Goal: Information Seeking & Learning: Learn about a topic

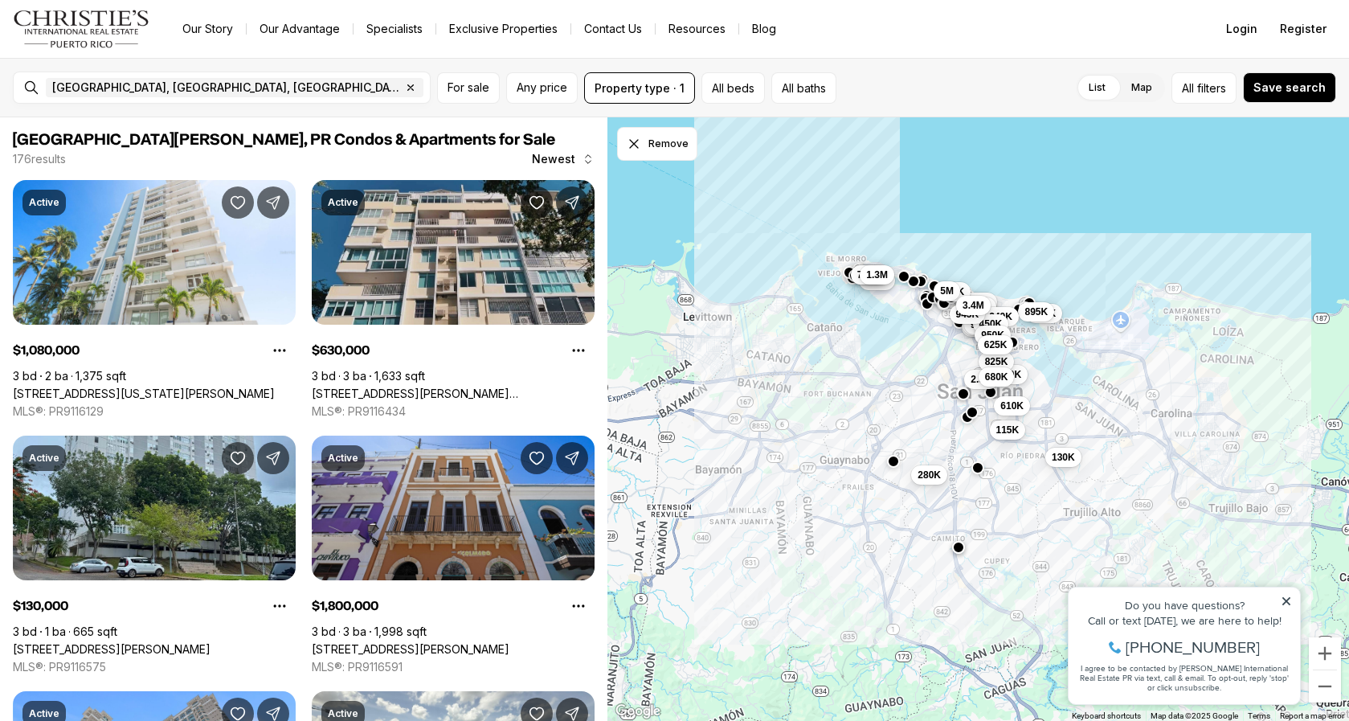
drag, startPoint x: 533, startPoint y: 215, endPoint x: 515, endPoint y: 252, distance: 41.7
click at [526, 219] on div "Active $630,000 3 bd 3 ba 1,633 sqft 1304 CALLE WILSON #7S, SAN JUAN PR, 00907 …" at bounding box center [453, 299] width 283 height 239
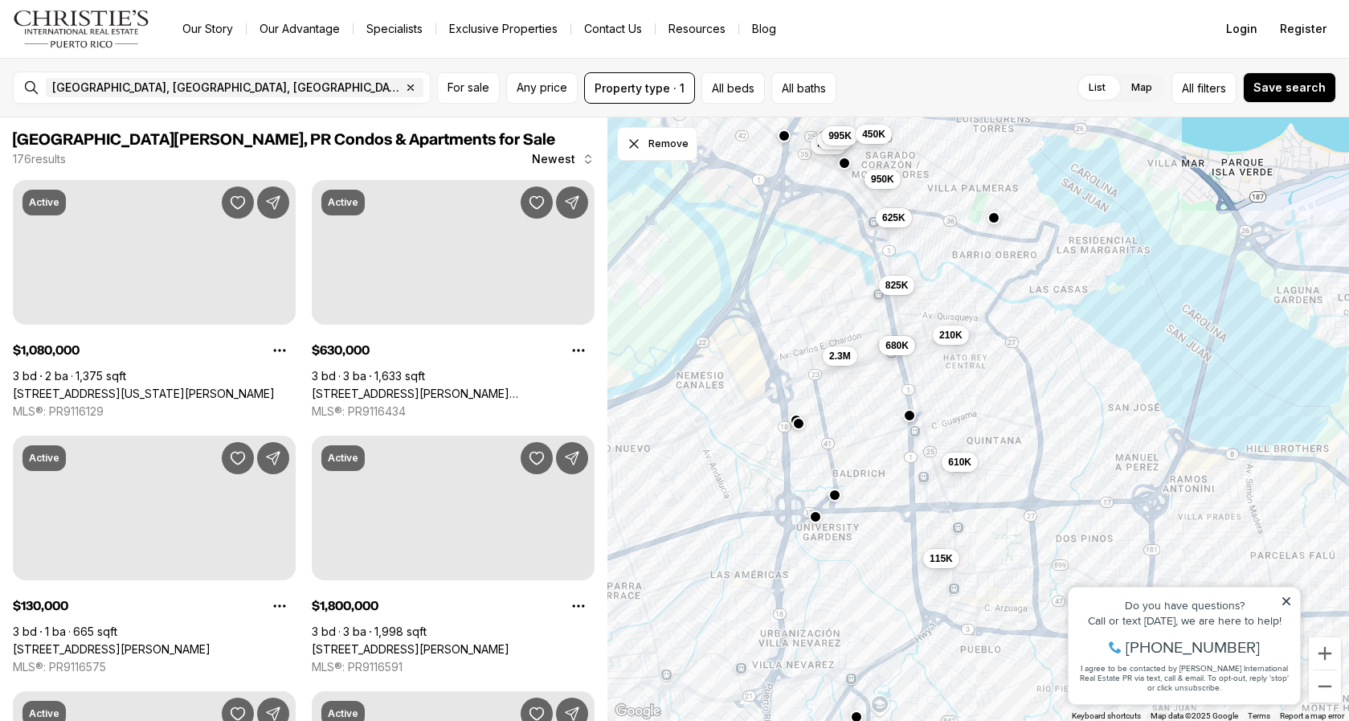
drag, startPoint x: 865, startPoint y: 259, endPoint x: 968, endPoint y: 394, distance: 169.7
click at [948, 616] on div "499K 435K 2.3M 995K 210K 825K 680K 450K 950K 625K 115K 610K 130K" at bounding box center [979, 419] width 742 height 604
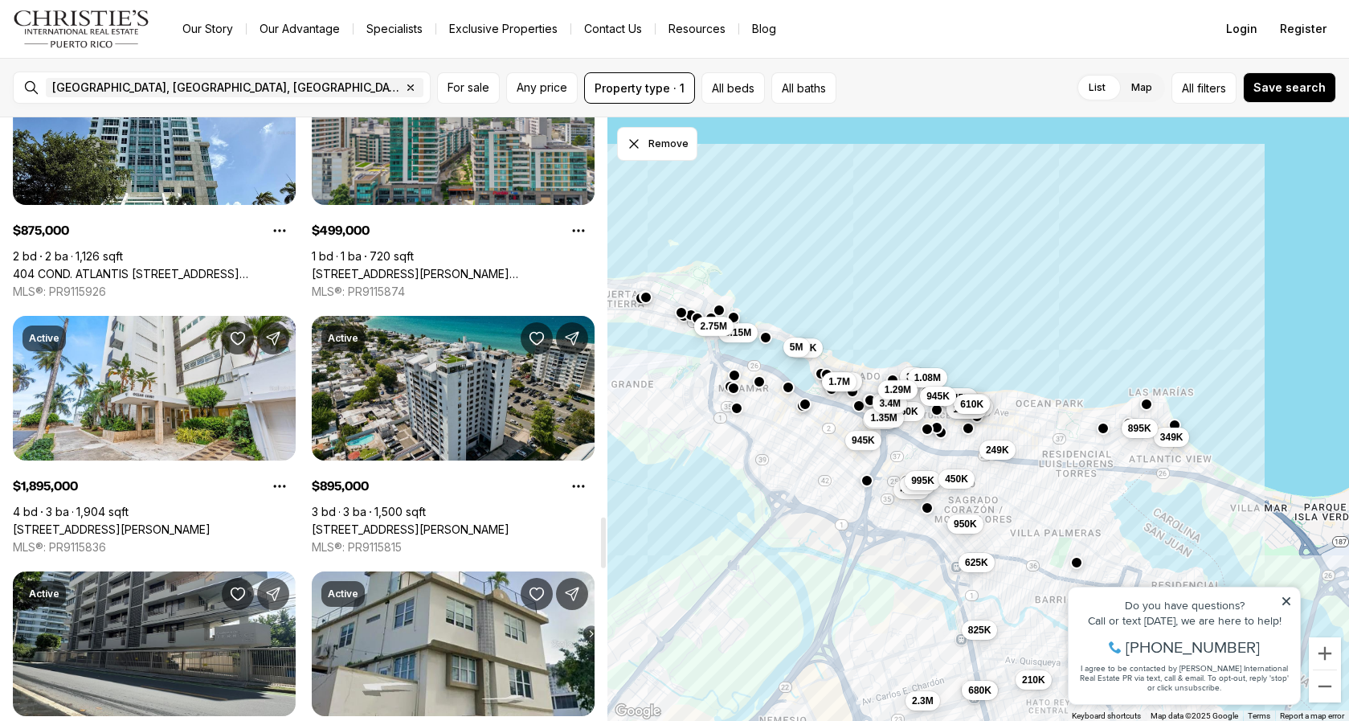
scroll to position [4843, 0]
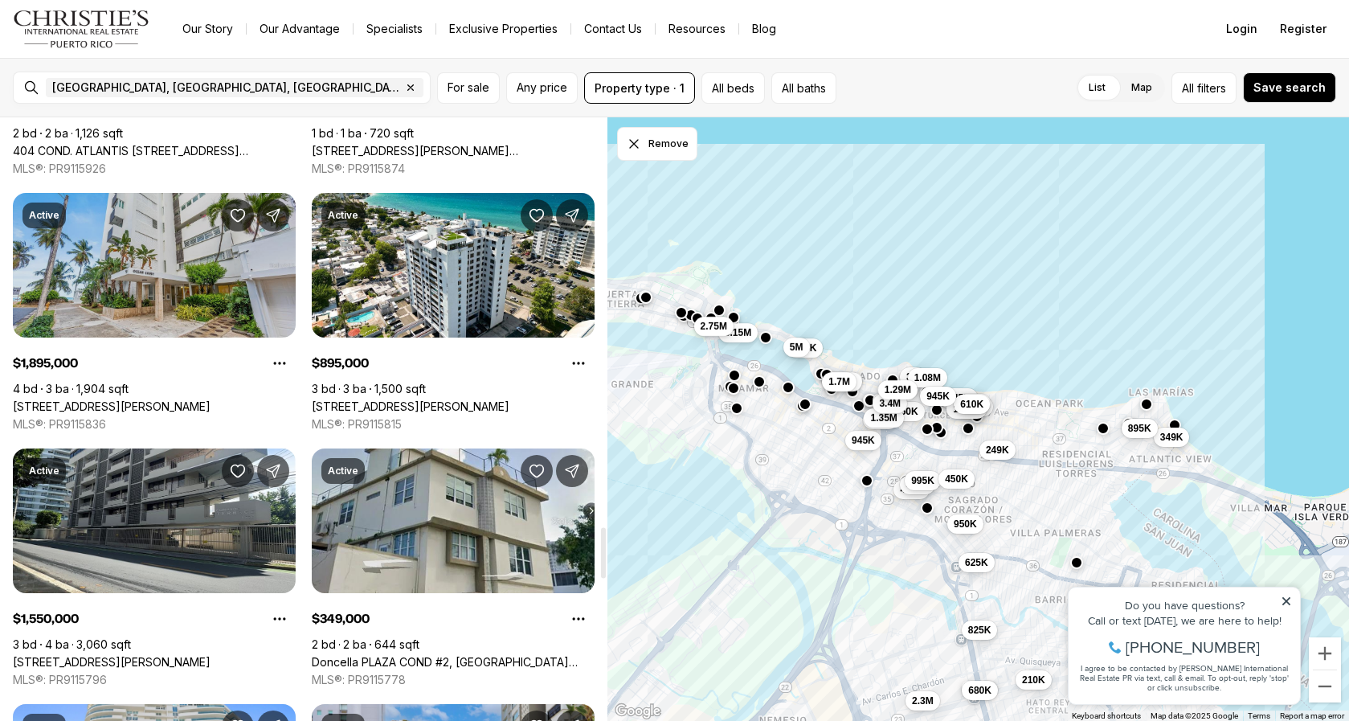
click at [178, 399] on link "51 KING'S COURT ST #14B, SAN JUAN PR, 00911" at bounding box center [112, 406] width 198 height 14
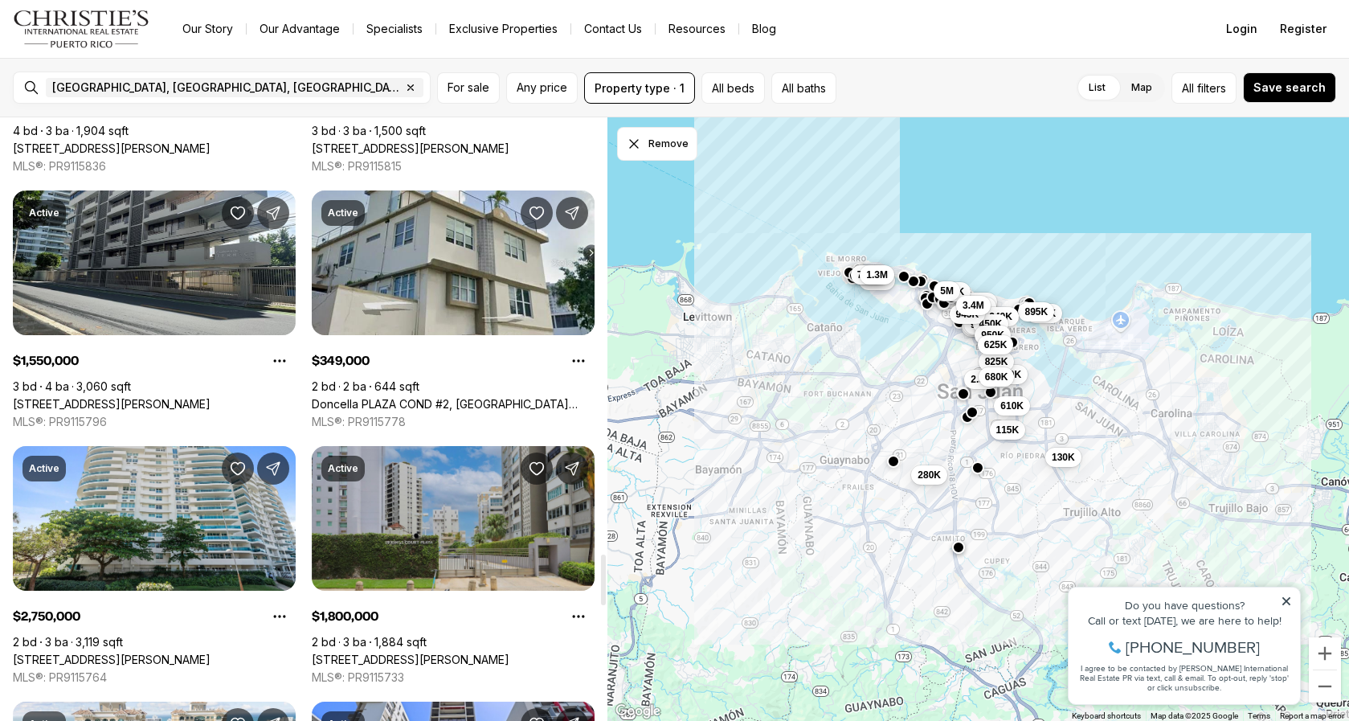
scroll to position [5260, 0]
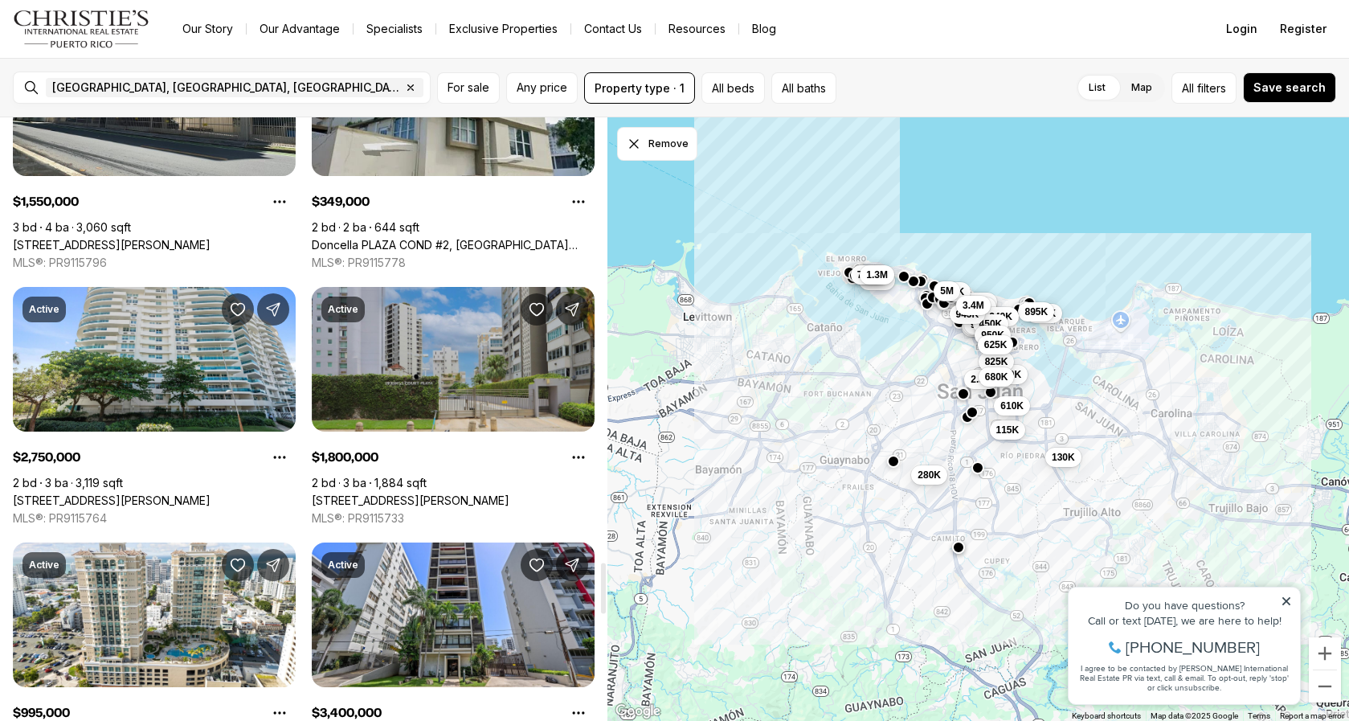
click at [491, 493] on link "[STREET_ADDRESS][PERSON_NAME]" at bounding box center [411, 500] width 198 height 14
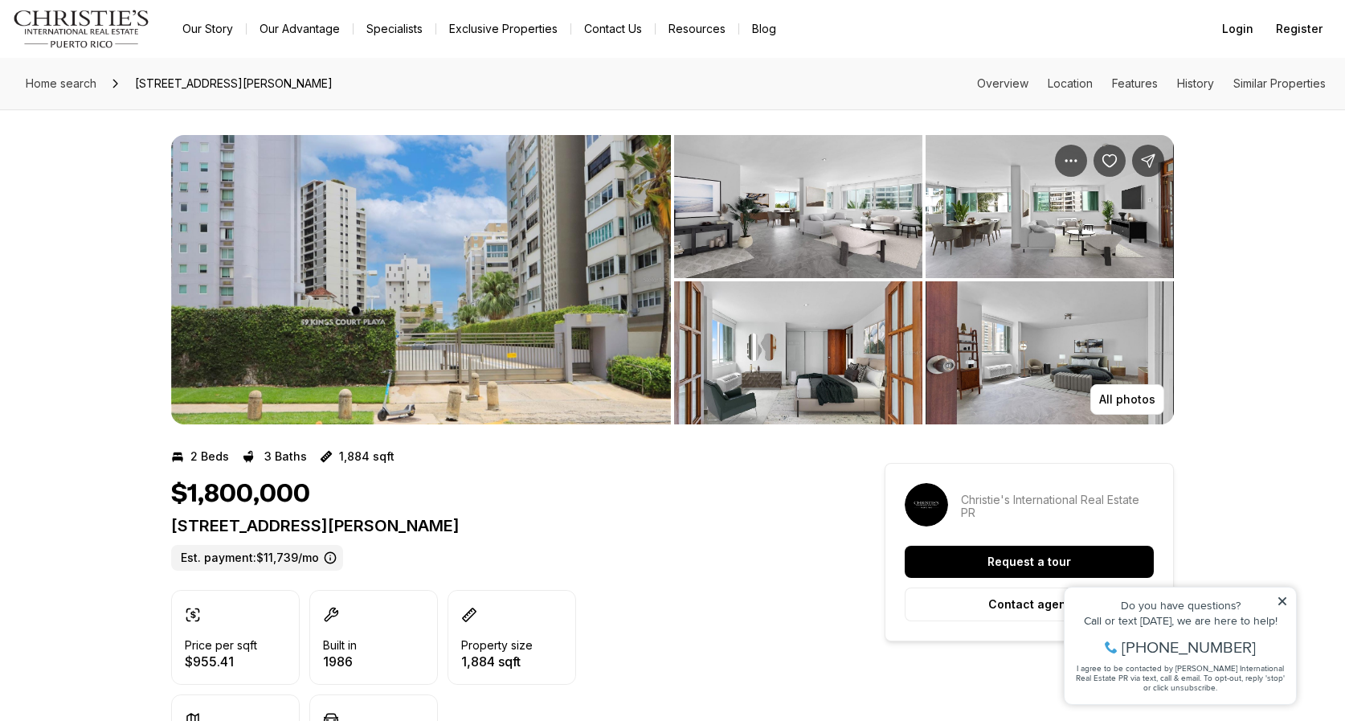
click at [465, 297] on img "View image gallery" at bounding box center [421, 279] width 500 height 289
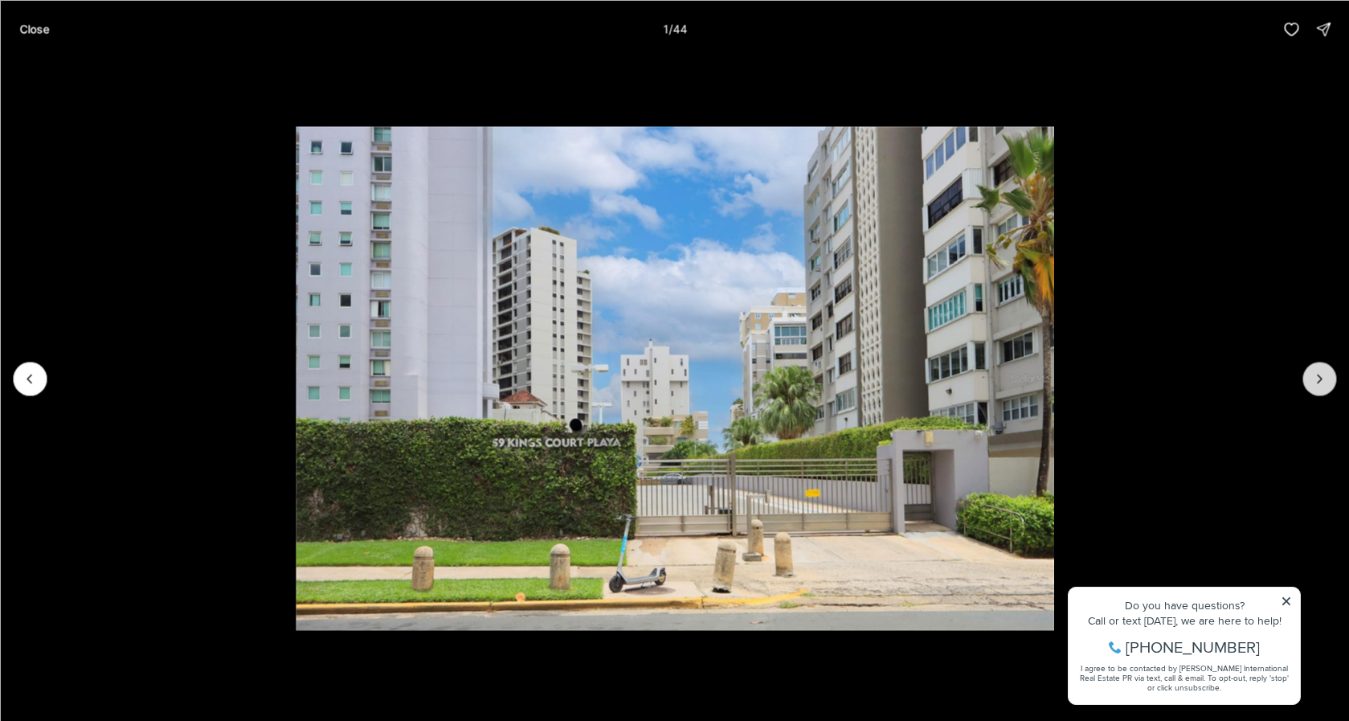
click at [1324, 375] on icon "Next slide" at bounding box center [1320, 378] width 16 height 16
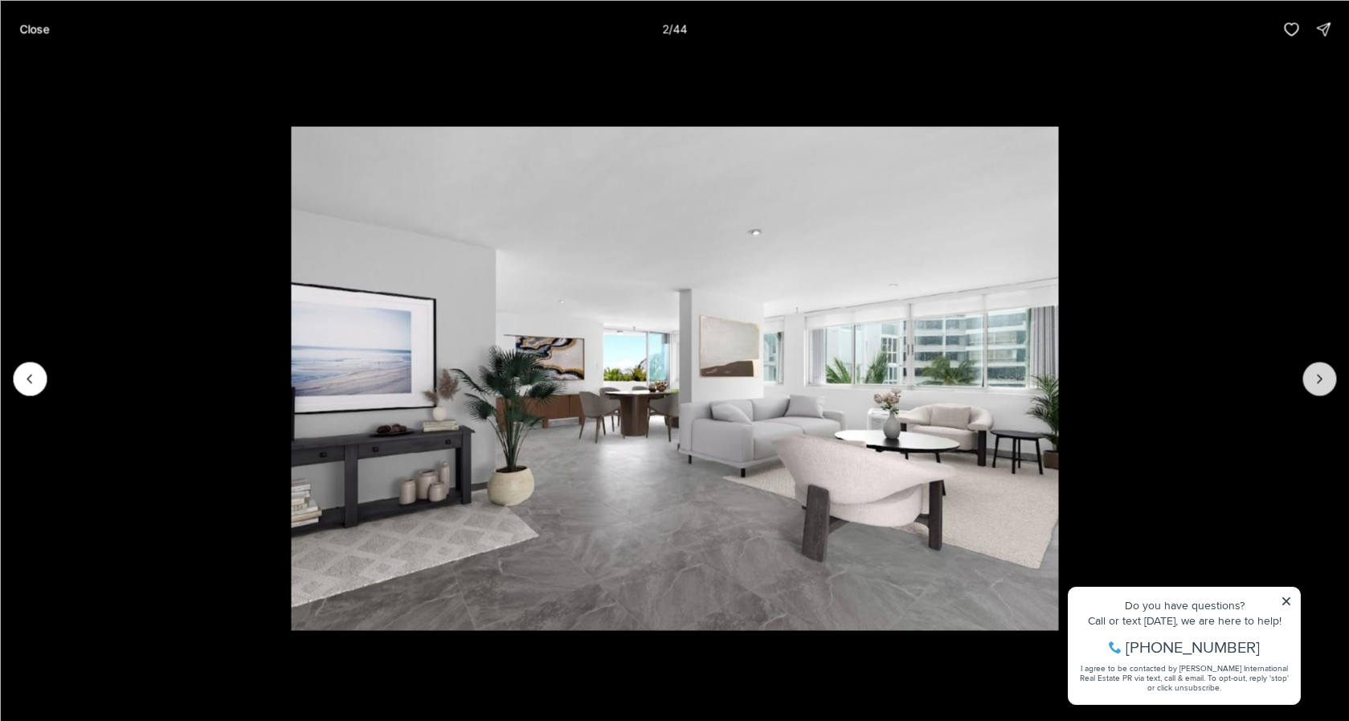
click at [1324, 375] on icon "Next slide" at bounding box center [1320, 378] width 16 height 16
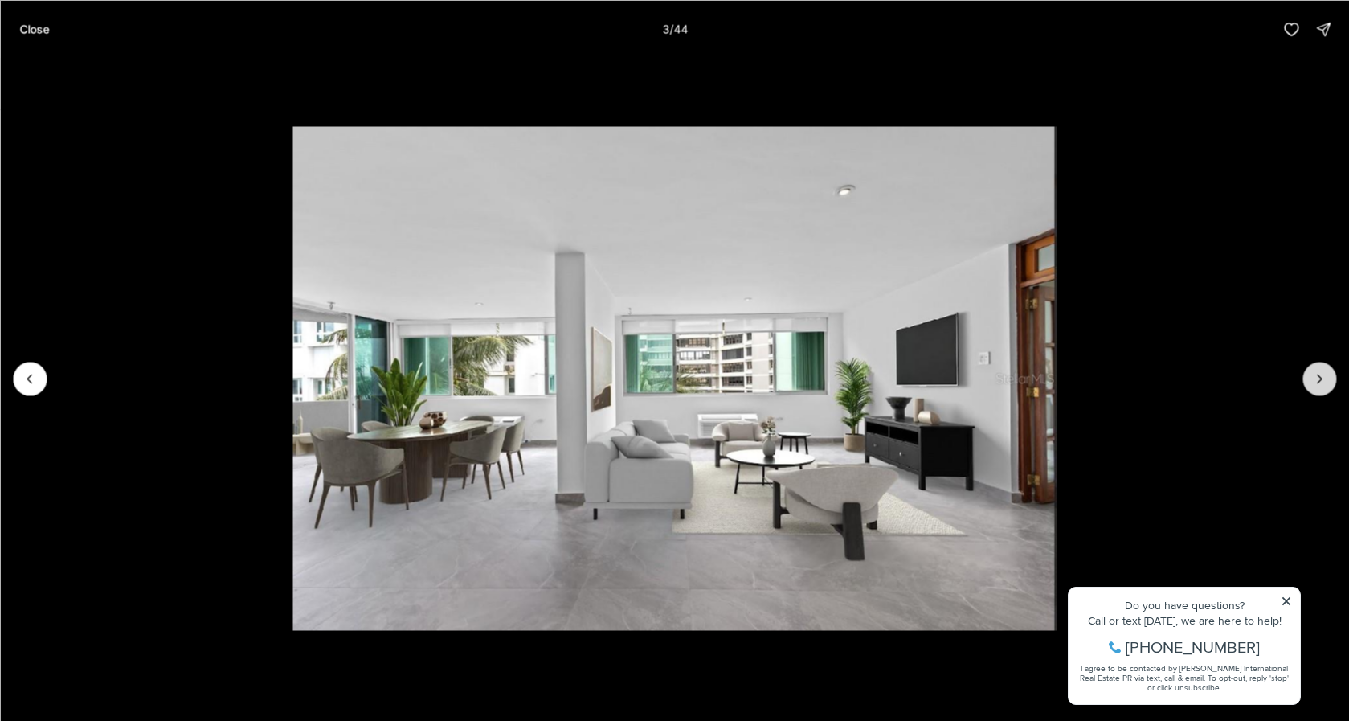
click at [1324, 375] on icon "Next slide" at bounding box center [1320, 378] width 16 height 16
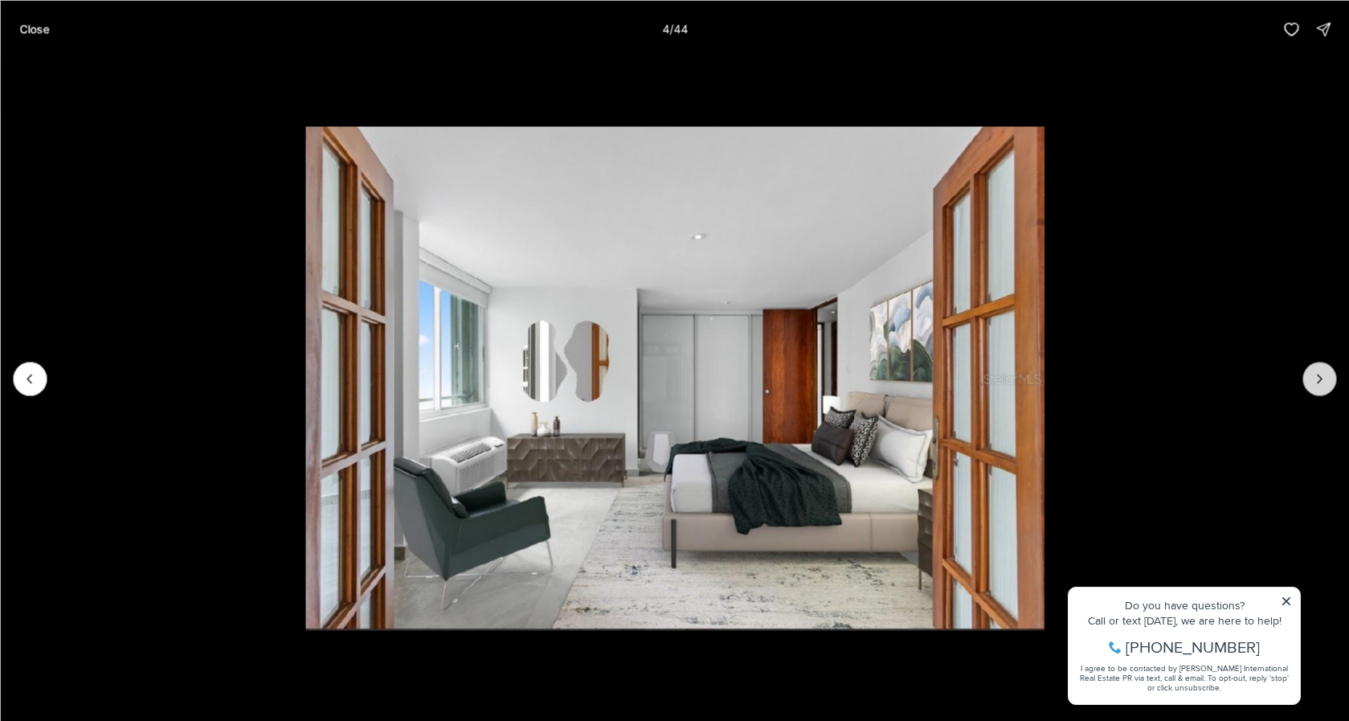
click at [1324, 375] on icon "Next slide" at bounding box center [1320, 378] width 16 height 16
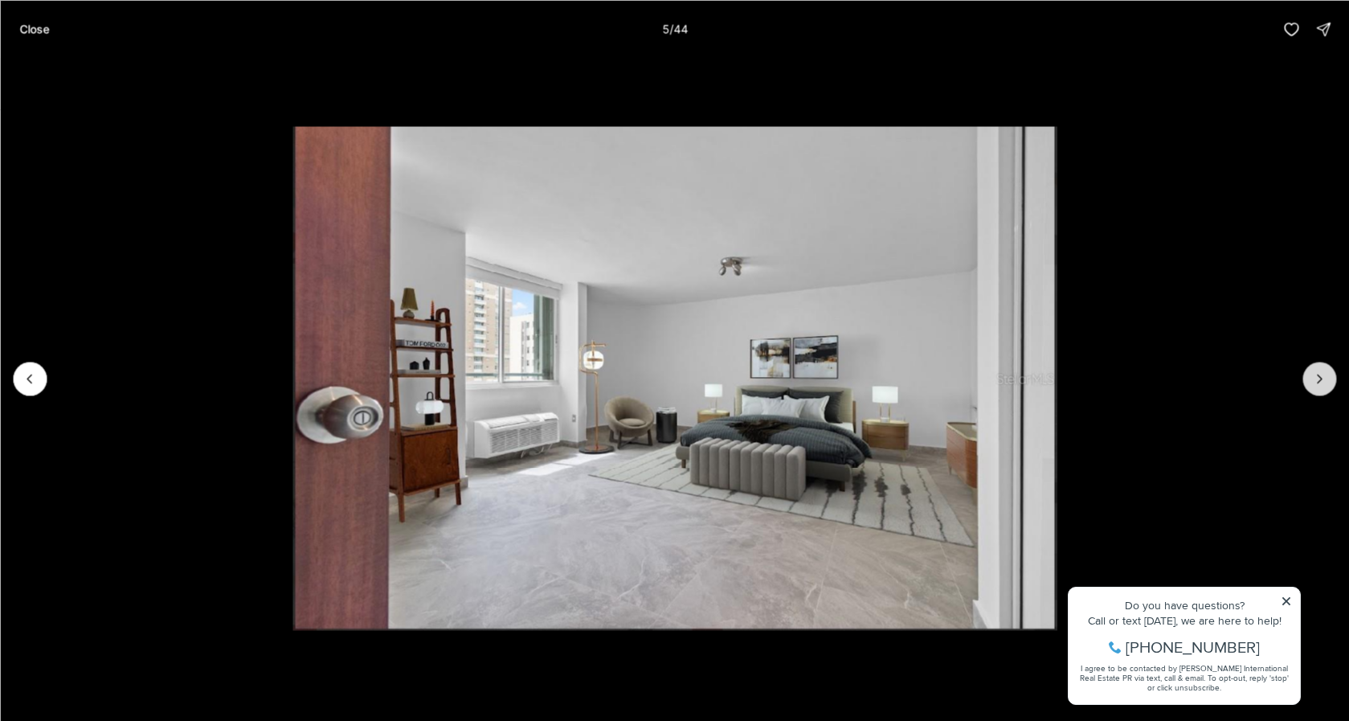
click at [1324, 375] on icon "Next slide" at bounding box center [1320, 378] width 16 height 16
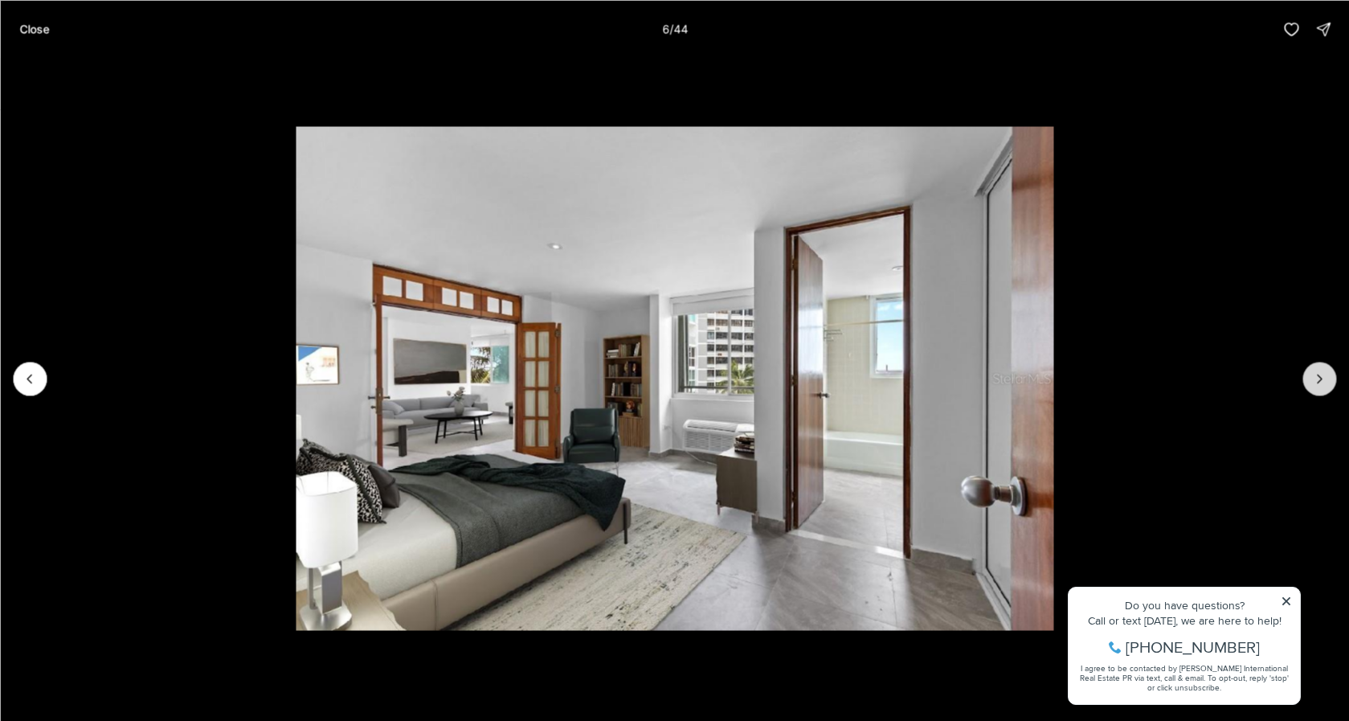
click at [1324, 375] on icon "Next slide" at bounding box center [1320, 378] width 16 height 16
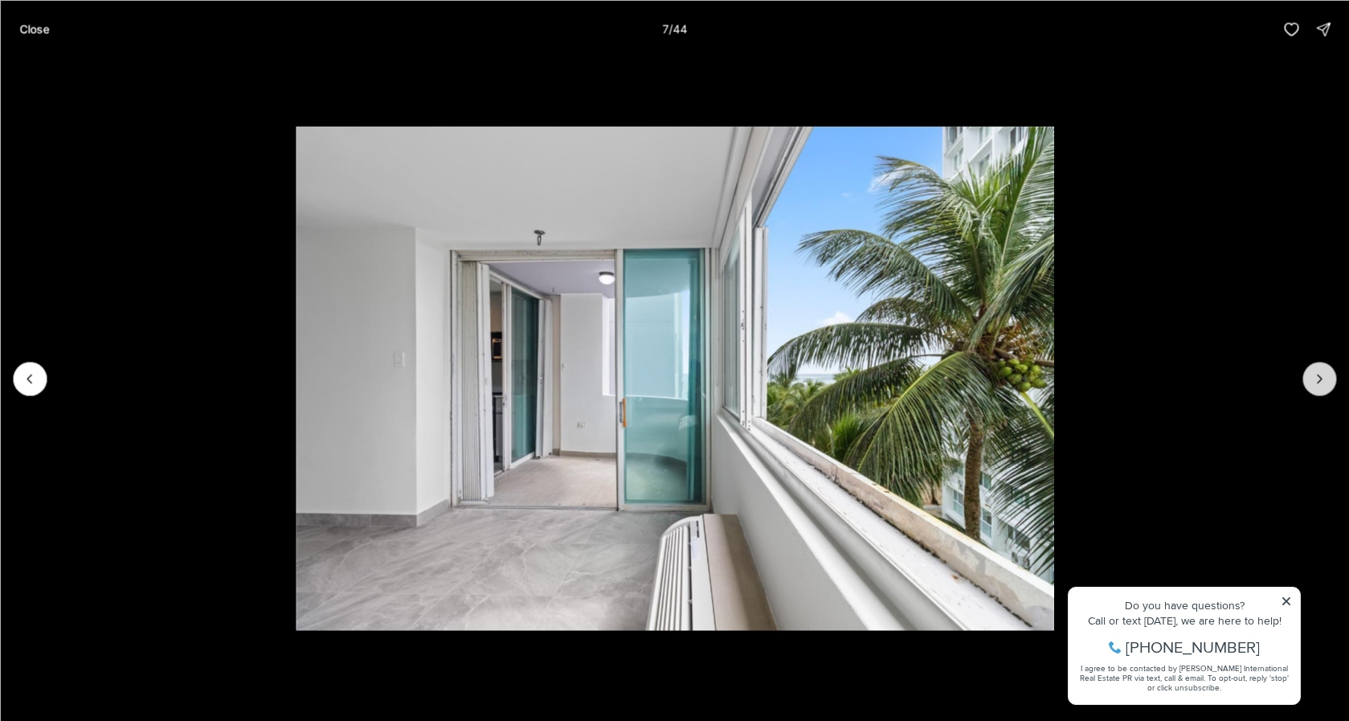
click at [1324, 375] on icon "Next slide" at bounding box center [1320, 378] width 16 height 16
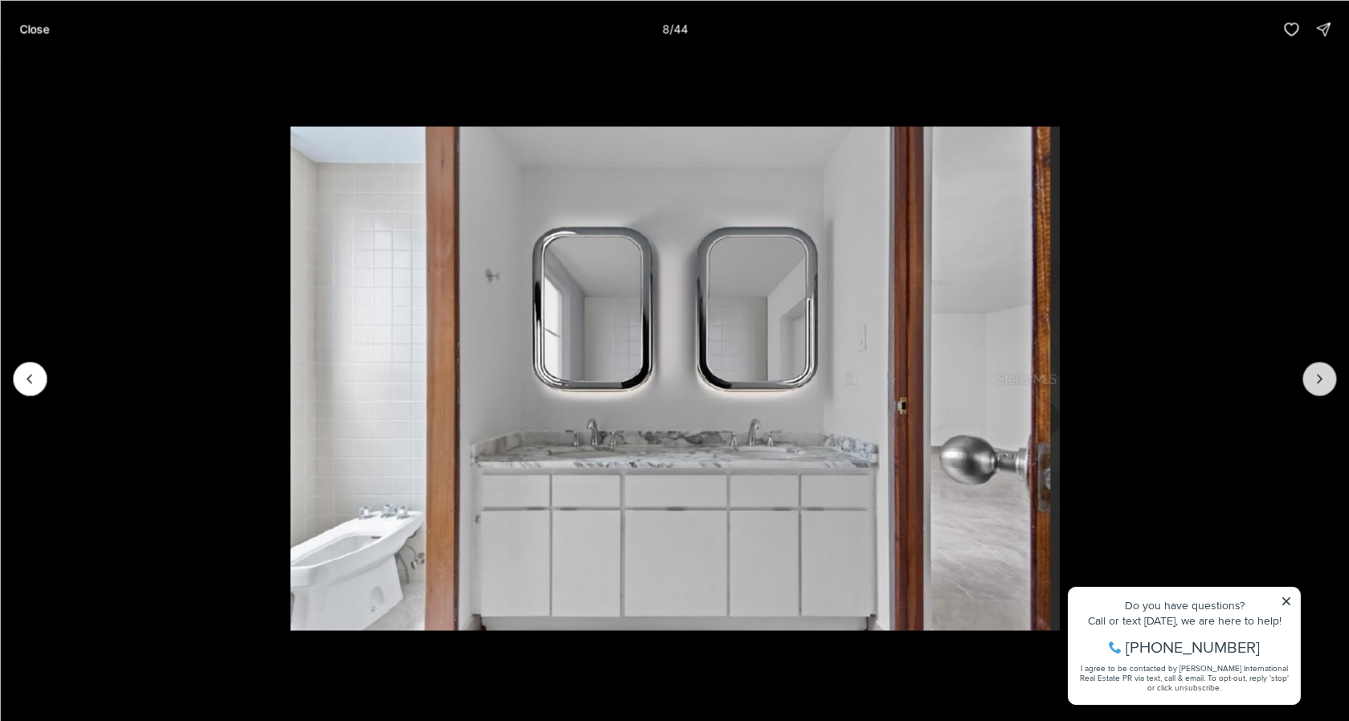
click at [1324, 375] on icon "Next slide" at bounding box center [1320, 378] width 16 height 16
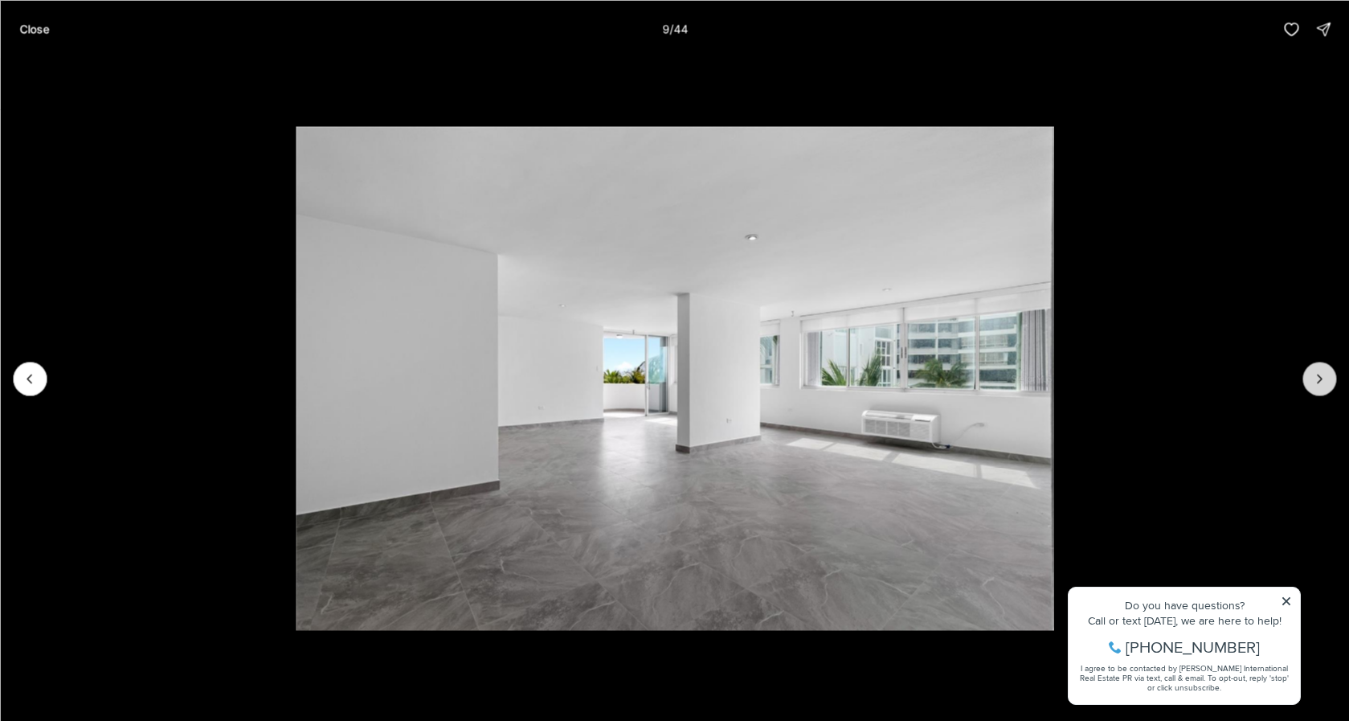
click at [1324, 375] on icon "Next slide" at bounding box center [1320, 378] width 16 height 16
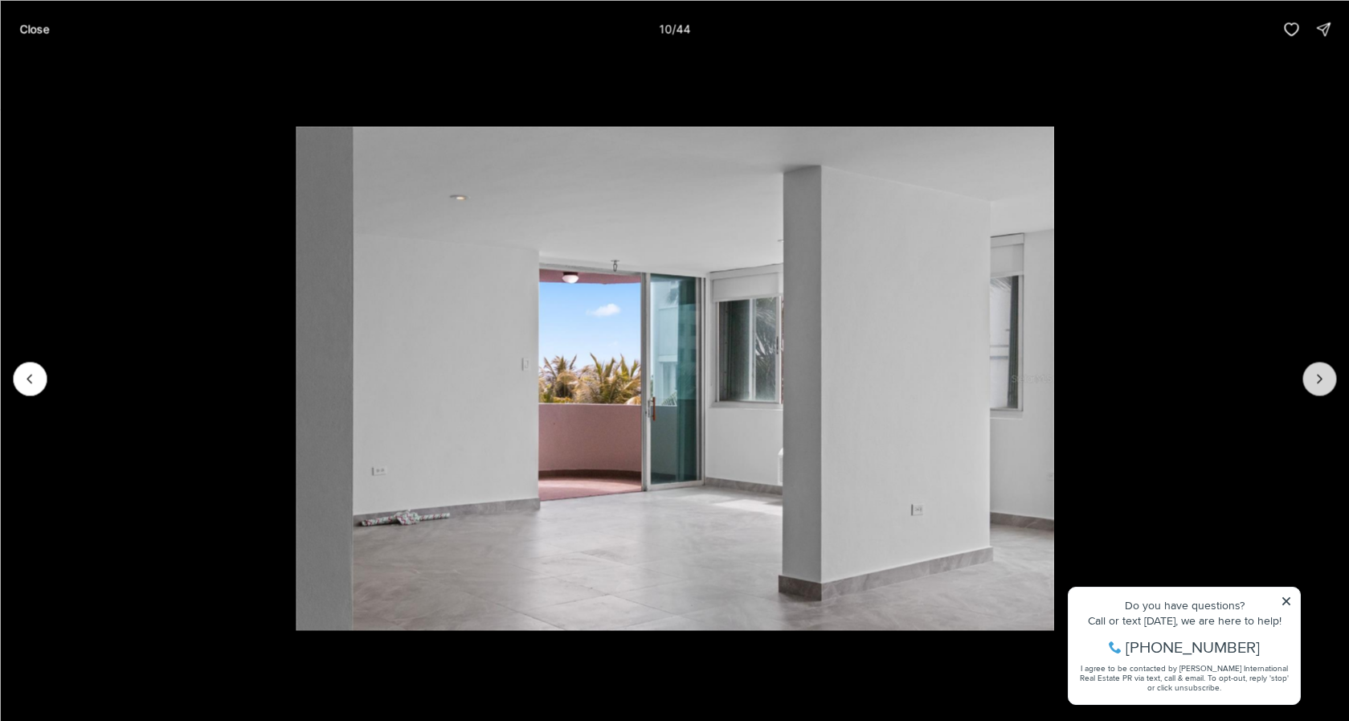
click at [1324, 375] on icon "Next slide" at bounding box center [1320, 378] width 16 height 16
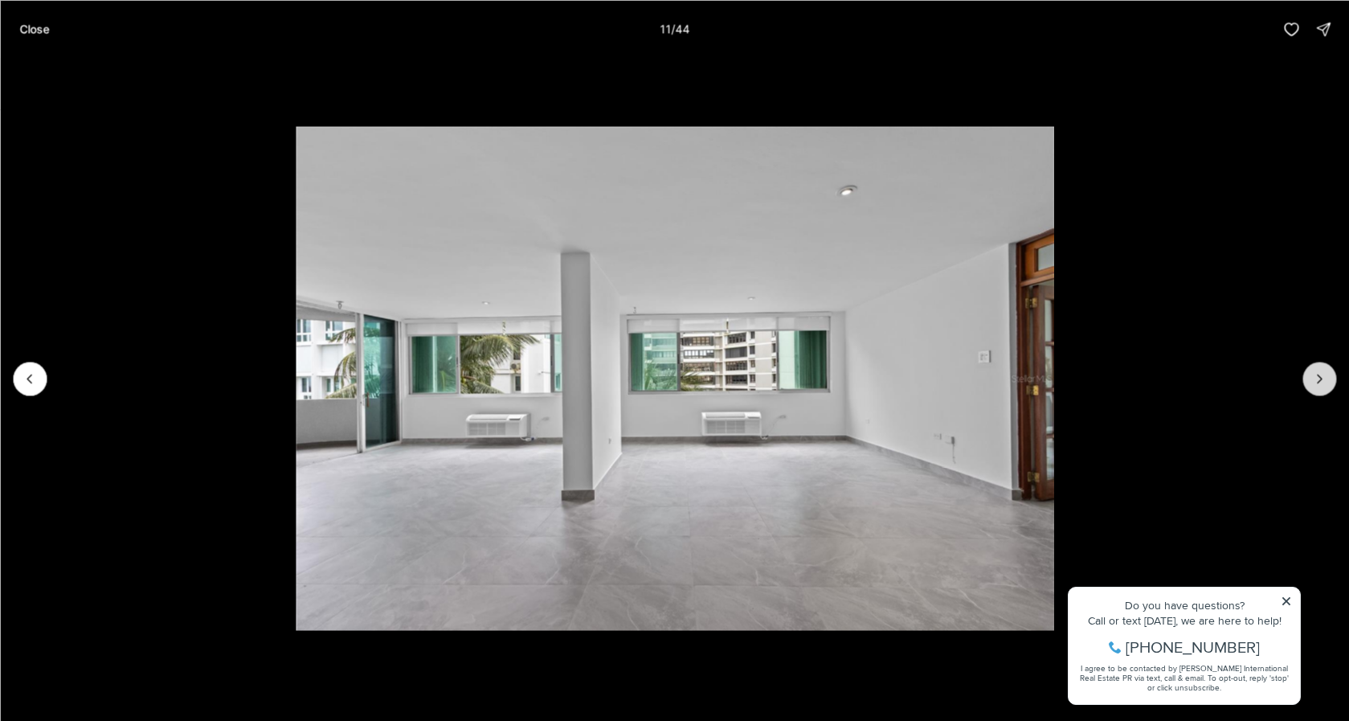
click at [1324, 375] on icon "Next slide" at bounding box center [1320, 378] width 16 height 16
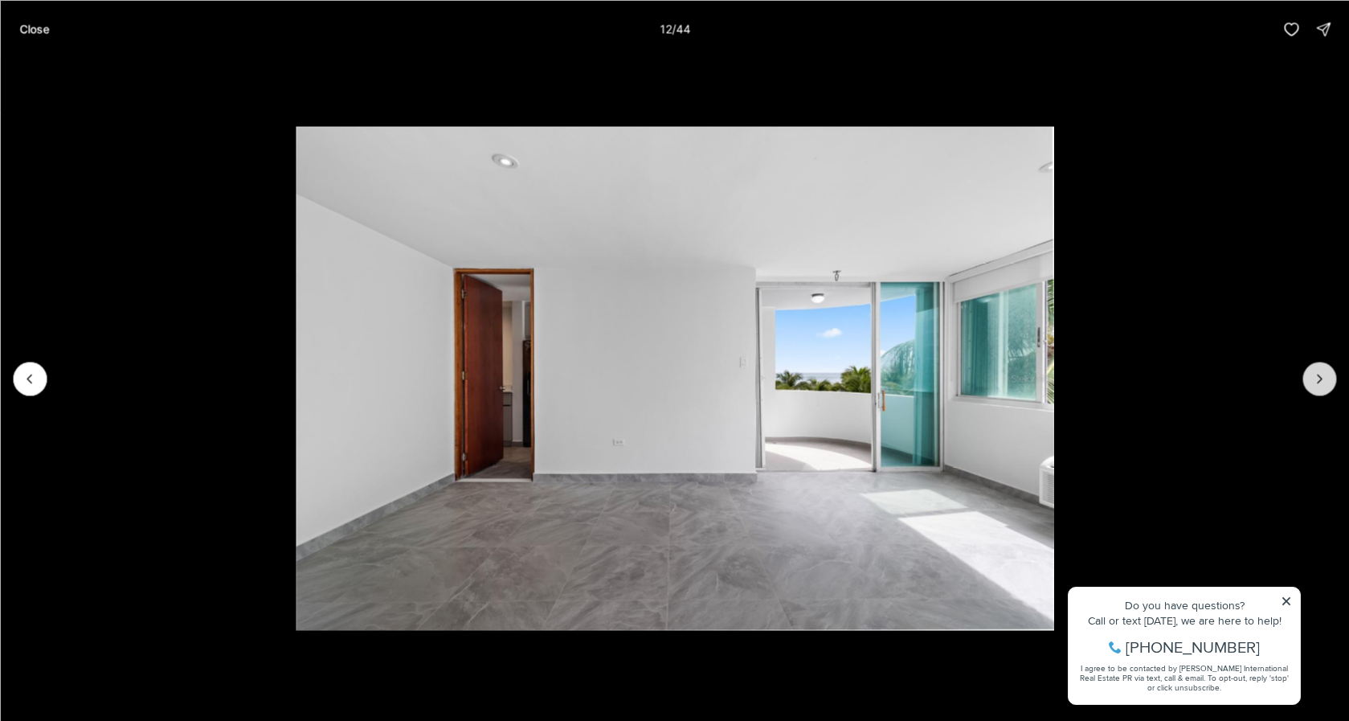
click at [1324, 375] on icon "Next slide" at bounding box center [1320, 378] width 16 height 16
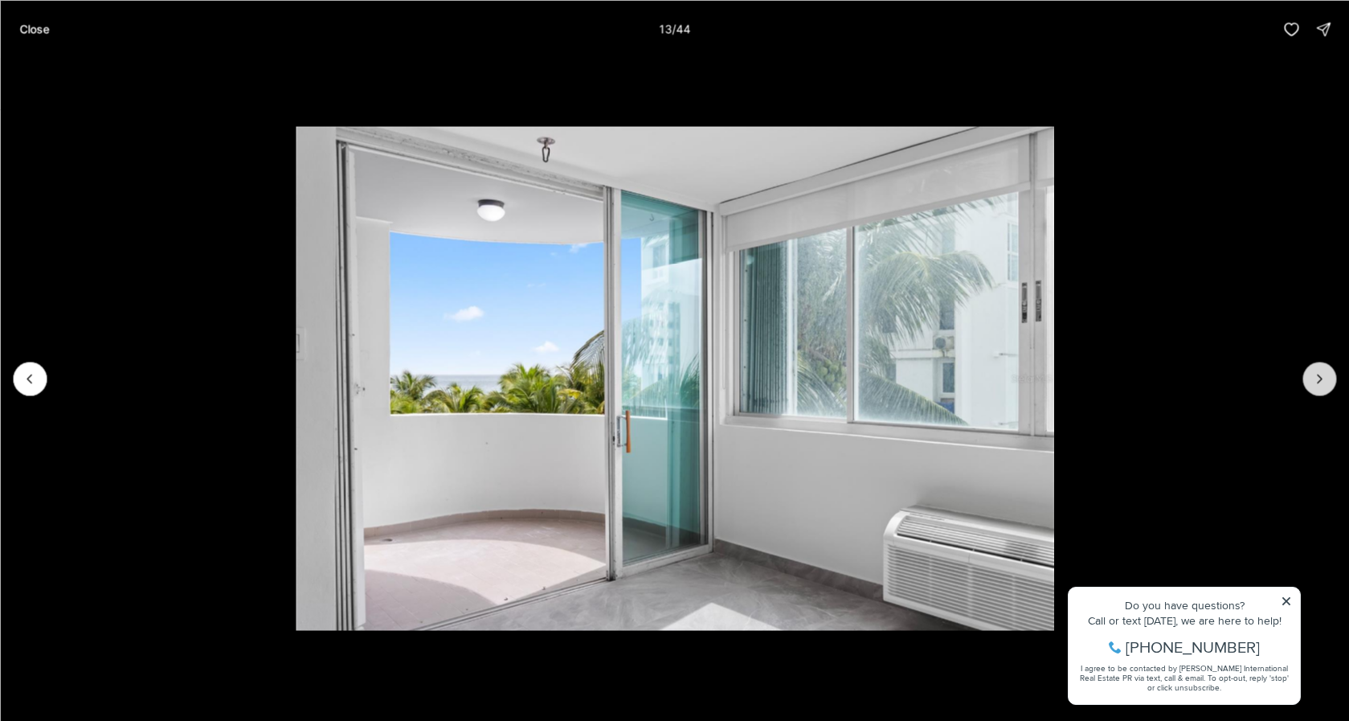
click at [1324, 375] on icon "Next slide" at bounding box center [1320, 378] width 16 height 16
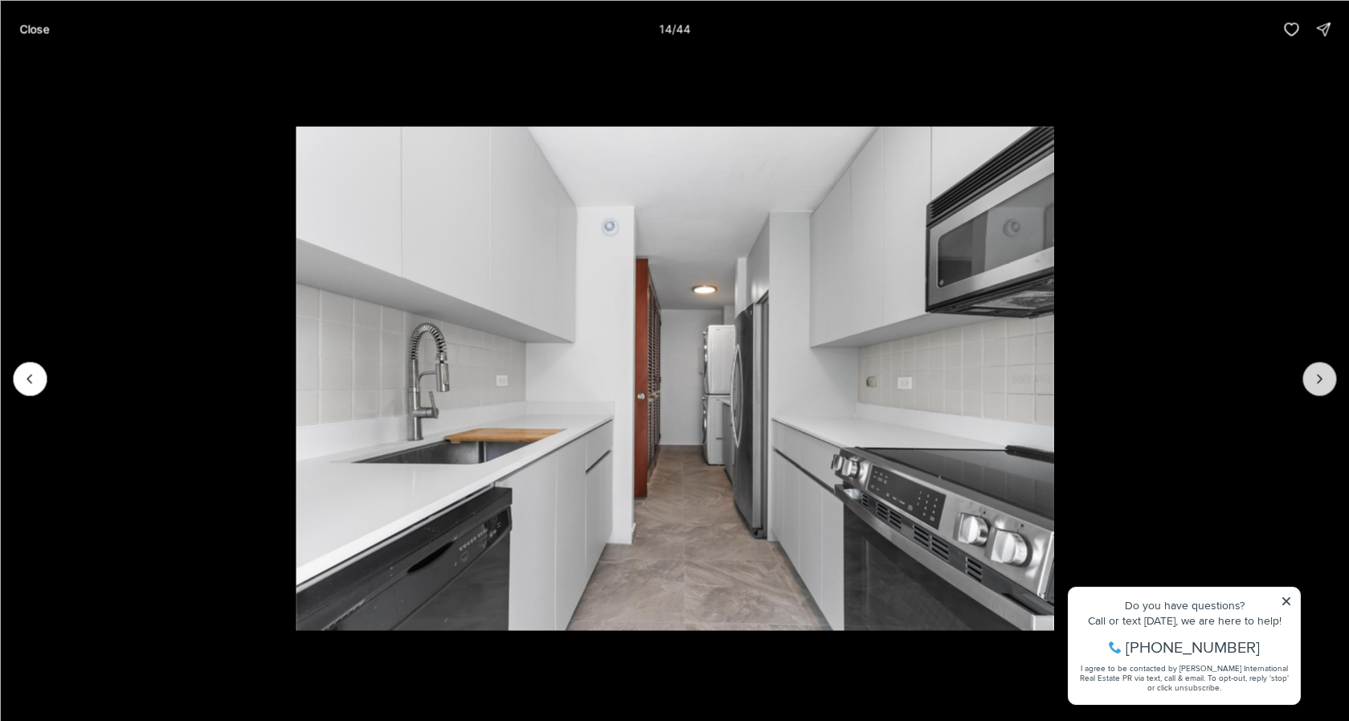
click at [1324, 375] on icon "Next slide" at bounding box center [1320, 378] width 16 height 16
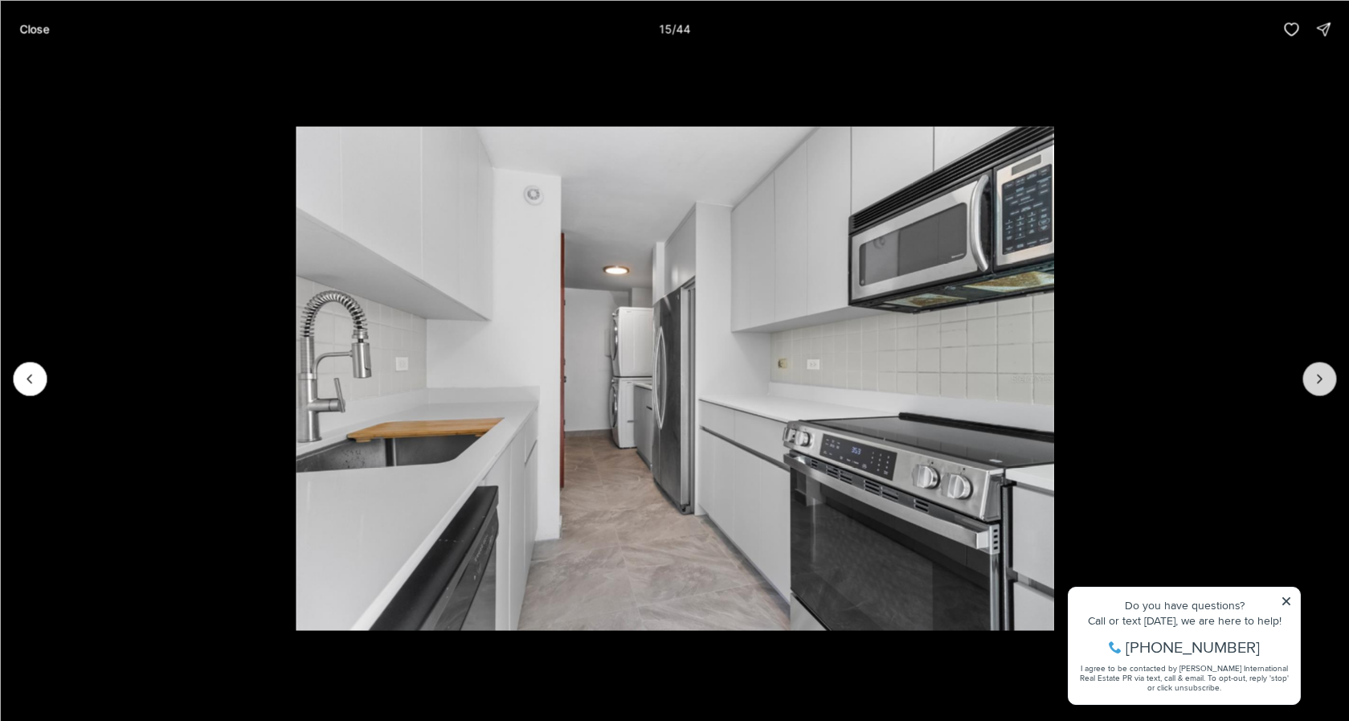
click at [1324, 375] on icon "Next slide" at bounding box center [1320, 378] width 16 height 16
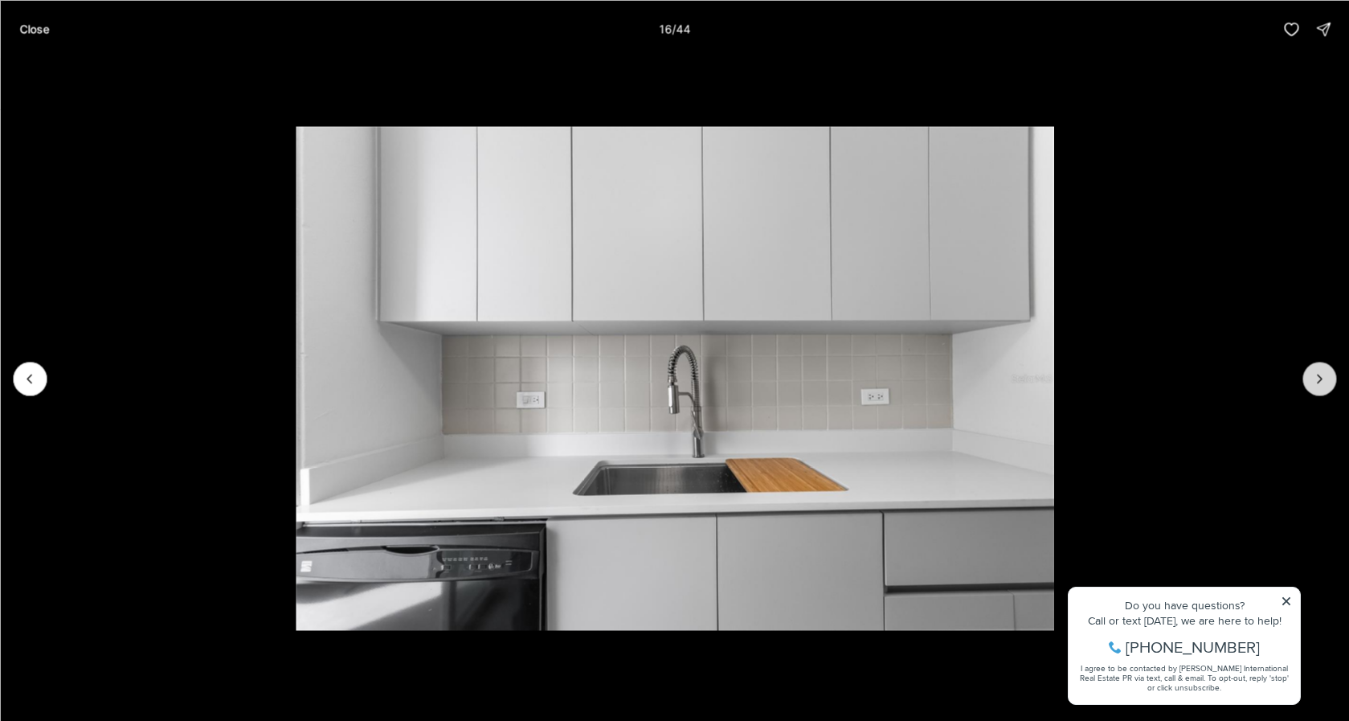
click at [1324, 375] on icon "Next slide" at bounding box center [1320, 378] width 16 height 16
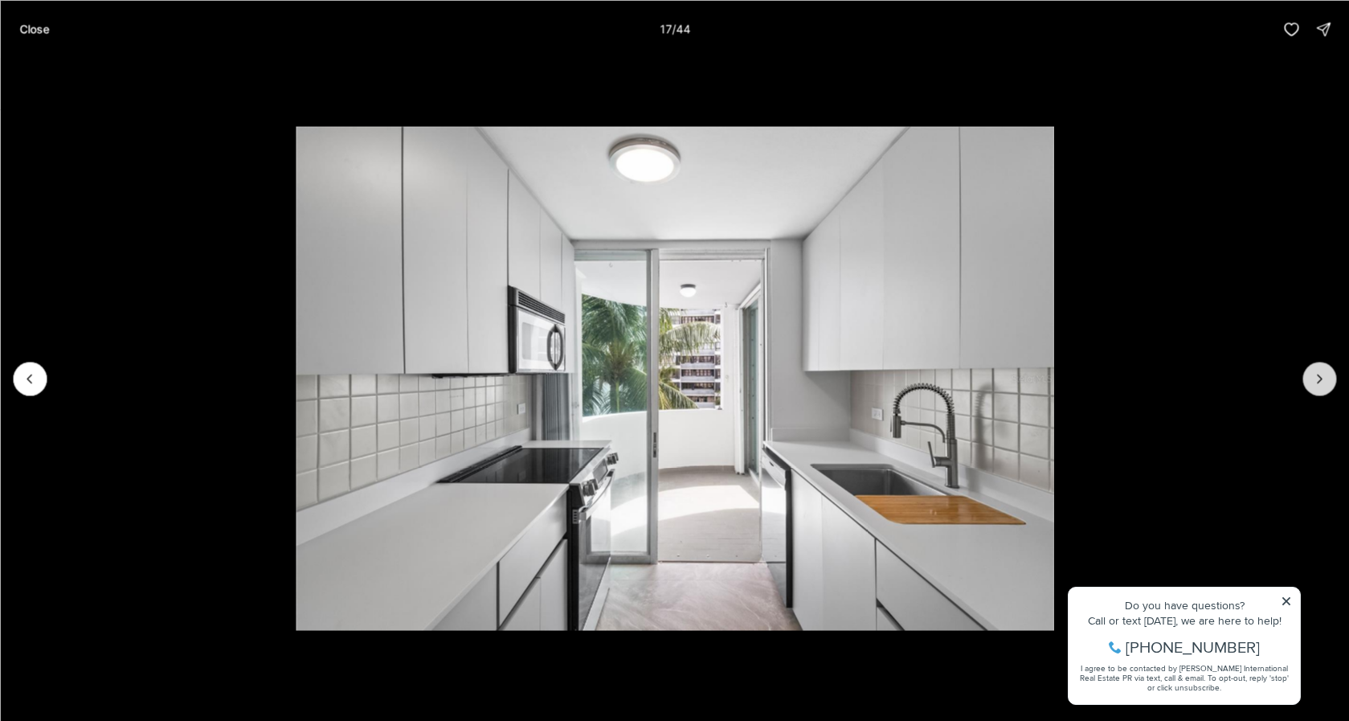
click at [1324, 375] on icon "Next slide" at bounding box center [1320, 378] width 16 height 16
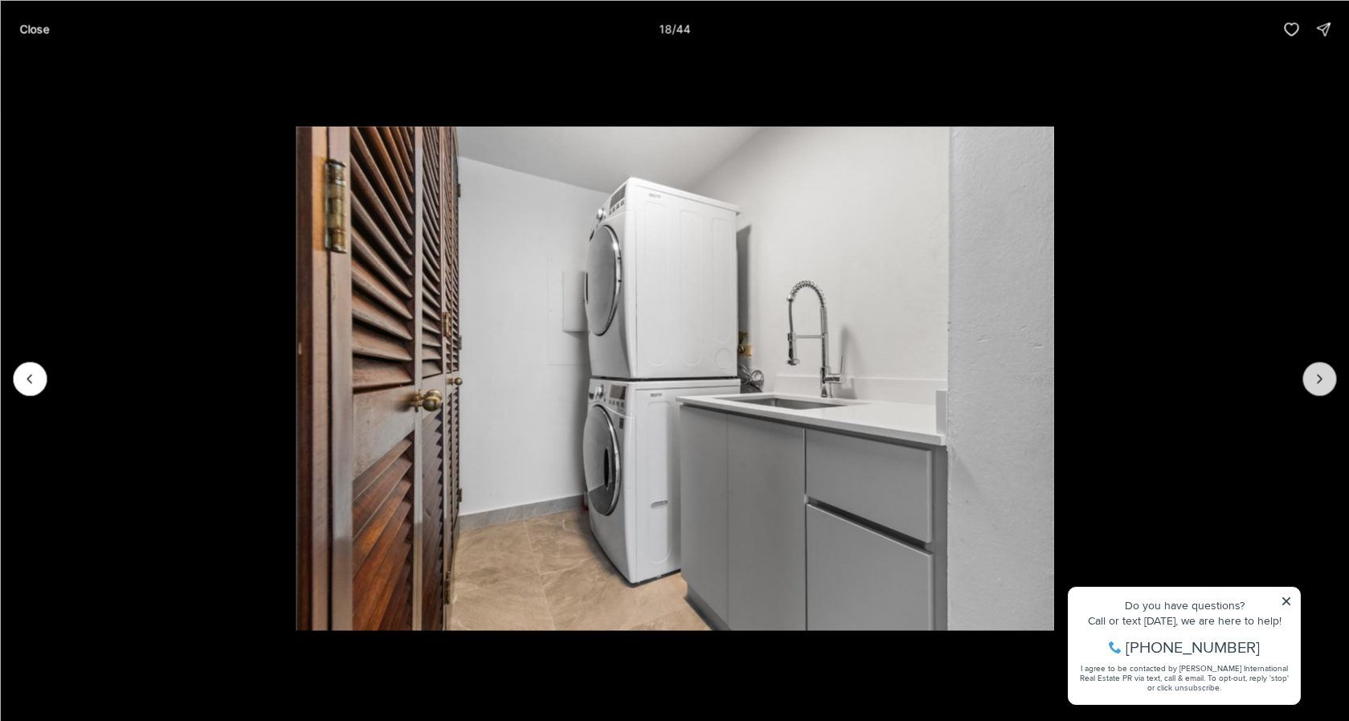
click at [1324, 375] on icon "Next slide" at bounding box center [1320, 378] width 16 height 16
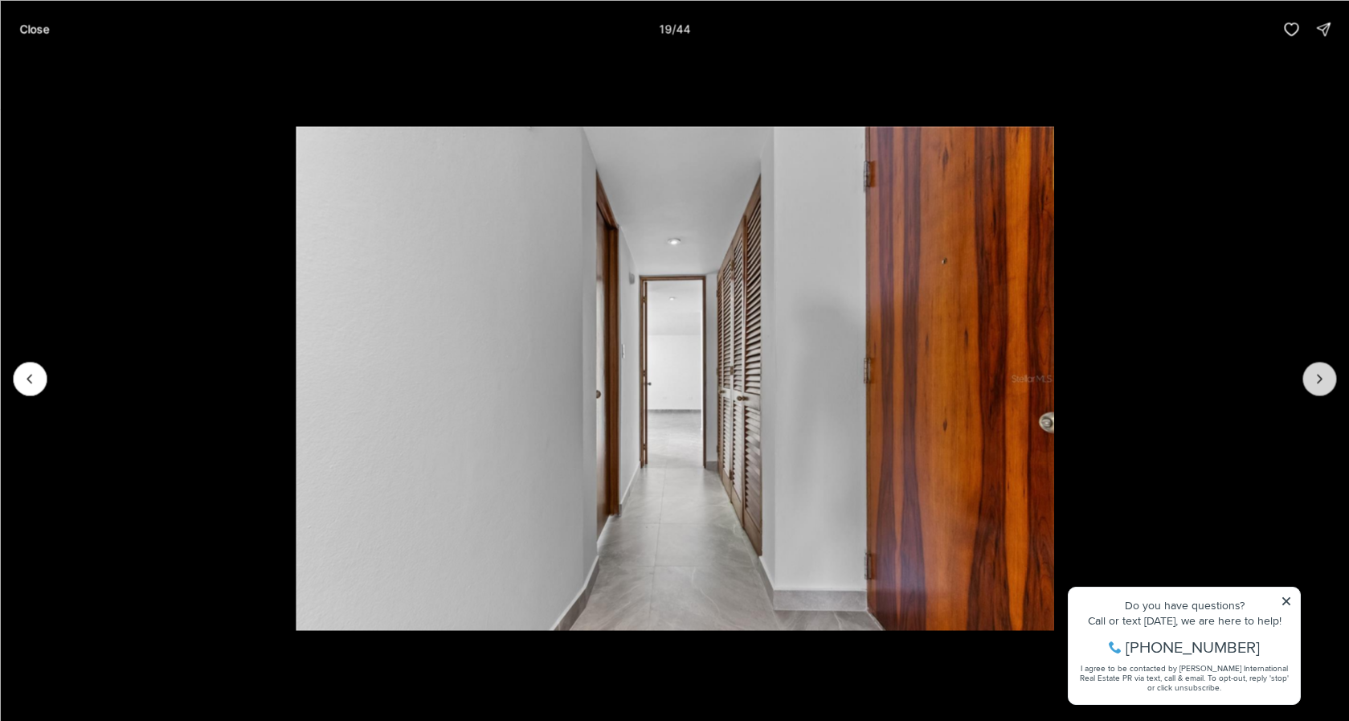
click at [1324, 375] on icon "Next slide" at bounding box center [1320, 378] width 16 height 16
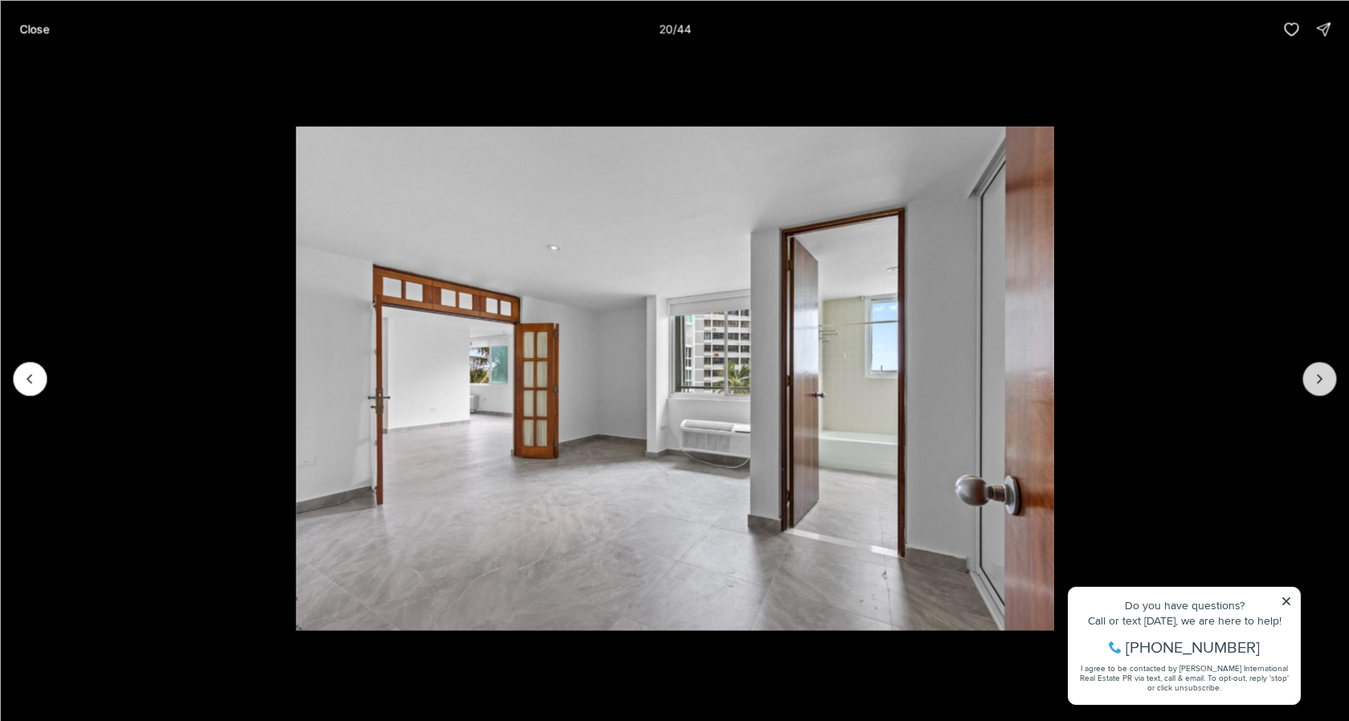
click at [1324, 375] on icon "Next slide" at bounding box center [1320, 378] width 16 height 16
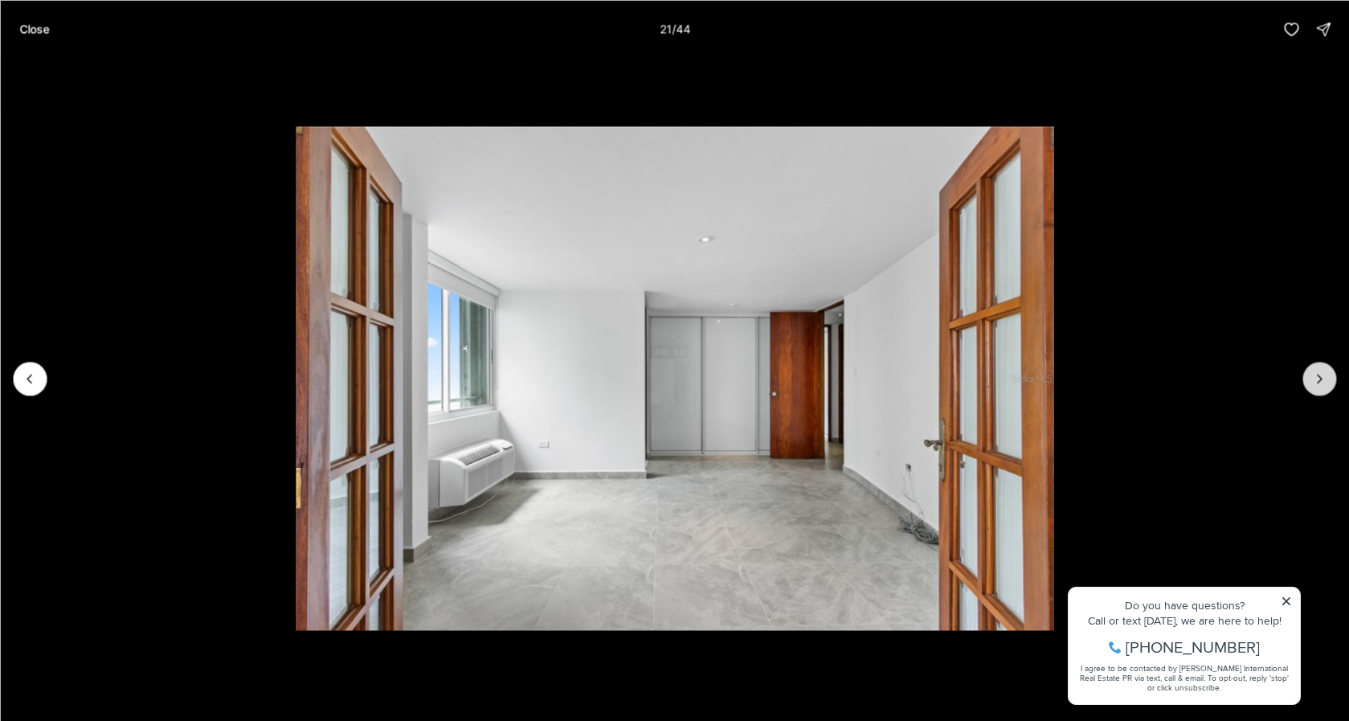
click at [1324, 375] on icon "Next slide" at bounding box center [1320, 378] width 16 height 16
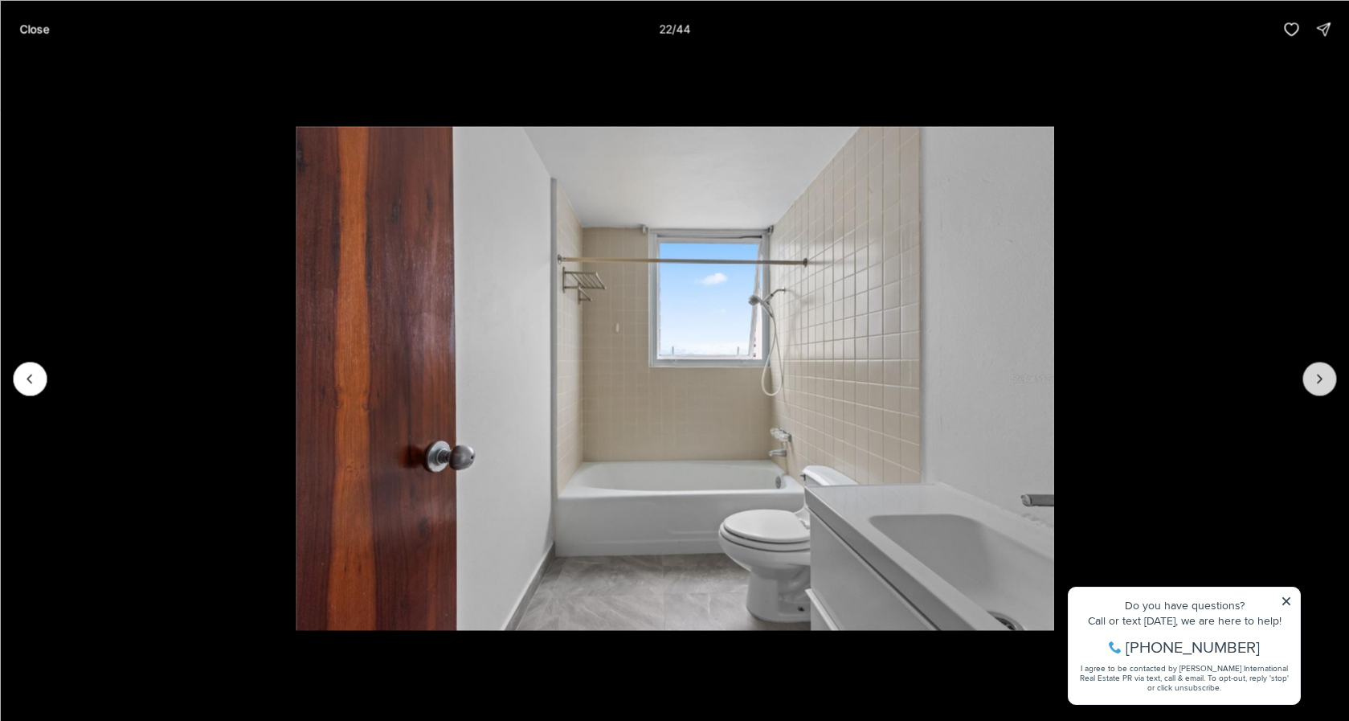
click at [1324, 379] on icon "Next slide" at bounding box center [1320, 378] width 16 height 16
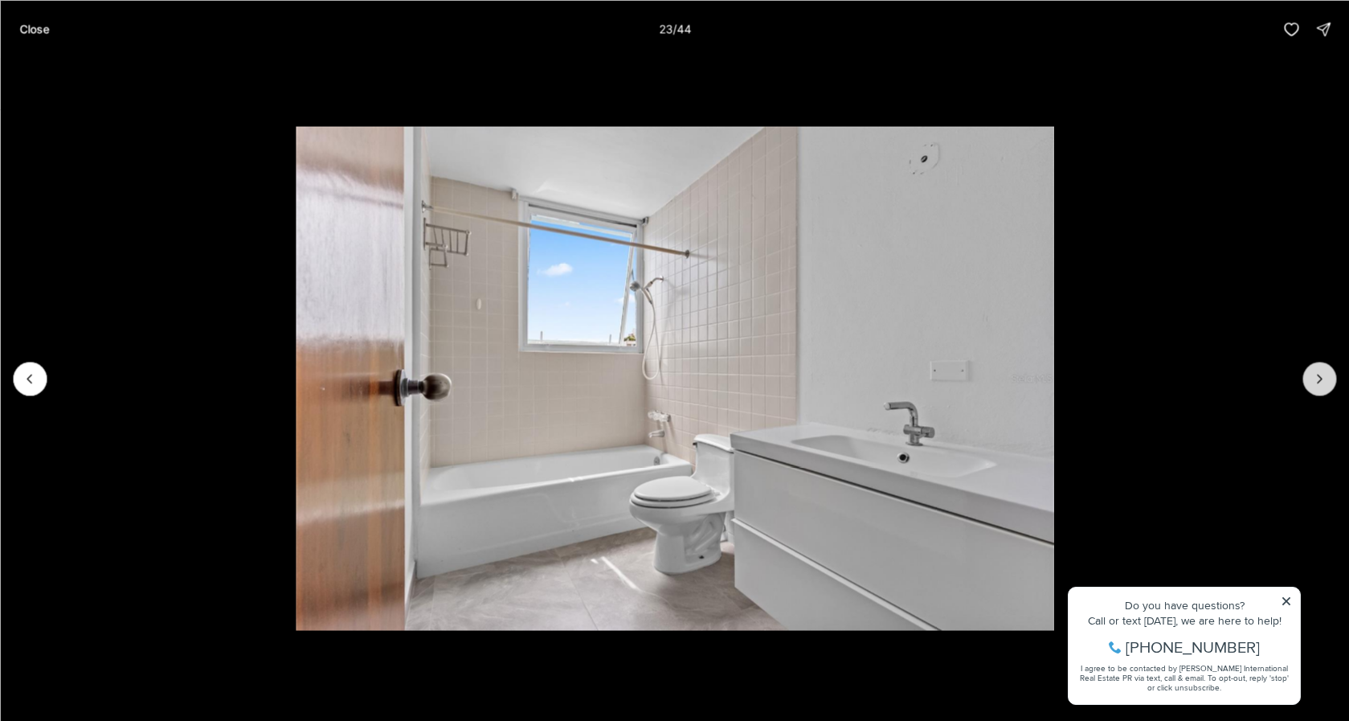
click at [1324, 379] on icon "Next slide" at bounding box center [1320, 378] width 16 height 16
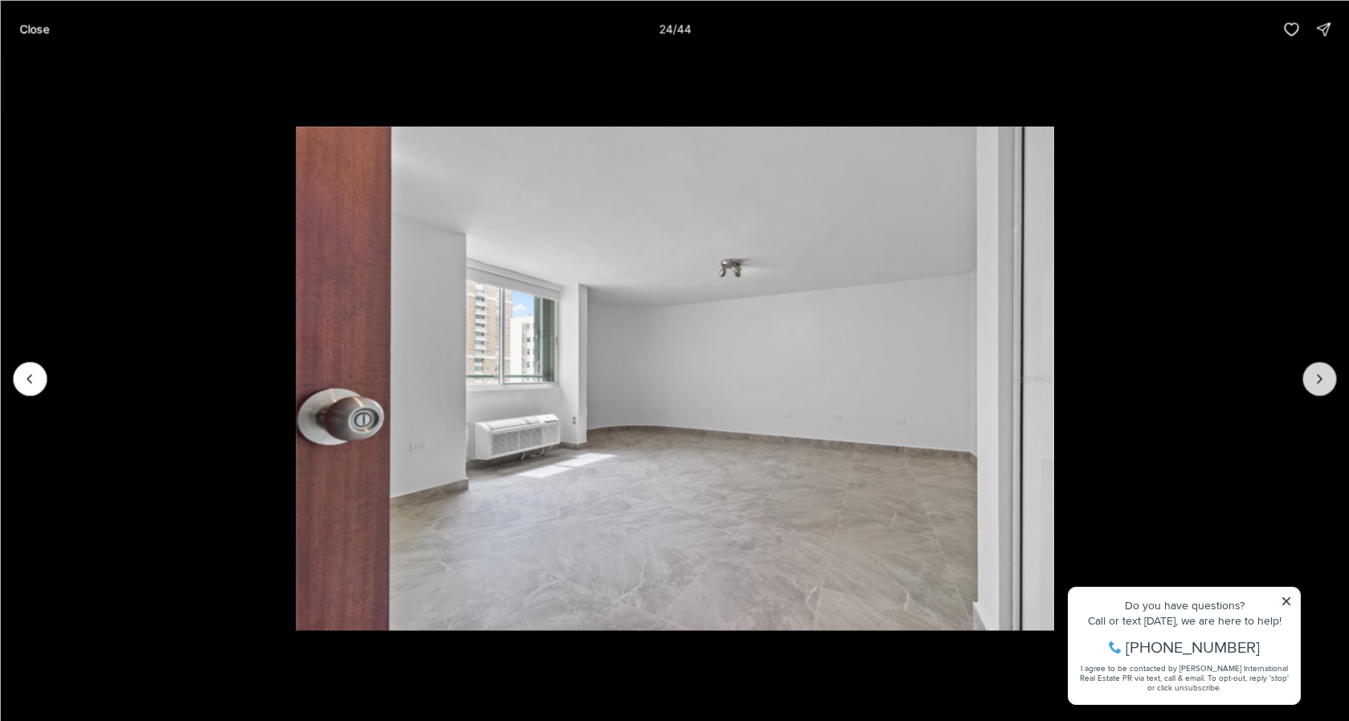
click at [1324, 379] on icon "Next slide" at bounding box center [1320, 378] width 16 height 16
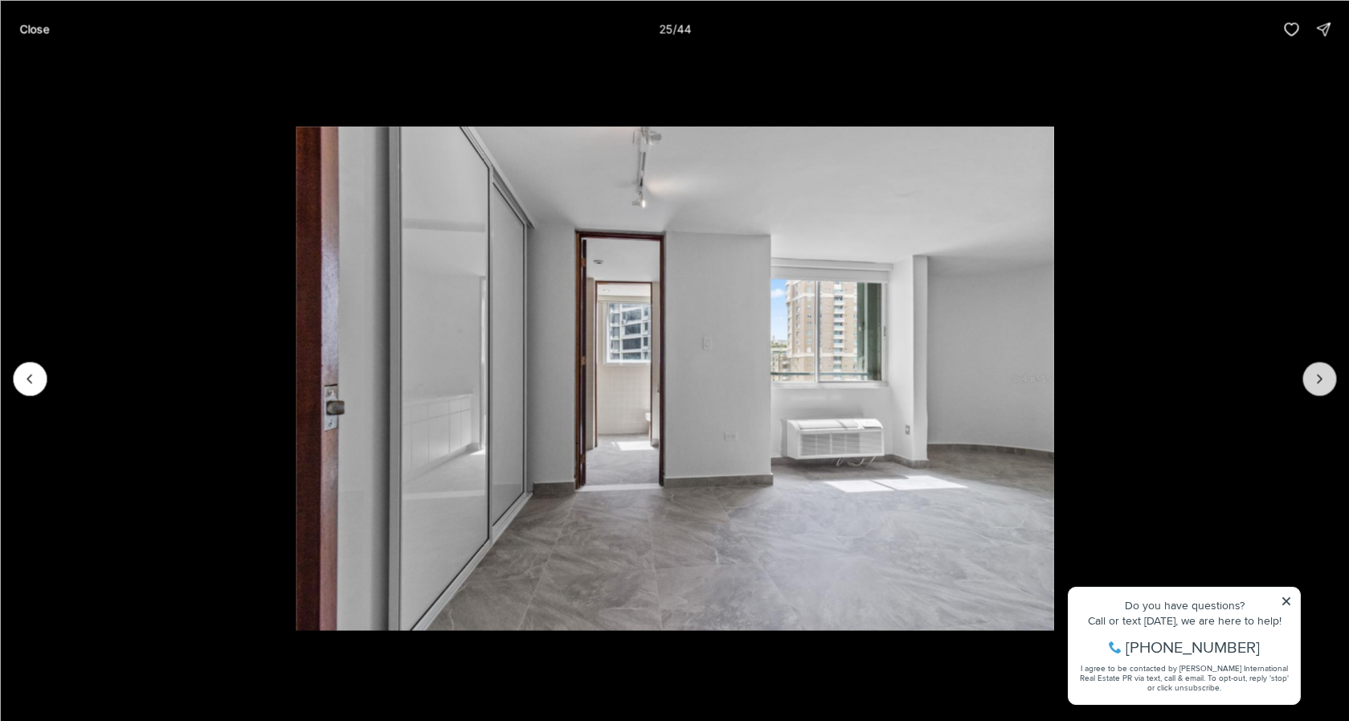
click at [1324, 379] on icon "Next slide" at bounding box center [1320, 378] width 16 height 16
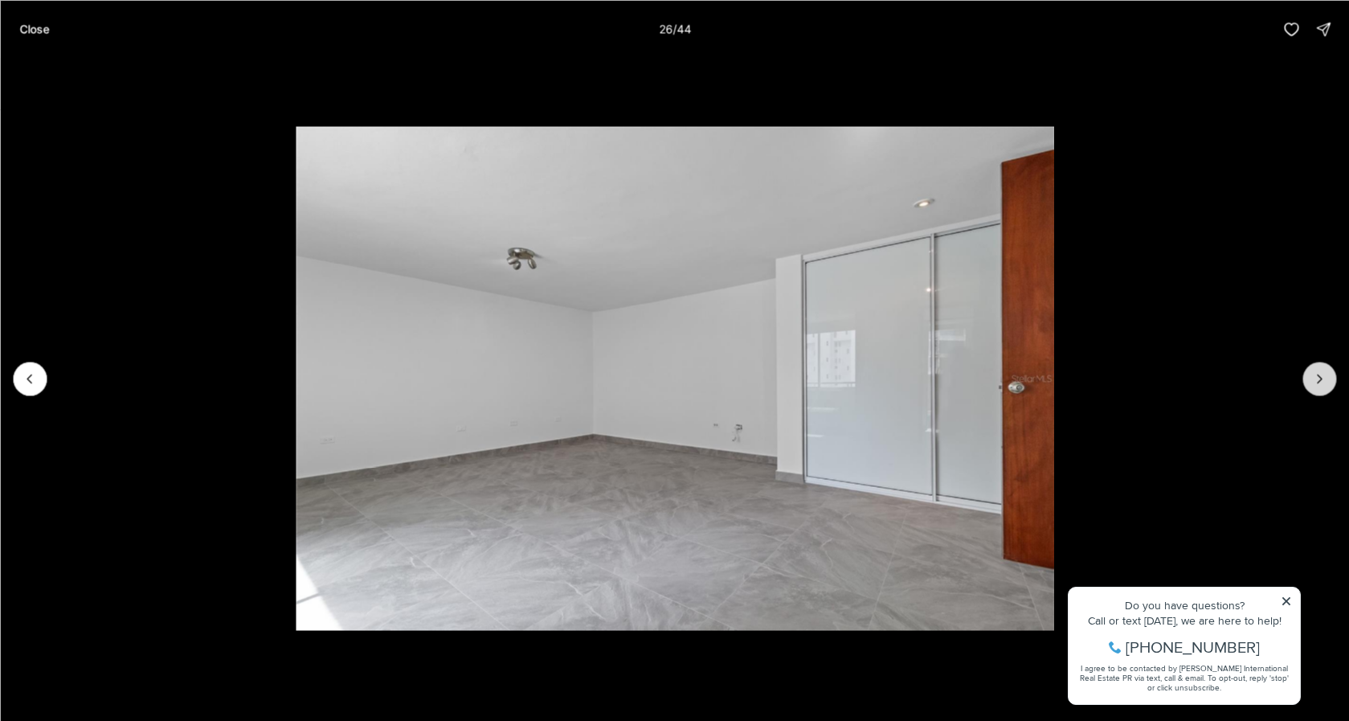
click at [1324, 379] on icon "Next slide" at bounding box center [1320, 378] width 16 height 16
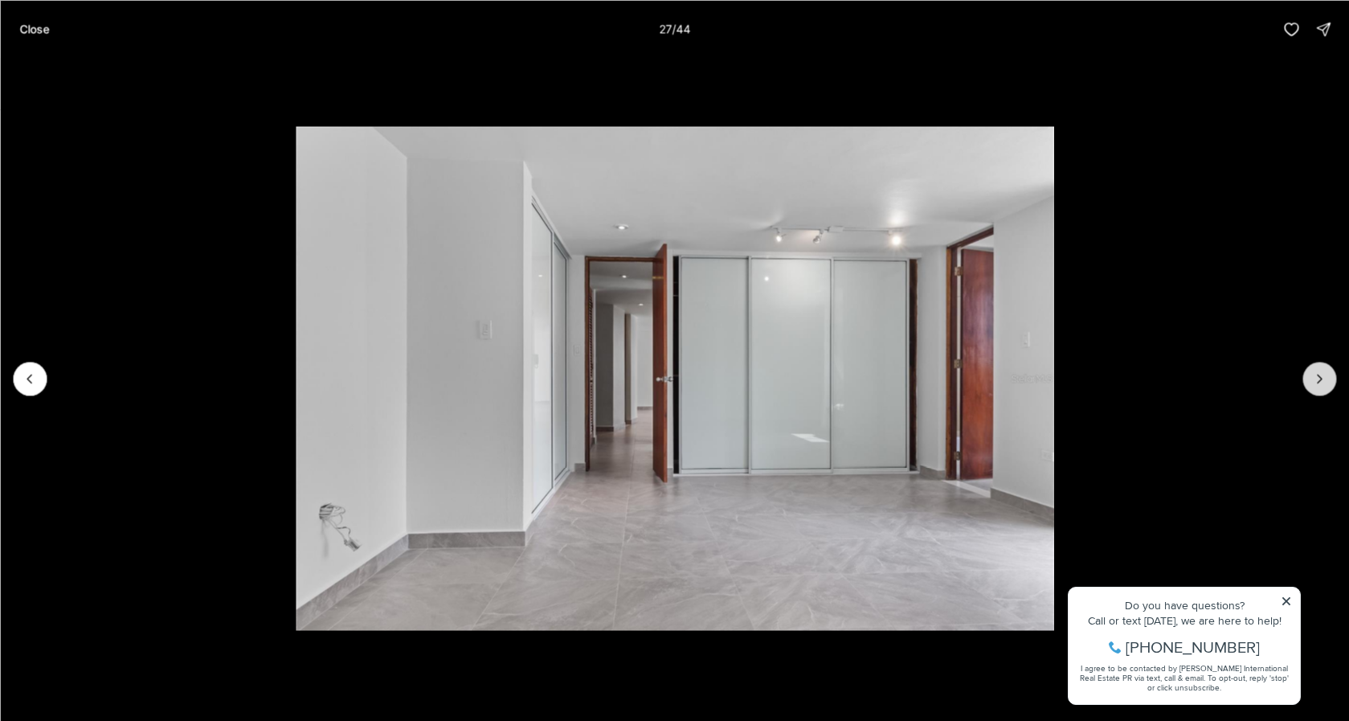
click at [1324, 379] on icon "Next slide" at bounding box center [1320, 378] width 16 height 16
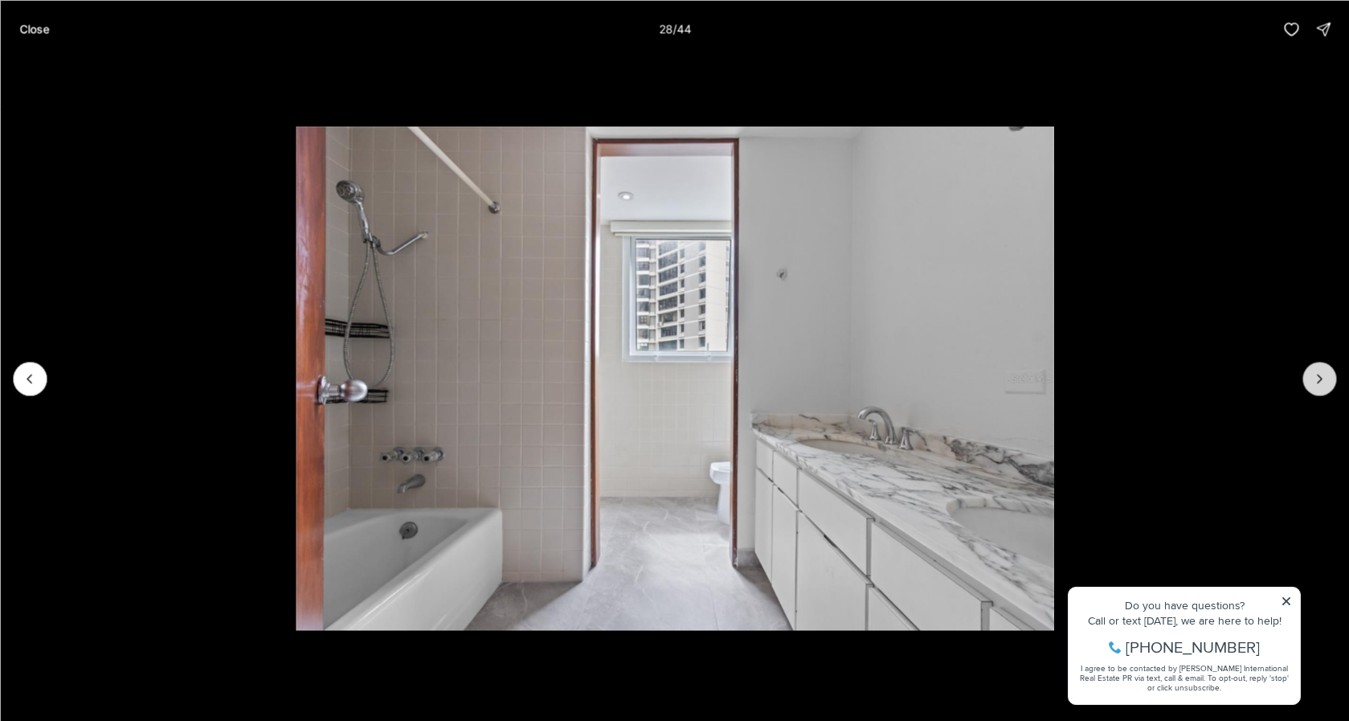
click at [1324, 379] on icon "Next slide" at bounding box center [1320, 378] width 16 height 16
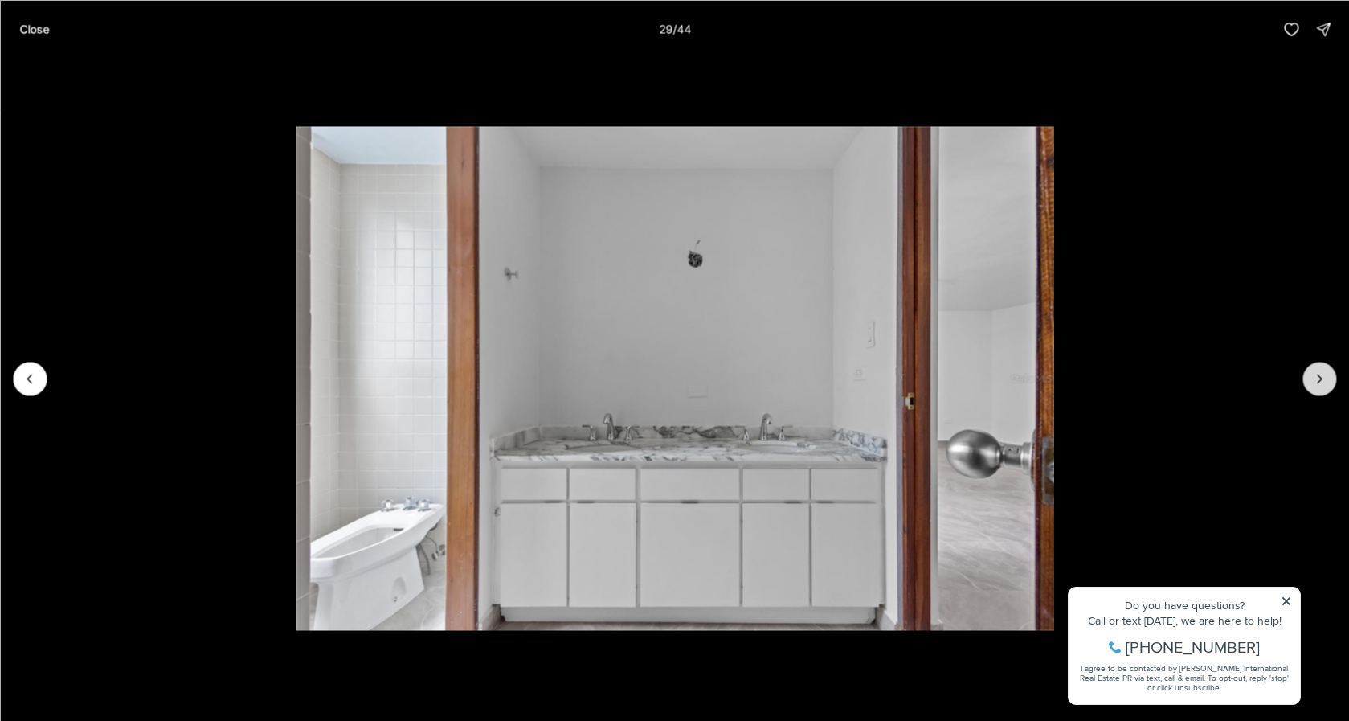
click at [1324, 379] on icon "Next slide" at bounding box center [1320, 378] width 16 height 16
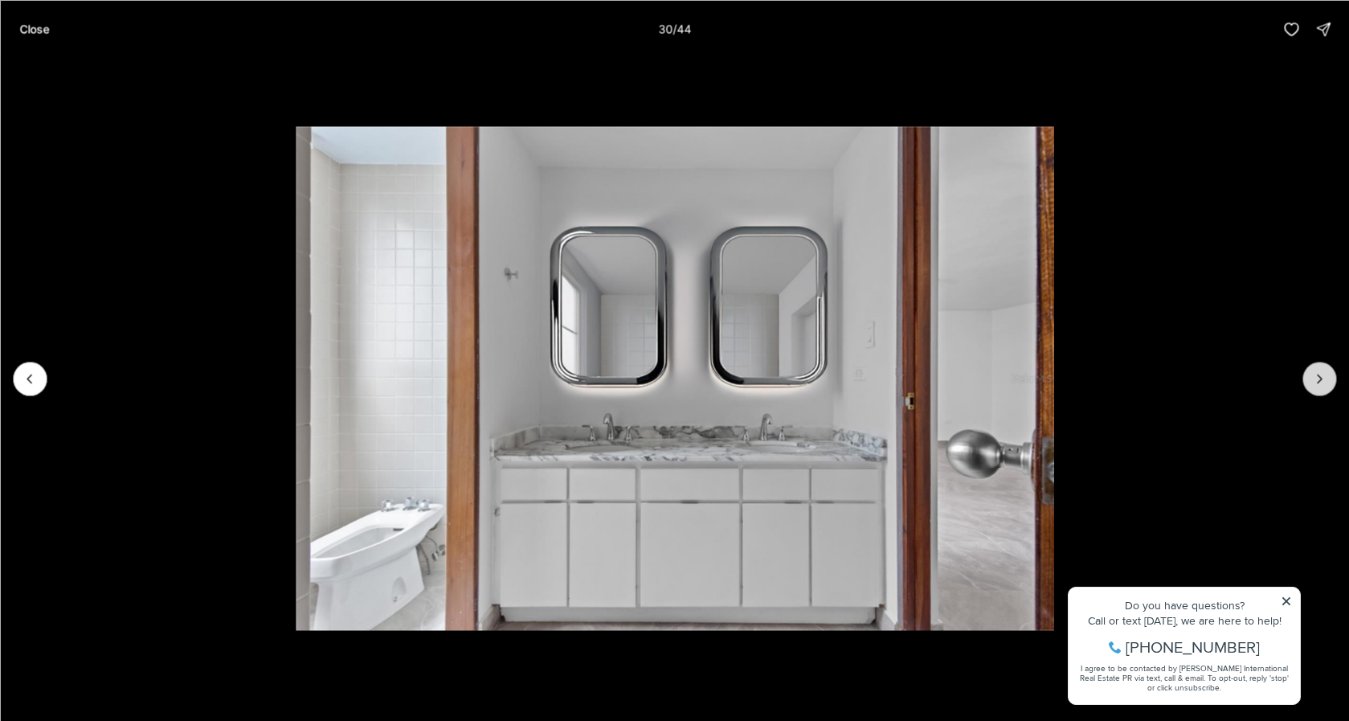
click at [1324, 379] on icon "Next slide" at bounding box center [1320, 378] width 16 height 16
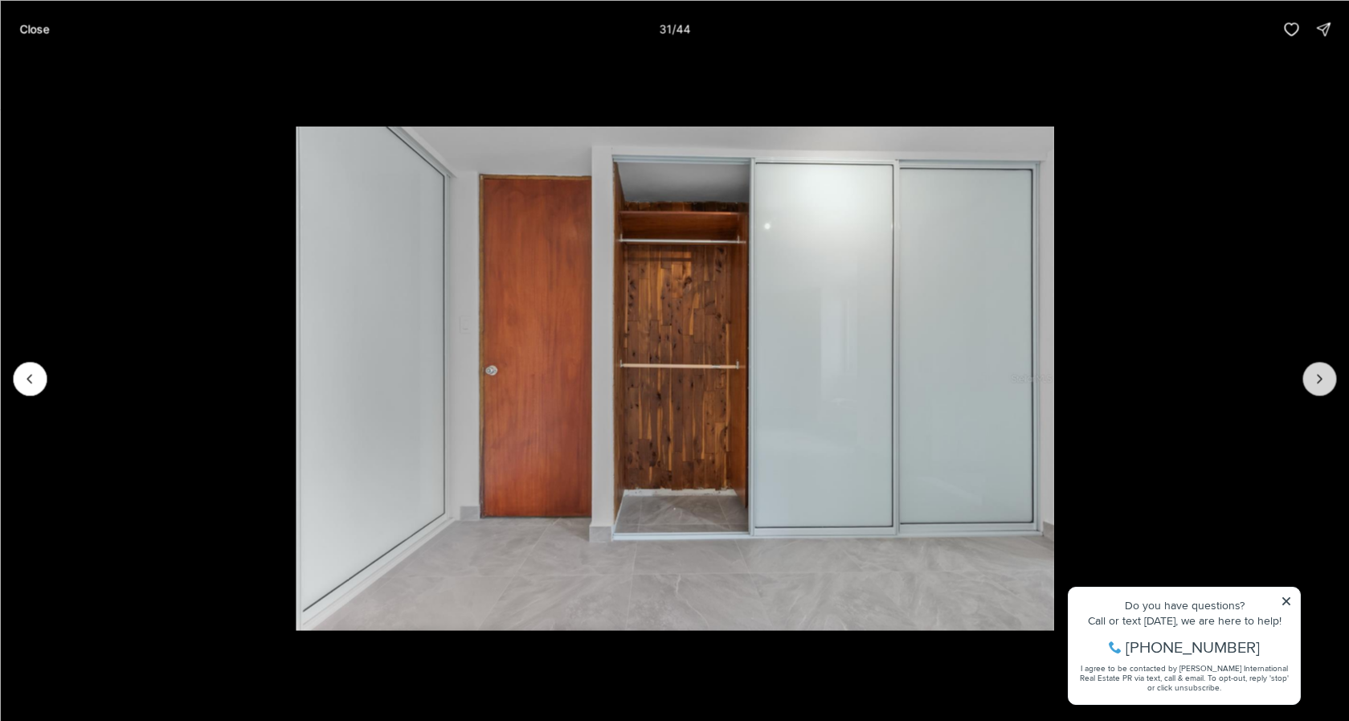
click at [1324, 379] on icon "Next slide" at bounding box center [1320, 378] width 16 height 16
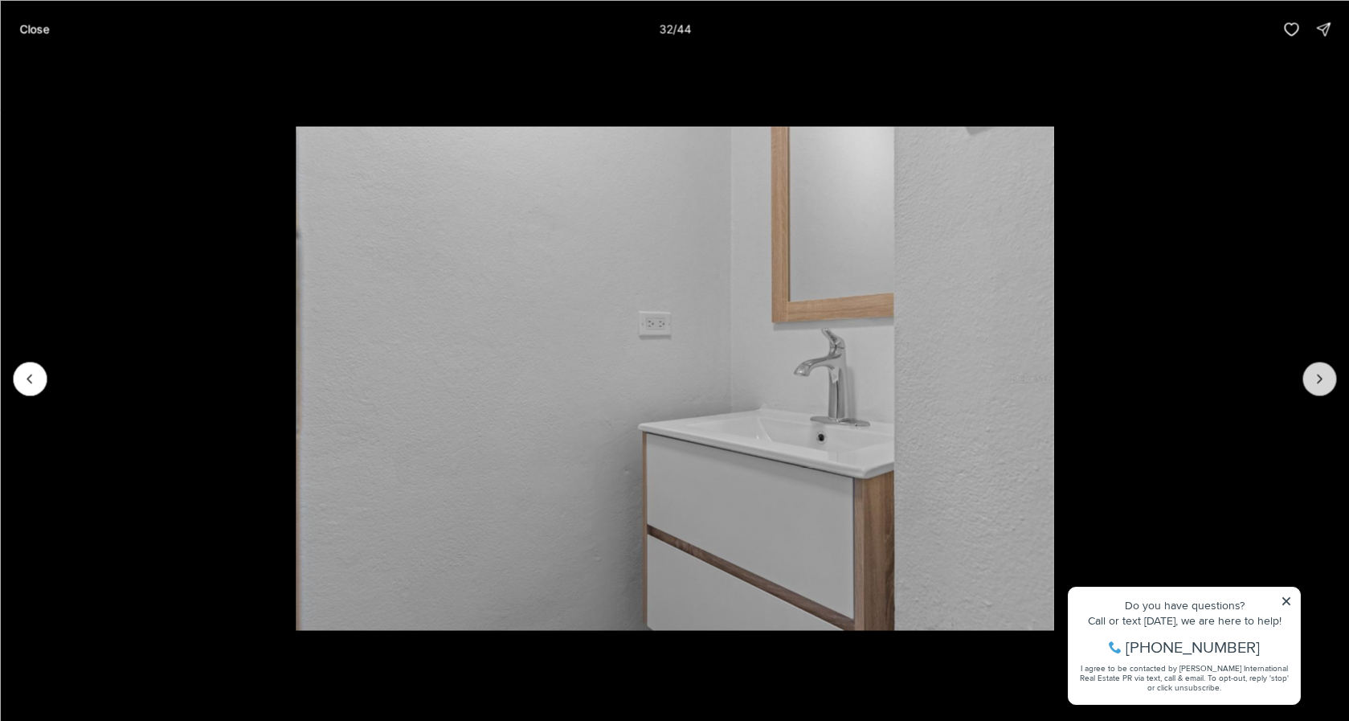
click at [1324, 379] on icon "Next slide" at bounding box center [1320, 378] width 16 height 16
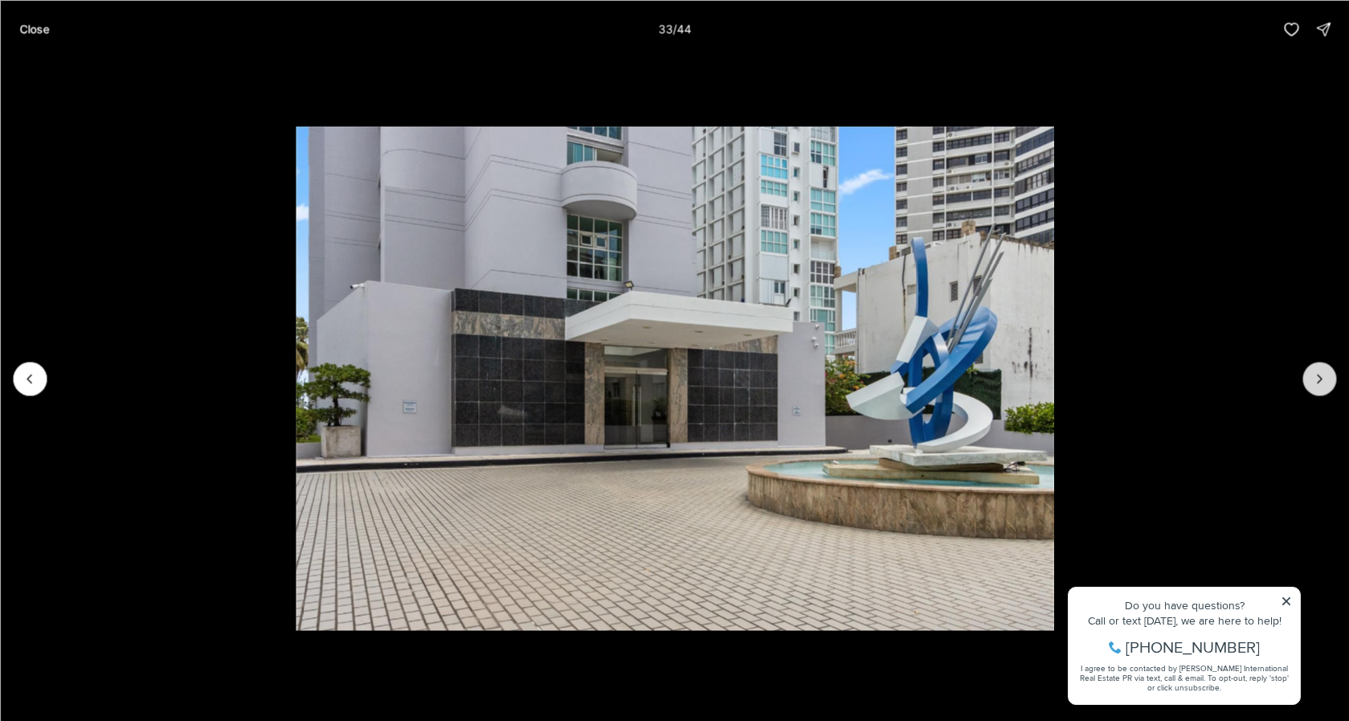
click at [1324, 379] on icon "Next slide" at bounding box center [1320, 378] width 16 height 16
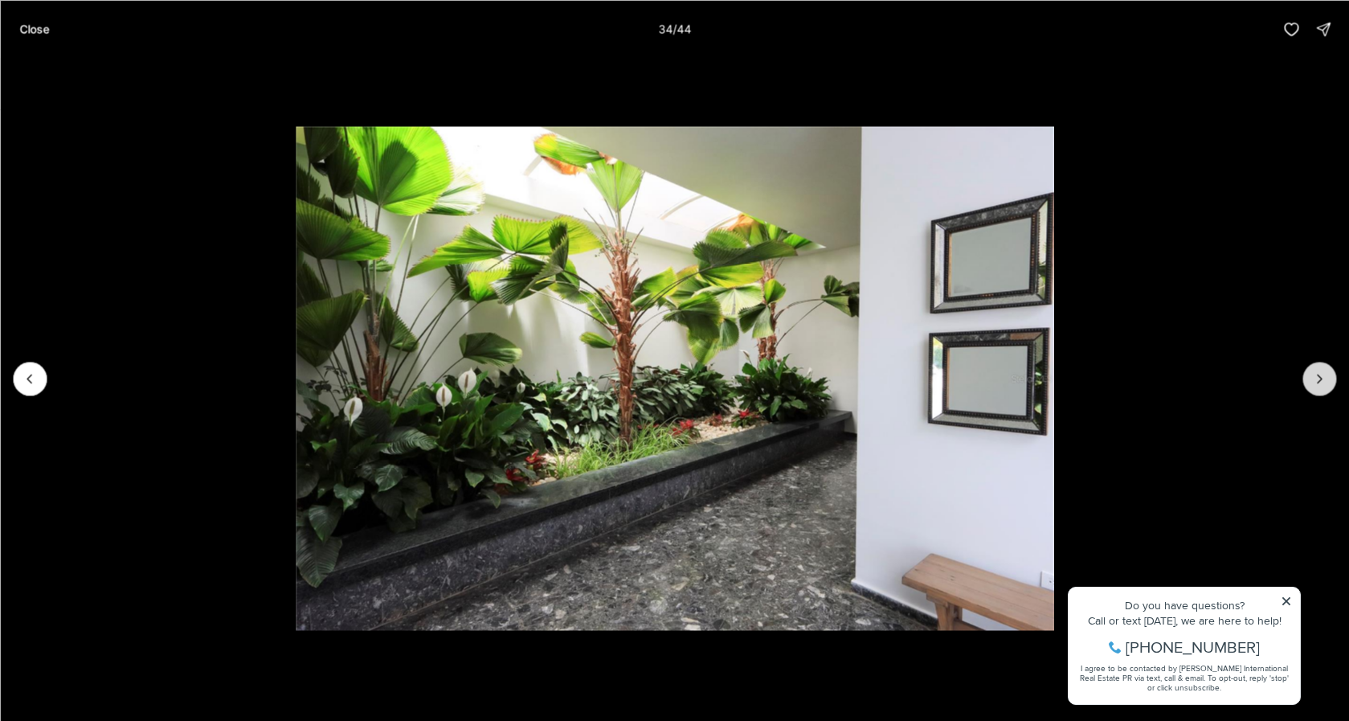
click at [1324, 379] on icon "Next slide" at bounding box center [1320, 378] width 16 height 16
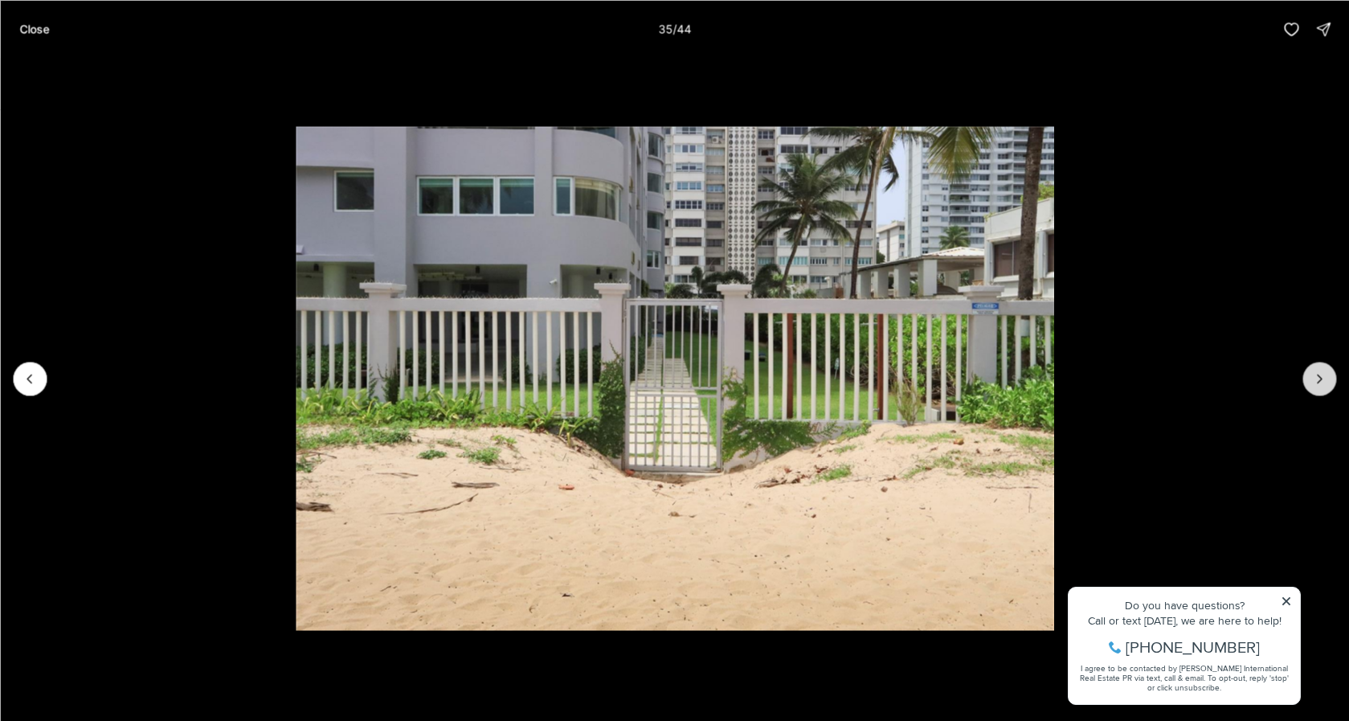
click at [1324, 379] on icon "Next slide" at bounding box center [1320, 378] width 16 height 16
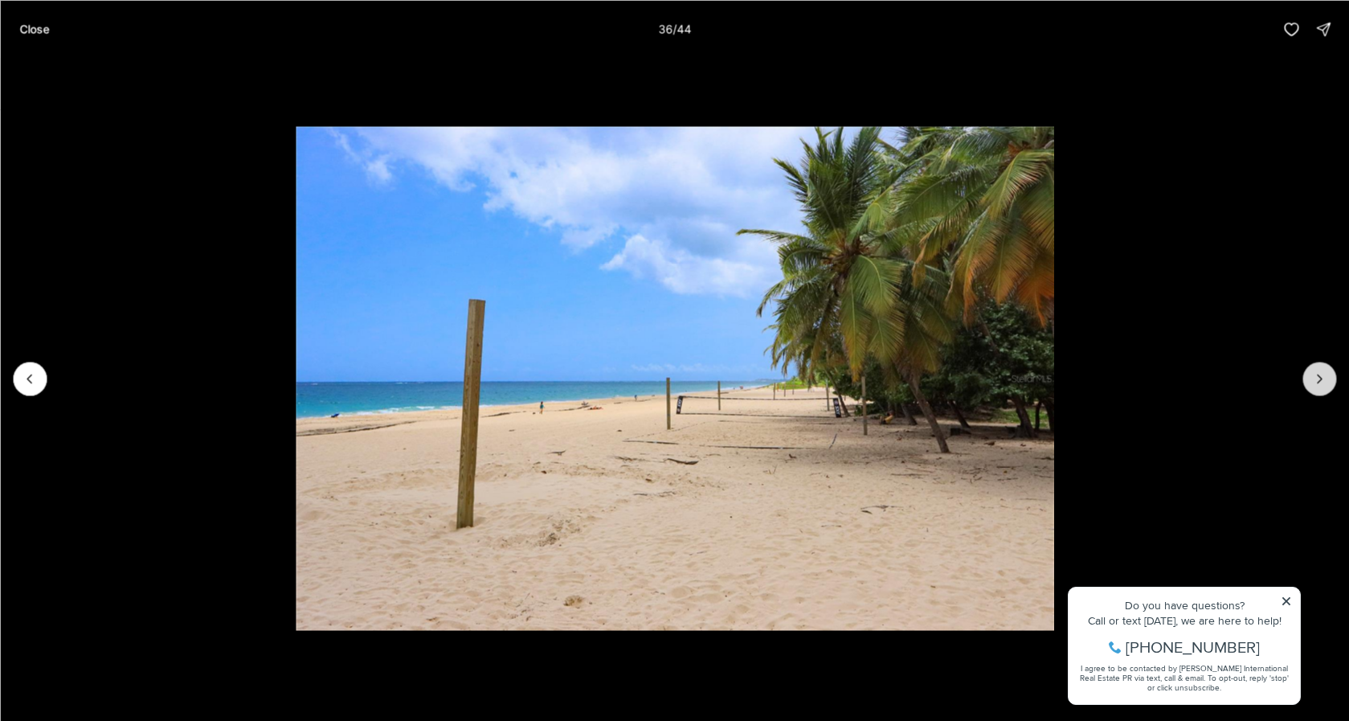
click at [1324, 379] on icon "Next slide" at bounding box center [1320, 378] width 16 height 16
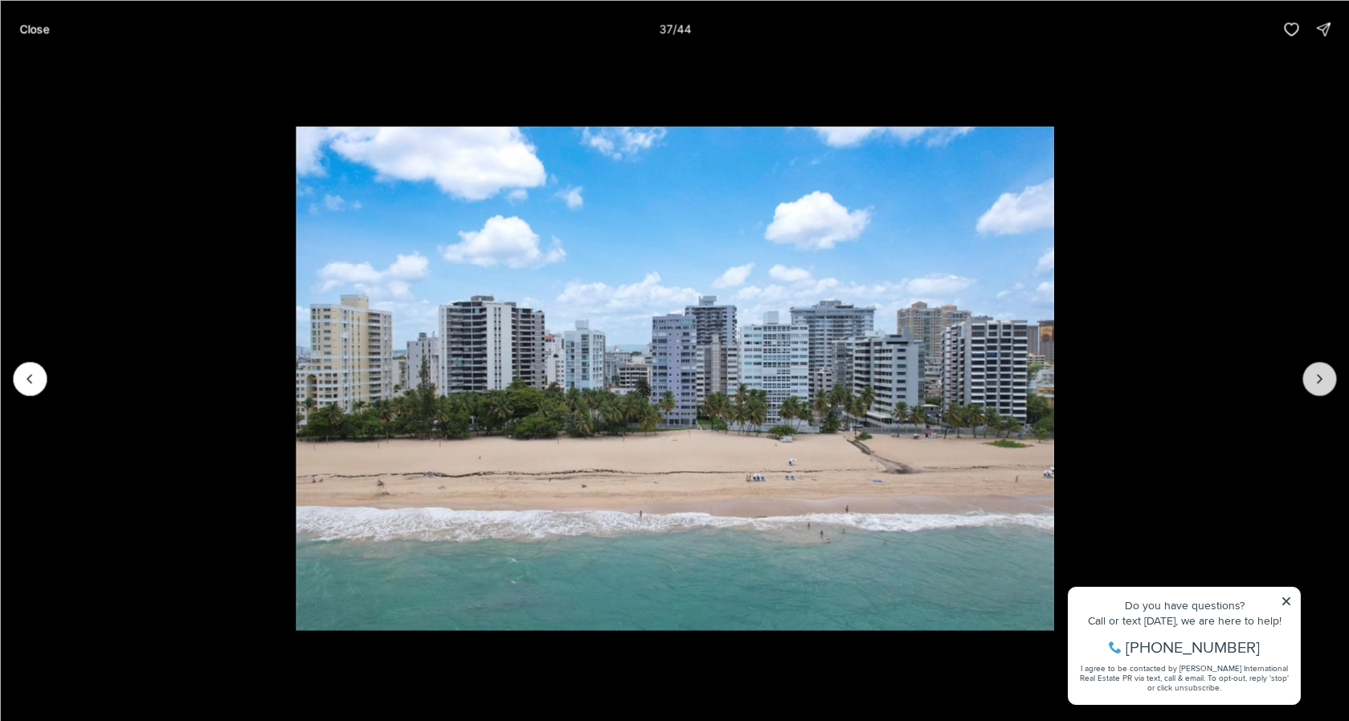
click at [1324, 379] on icon "Next slide" at bounding box center [1320, 378] width 16 height 16
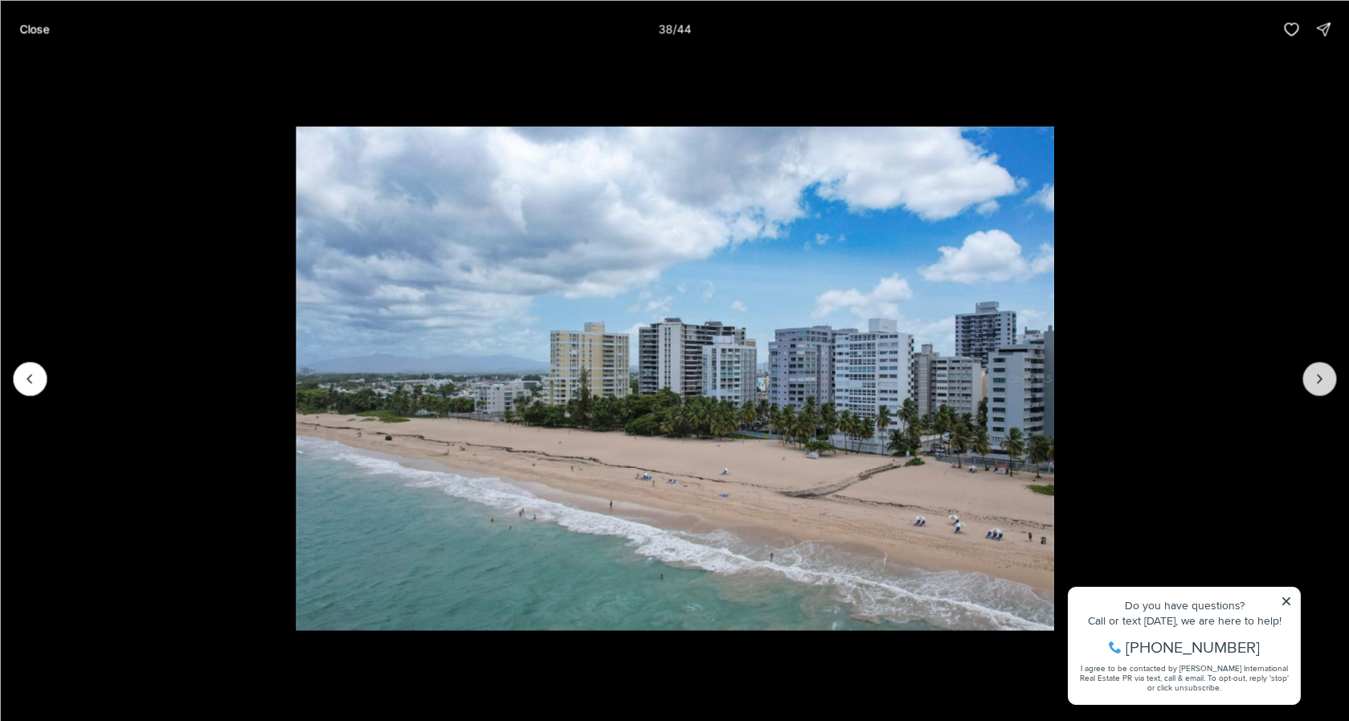
click at [1324, 379] on icon "Next slide" at bounding box center [1320, 378] width 16 height 16
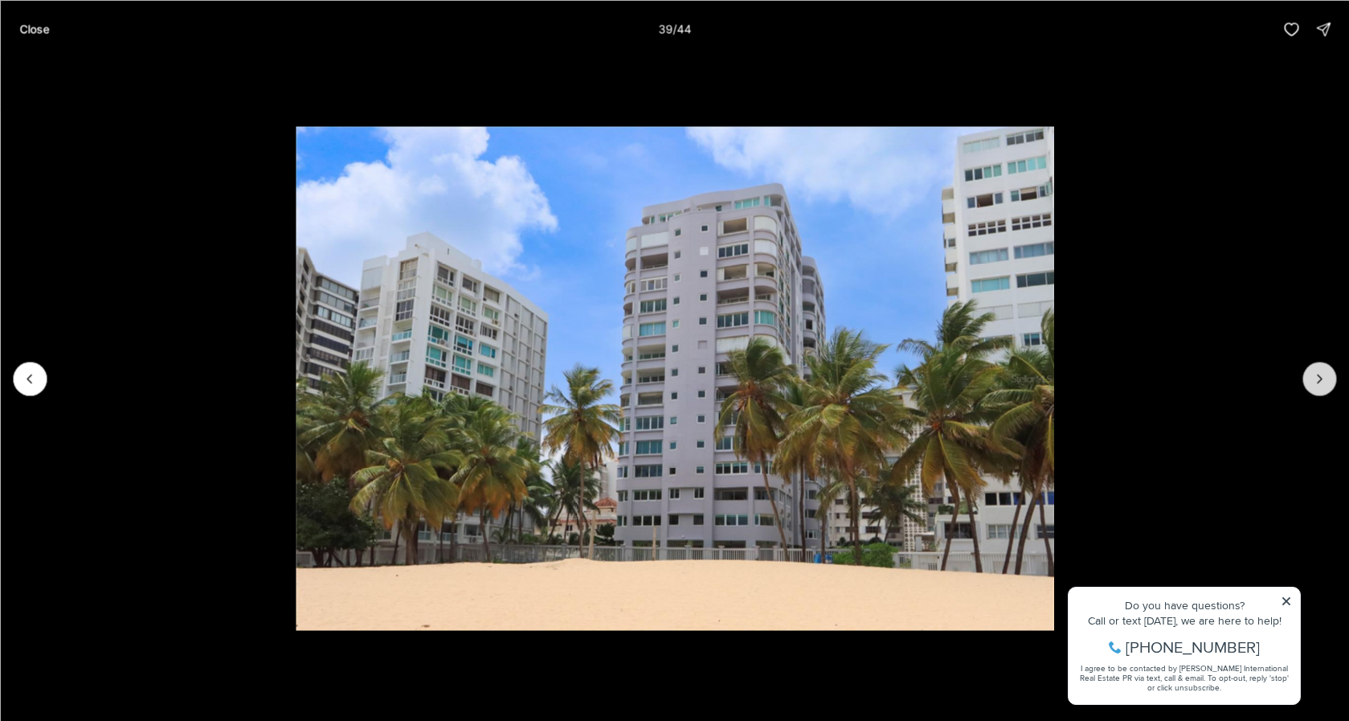
click at [1324, 379] on icon "Next slide" at bounding box center [1320, 378] width 16 height 16
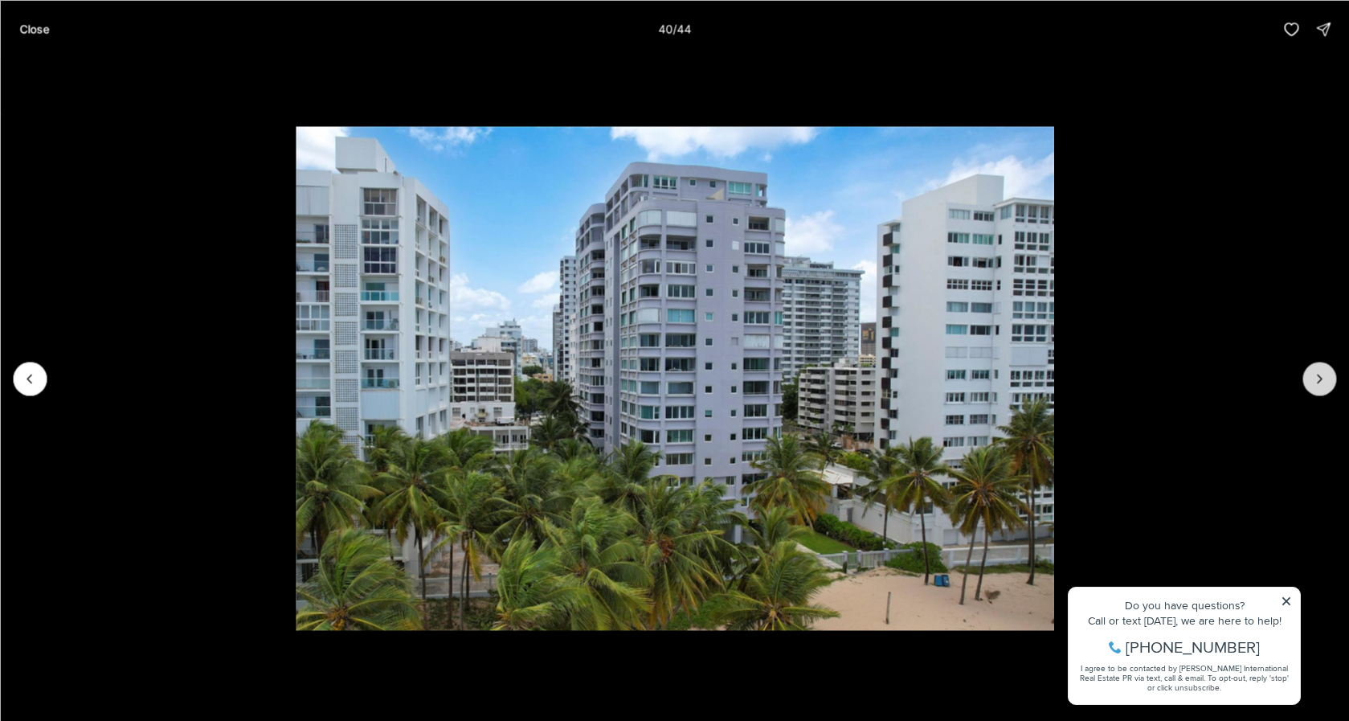
click at [1324, 379] on icon "Next slide" at bounding box center [1320, 378] width 16 height 16
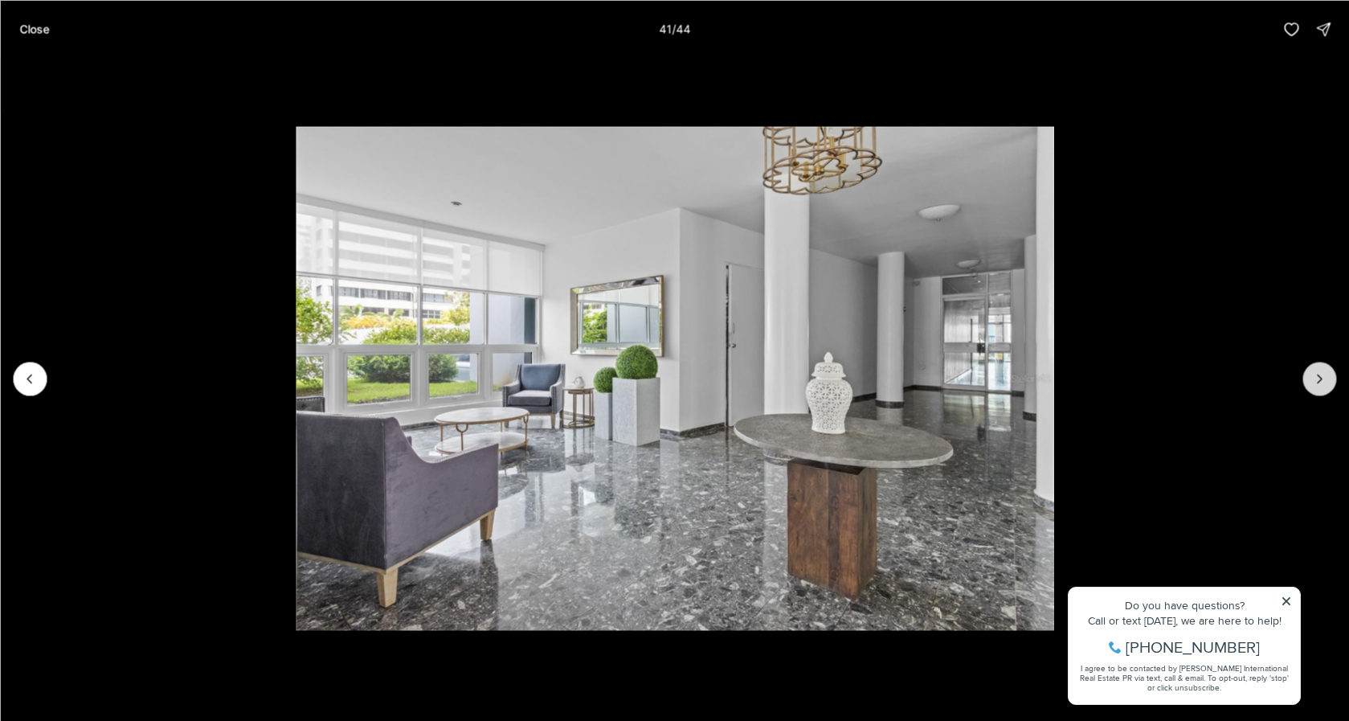
click at [1324, 379] on icon "Next slide" at bounding box center [1320, 378] width 16 height 16
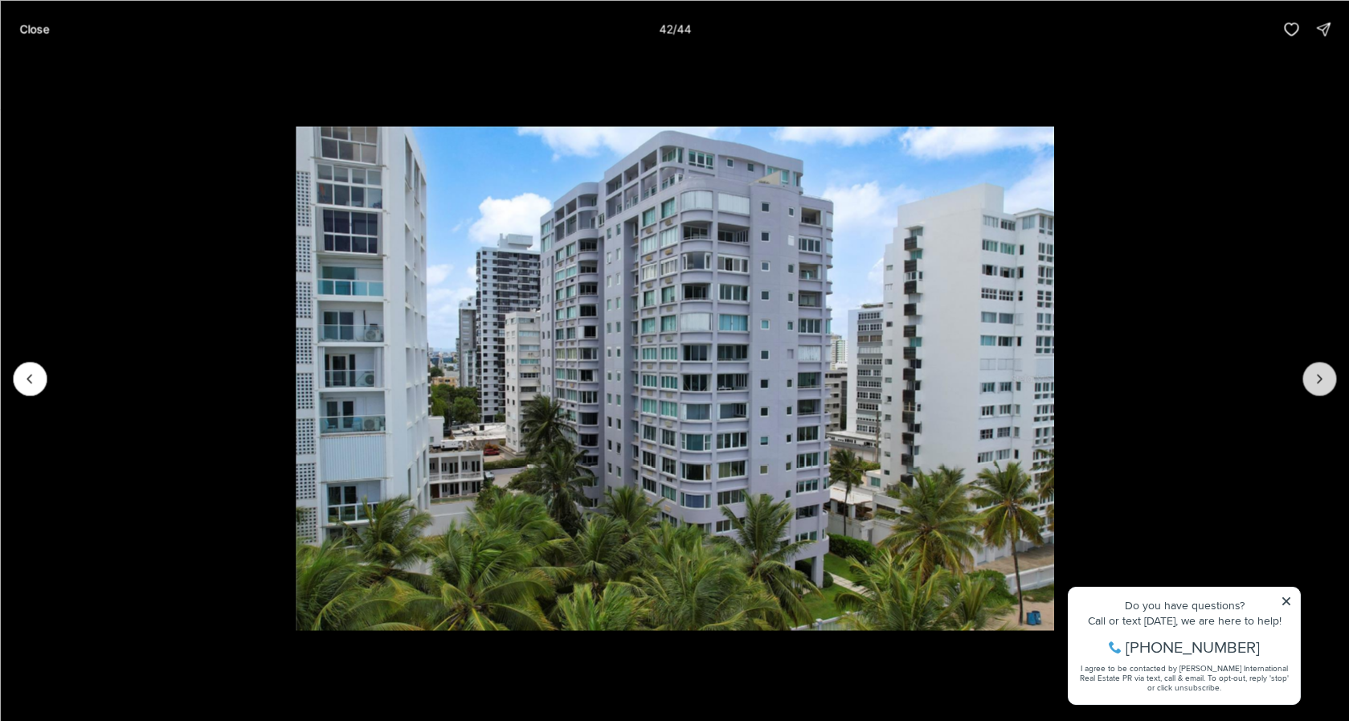
click at [1324, 379] on icon "Next slide" at bounding box center [1320, 378] width 16 height 16
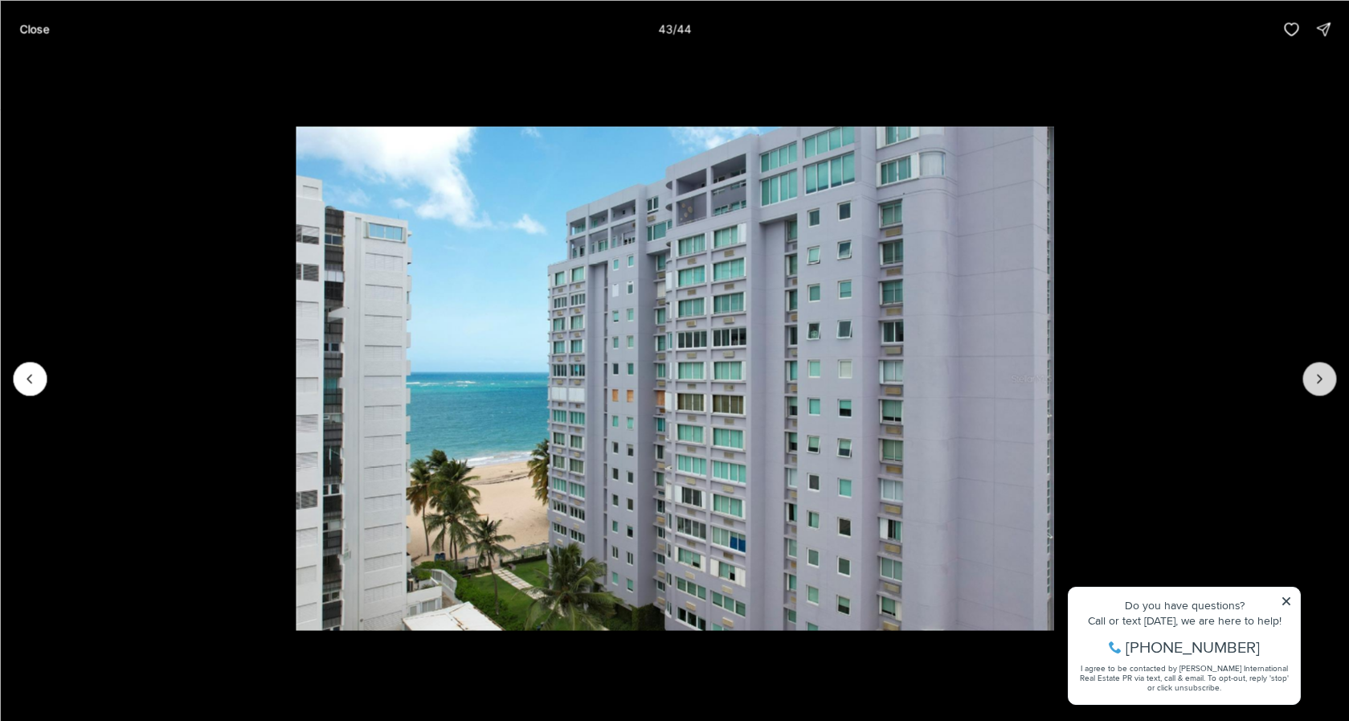
click at [1324, 379] on icon "Next slide" at bounding box center [1320, 378] width 16 height 16
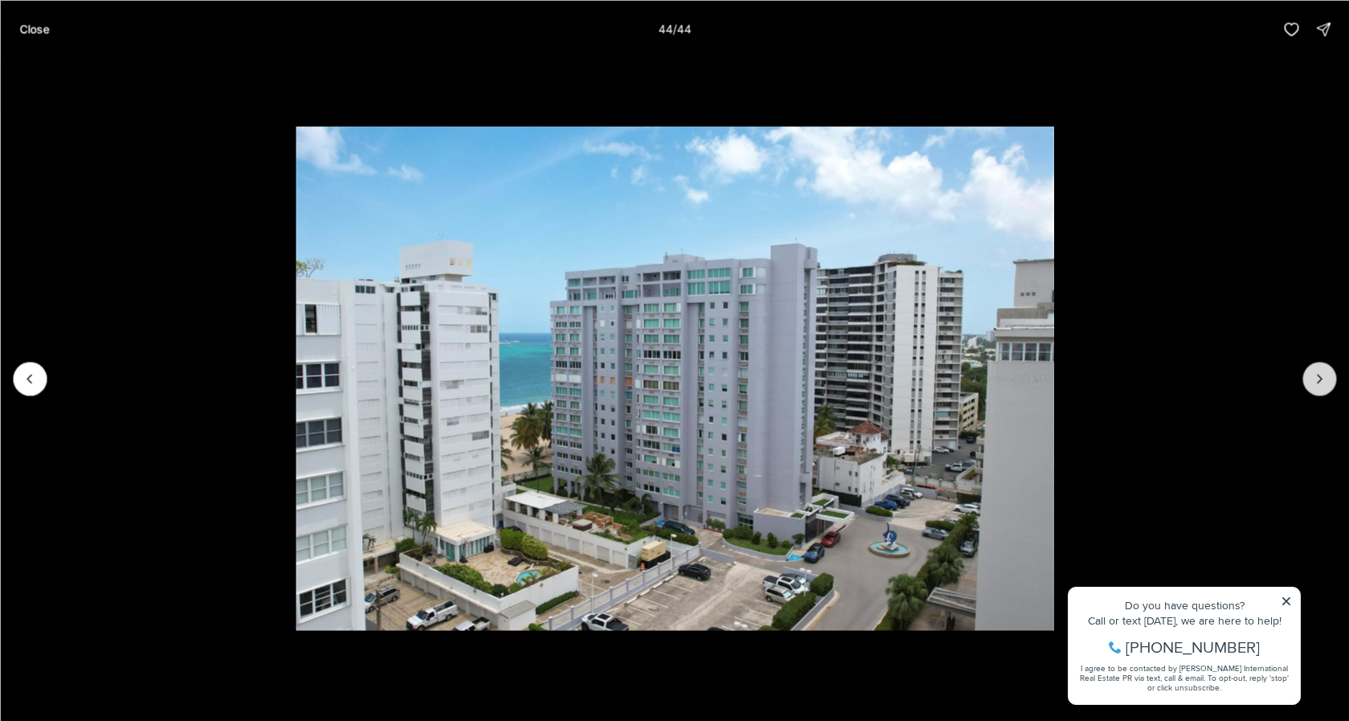
click at [1324, 379] on div at bounding box center [1320, 379] width 34 height 34
click at [1321, 376] on div at bounding box center [1320, 379] width 34 height 34
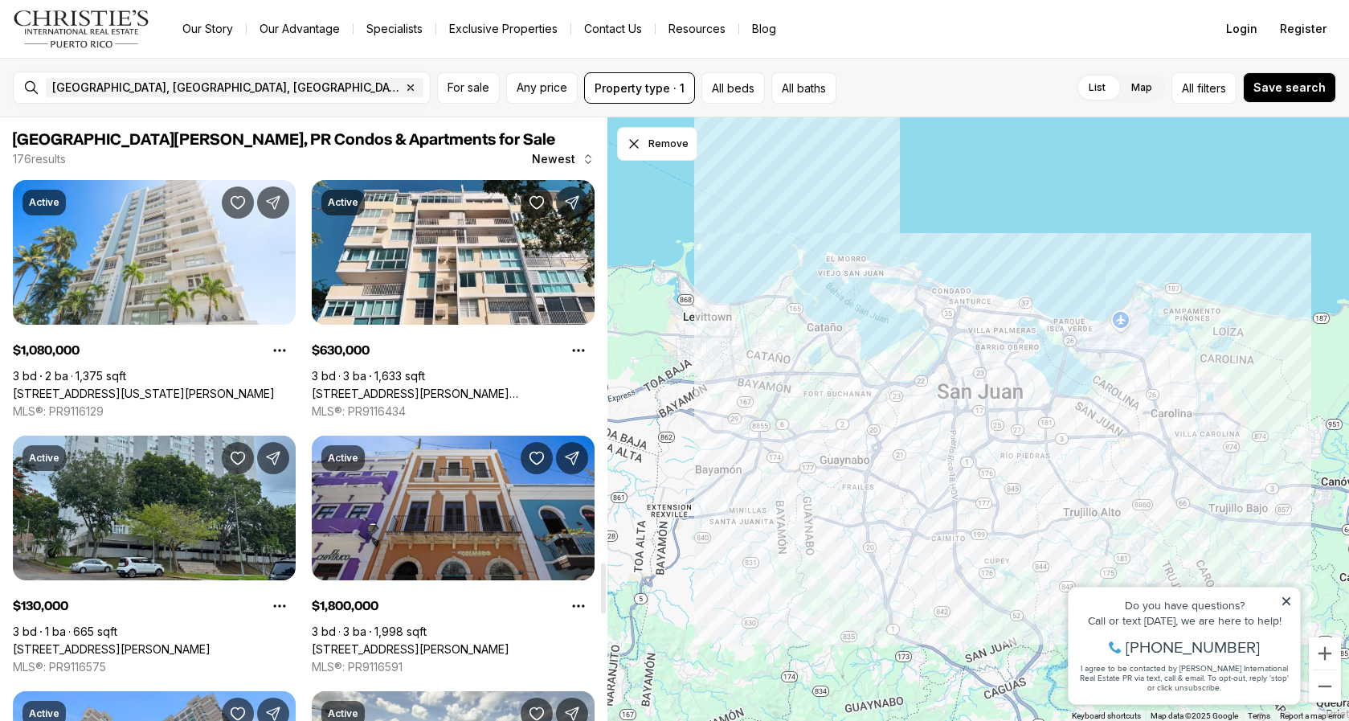
scroll to position [5260, 0]
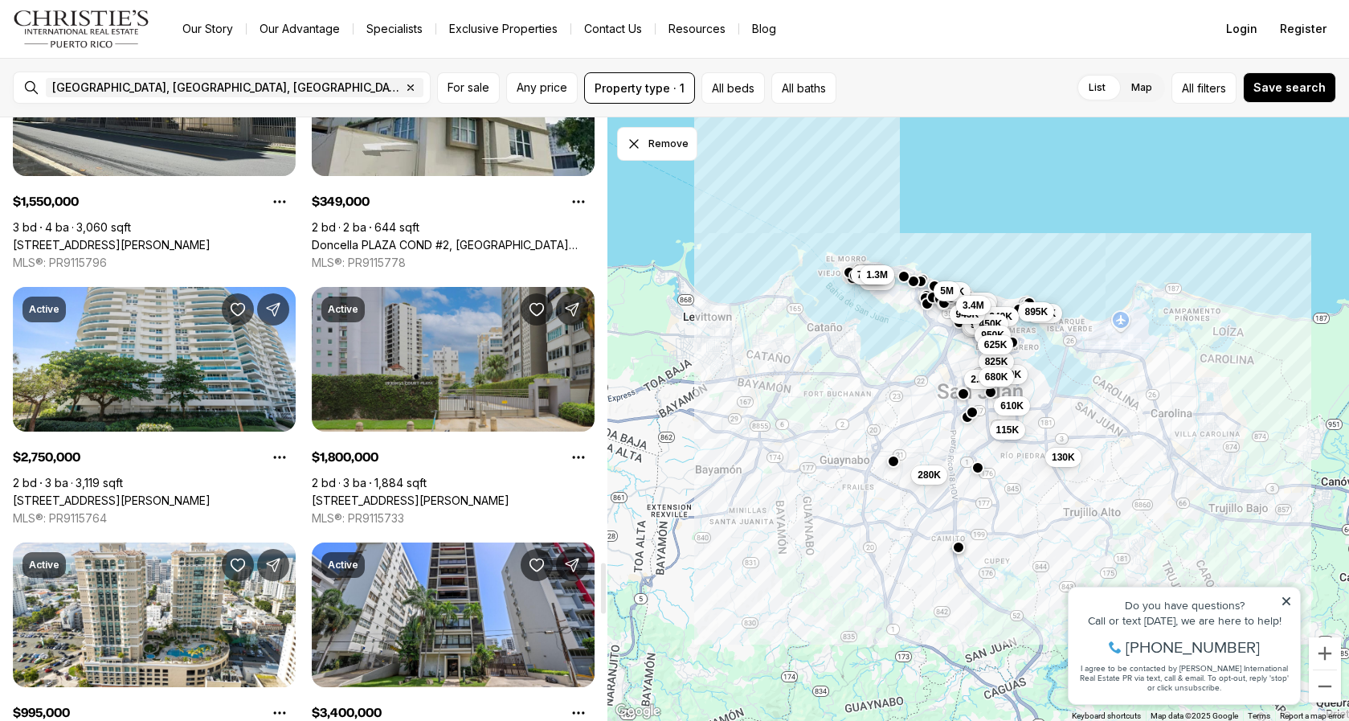
click at [454, 493] on link "[STREET_ADDRESS][PERSON_NAME]" at bounding box center [411, 500] width 198 height 14
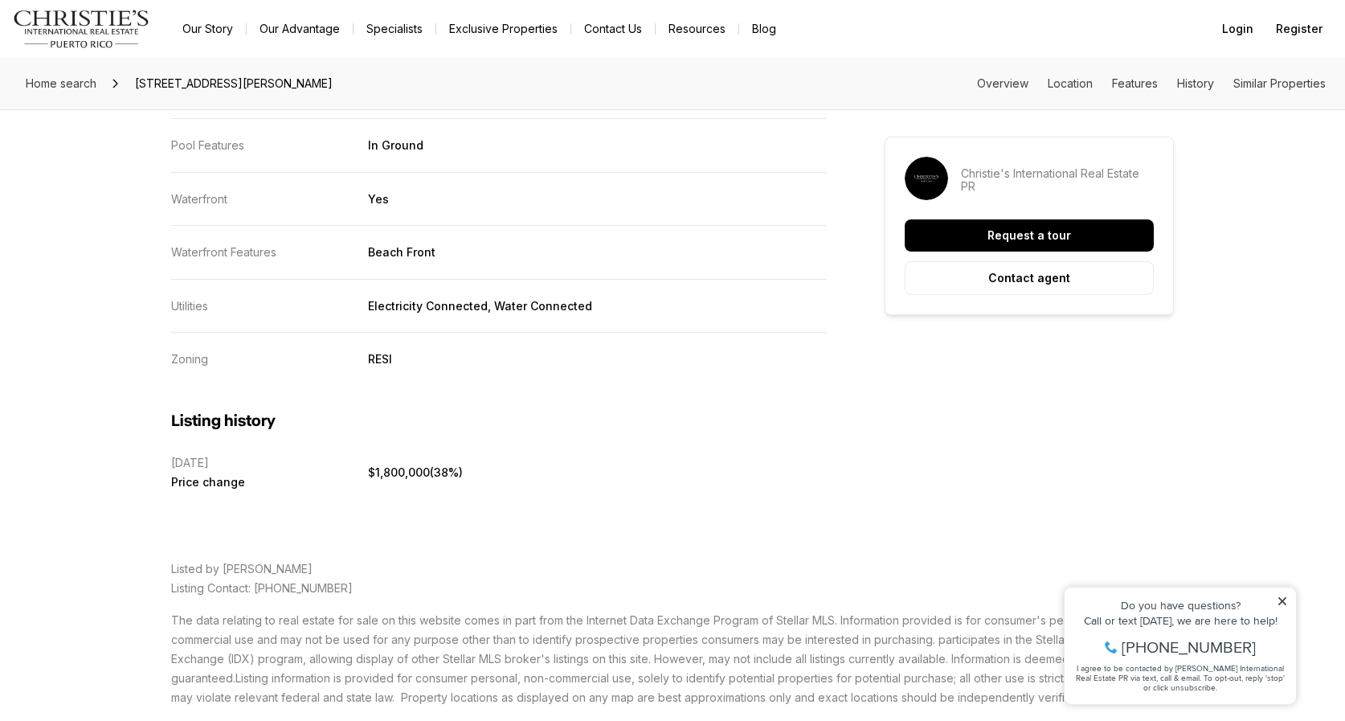
scroll to position [3931, 0]
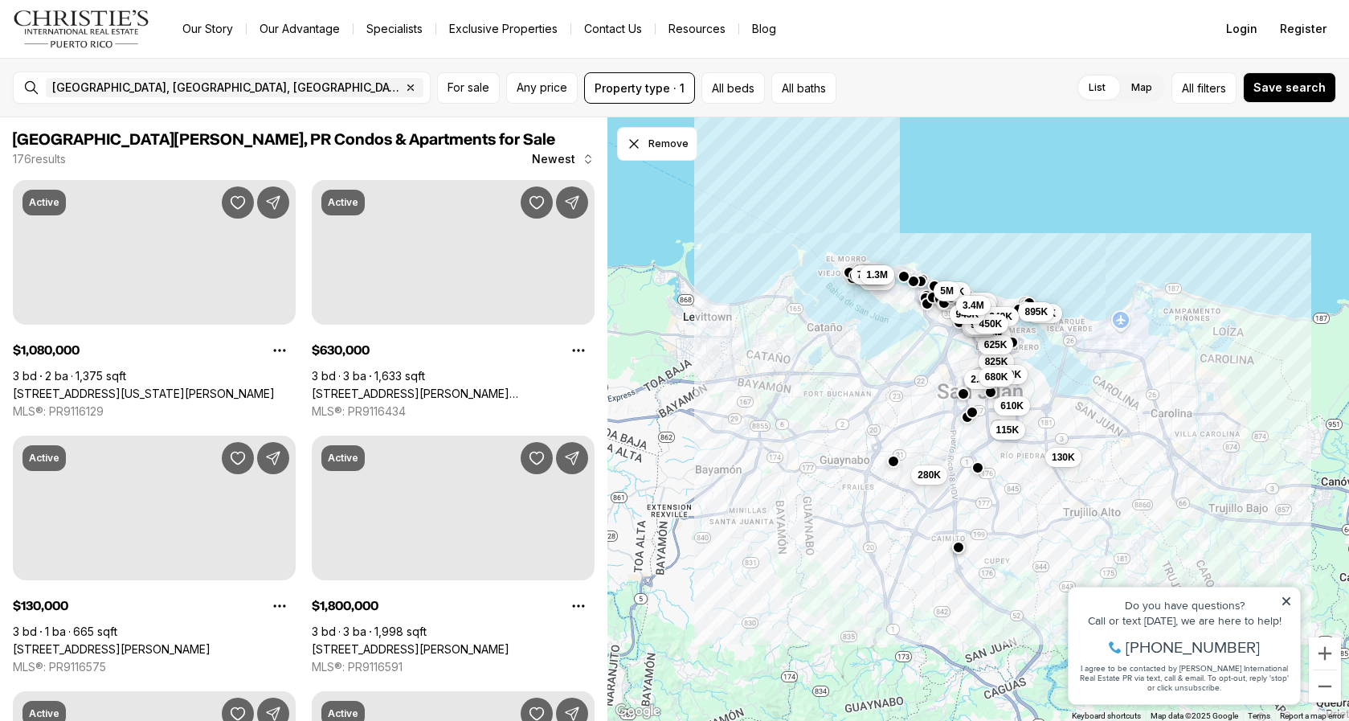
drag, startPoint x: 682, startPoint y: 564, endPoint x: 714, endPoint y: 542, distance: 39.9
click at [659, 588] on div "2.3M 825K 950K 625K 115K 610K 280K 210K 680K 1.29M 650K 499K 435K 995K 349K 895…" at bounding box center [979, 419] width 742 height 604
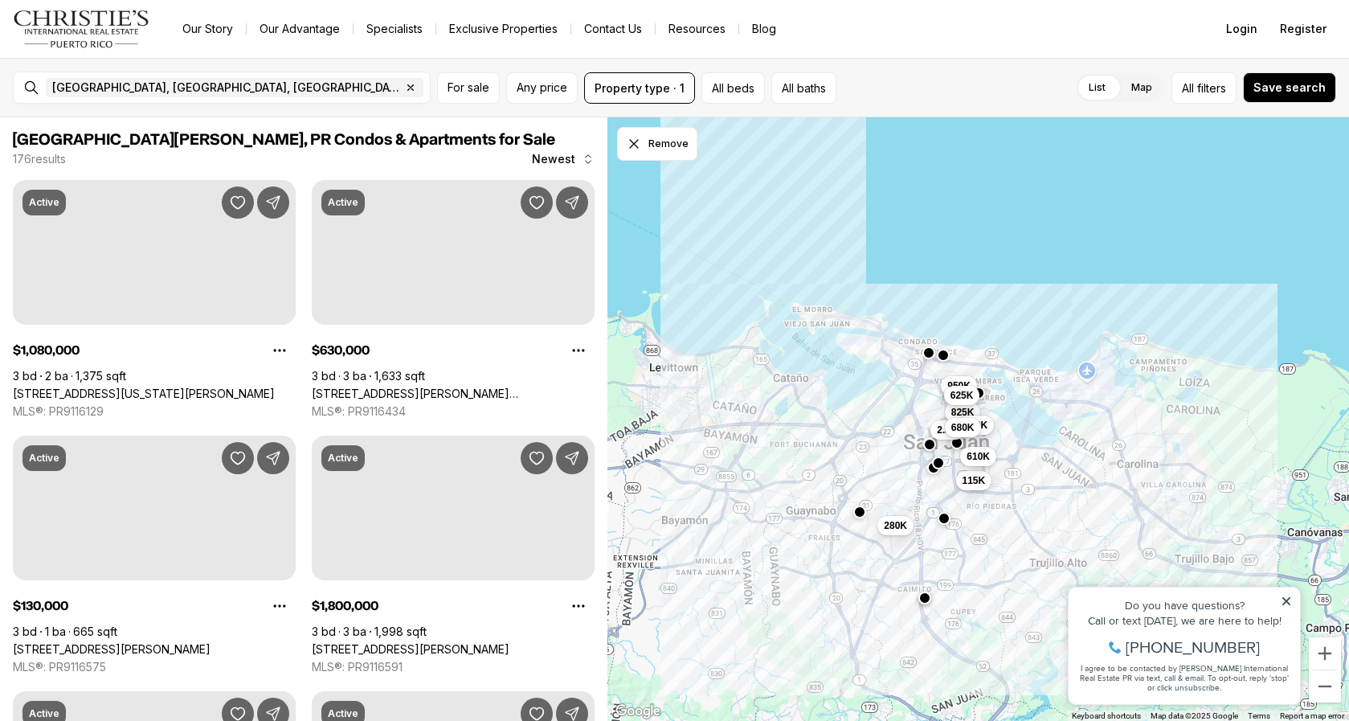
click at [694, 587] on div "2.3M 825K 950K 625K 115K 610K 280K 210K 680K" at bounding box center [979, 419] width 742 height 604
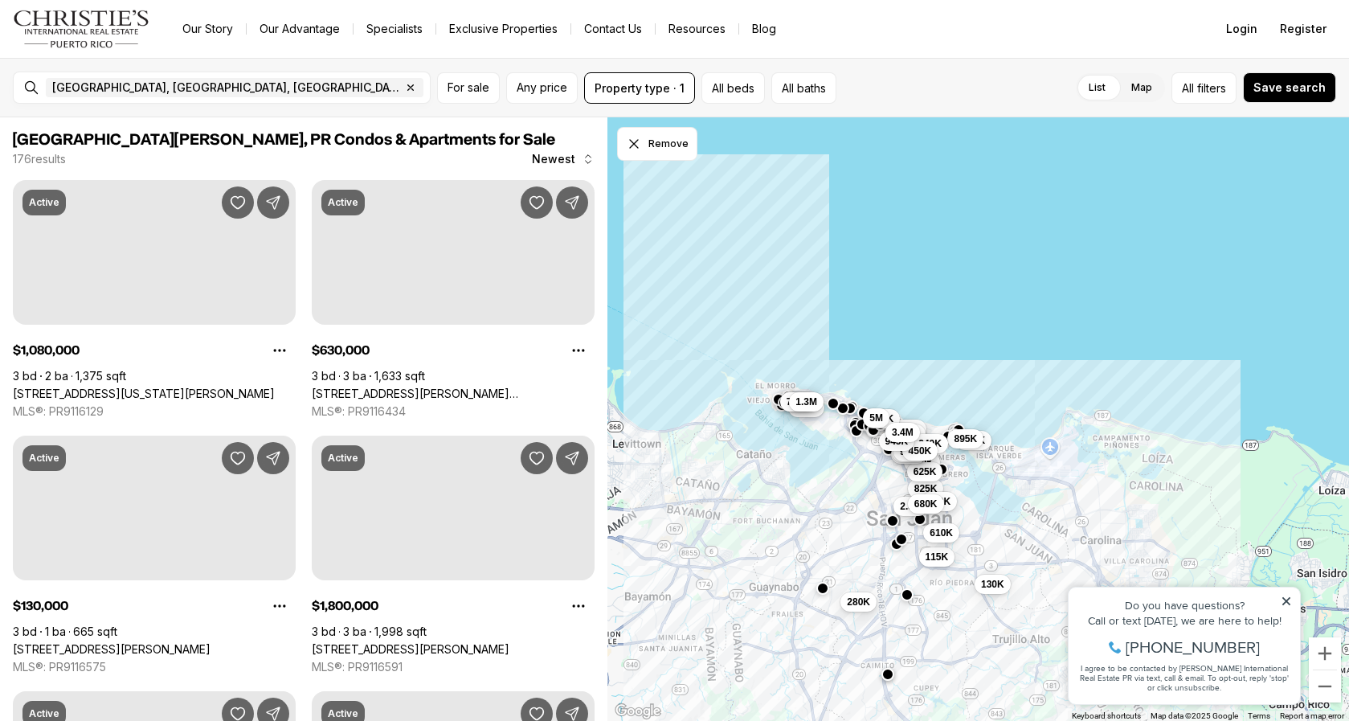
drag, startPoint x: 870, startPoint y: 499, endPoint x: 842, endPoint y: 496, distance: 27.5
click at [727, 638] on div "2.3M 825K 950K 625K 115K 610K 280K 210K 680K 1.29M 650K 499K 435K 995K 349K 895…" at bounding box center [979, 419] width 742 height 604
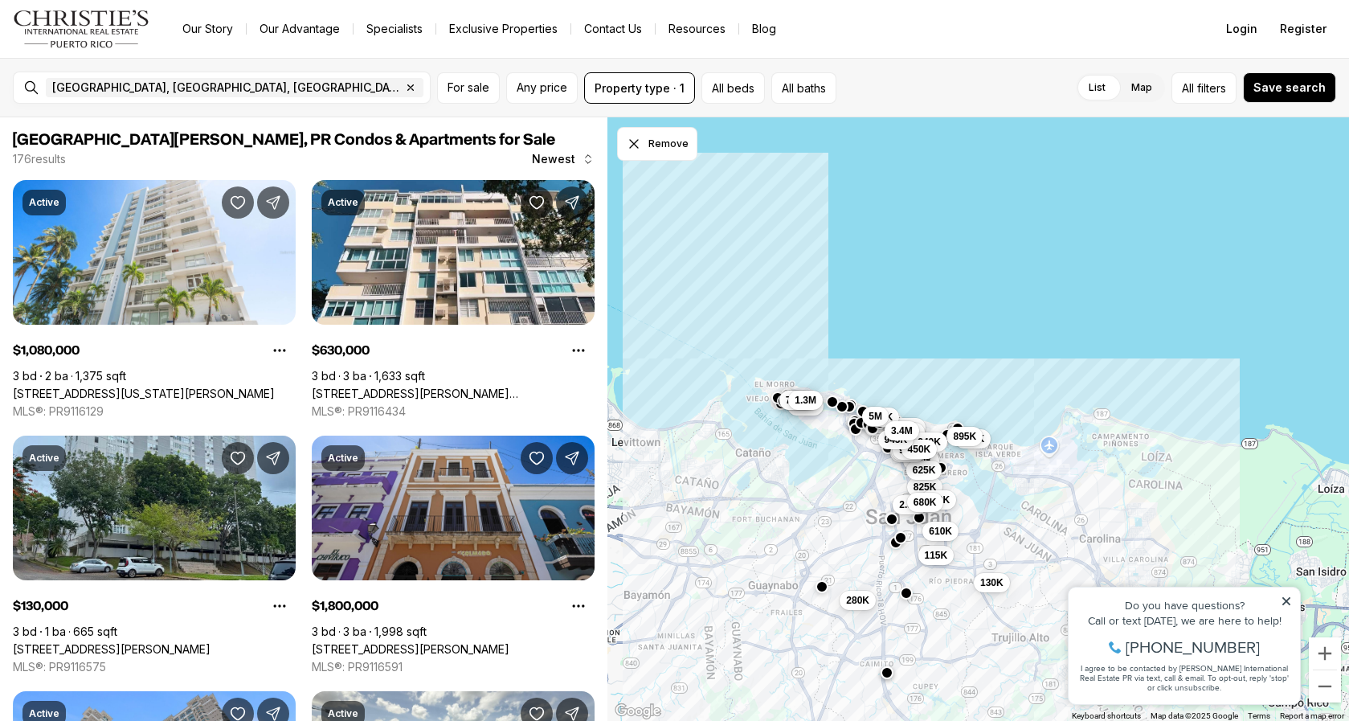
drag, startPoint x: 845, startPoint y: 497, endPoint x: 764, endPoint y: 511, distance: 81.7
click at [764, 511] on div "2.3M 825K 950K 625K 115K 610K 280K 210K 680K 1.29M 650K 499K 435K 995K 349K 895…" at bounding box center [979, 419] width 742 height 604
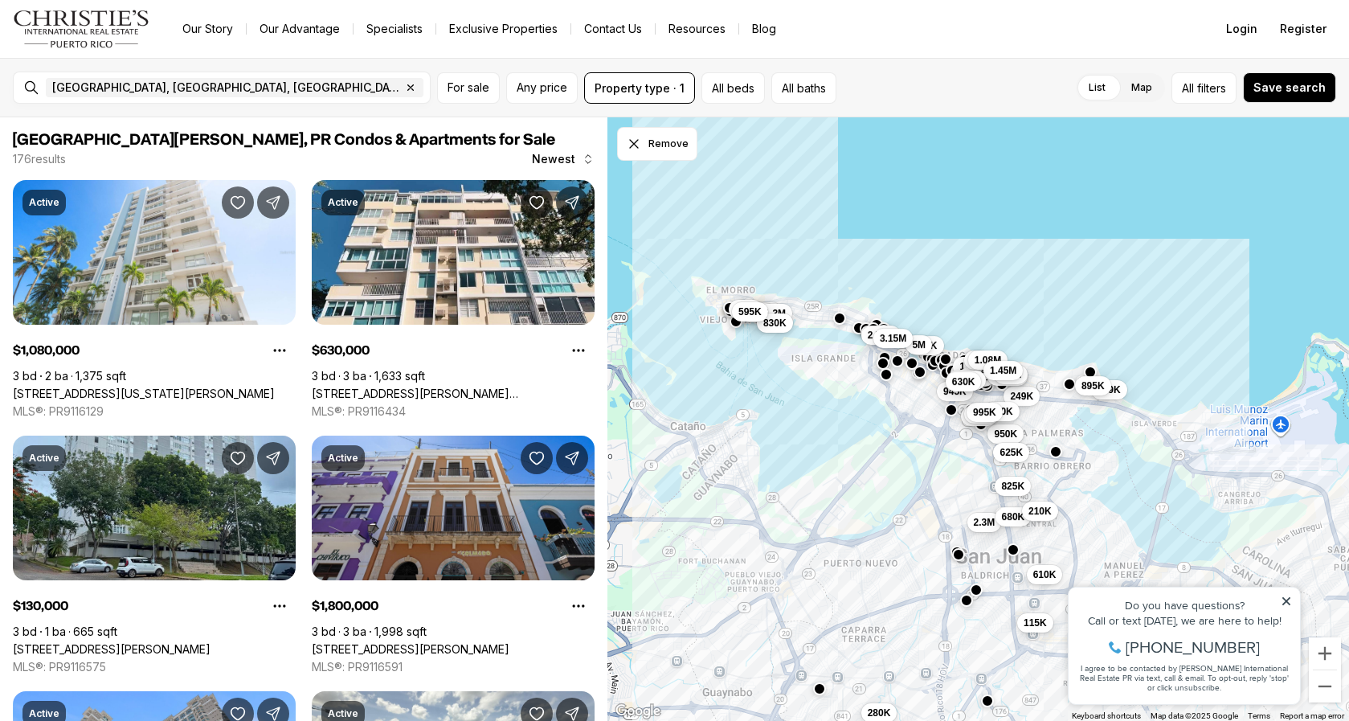
drag, startPoint x: 816, startPoint y: 484, endPoint x: 847, endPoint y: 448, distance: 47.9
click at [761, 661] on div "2.3M 825K 950K 625K 115K 610K 280K 130K 3.4M 1.29M 499K 650K 435K 349K 249K 895…" at bounding box center [979, 419] width 742 height 604
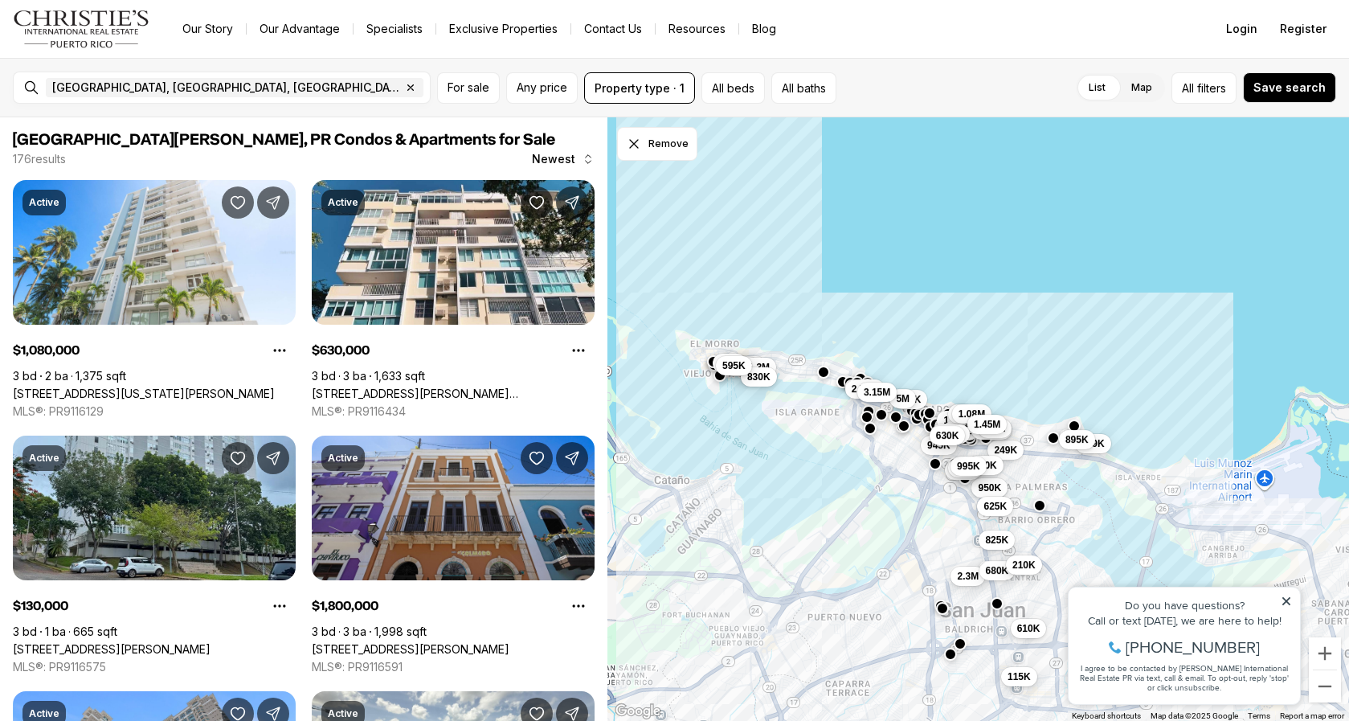
drag, startPoint x: 771, startPoint y: 566, endPoint x: 832, endPoint y: 557, distance: 61.7
click at [714, 664] on div "2.3M 825K 950K 625K 115K 610K 280K 130K 3.4M 1.29M 499K 650K 435K 349K 249K 895…" at bounding box center [979, 419] width 742 height 604
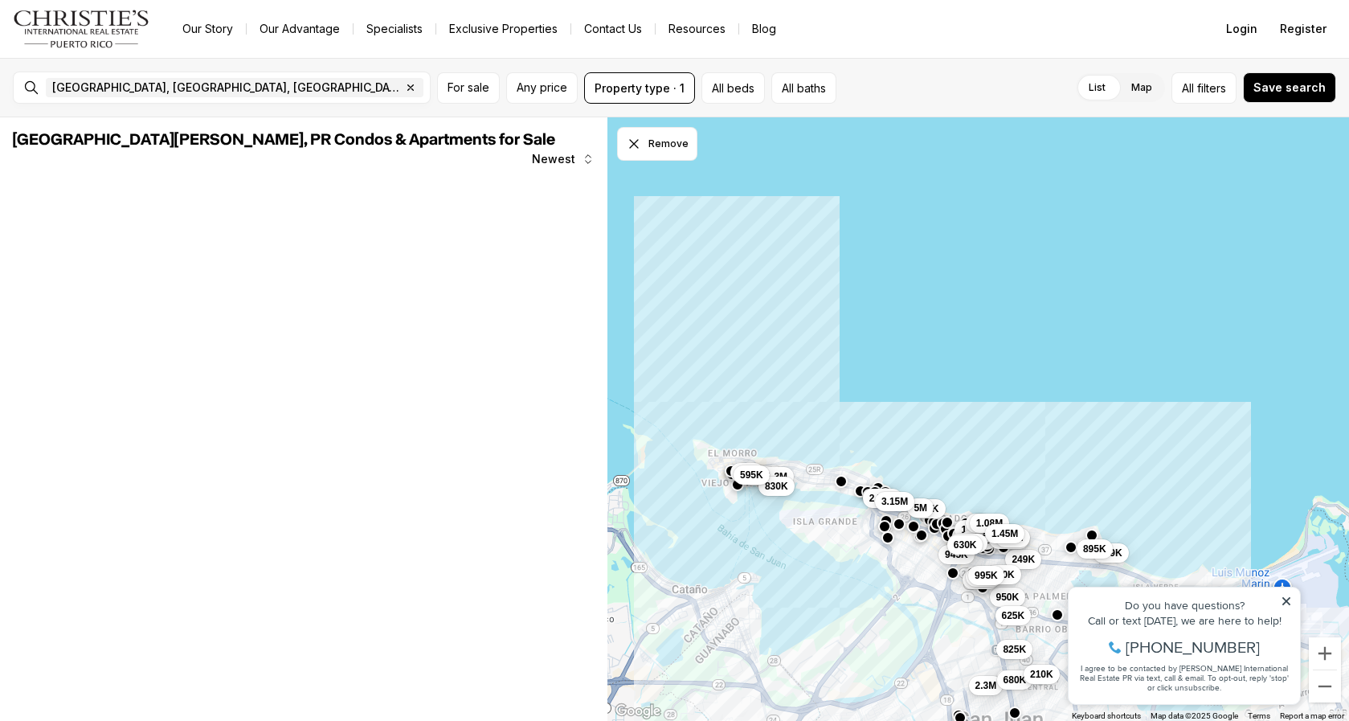
drag, startPoint x: 832, startPoint y: 557, endPoint x: 845, endPoint y: 670, distance: 114.0
click at [845, 670] on div "2.3M 825K 950K 625K 115K 610K 3.4M 1.29M 499K 650K 435K 349K 249K 895K 680K 450…" at bounding box center [979, 419] width 742 height 604
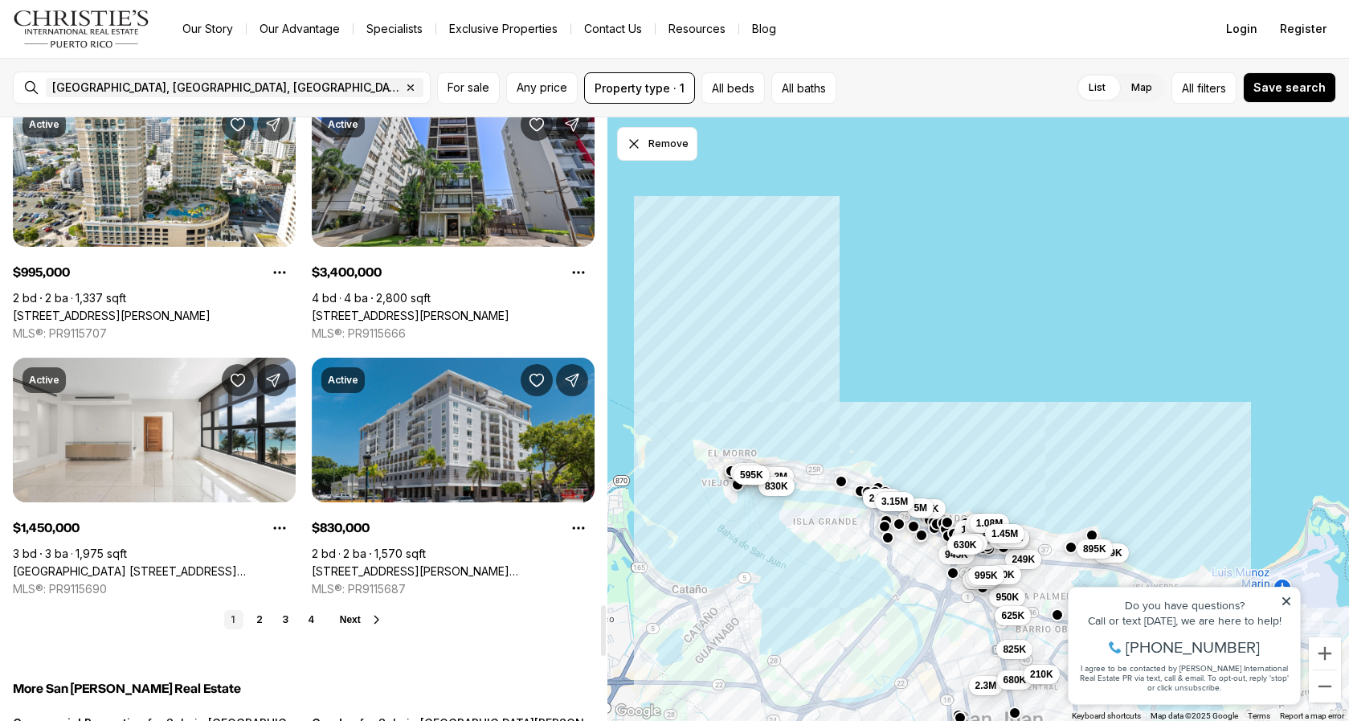
scroll to position [5761, 0]
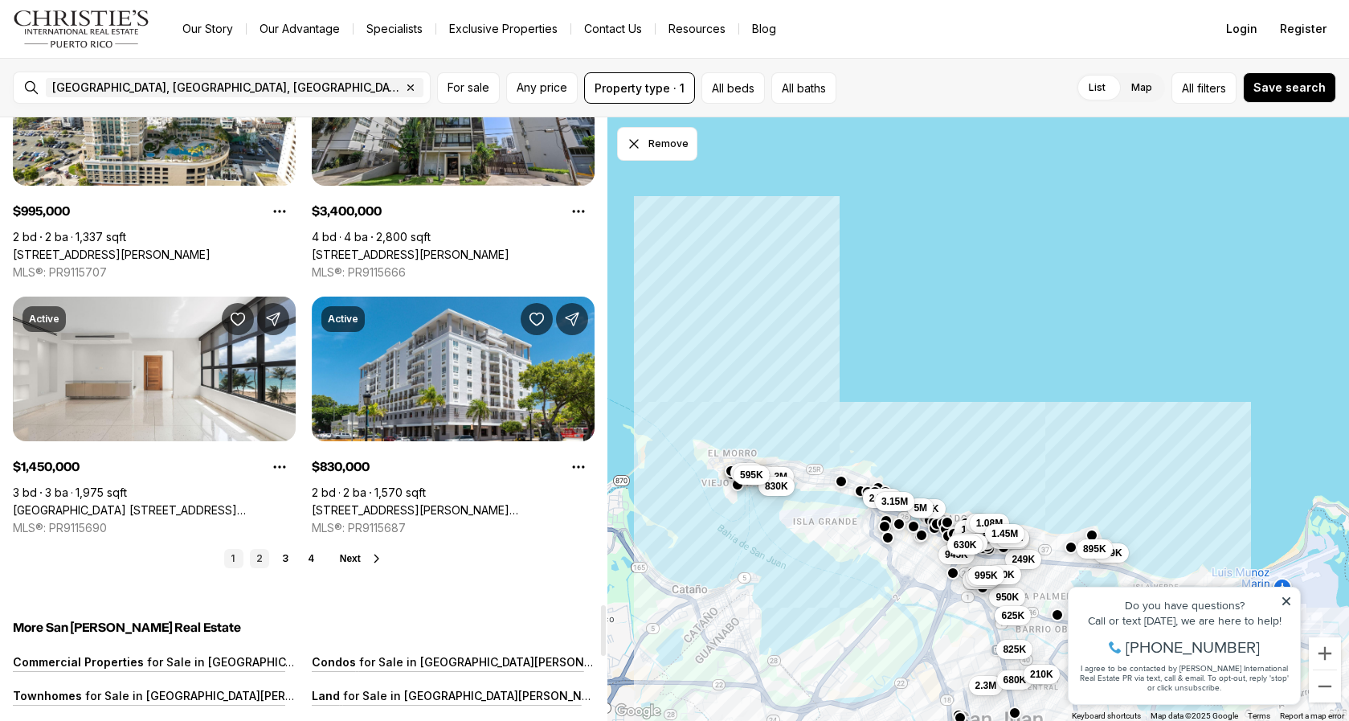
click at [263, 562] on link "2" at bounding box center [259, 558] width 19 height 19
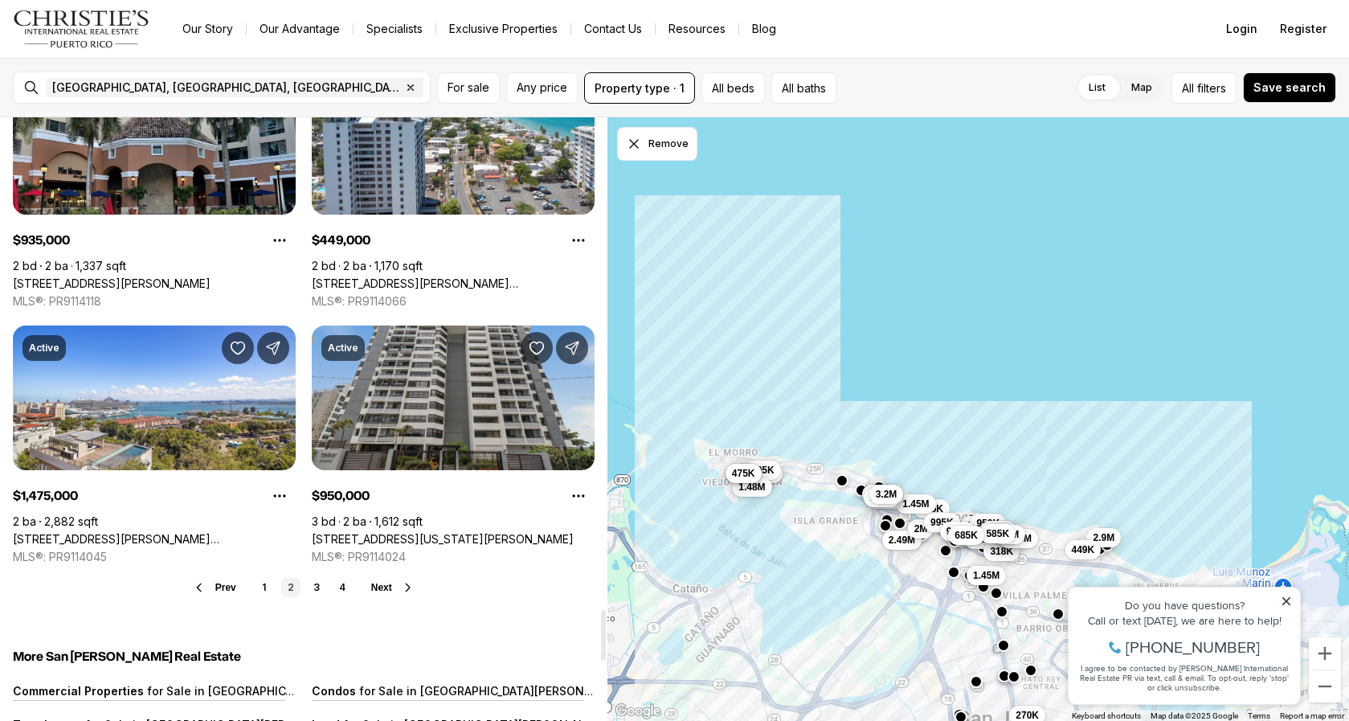
scroll to position [5815, 0]
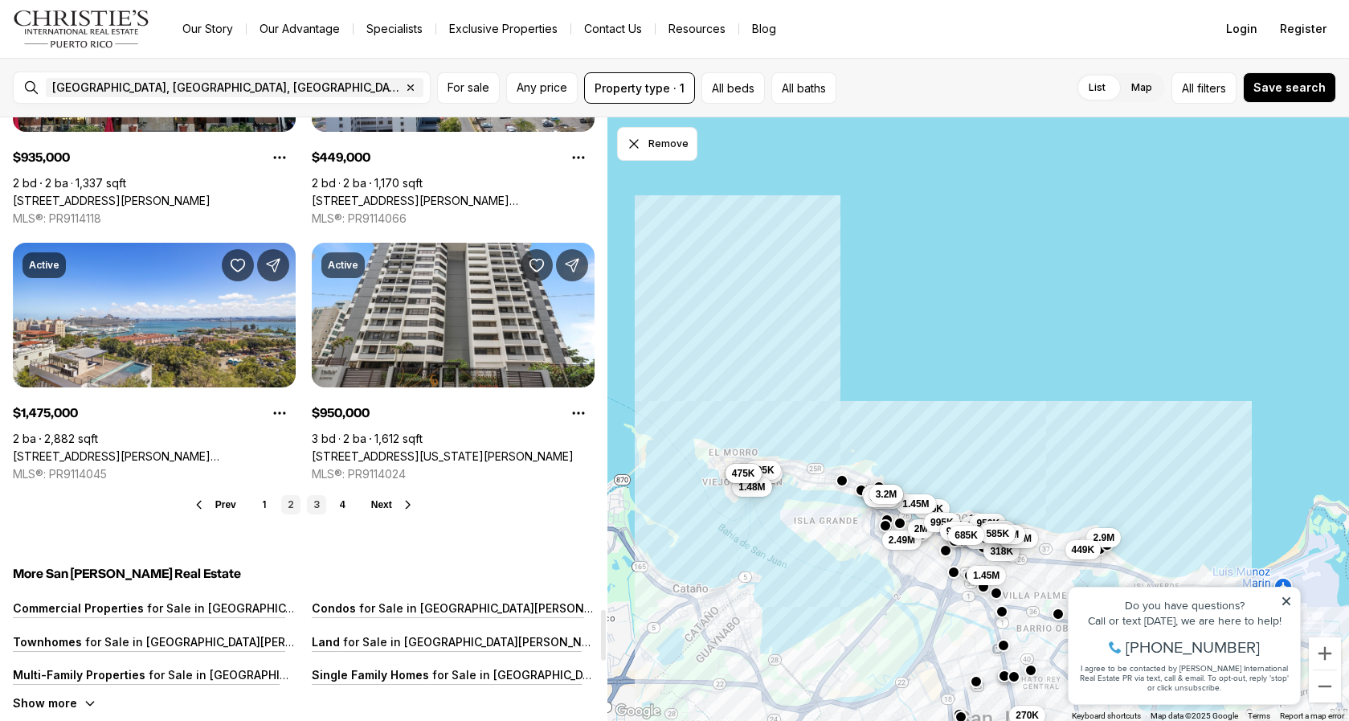
click at [315, 507] on link "3" at bounding box center [316, 504] width 19 height 19
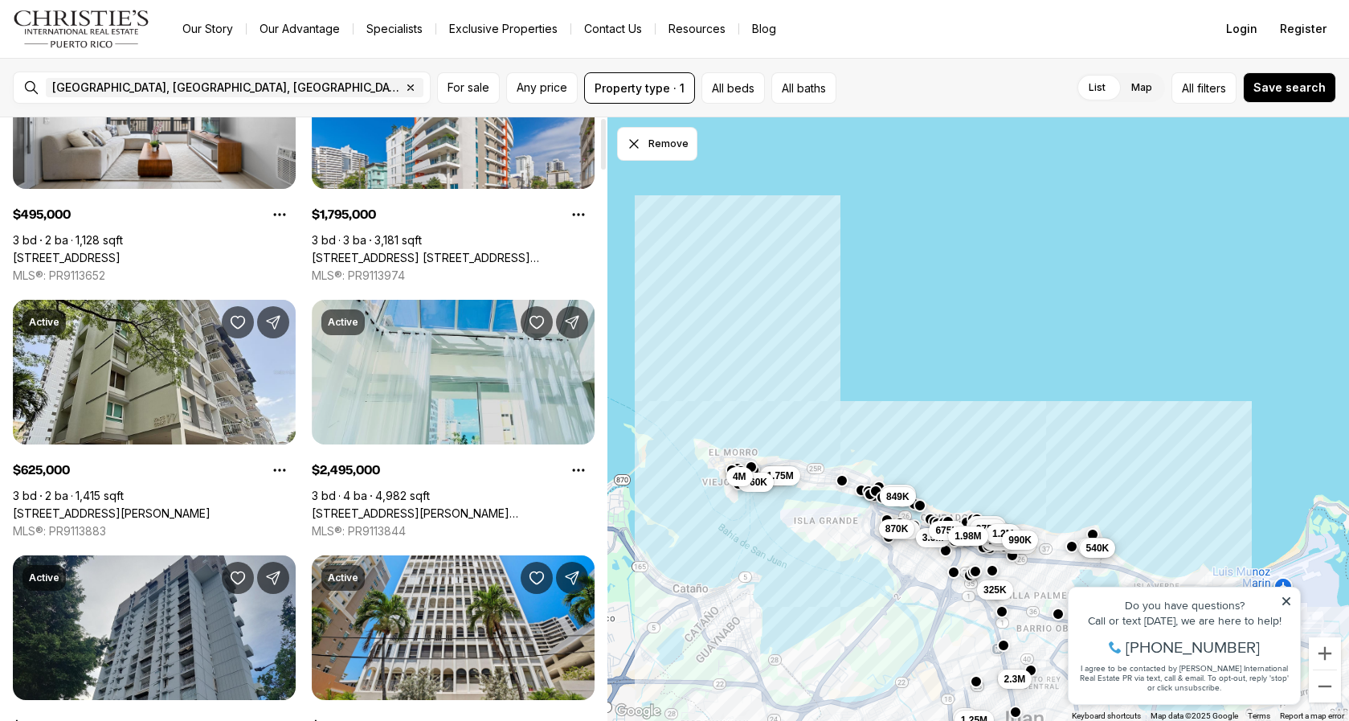
scroll to position [0, 0]
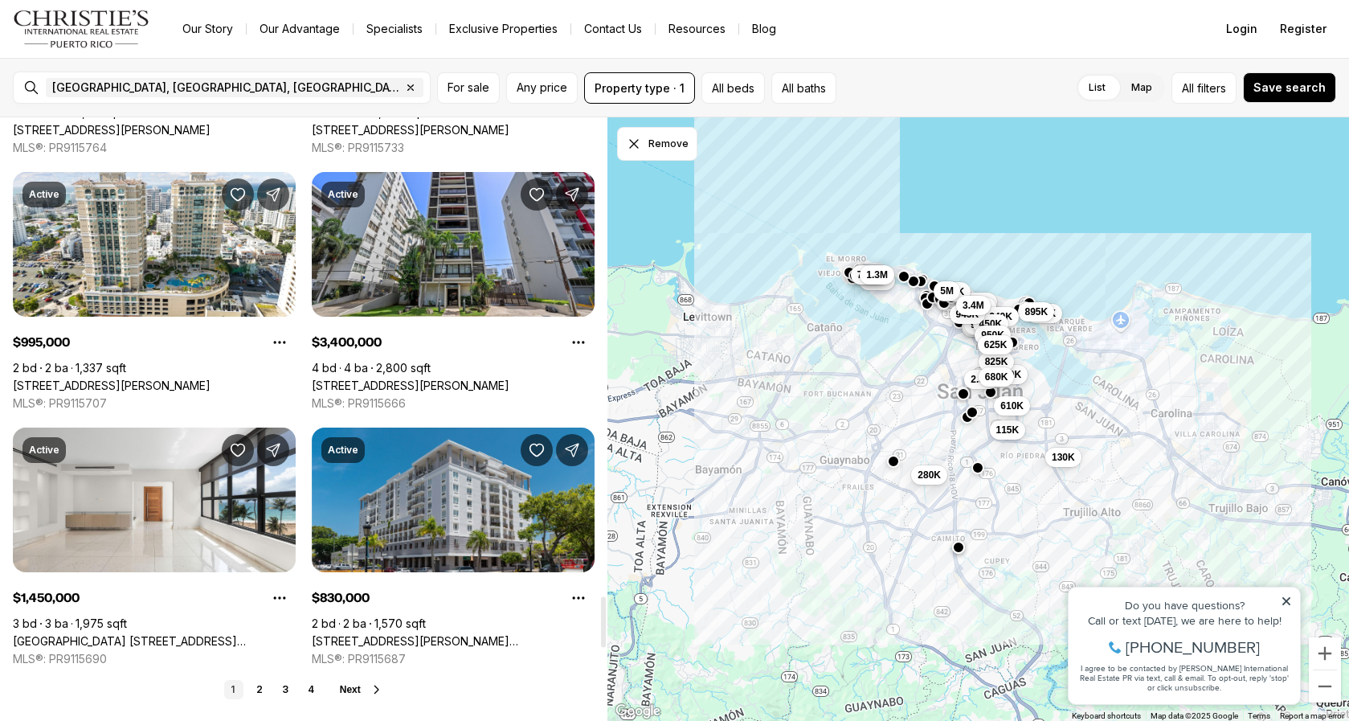
scroll to position [5661, 0]
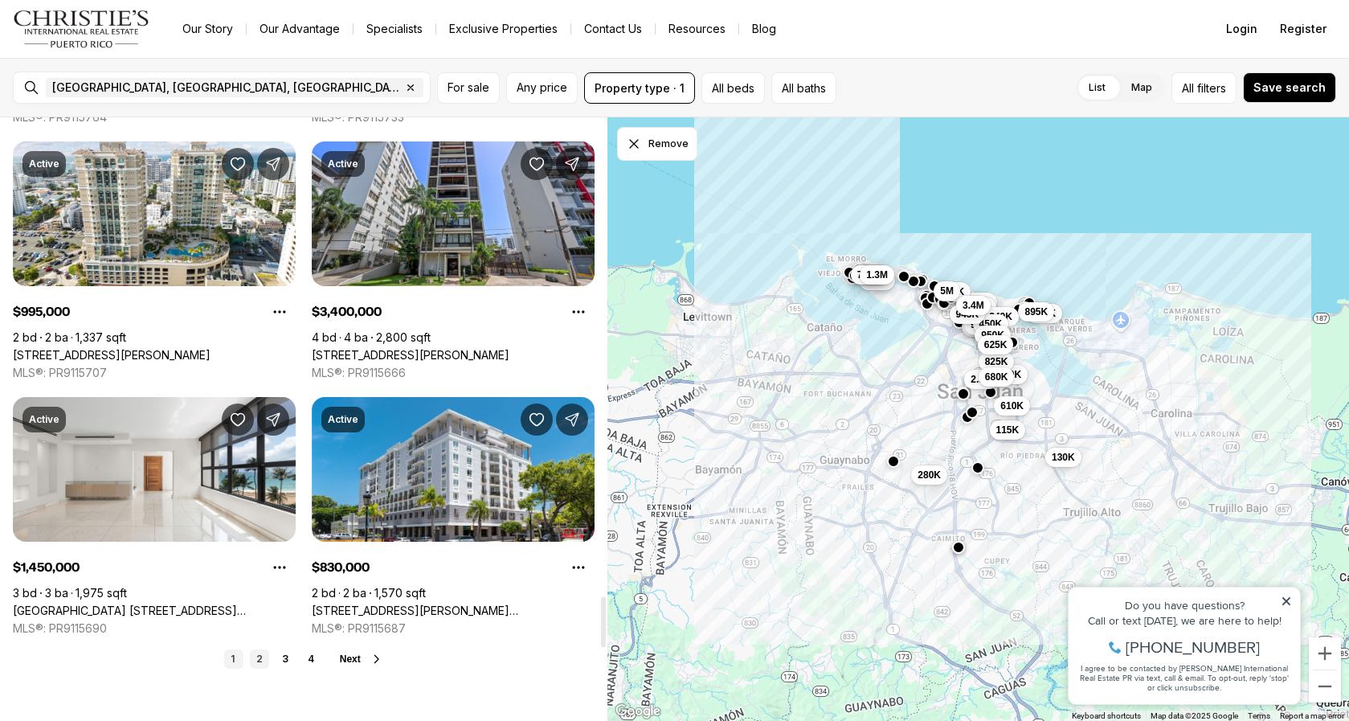
click at [259, 656] on link "2" at bounding box center [259, 658] width 19 height 19
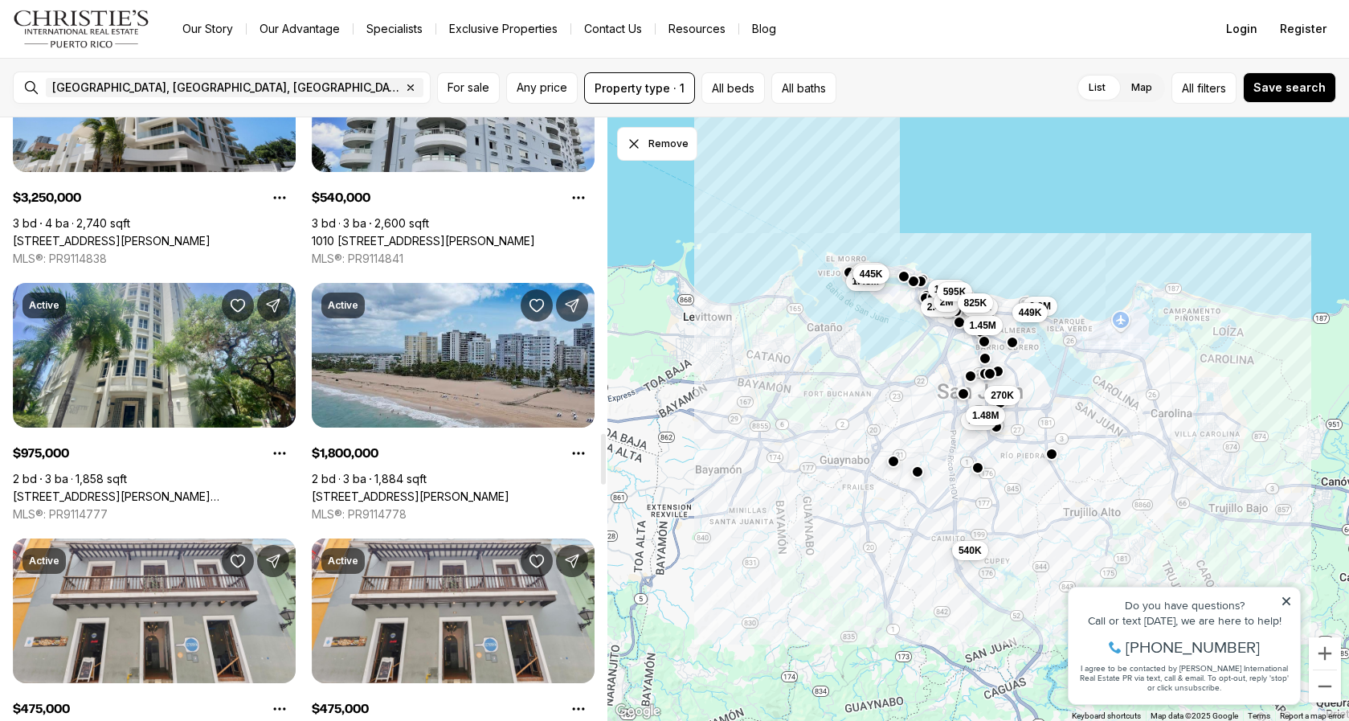
scroll to position [3864, 0]
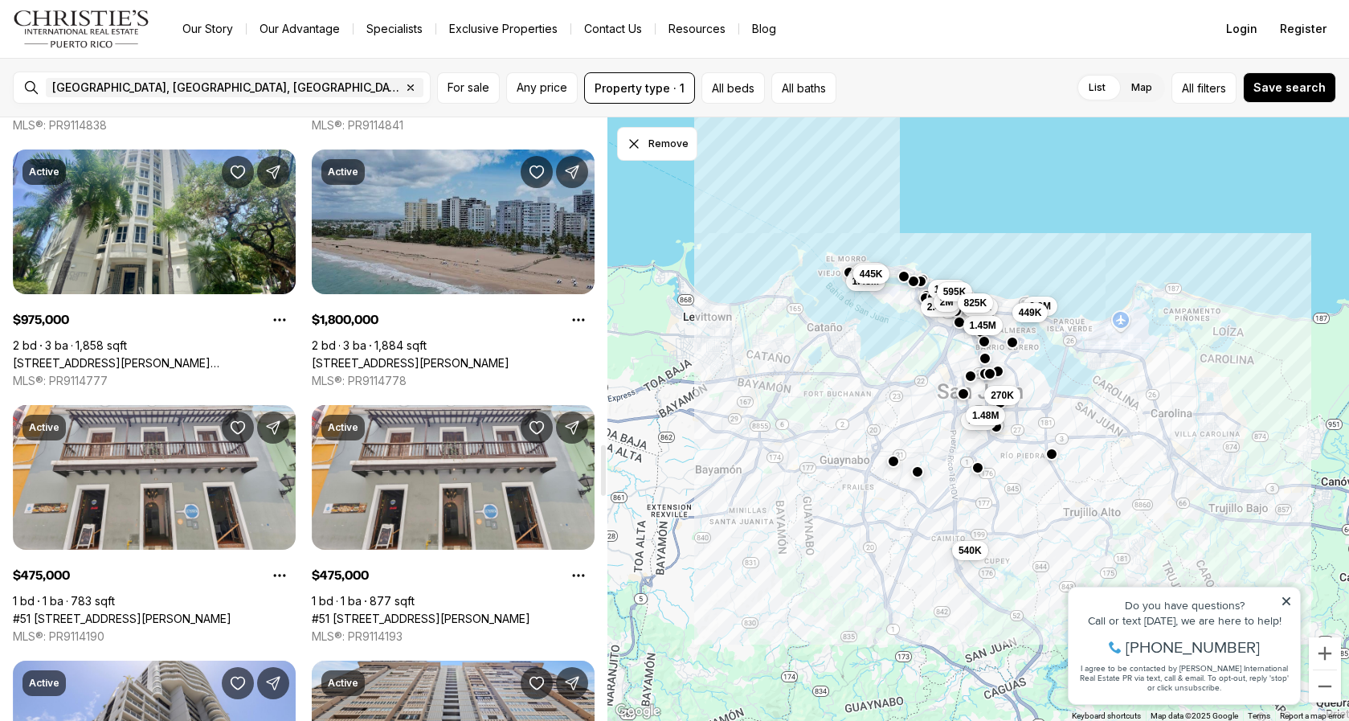
click at [428, 356] on link "59 KINGS COURT #503, SAN JUAN PR, 00907" at bounding box center [411, 363] width 198 height 14
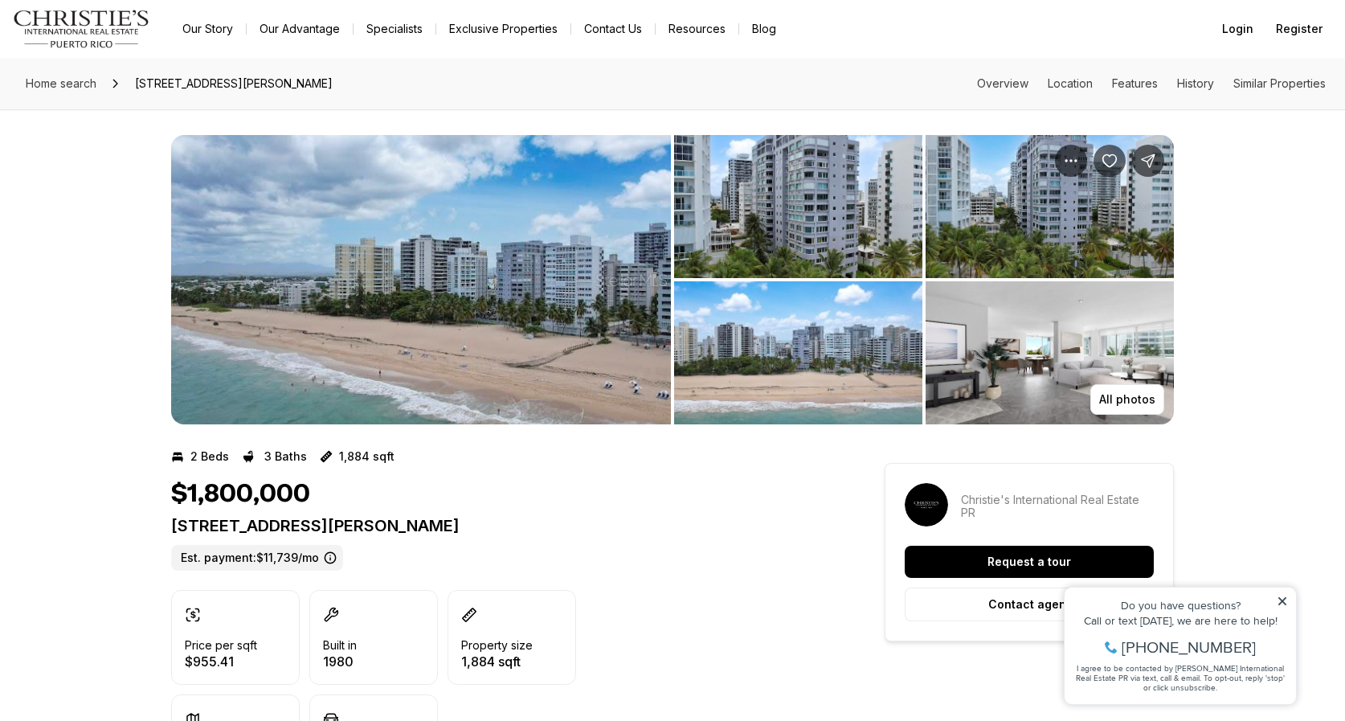
click at [550, 191] on img "View image gallery" at bounding box center [421, 279] width 500 height 289
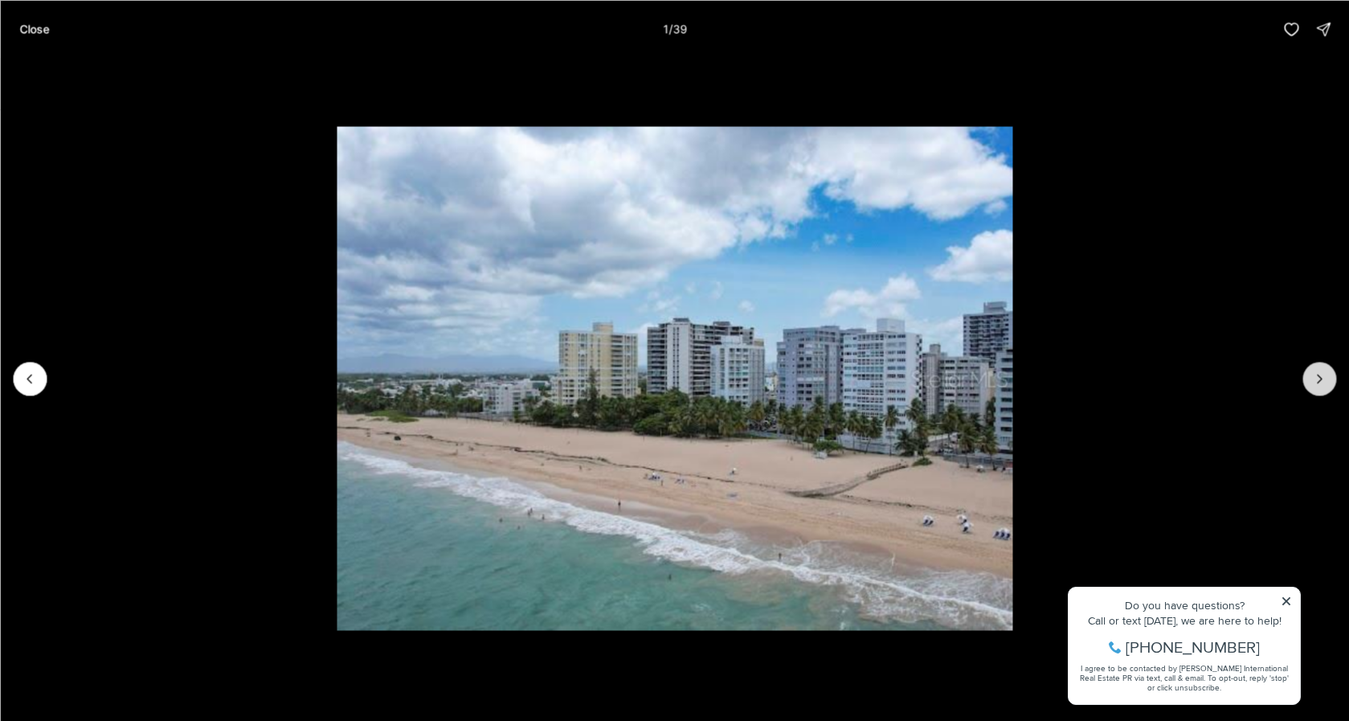
click at [1322, 385] on icon "Next slide" at bounding box center [1320, 378] width 16 height 16
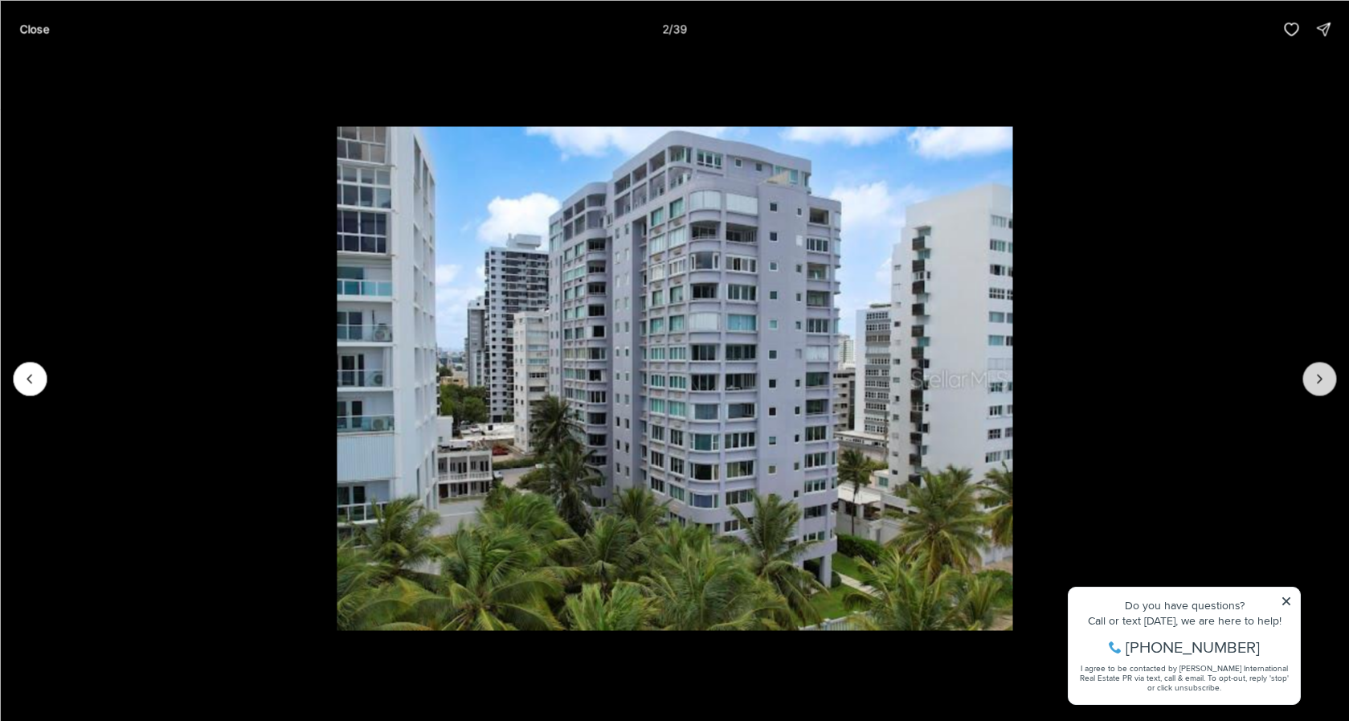
click at [1322, 385] on icon "Next slide" at bounding box center [1320, 378] width 16 height 16
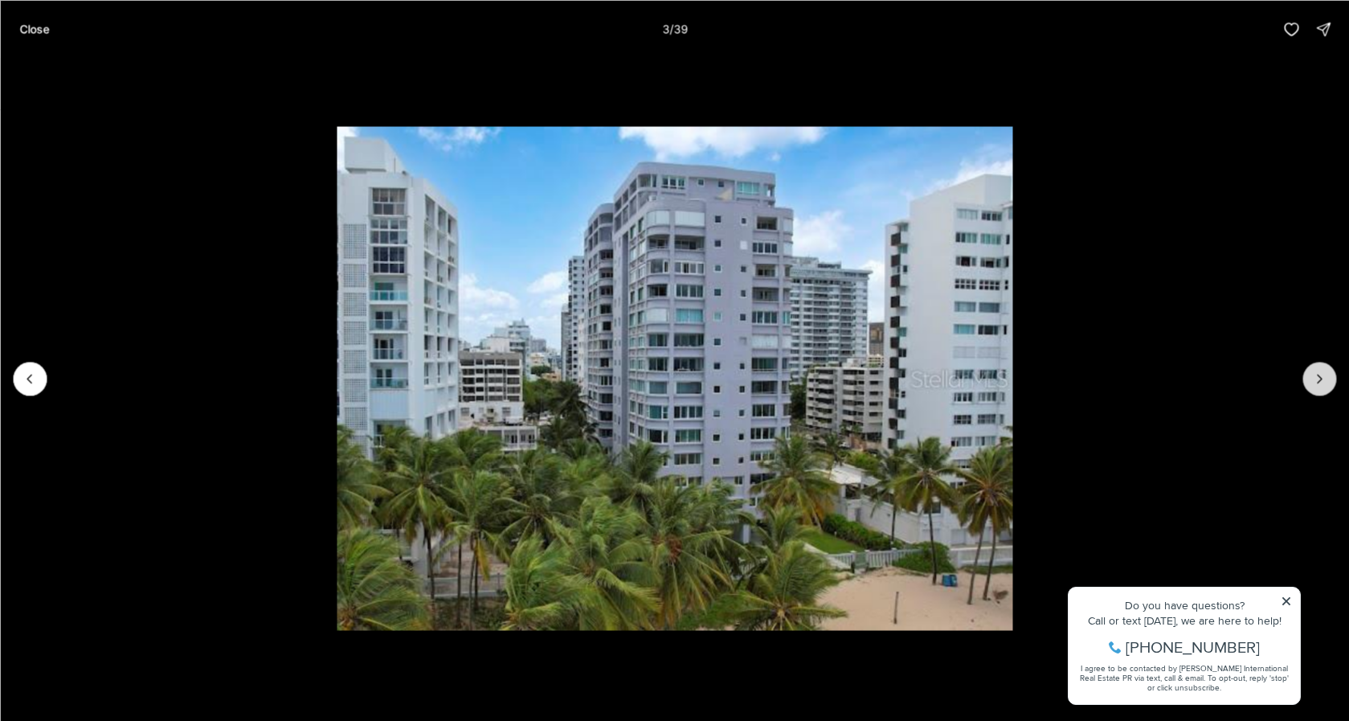
click at [1323, 377] on icon "Next slide" at bounding box center [1320, 378] width 16 height 16
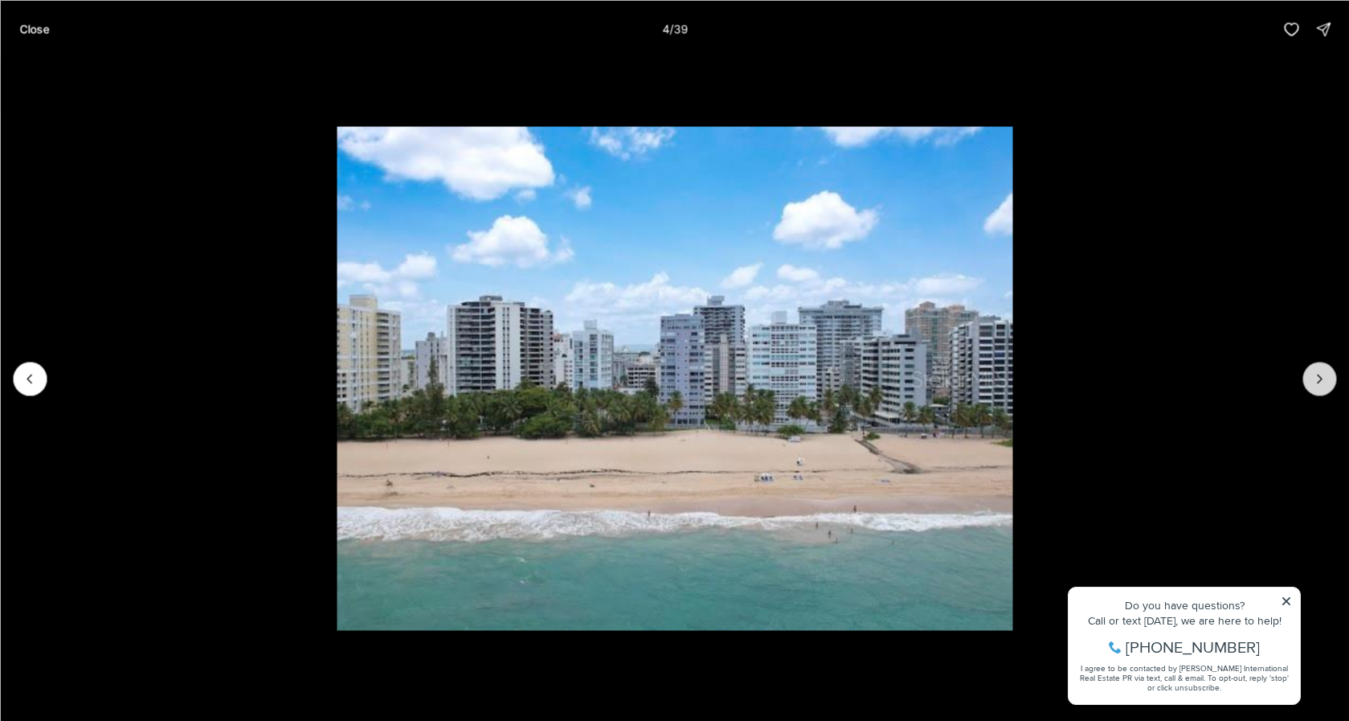
click at [1323, 377] on icon "Next slide" at bounding box center [1320, 378] width 16 height 16
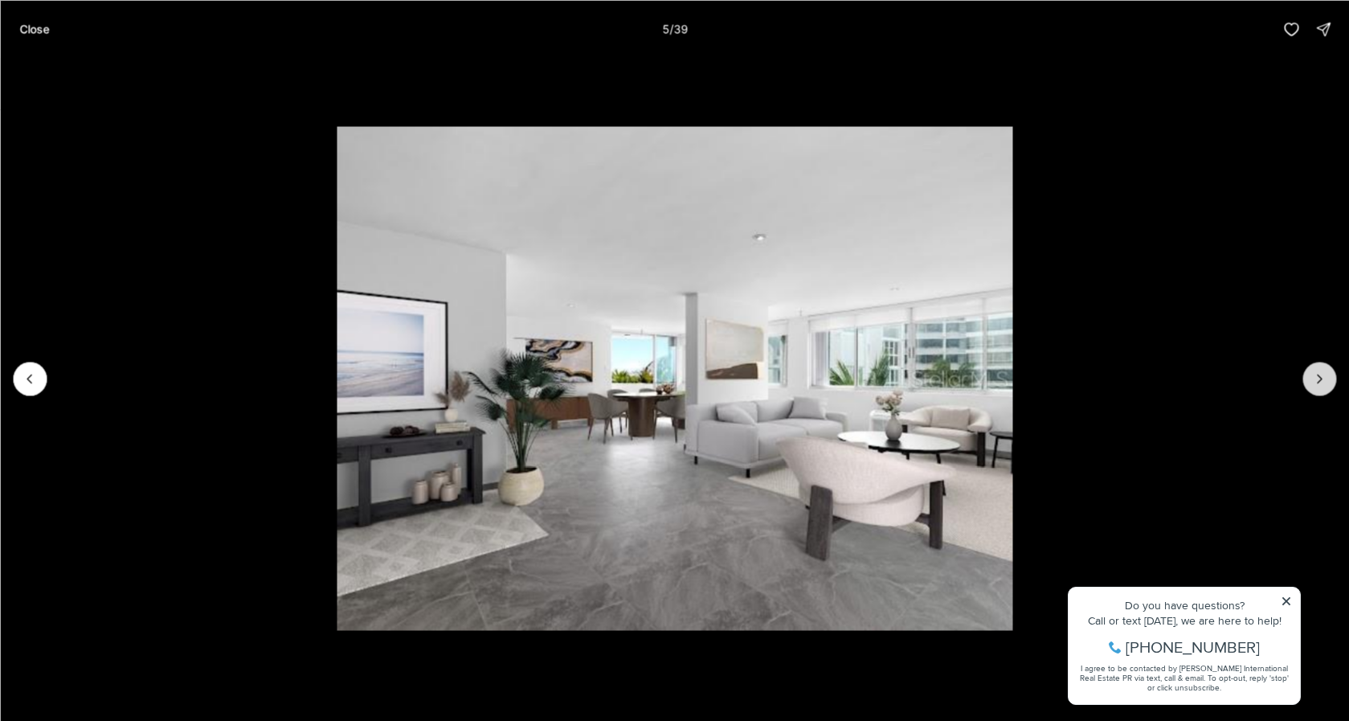
click at [1321, 375] on icon "Next slide" at bounding box center [1320, 378] width 16 height 16
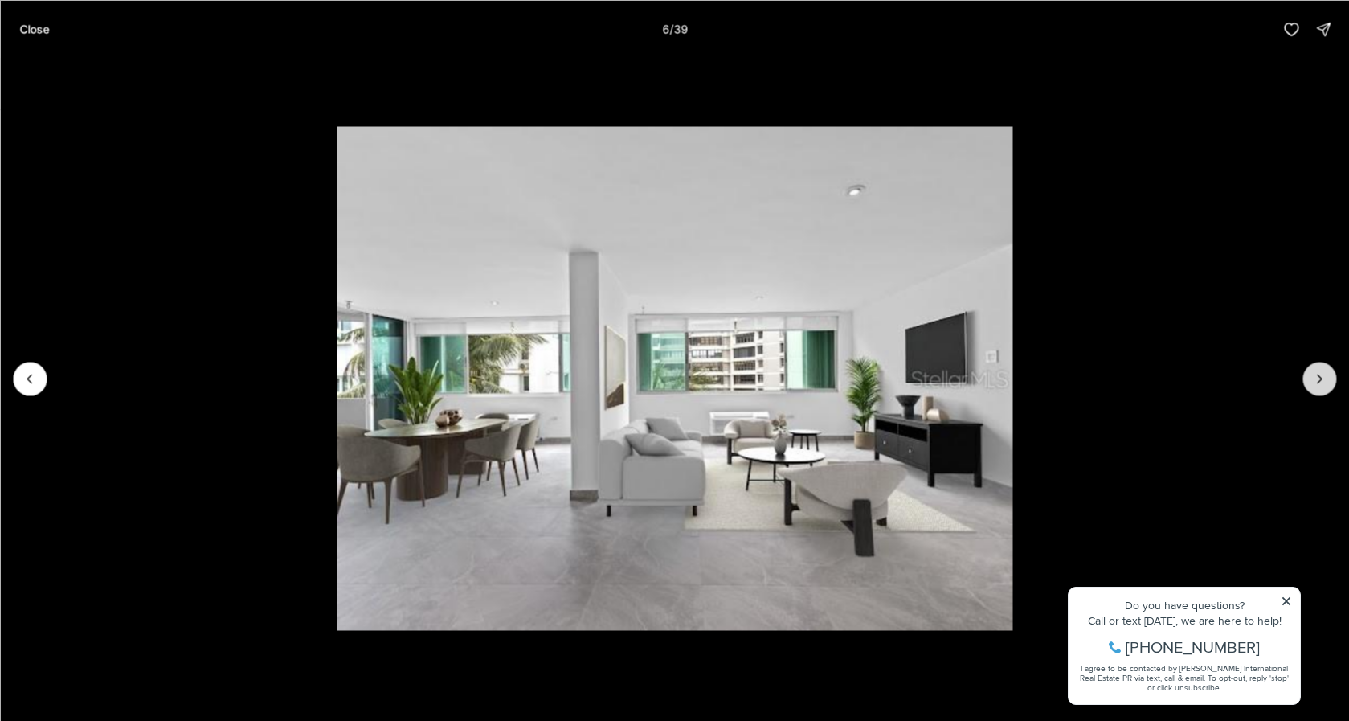
click at [1319, 376] on icon "Next slide" at bounding box center [1320, 378] width 16 height 16
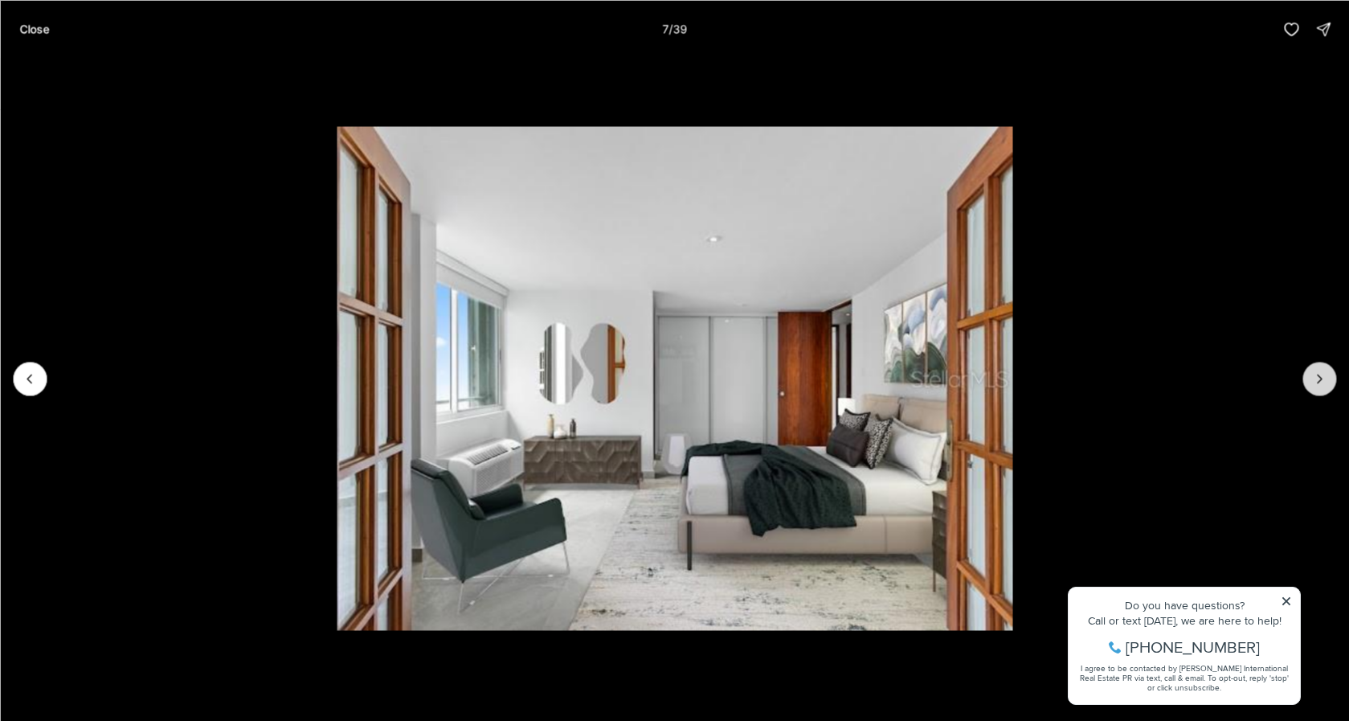
click at [1324, 375] on icon "Next slide" at bounding box center [1320, 378] width 16 height 16
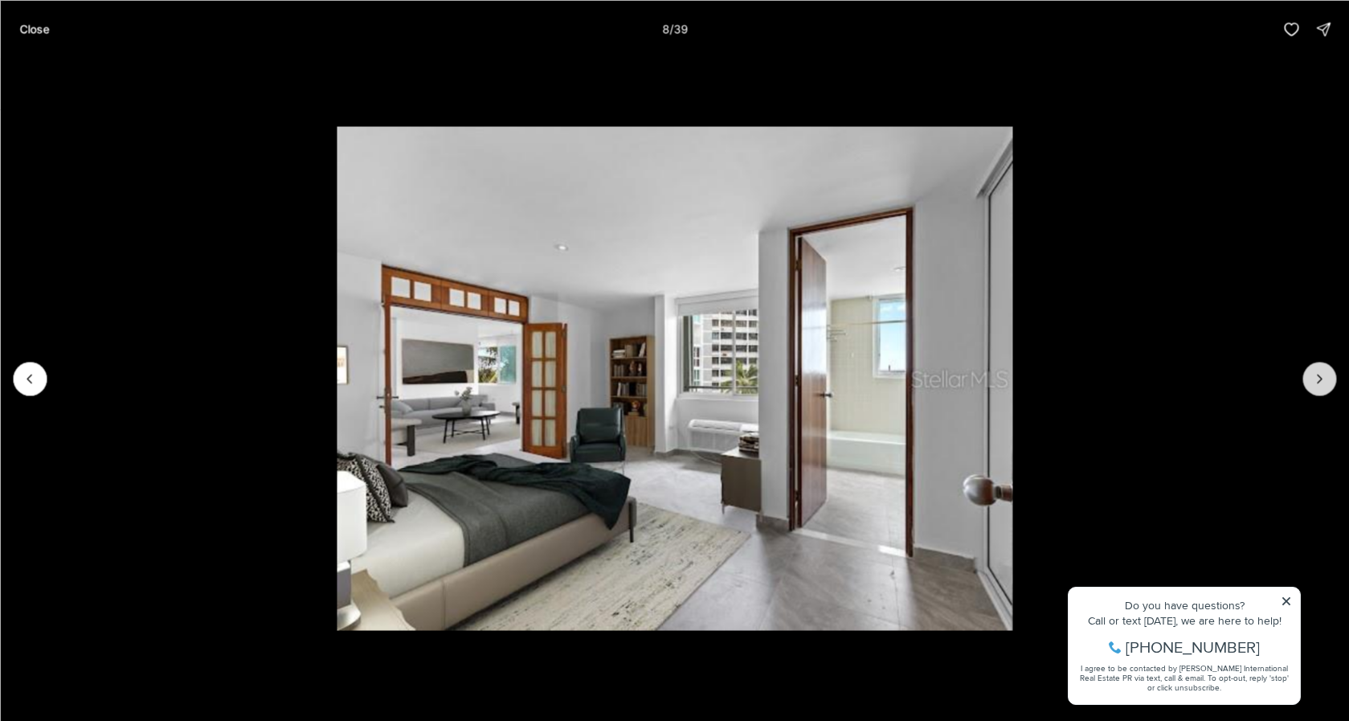
click at [1324, 375] on icon "Next slide" at bounding box center [1320, 378] width 16 height 16
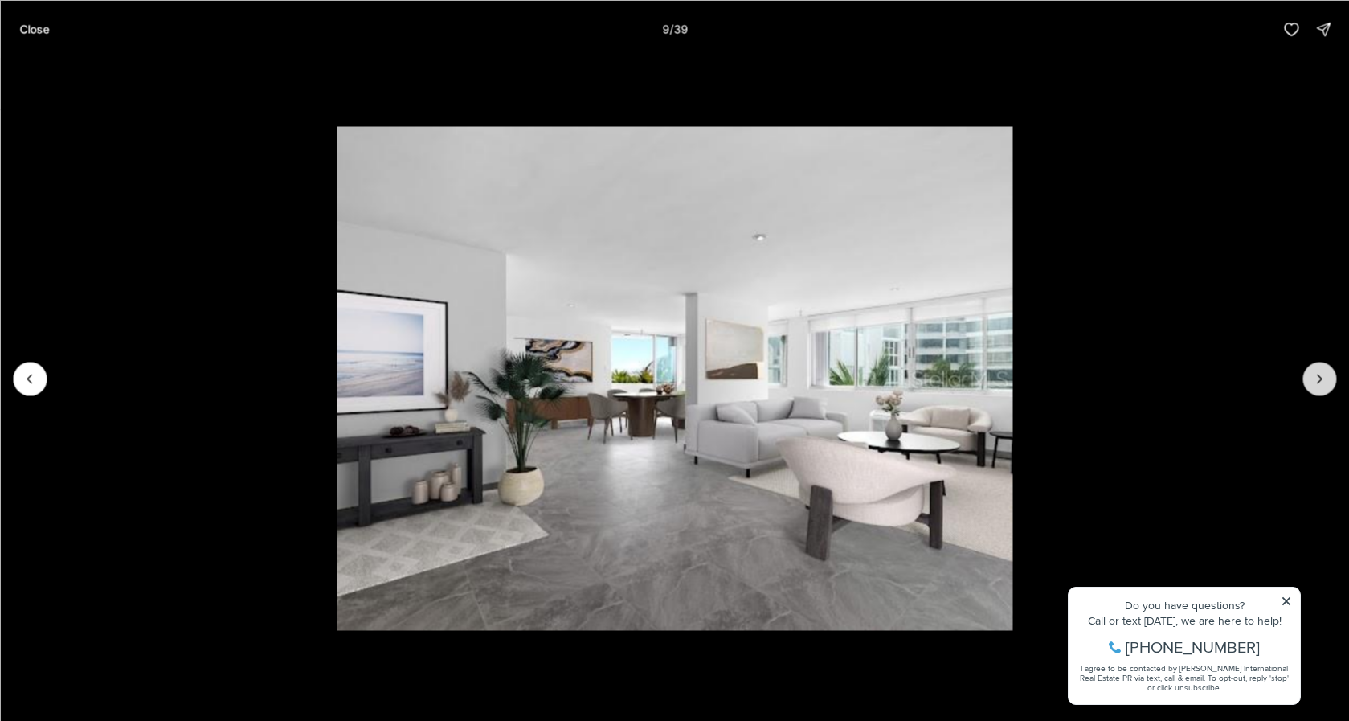
click at [1324, 375] on icon "Next slide" at bounding box center [1320, 378] width 16 height 16
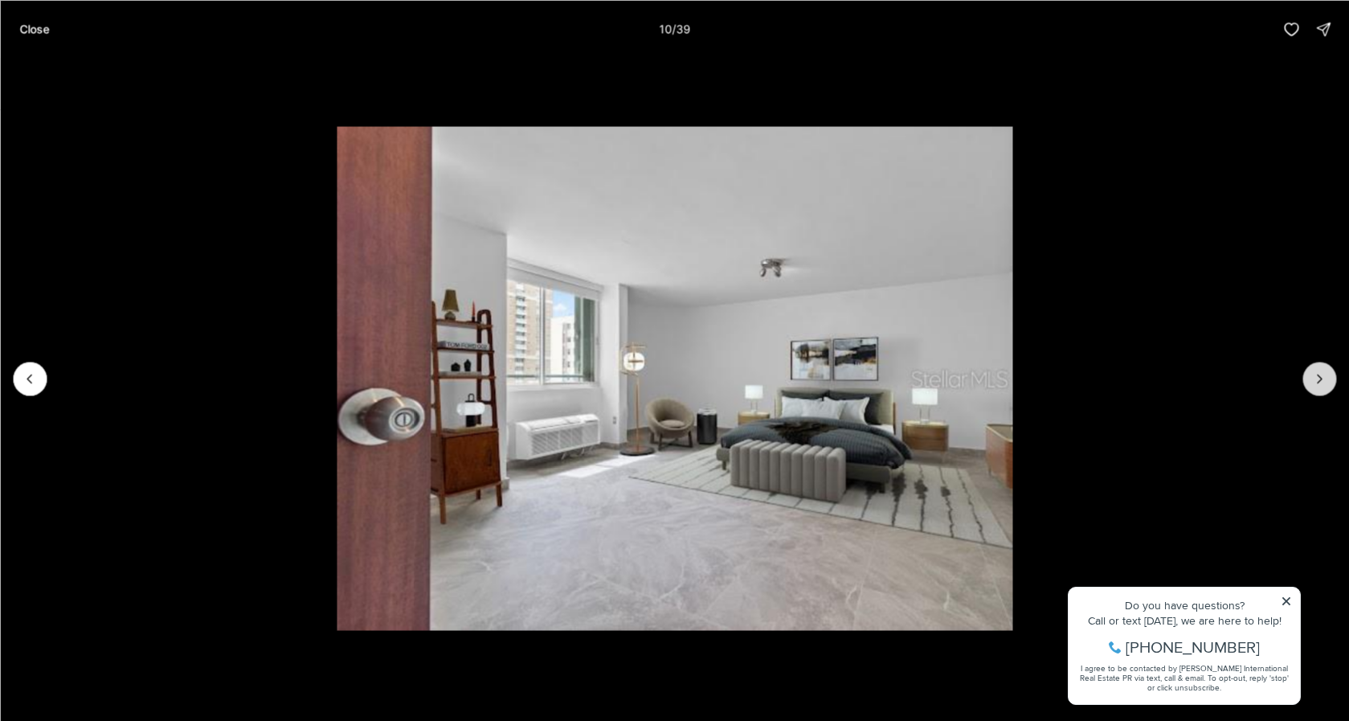
click at [1324, 375] on icon "Next slide" at bounding box center [1320, 378] width 16 height 16
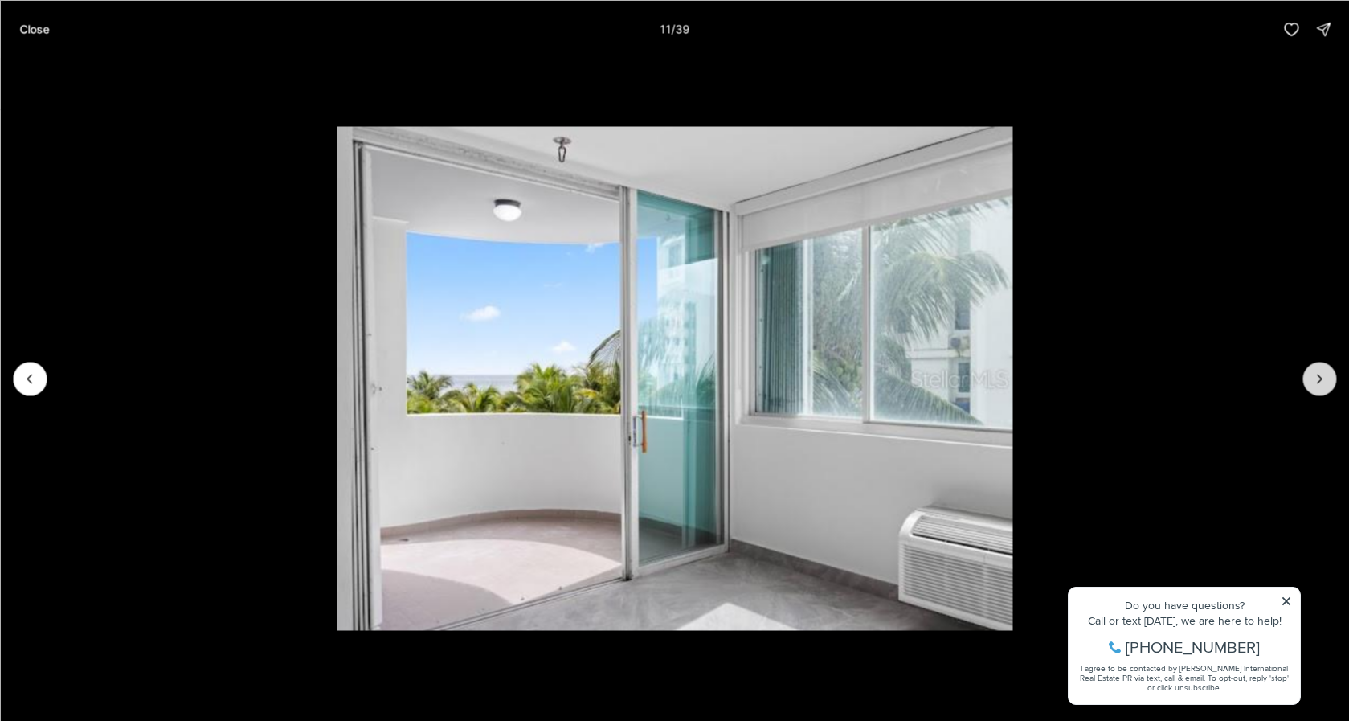
click at [1324, 375] on icon "Next slide" at bounding box center [1320, 378] width 16 height 16
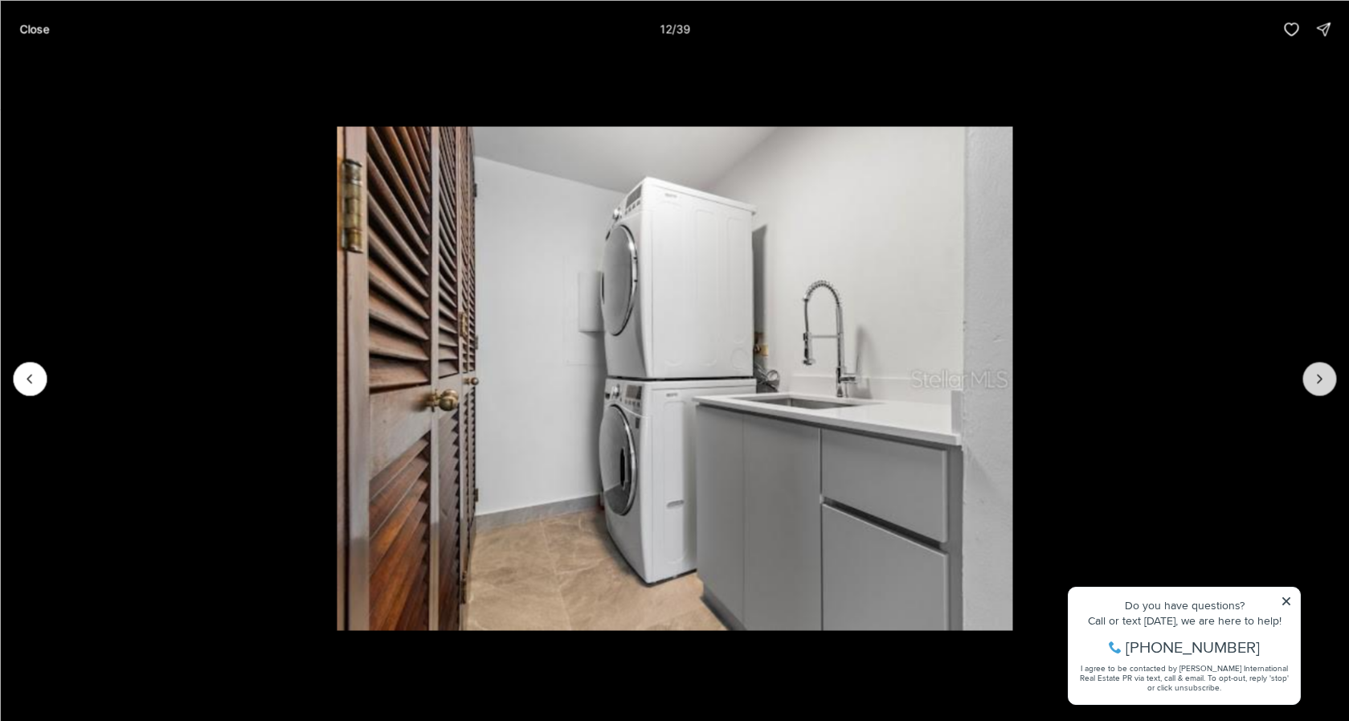
click at [1324, 375] on icon "Next slide" at bounding box center [1320, 378] width 16 height 16
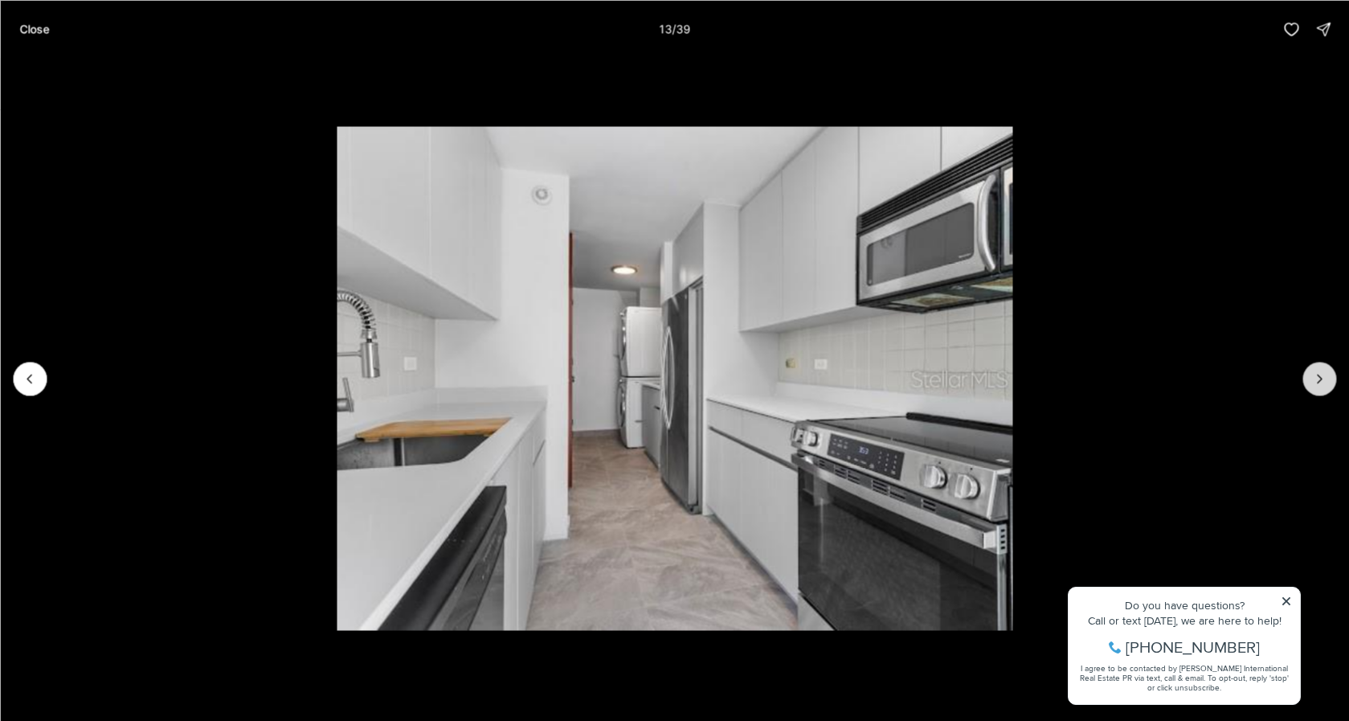
click at [1324, 374] on icon "Next slide" at bounding box center [1320, 378] width 16 height 16
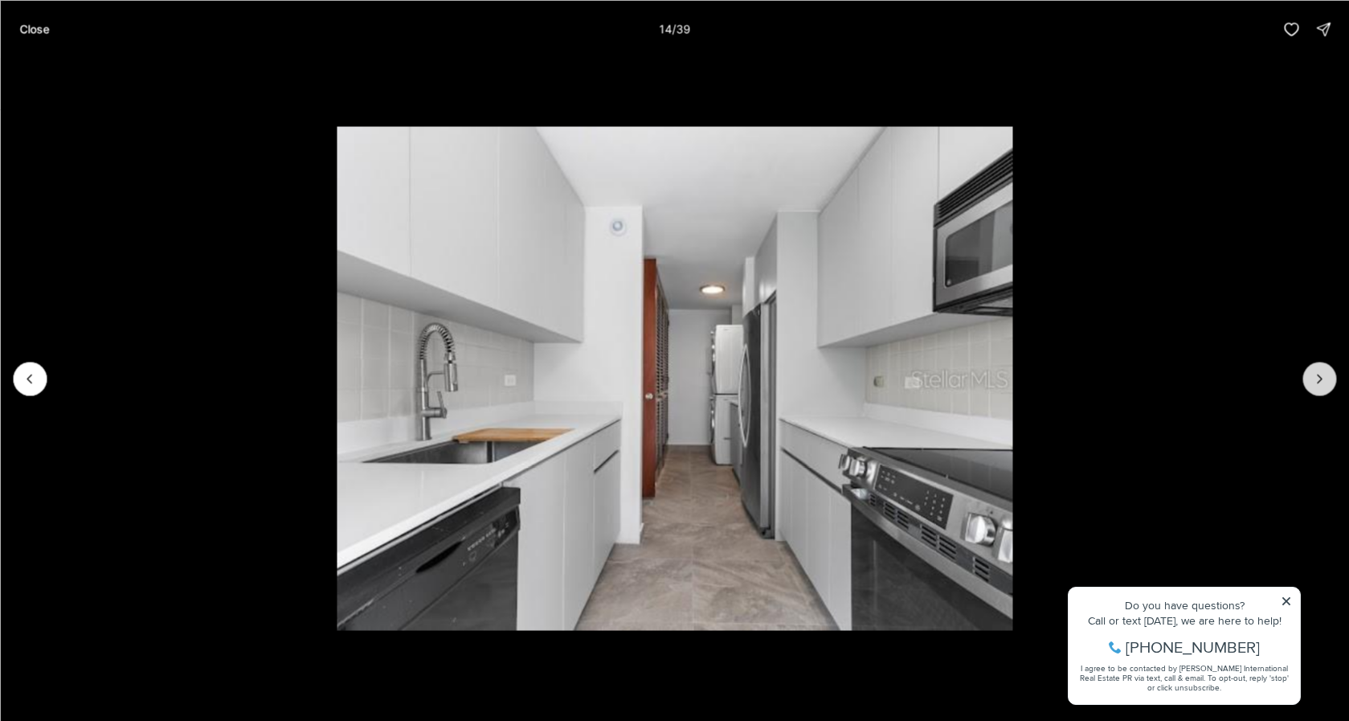
click at [1324, 374] on icon "Next slide" at bounding box center [1320, 378] width 16 height 16
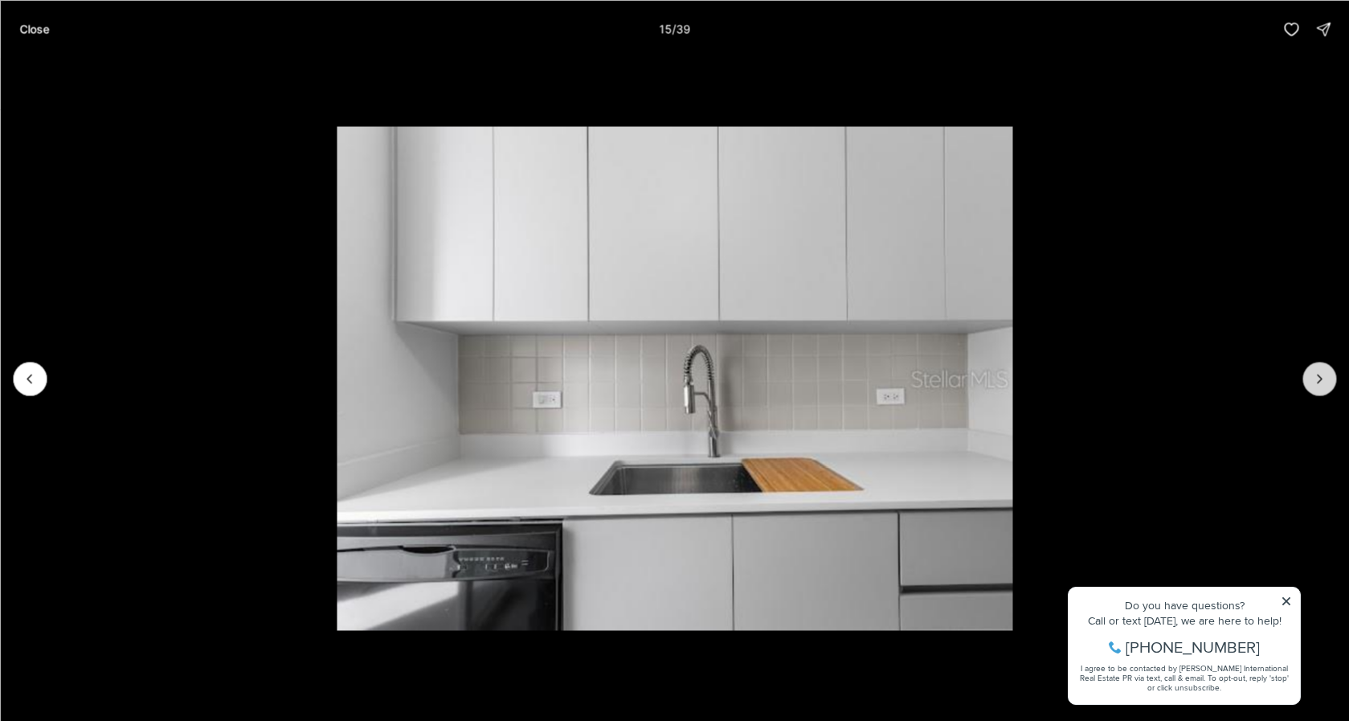
click at [1324, 374] on icon "Next slide" at bounding box center [1320, 378] width 16 height 16
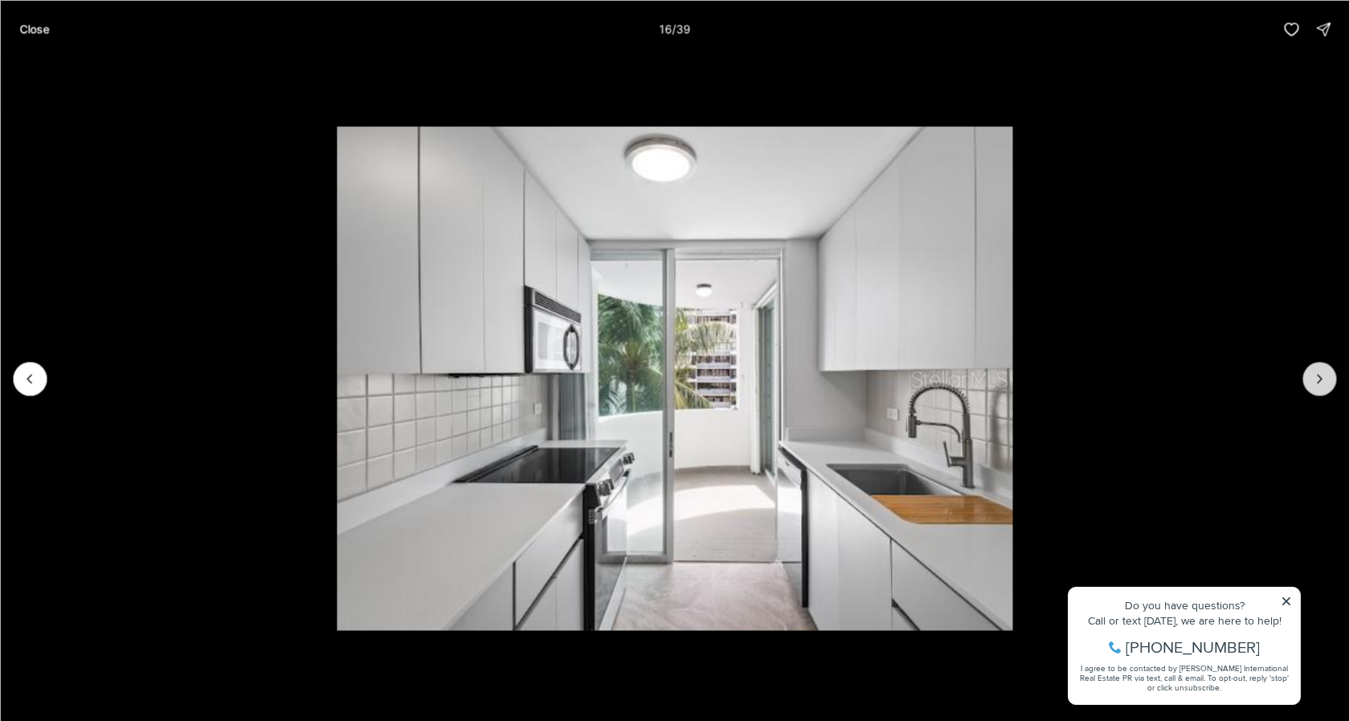
click at [1324, 374] on icon "Next slide" at bounding box center [1320, 378] width 16 height 16
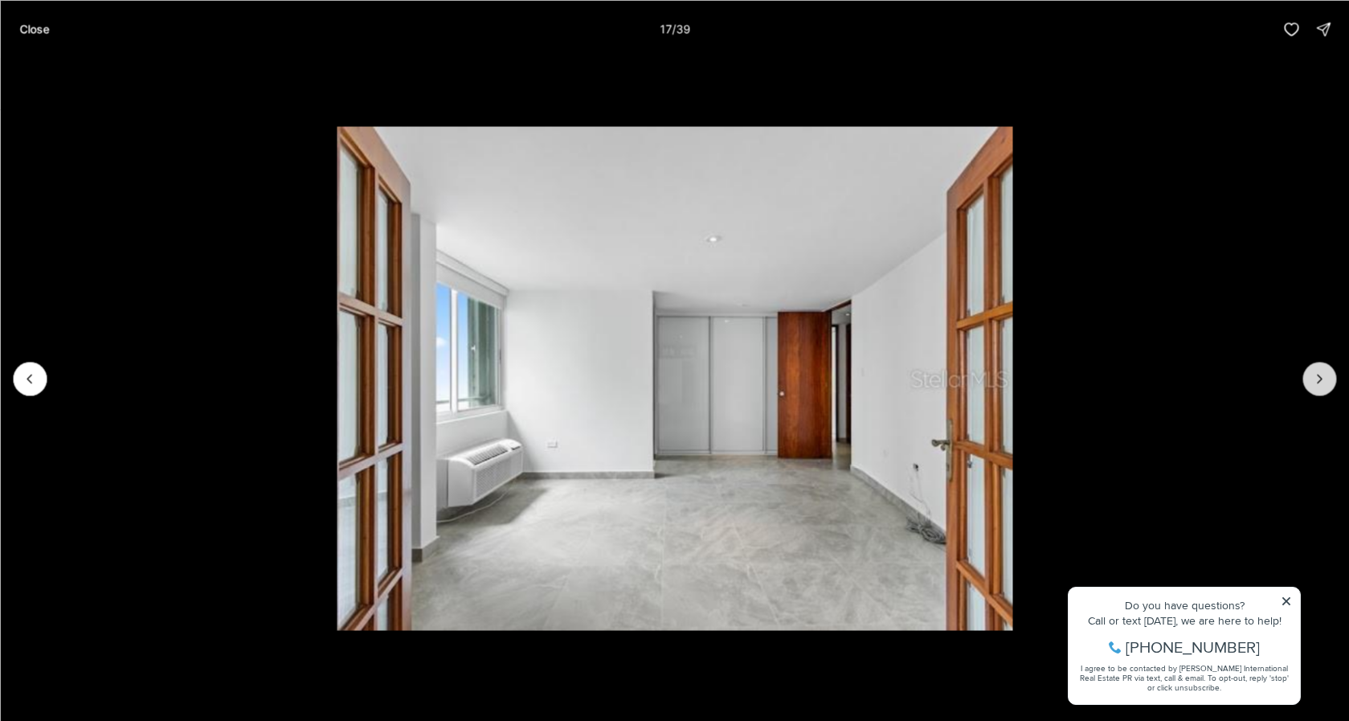
click at [1324, 374] on icon "Next slide" at bounding box center [1320, 378] width 16 height 16
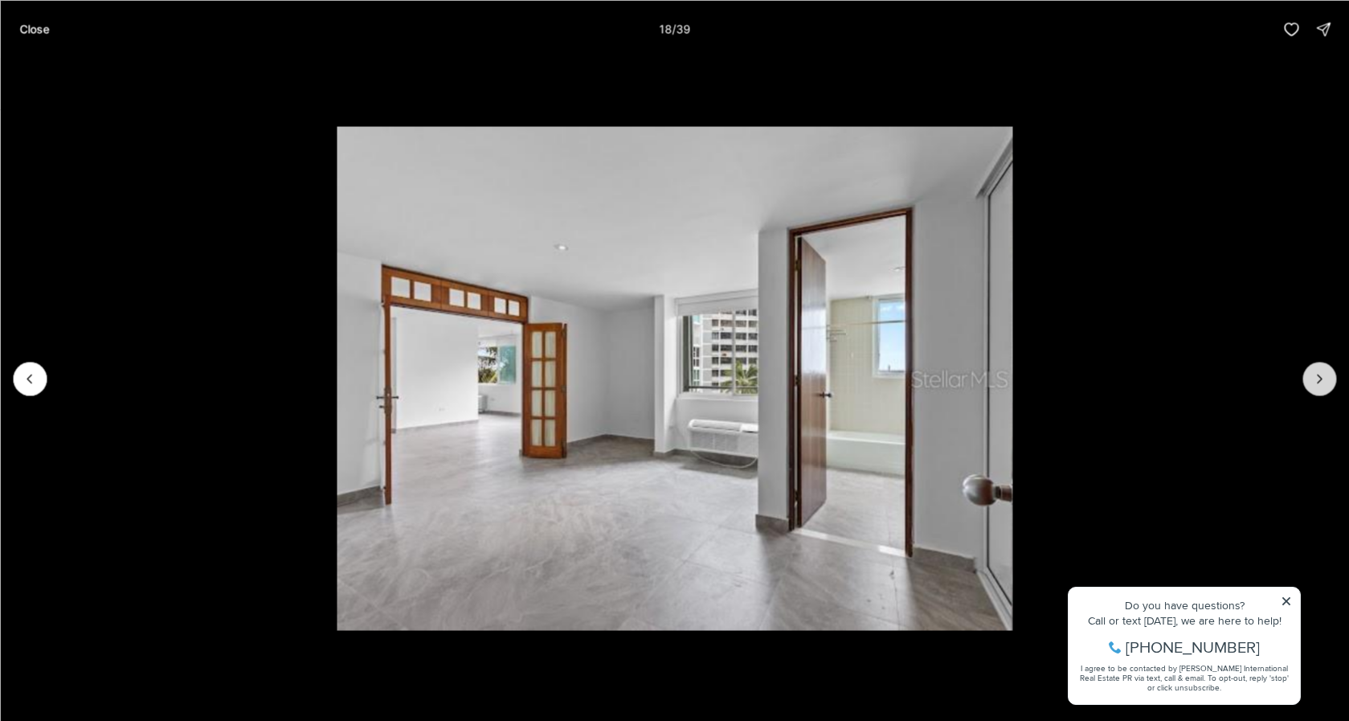
click at [1324, 374] on icon "Next slide" at bounding box center [1320, 378] width 16 height 16
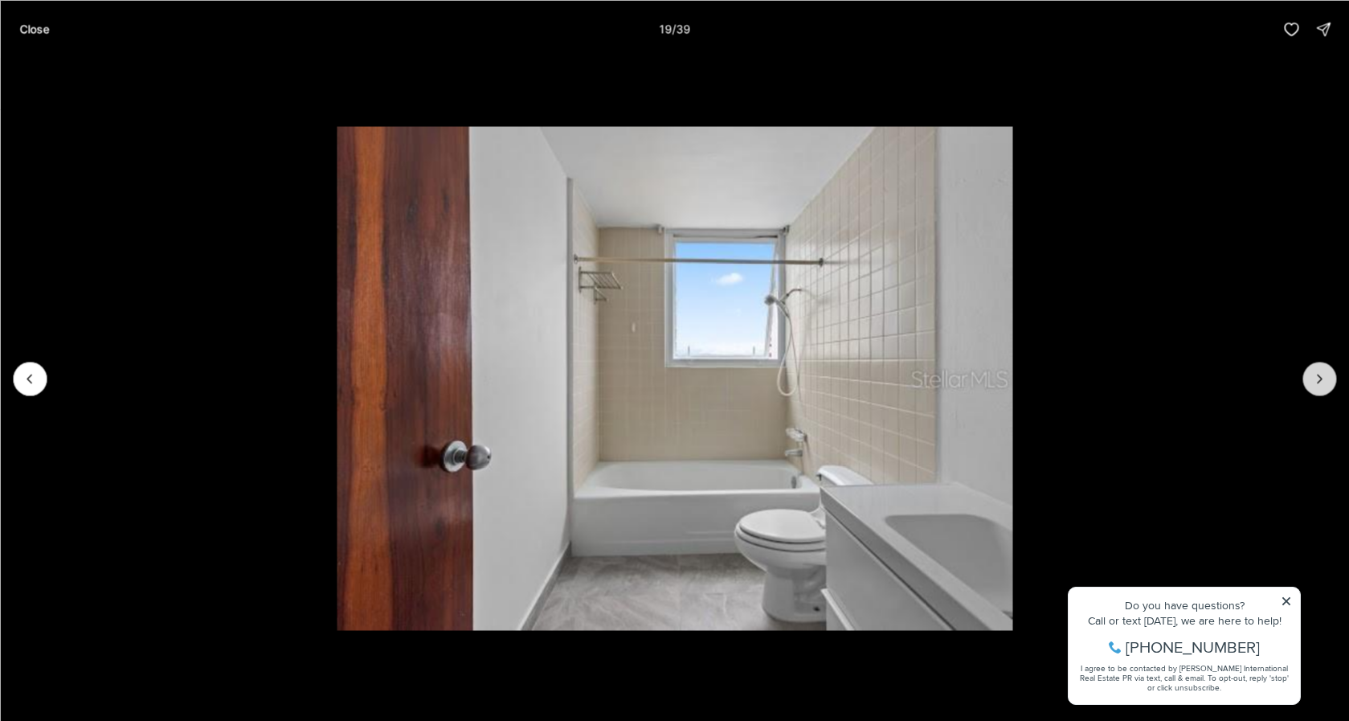
click at [1320, 371] on icon "Next slide" at bounding box center [1320, 378] width 16 height 16
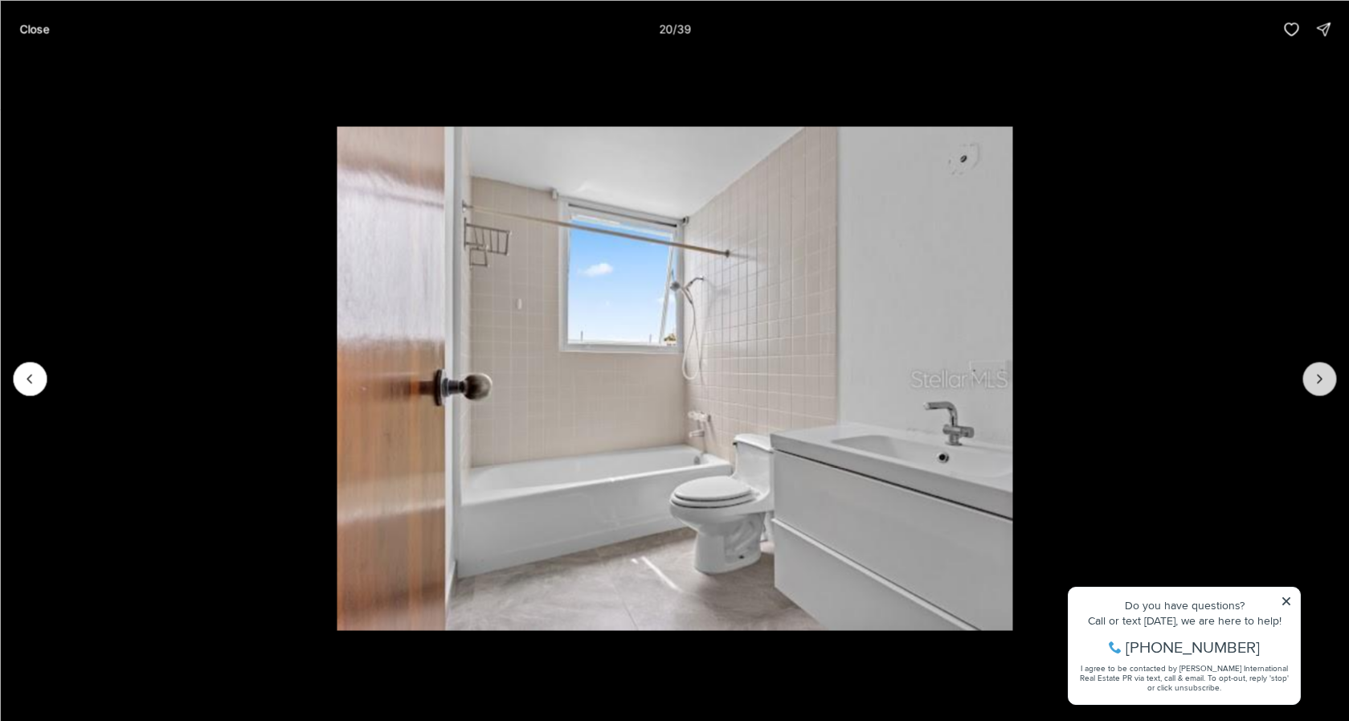
click at [1320, 371] on icon "Next slide" at bounding box center [1320, 378] width 16 height 16
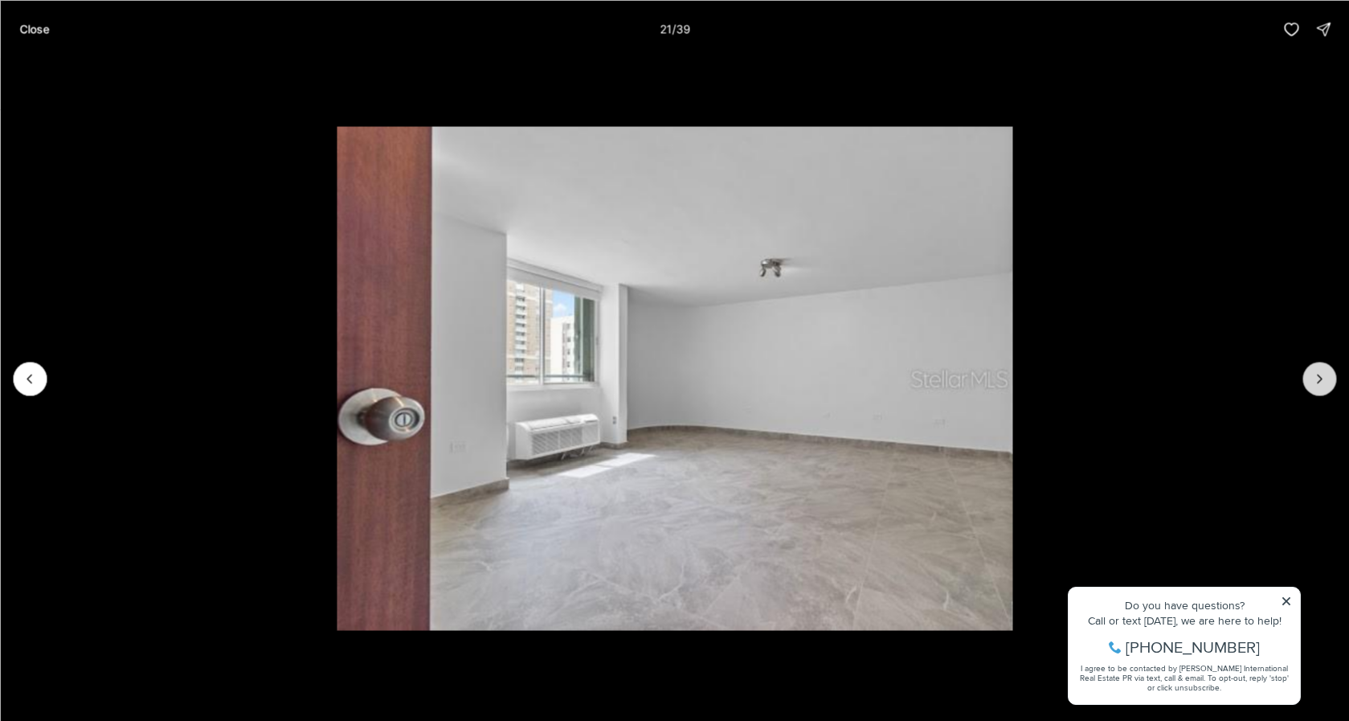
click at [1320, 371] on icon "Next slide" at bounding box center [1320, 378] width 16 height 16
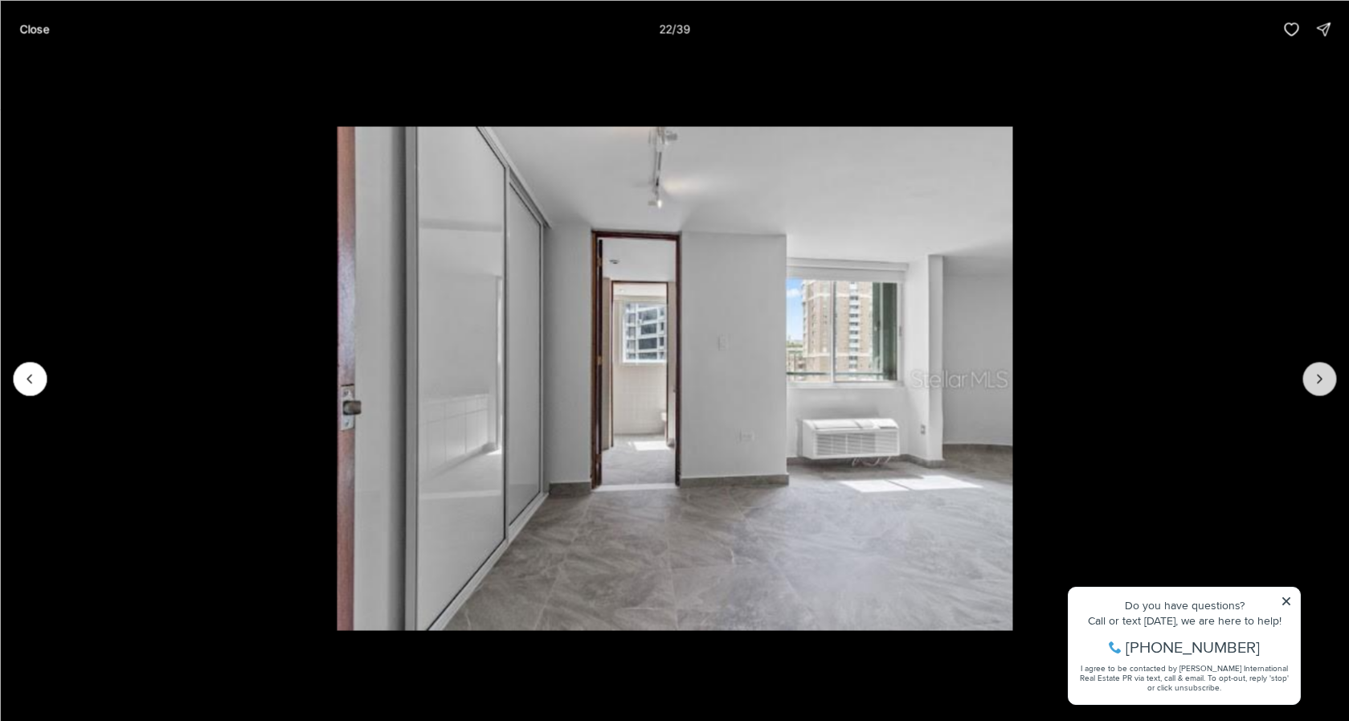
click at [1320, 371] on icon "Next slide" at bounding box center [1320, 378] width 16 height 16
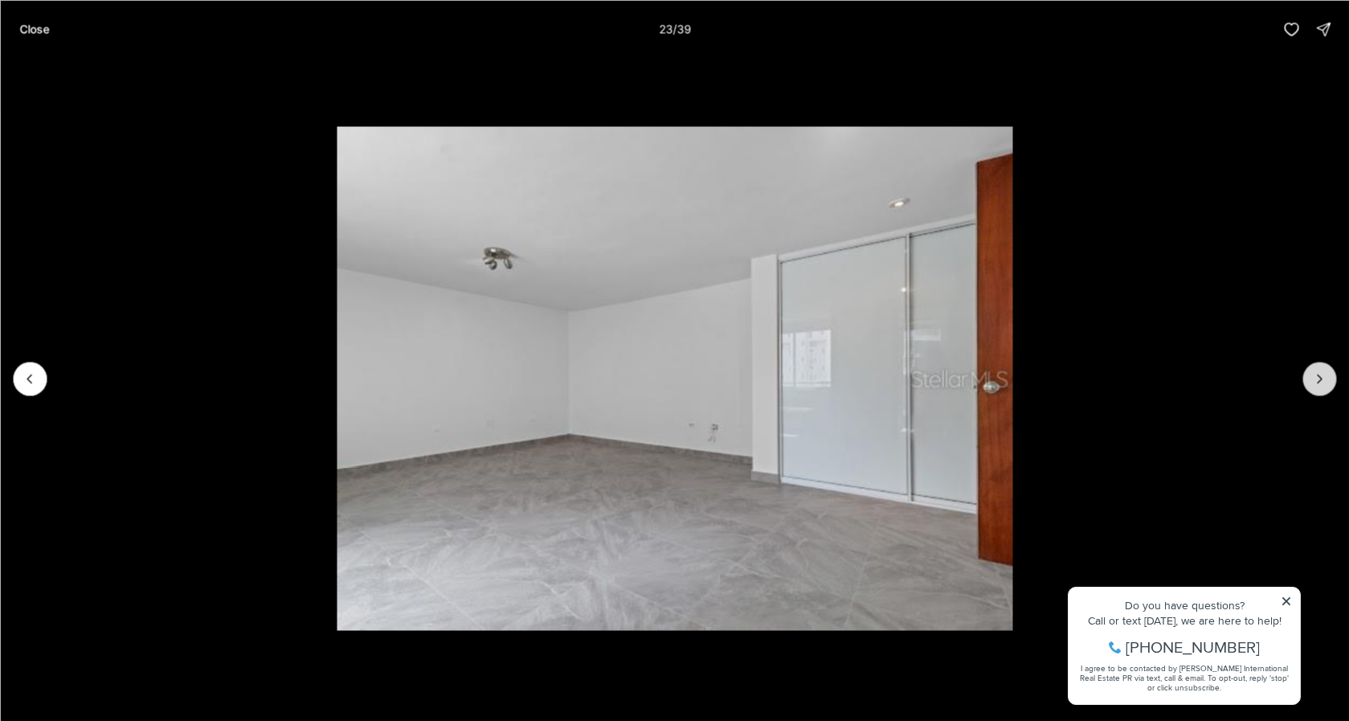
click at [1320, 371] on icon "Next slide" at bounding box center [1320, 378] width 16 height 16
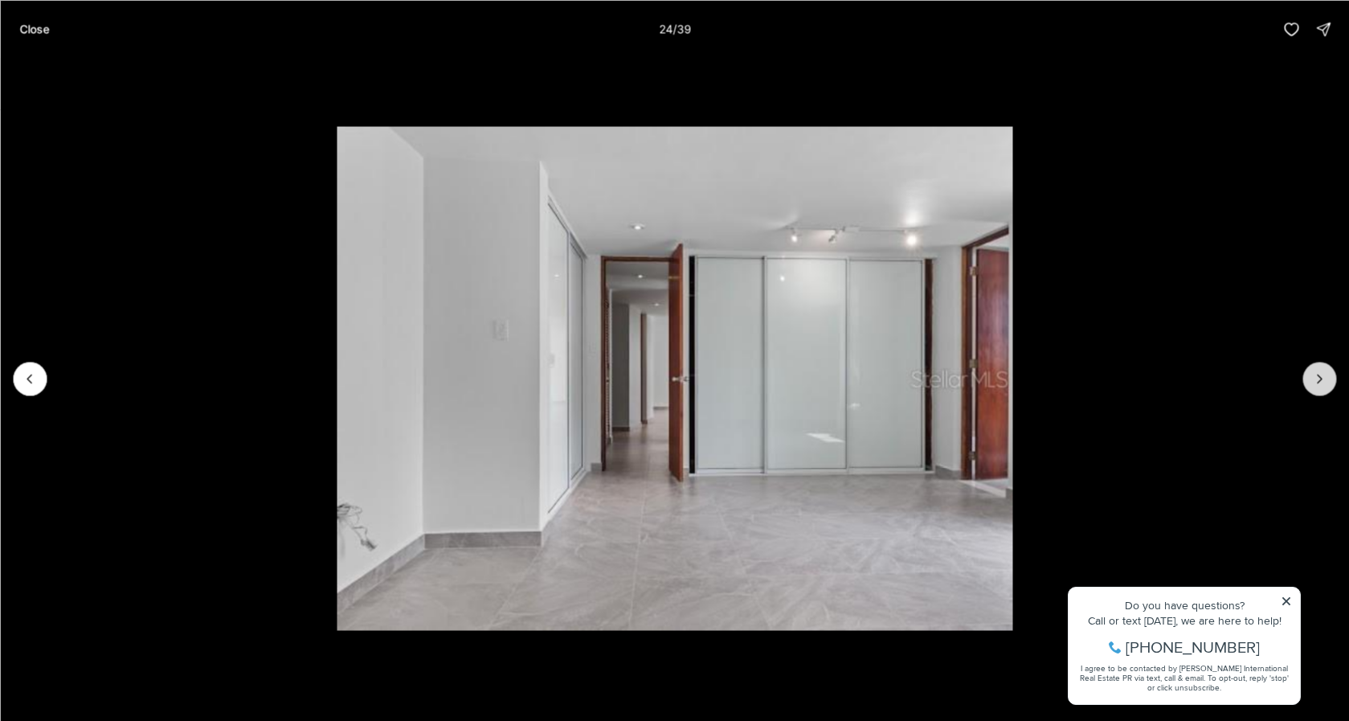
click at [1320, 371] on icon "Next slide" at bounding box center [1320, 378] width 16 height 16
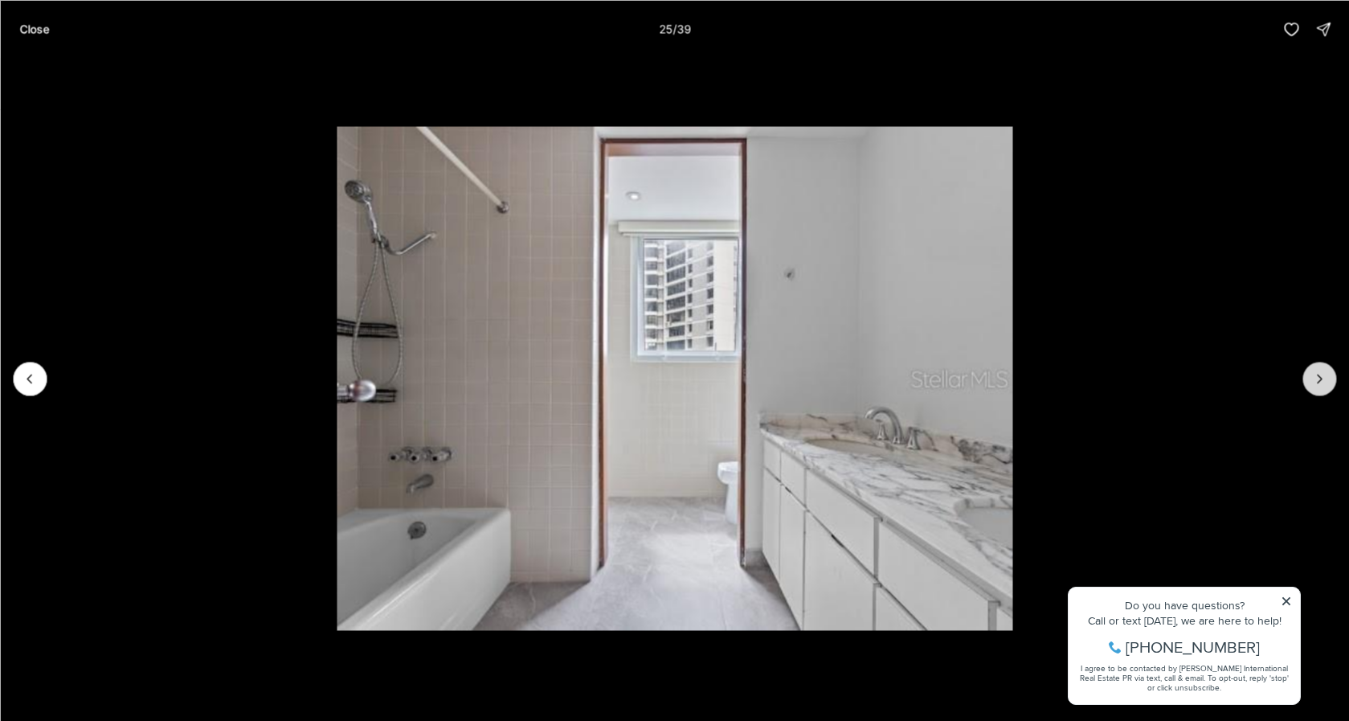
click at [1320, 371] on icon "Next slide" at bounding box center [1320, 378] width 16 height 16
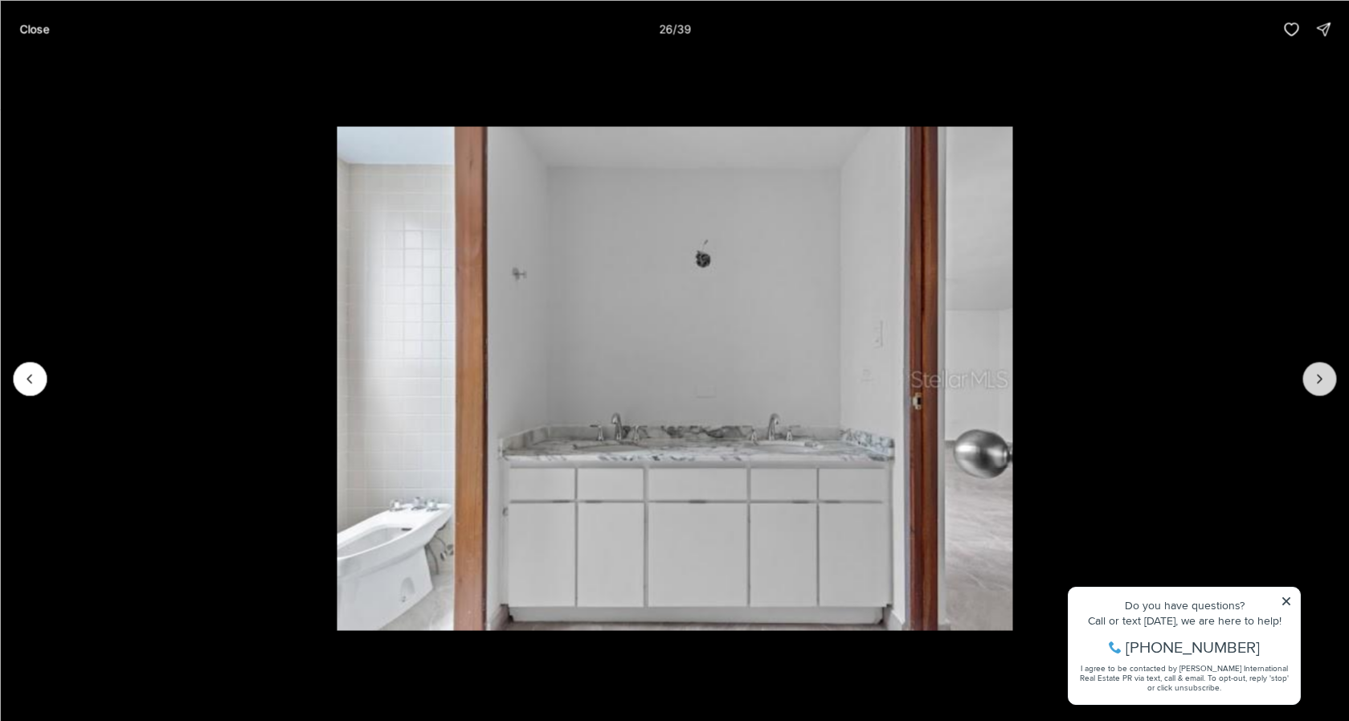
click at [1320, 371] on icon "Next slide" at bounding box center [1320, 378] width 16 height 16
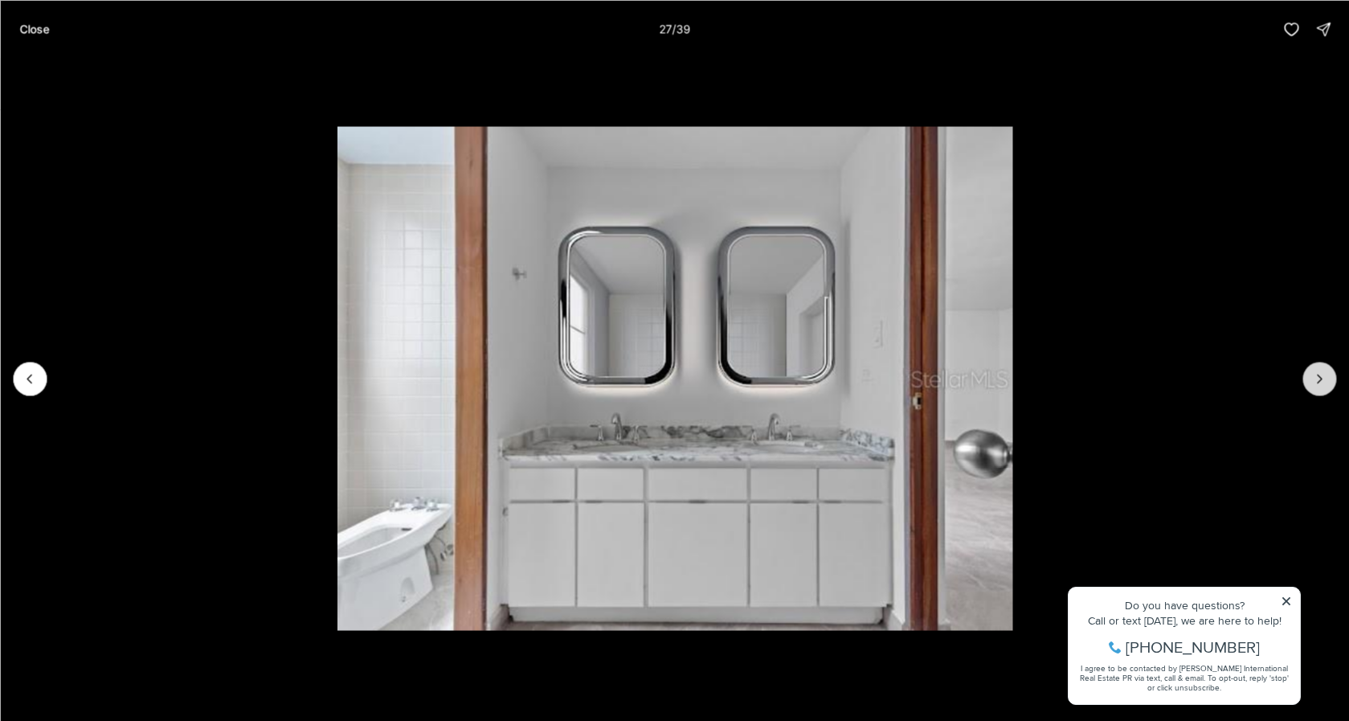
click at [1320, 371] on icon "Next slide" at bounding box center [1320, 378] width 16 height 16
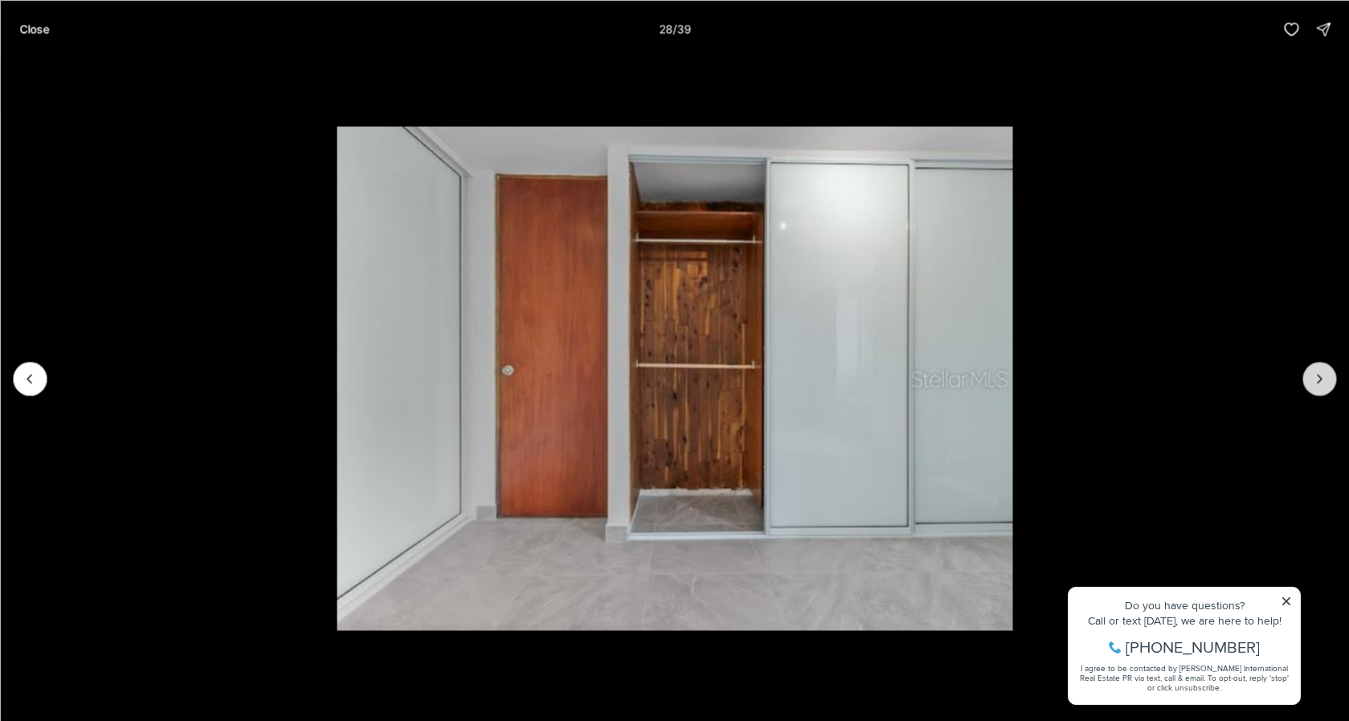
click at [1320, 371] on icon "Next slide" at bounding box center [1320, 378] width 16 height 16
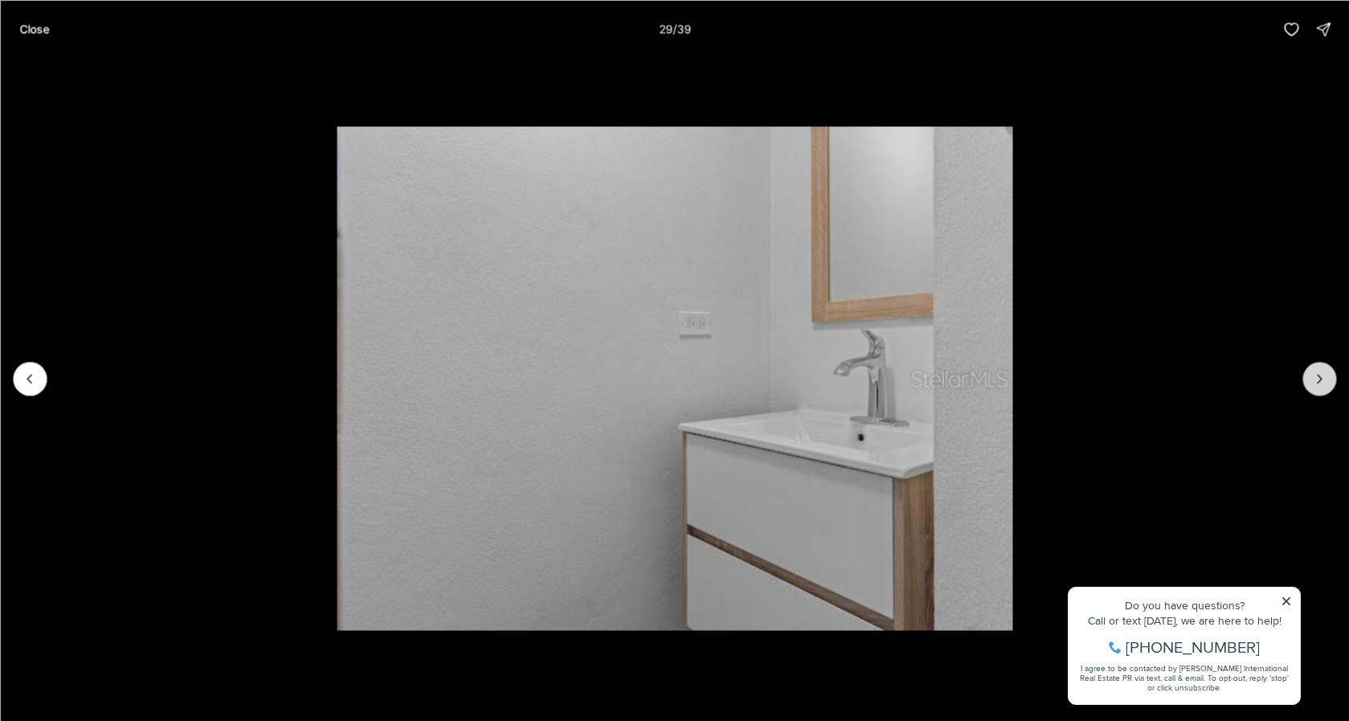
click at [1320, 371] on icon "Next slide" at bounding box center [1320, 378] width 16 height 16
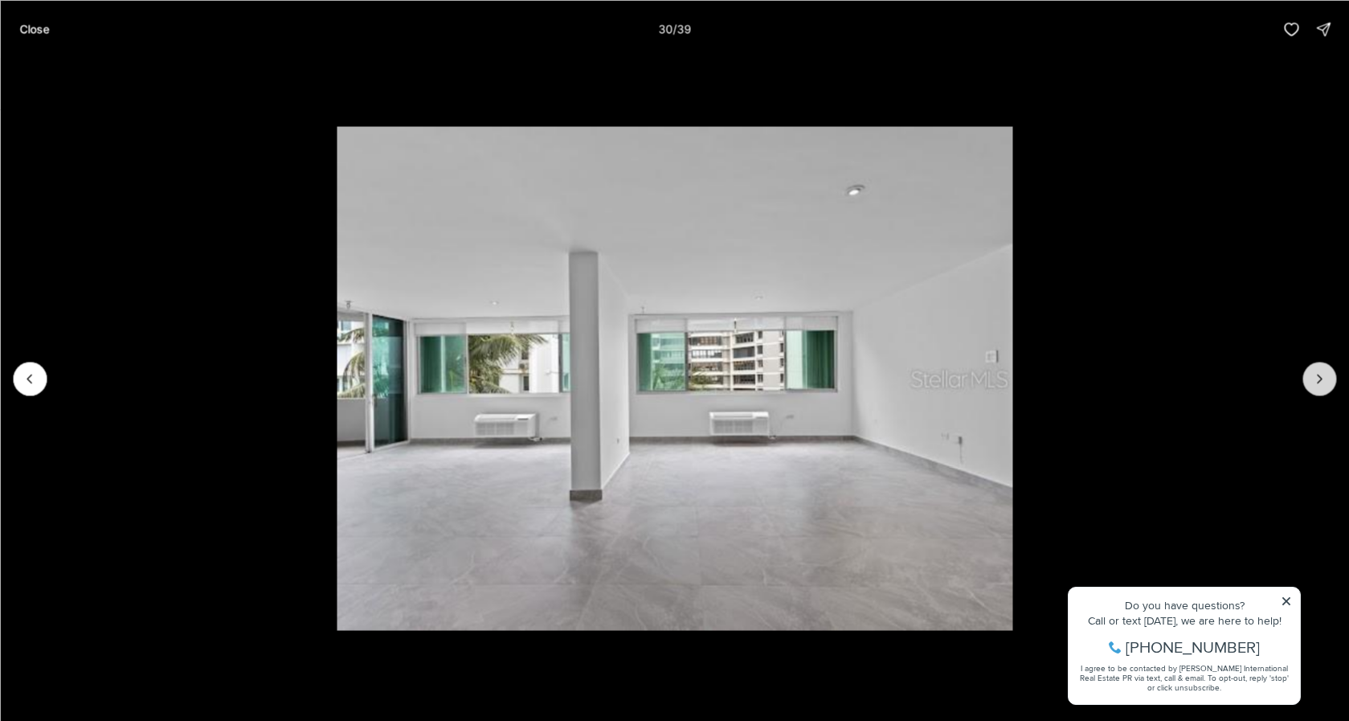
click at [1320, 371] on icon "Next slide" at bounding box center [1320, 378] width 16 height 16
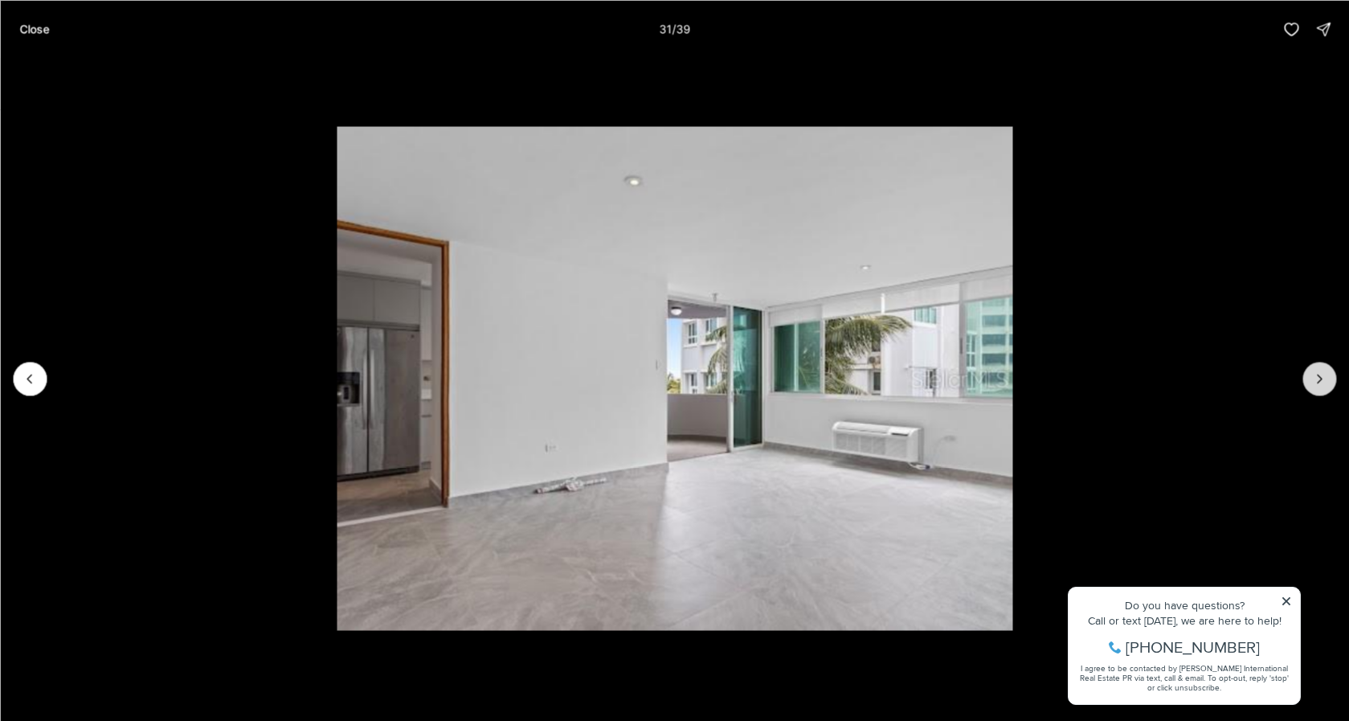
click at [1320, 371] on icon "Next slide" at bounding box center [1320, 378] width 16 height 16
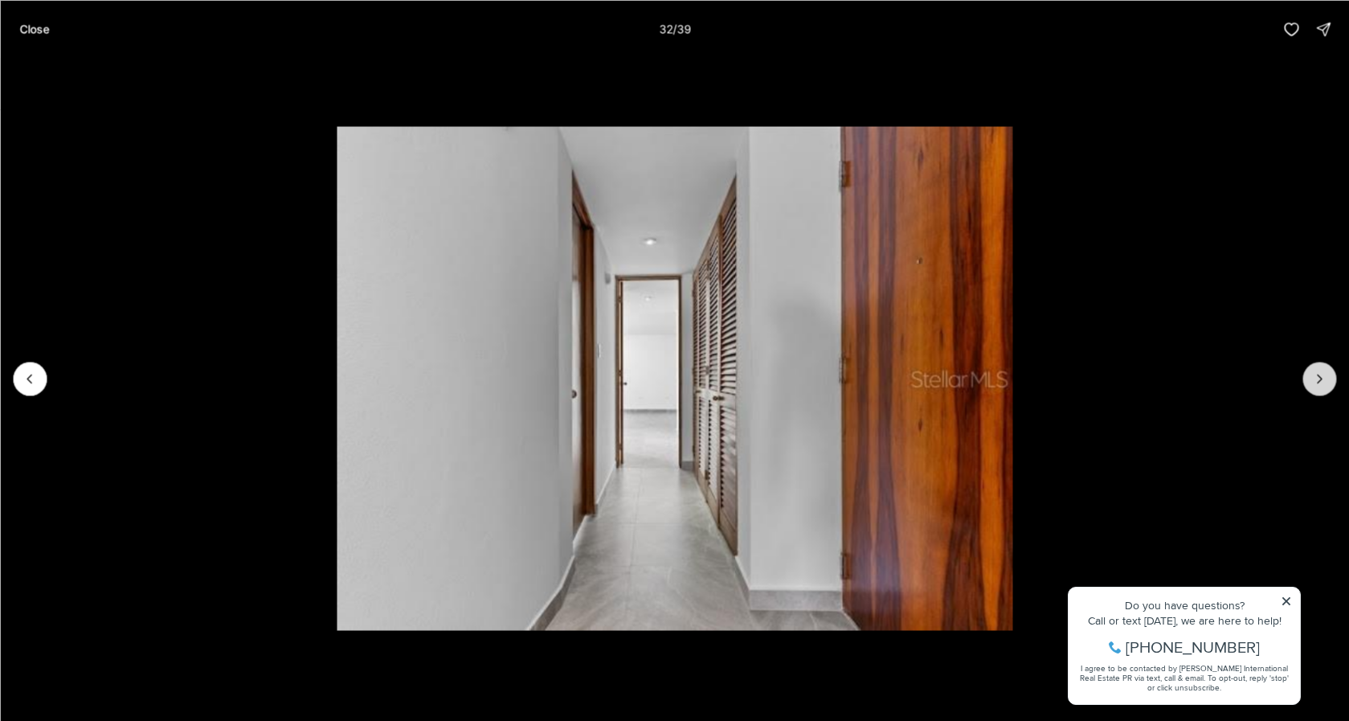
click at [1320, 371] on icon "Next slide" at bounding box center [1320, 378] width 16 height 16
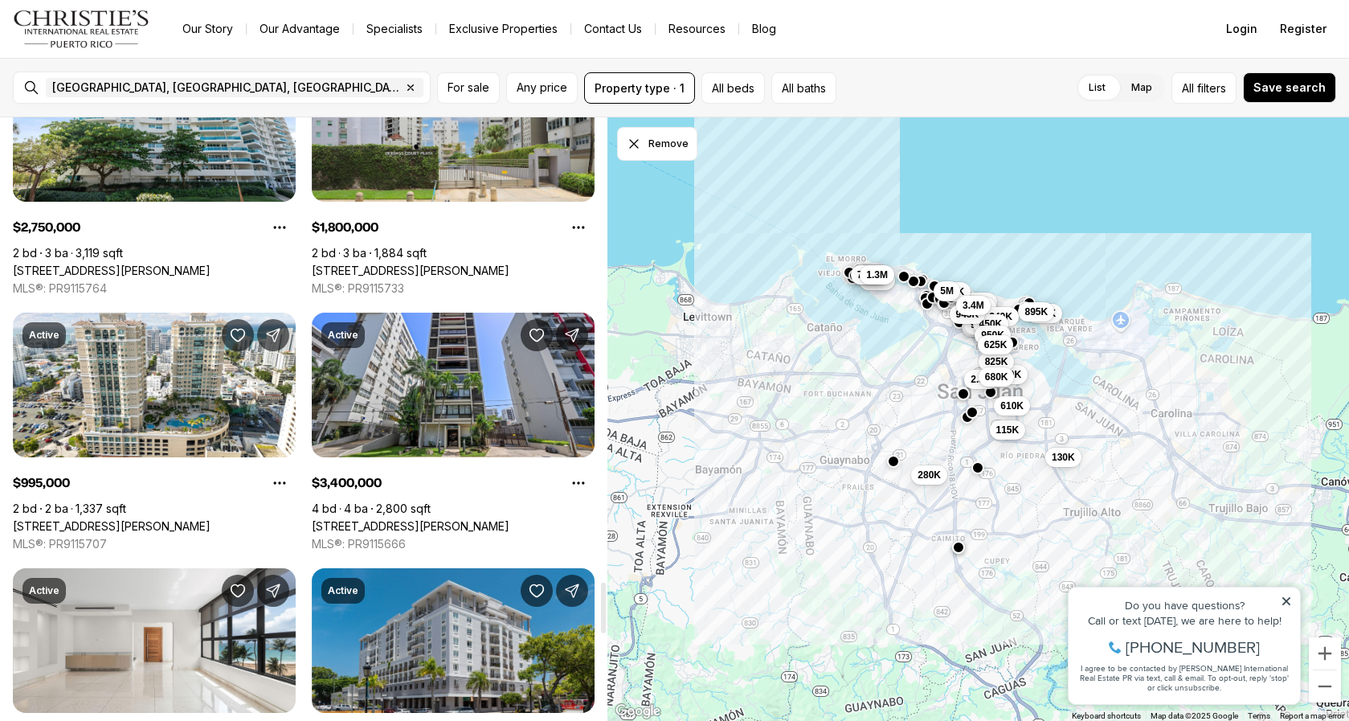
scroll to position [5699, 0]
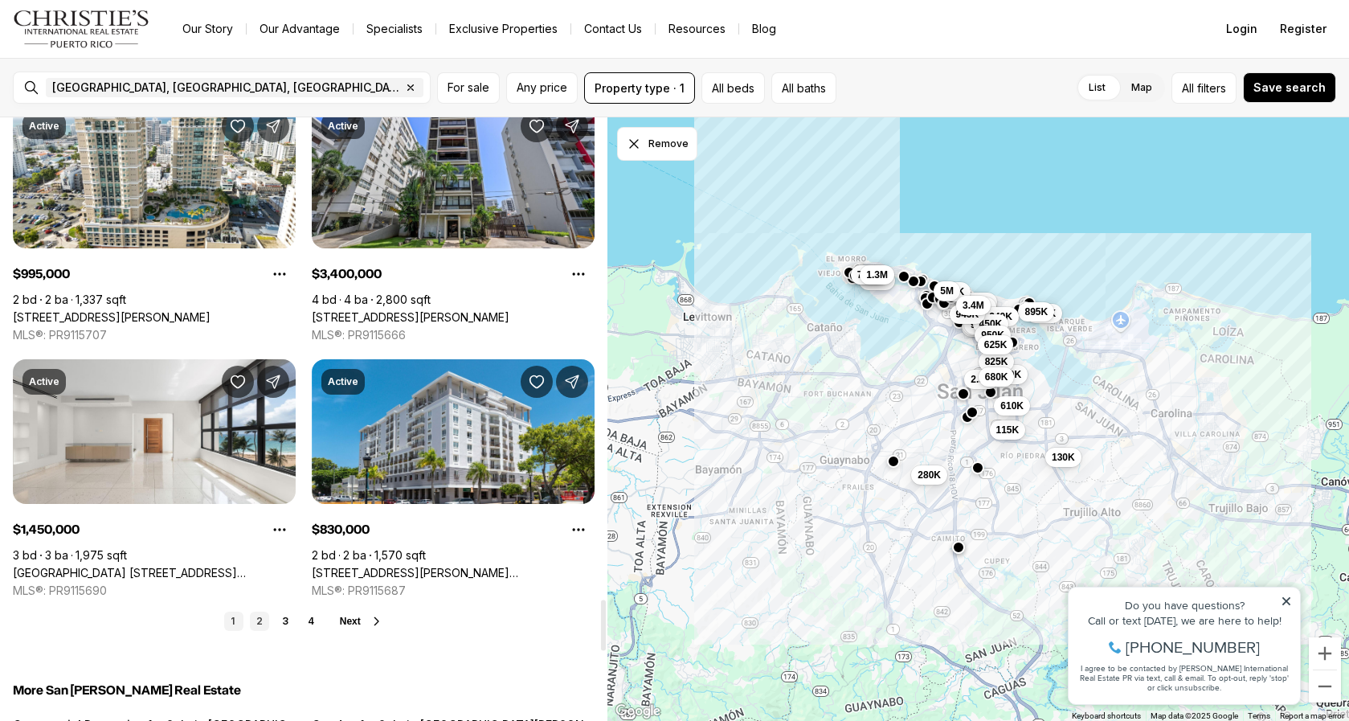
click at [260, 622] on link "2" at bounding box center [259, 621] width 19 height 19
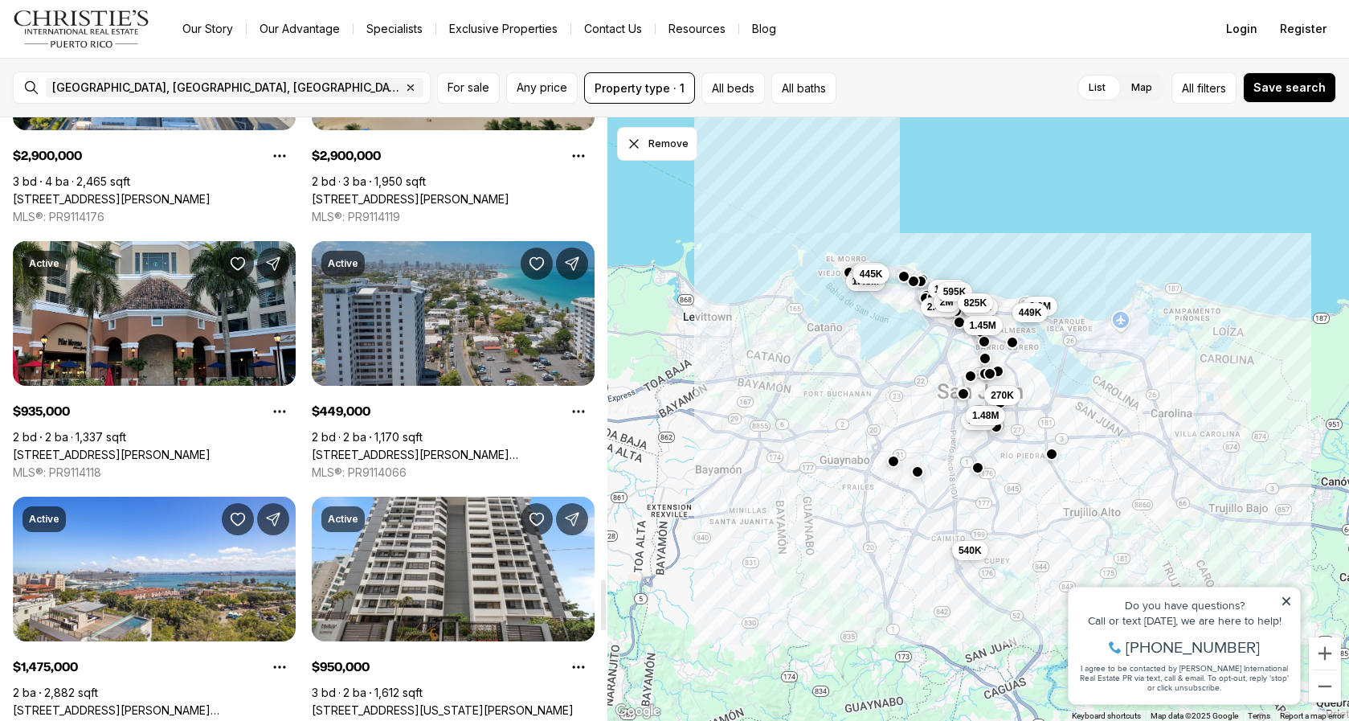
scroll to position [5671, 0]
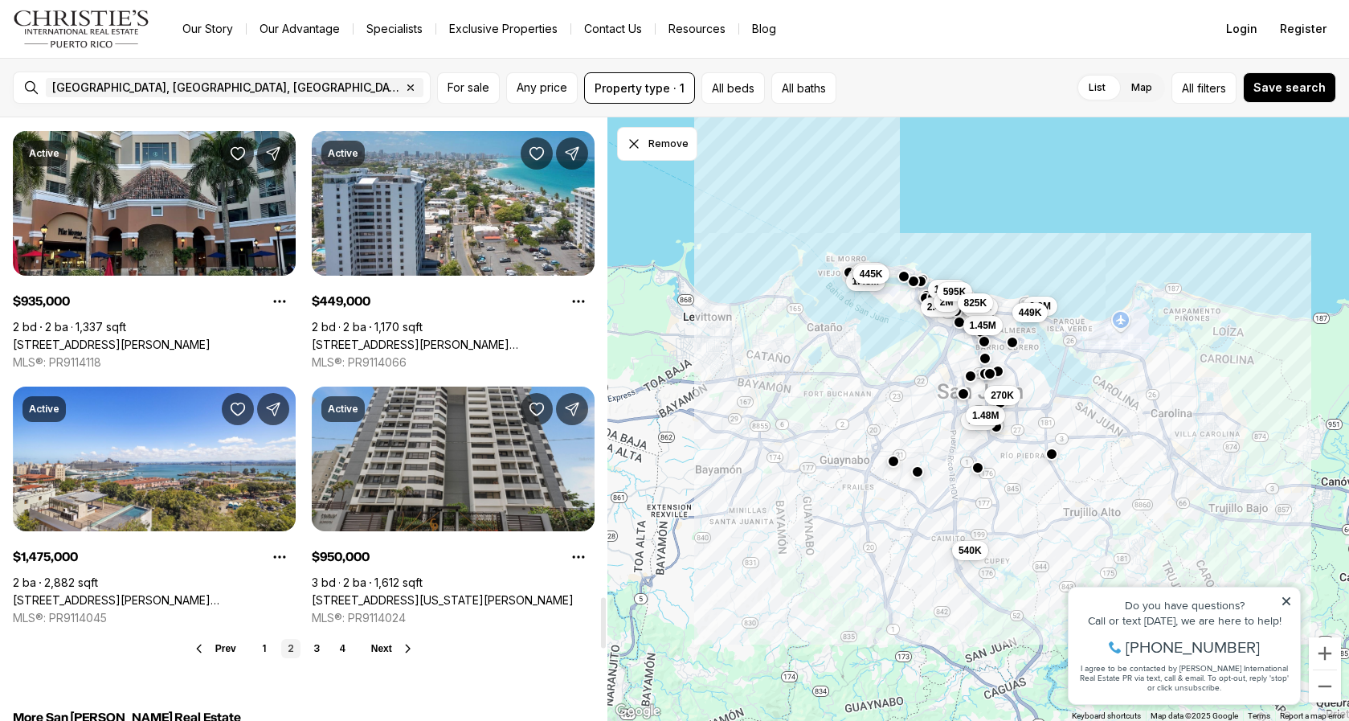
click at [457, 593] on link "[STREET_ADDRESS][US_STATE][PERSON_NAME]" at bounding box center [443, 600] width 262 height 14
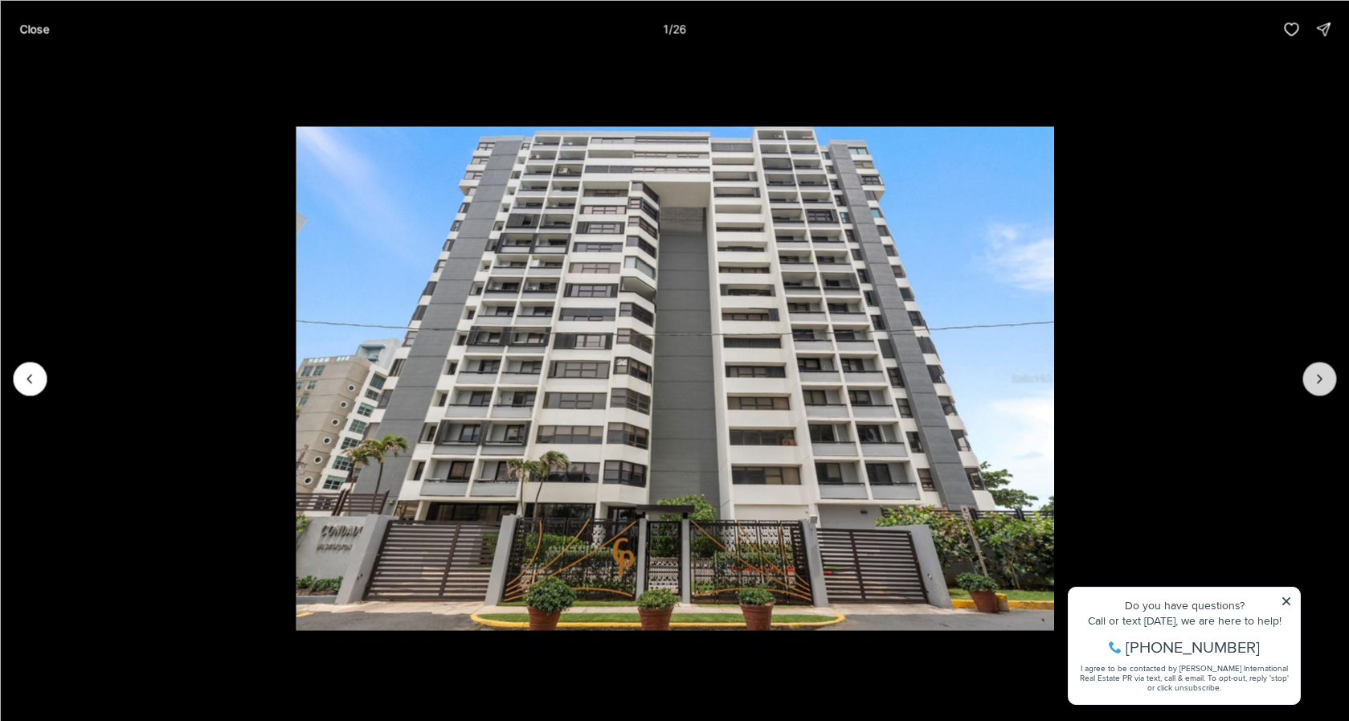
click at [1316, 365] on button "Next slide" at bounding box center [1320, 379] width 34 height 34
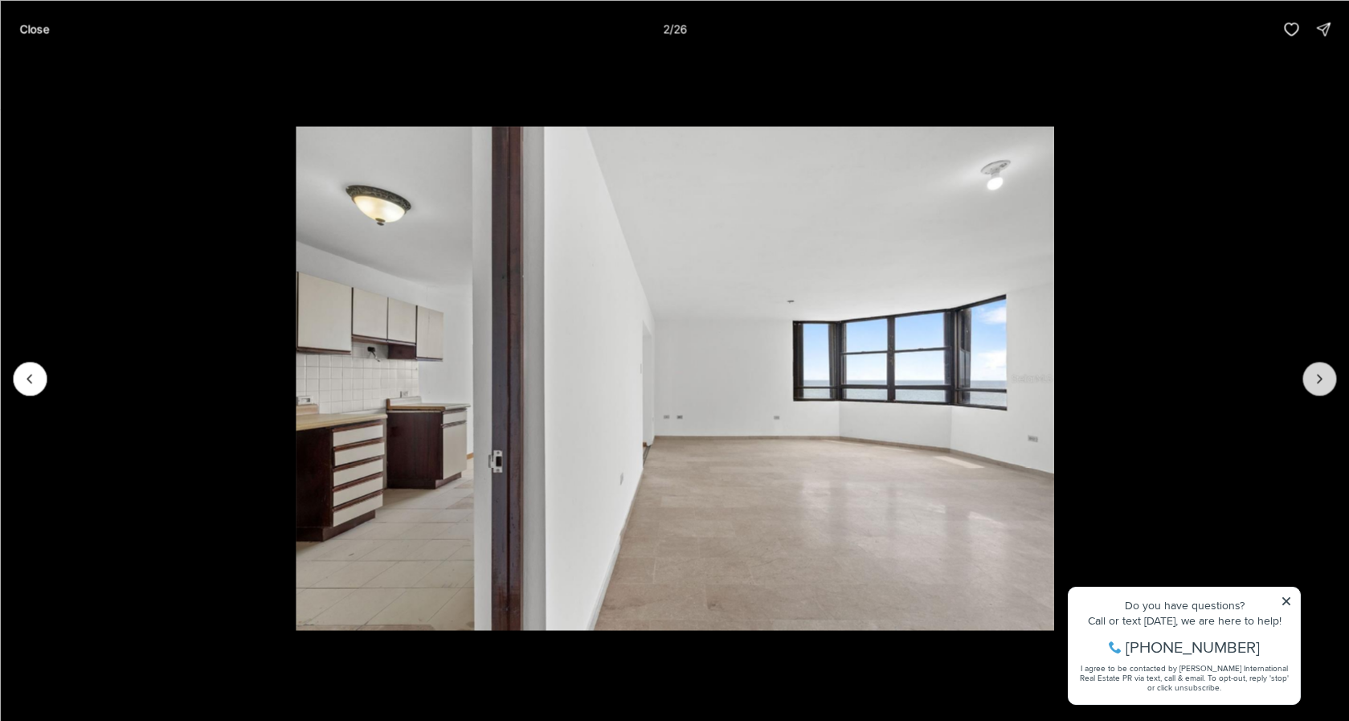
click at [1320, 376] on icon "Next slide" at bounding box center [1320, 379] width 4 height 8
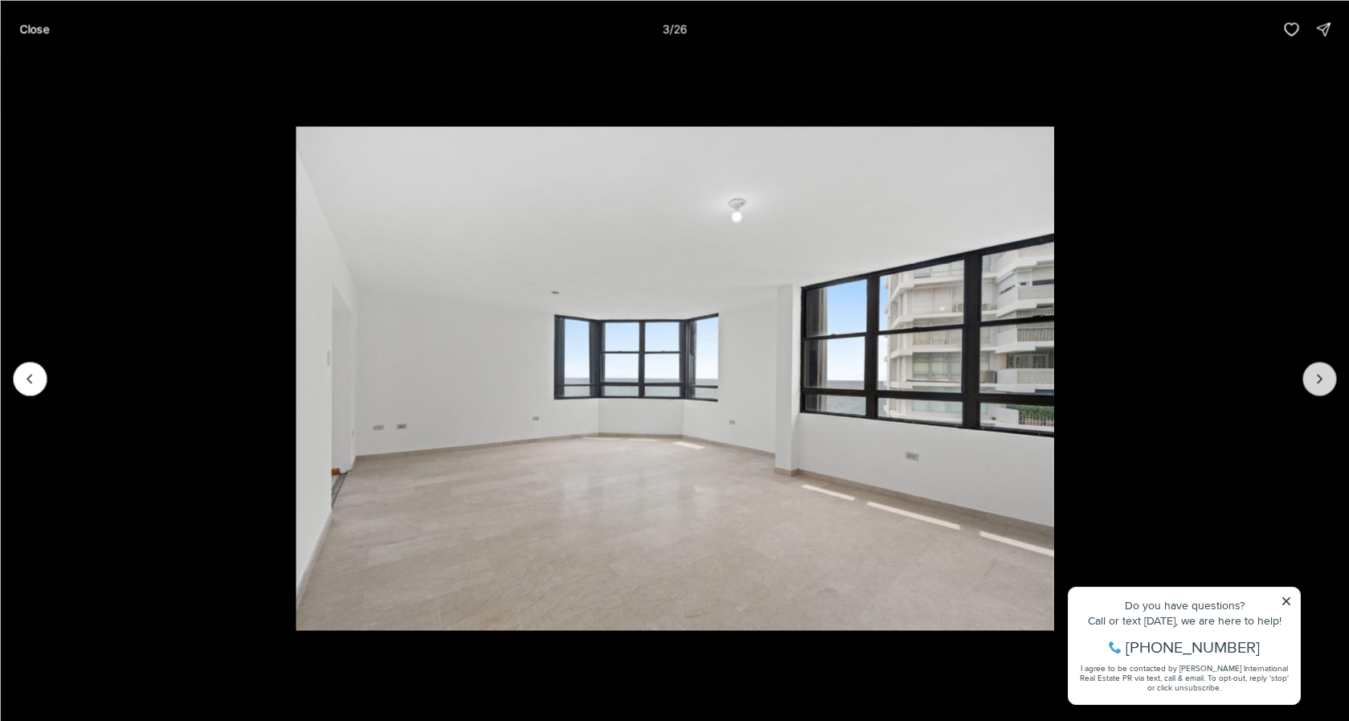
click at [1320, 376] on icon "Next slide" at bounding box center [1320, 379] width 4 height 8
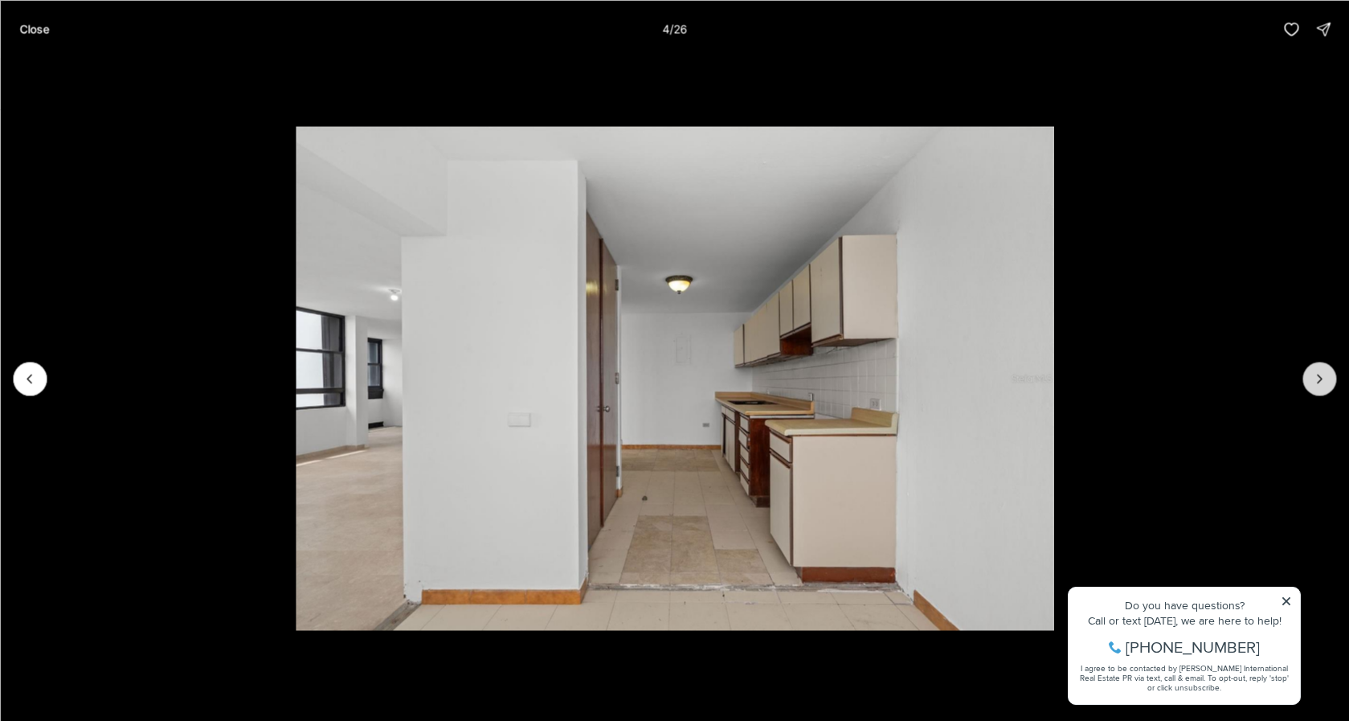
click at [1320, 376] on icon "Next slide" at bounding box center [1320, 379] width 4 height 8
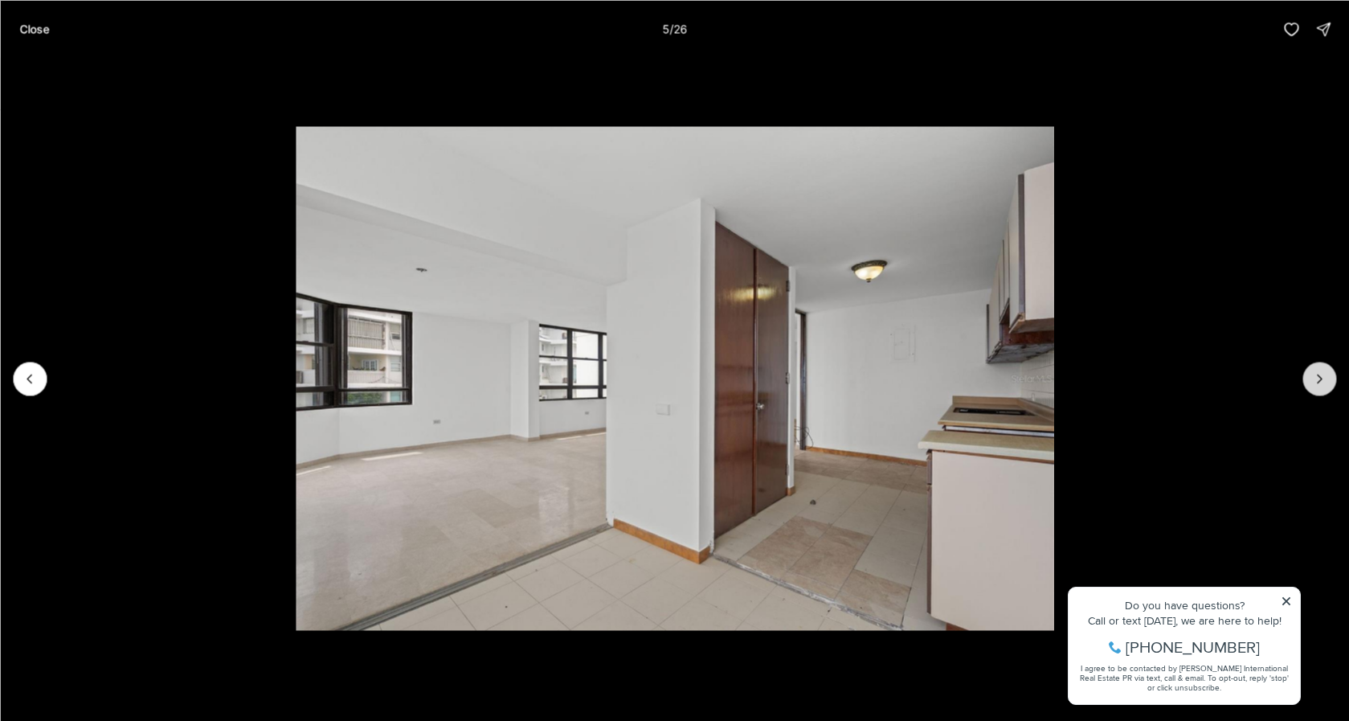
click at [1320, 376] on icon "Next slide" at bounding box center [1320, 379] width 4 height 8
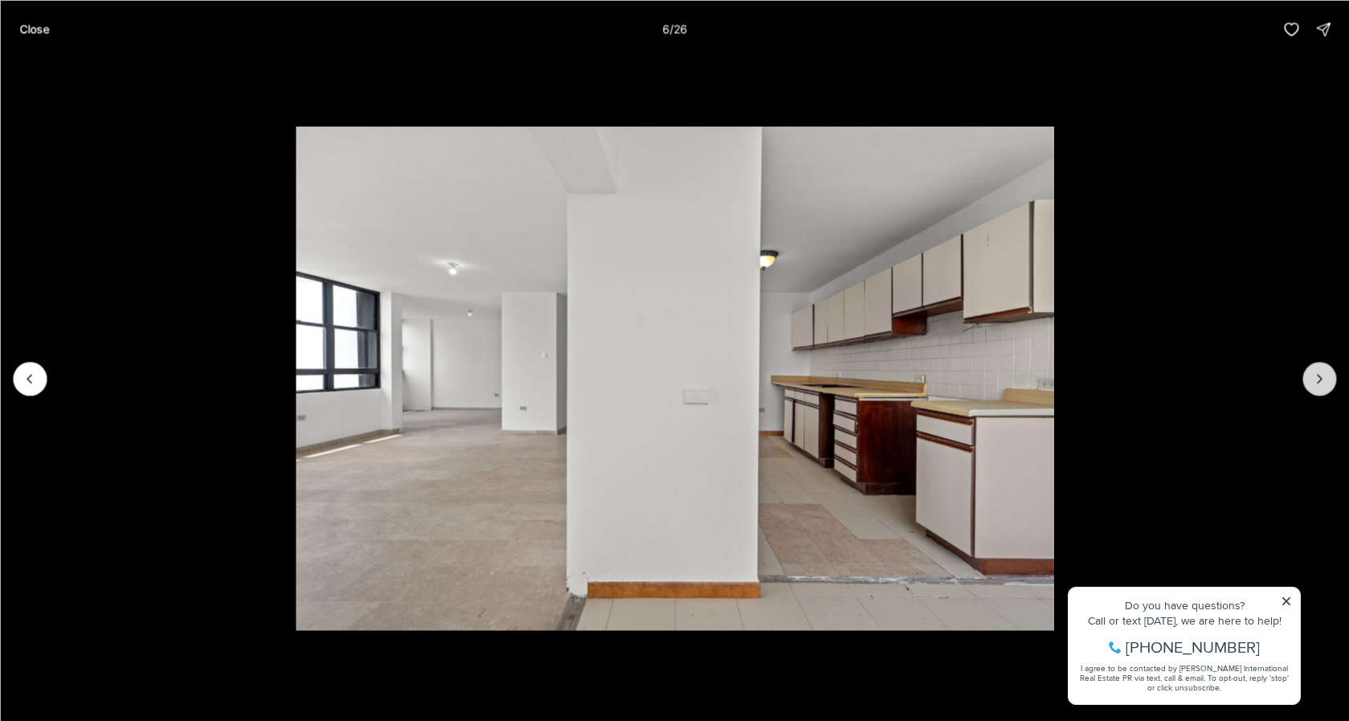
click at [1320, 376] on icon "Next slide" at bounding box center [1320, 379] width 4 height 8
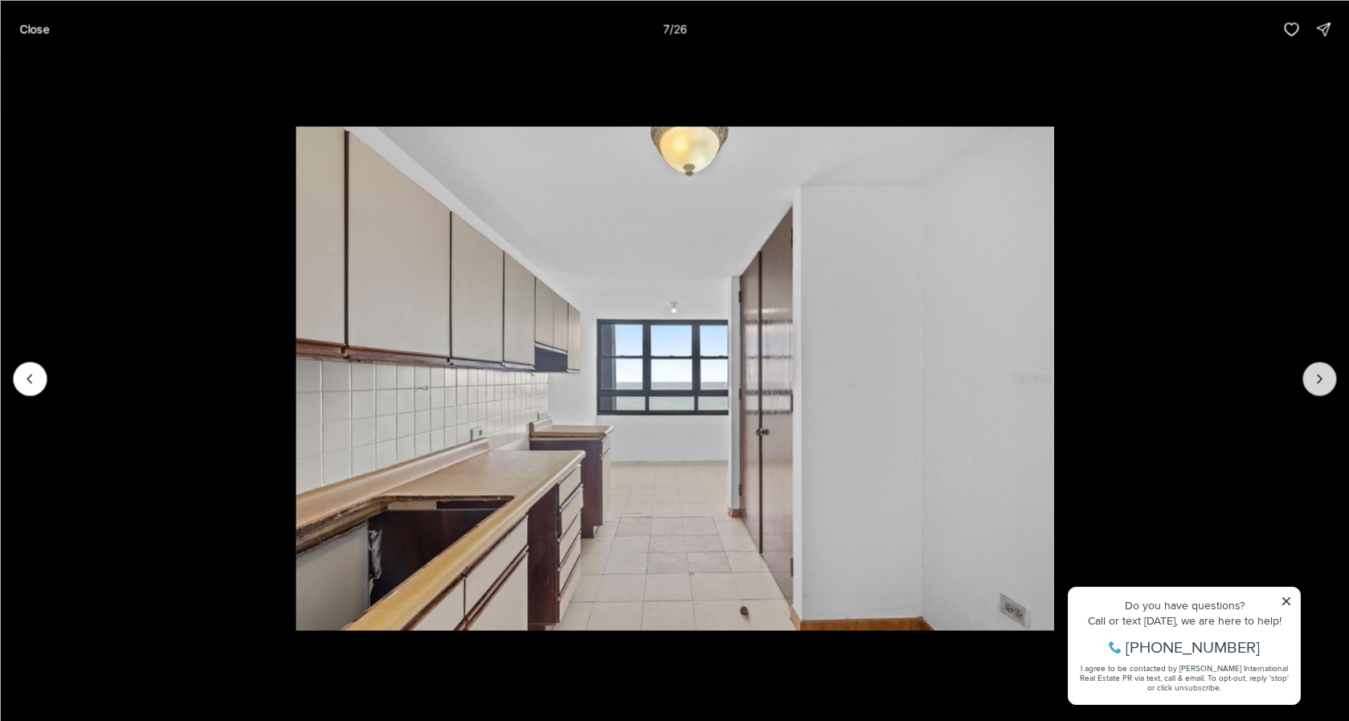
click at [1320, 376] on icon "Next slide" at bounding box center [1320, 379] width 4 height 8
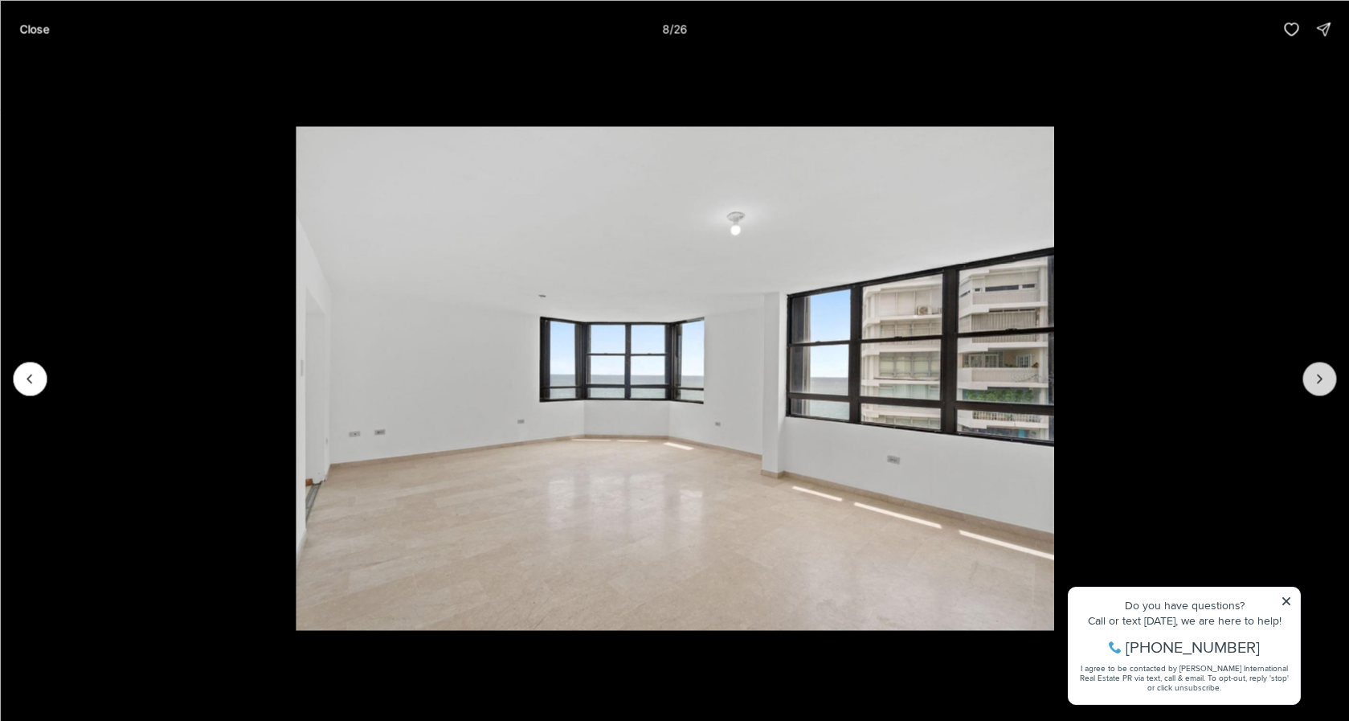
click at [1320, 376] on icon "Next slide" at bounding box center [1320, 379] width 4 height 8
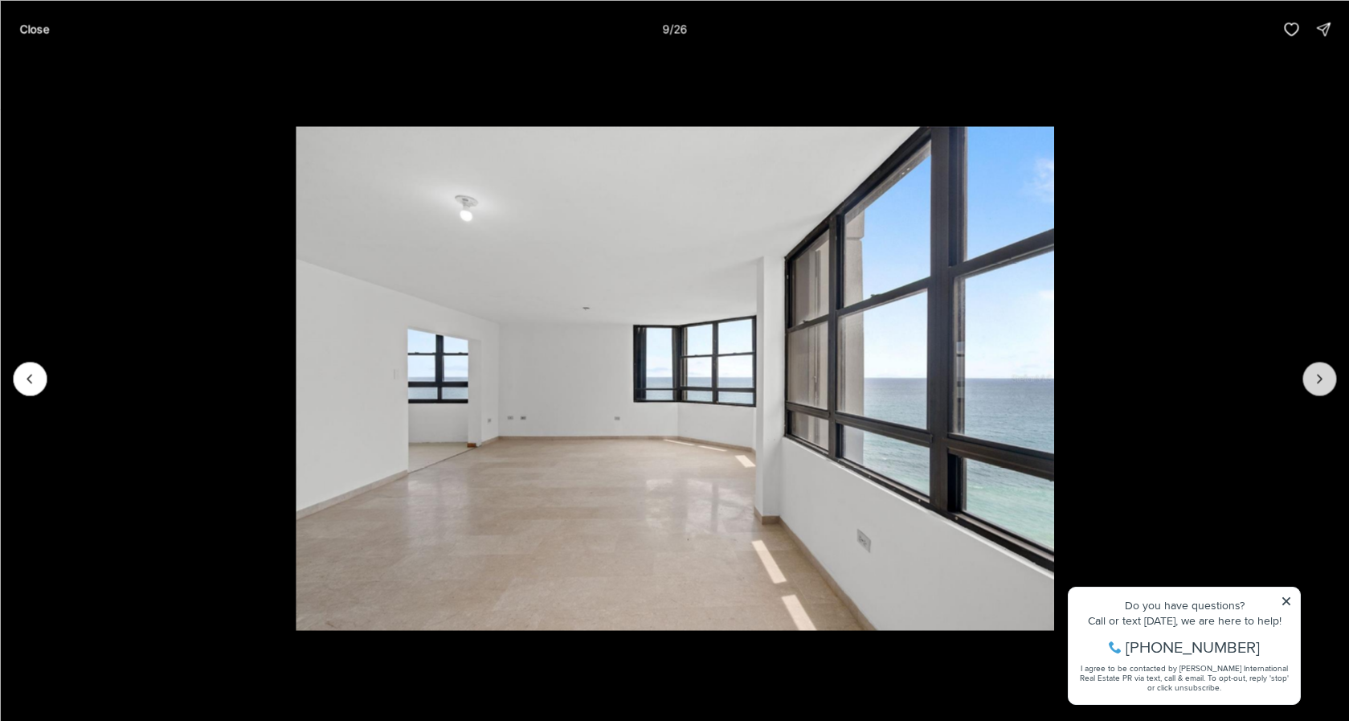
click at [1320, 376] on icon "Next slide" at bounding box center [1320, 379] width 4 height 8
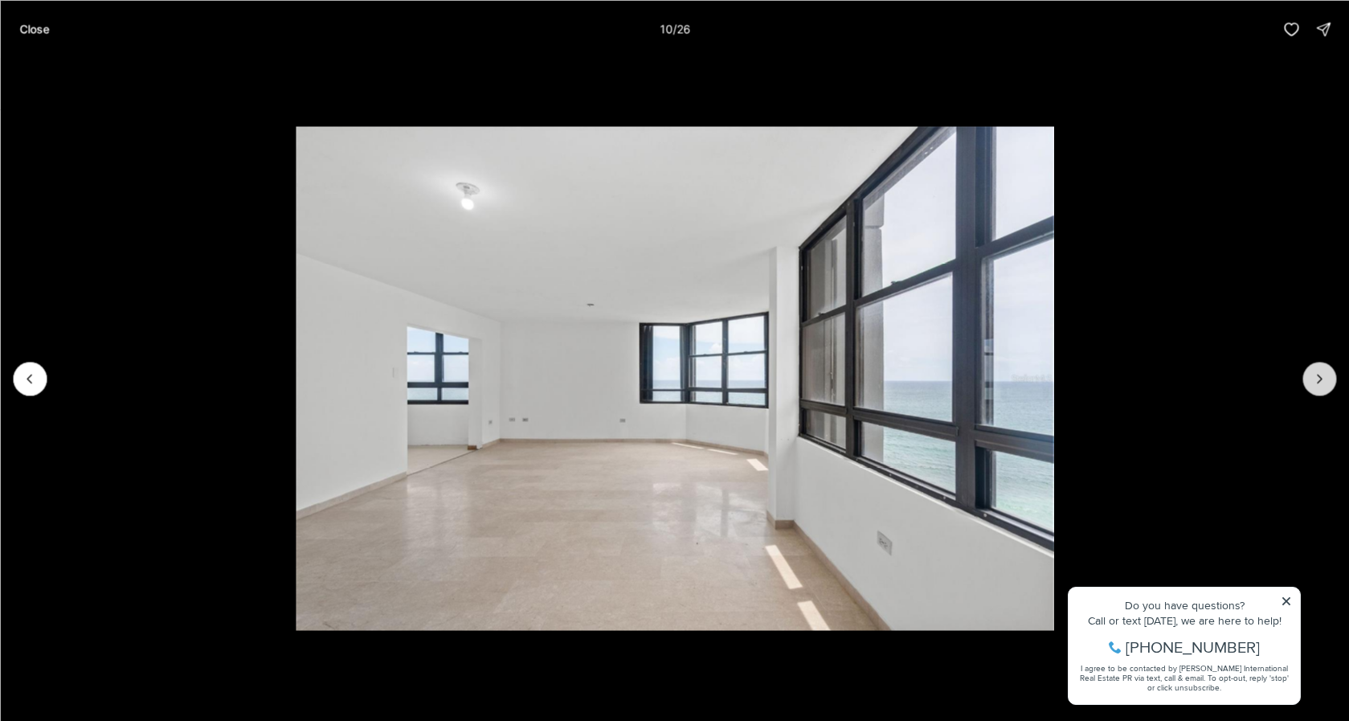
click at [1320, 376] on icon "Next slide" at bounding box center [1320, 379] width 4 height 8
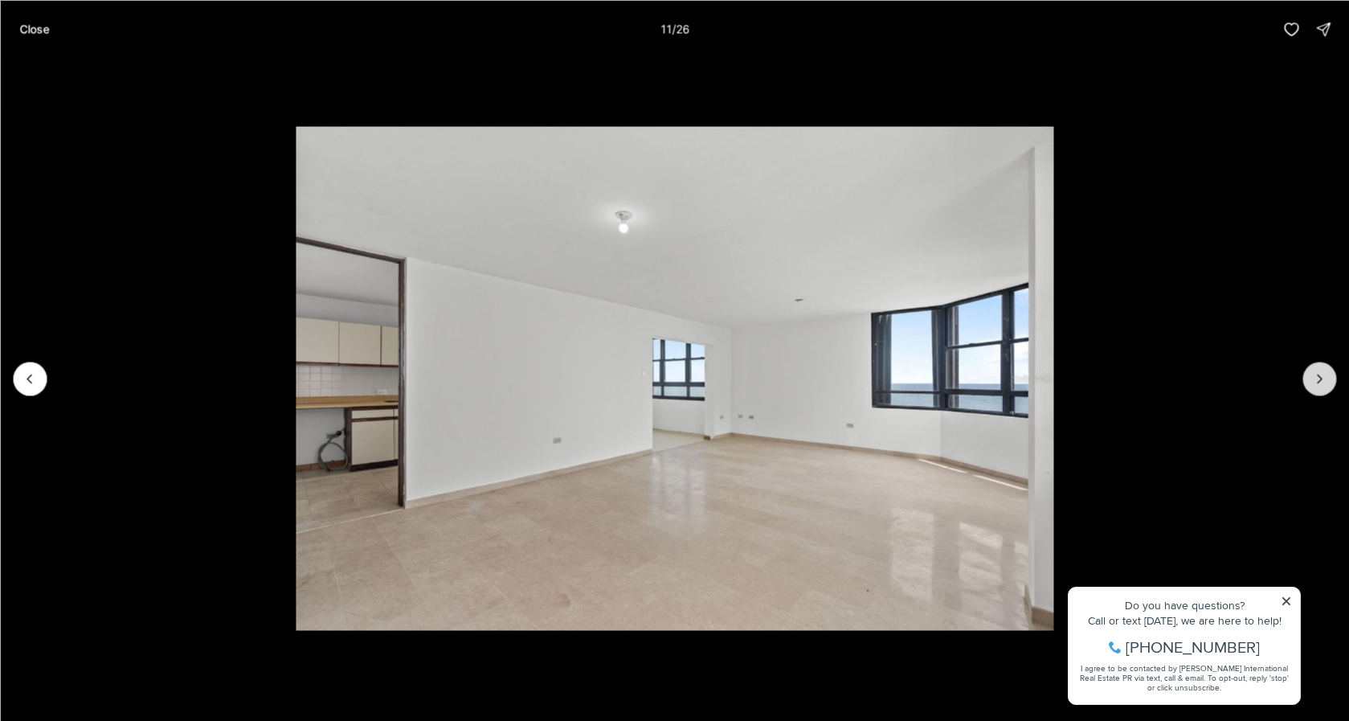
click at [1320, 376] on icon "Next slide" at bounding box center [1320, 379] width 4 height 8
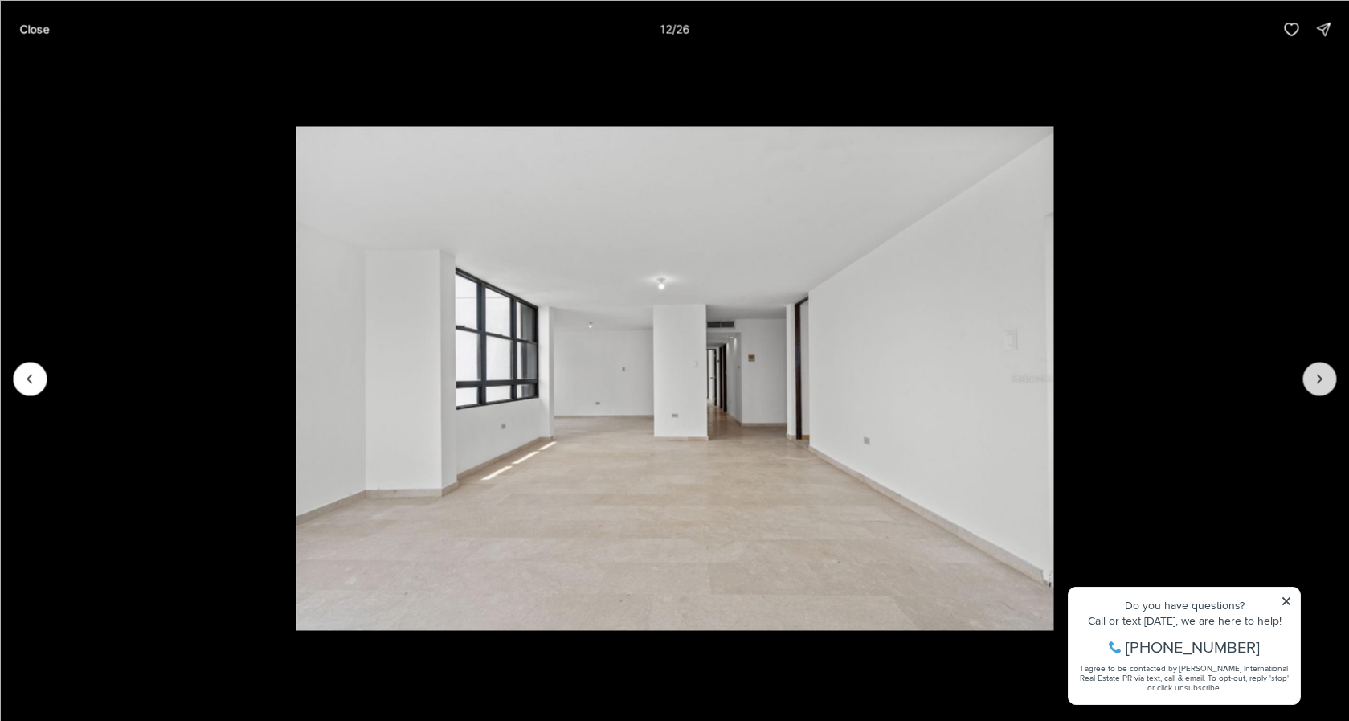
click at [1320, 376] on icon "Next slide" at bounding box center [1320, 379] width 4 height 8
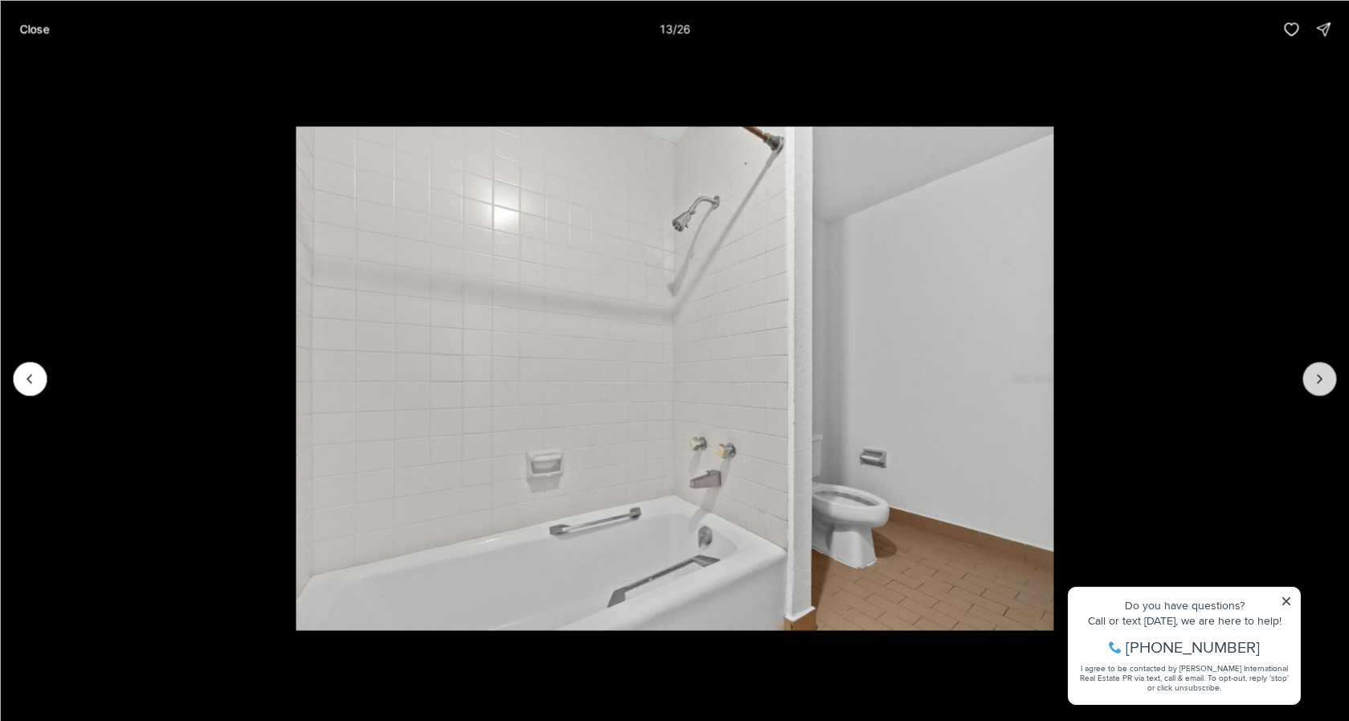
click at [1320, 376] on icon "Next slide" at bounding box center [1320, 379] width 4 height 8
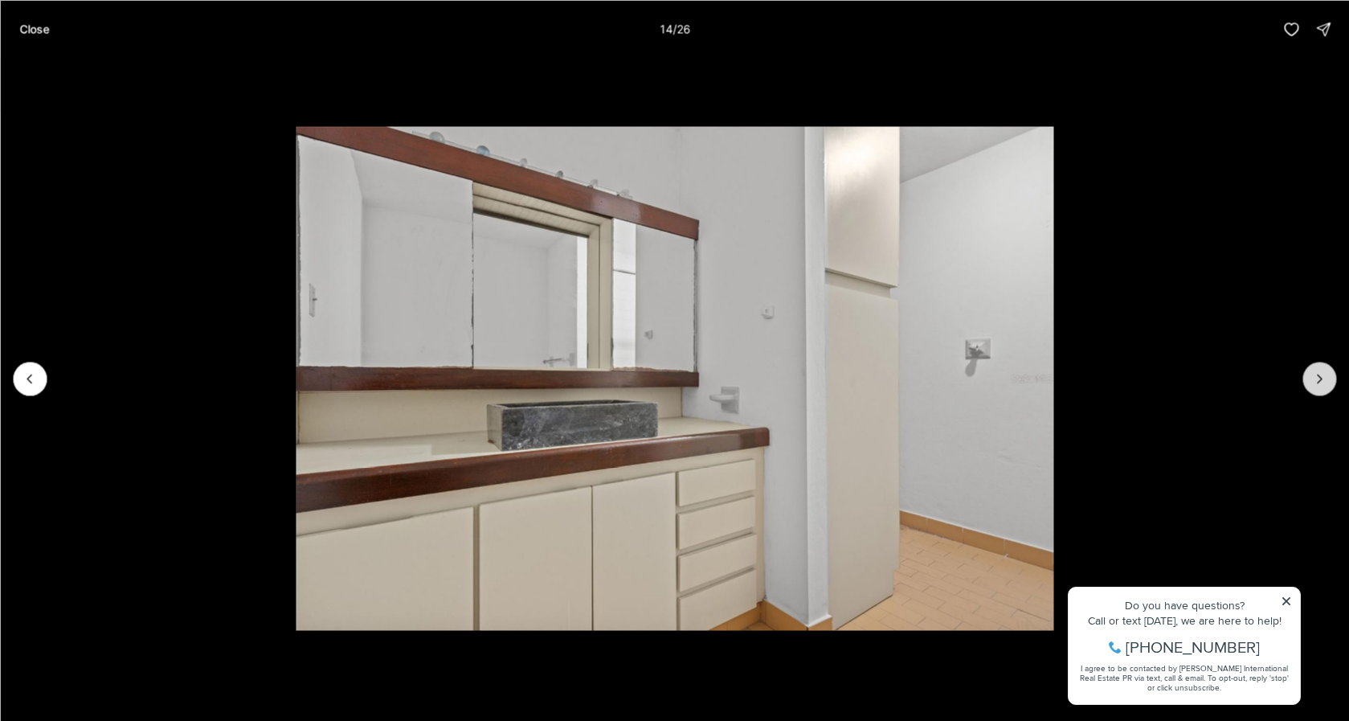
click at [1320, 376] on icon "Next slide" at bounding box center [1320, 379] width 4 height 8
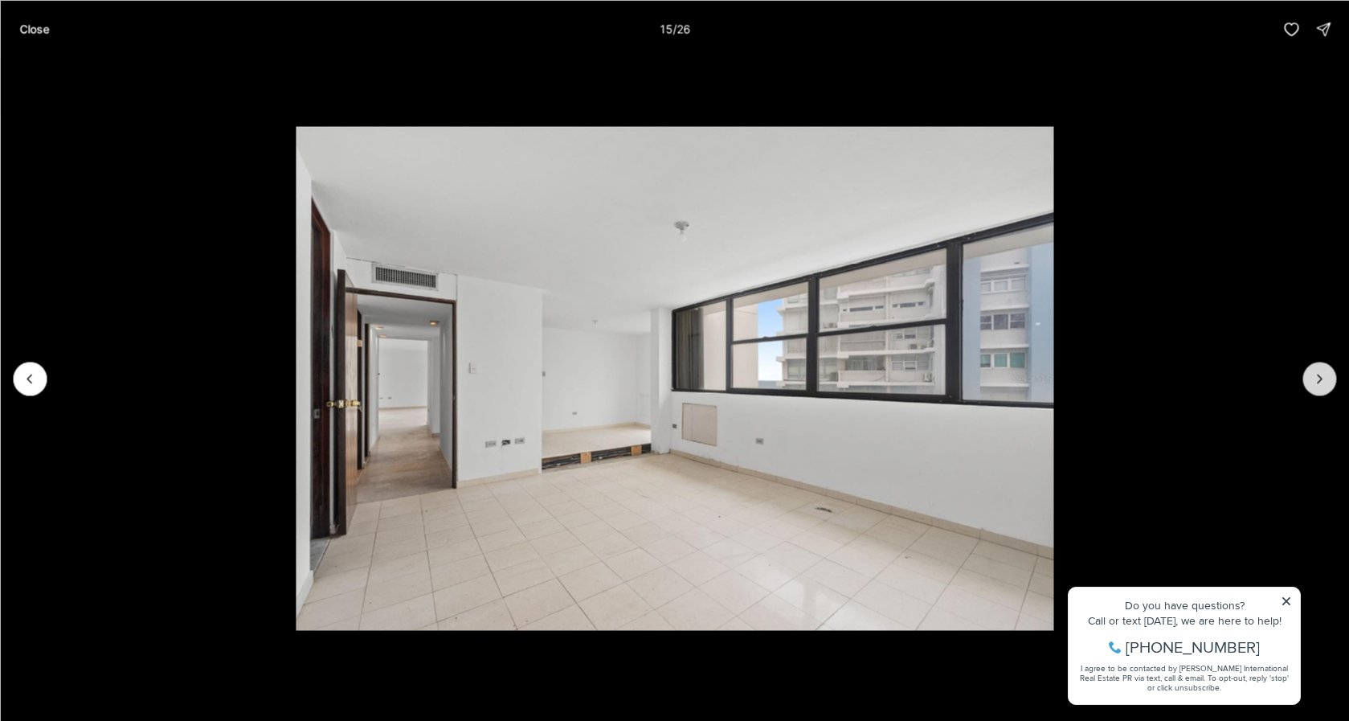
click at [1320, 376] on icon "Next slide" at bounding box center [1320, 379] width 4 height 8
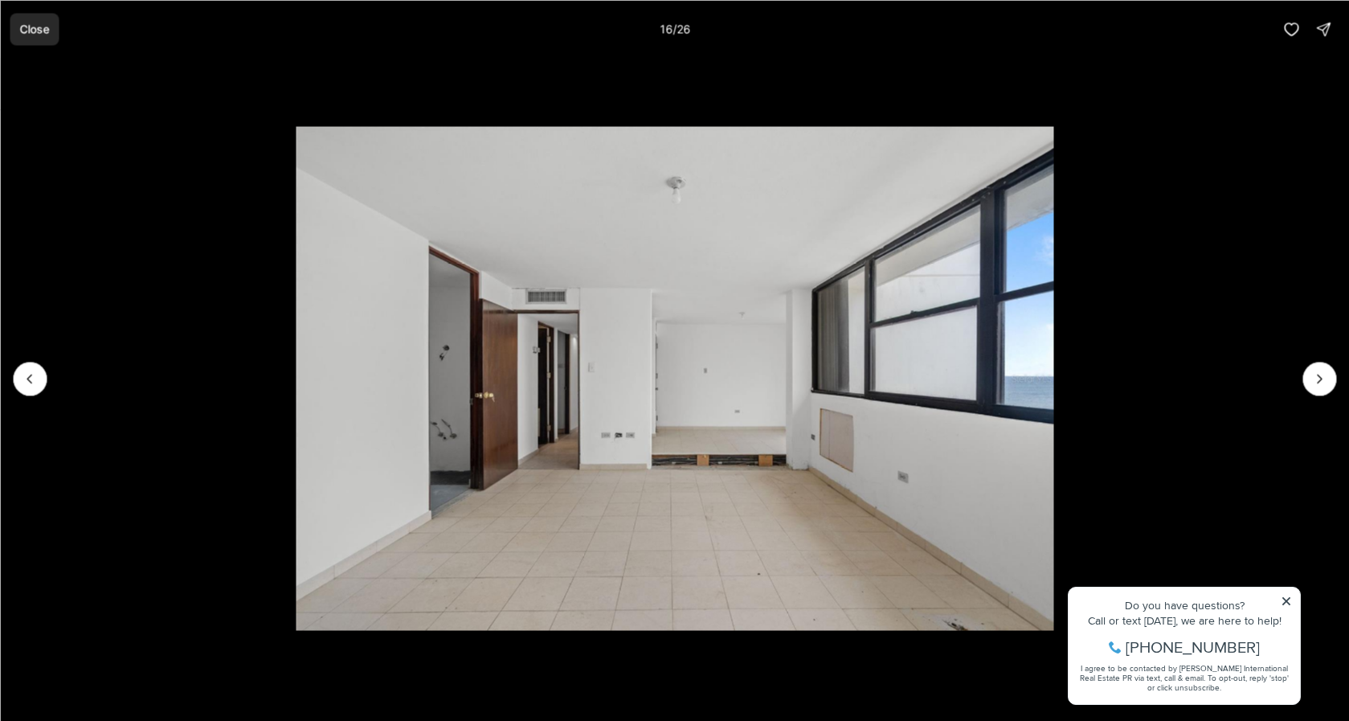
click at [43, 31] on p "Close" at bounding box center [34, 29] width 30 height 13
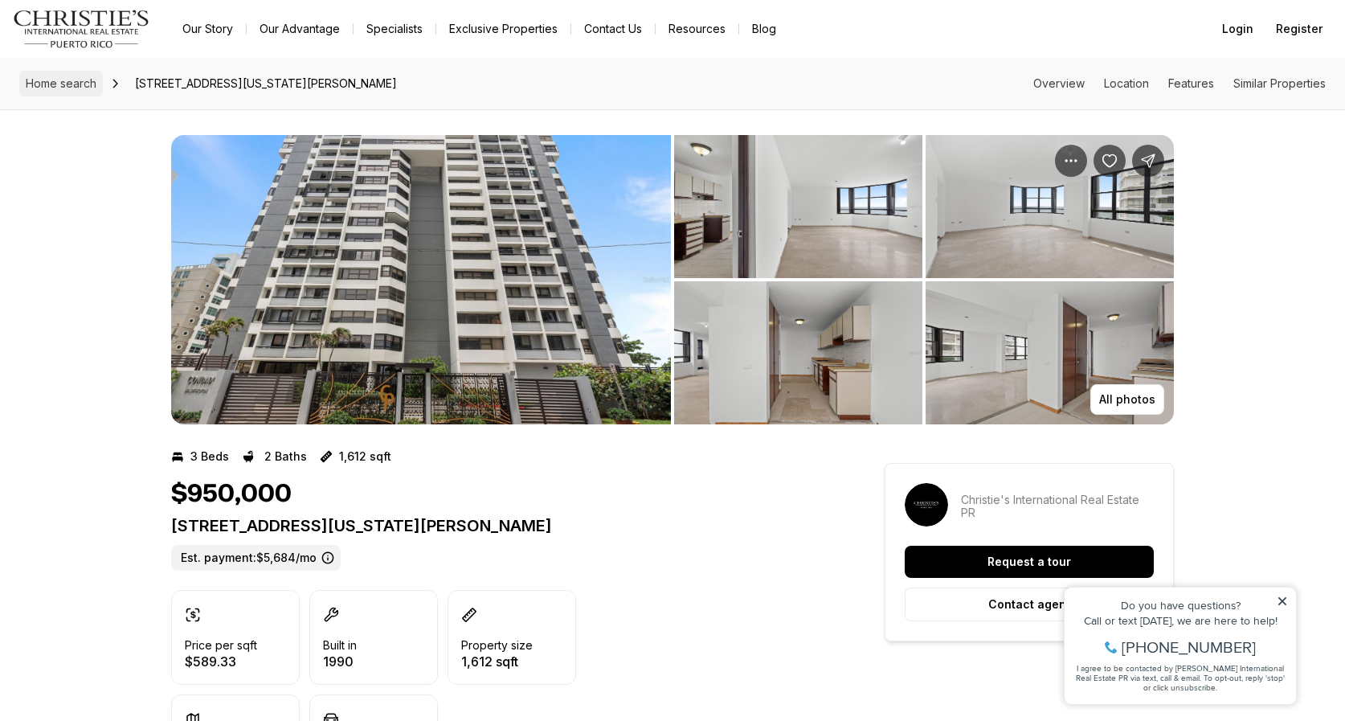
click at [72, 85] on span "Home search" at bounding box center [61, 83] width 71 height 14
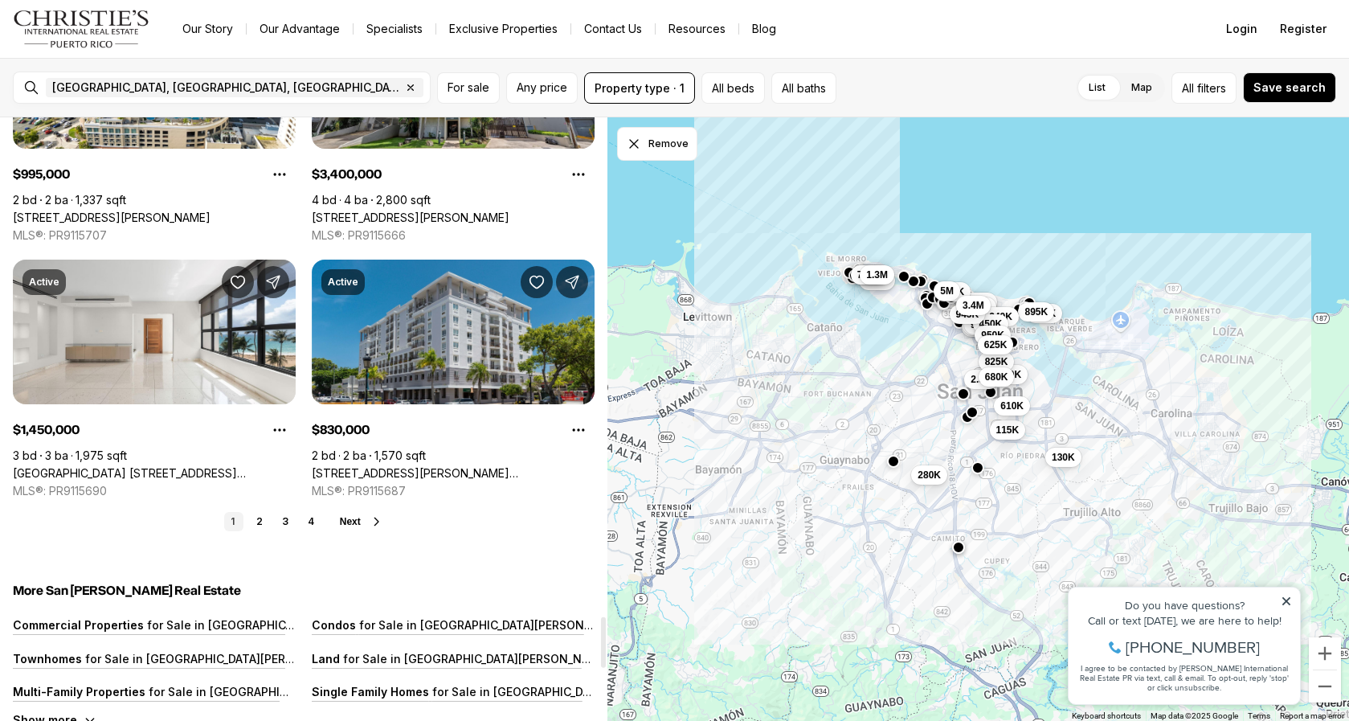
scroll to position [5901, 0]
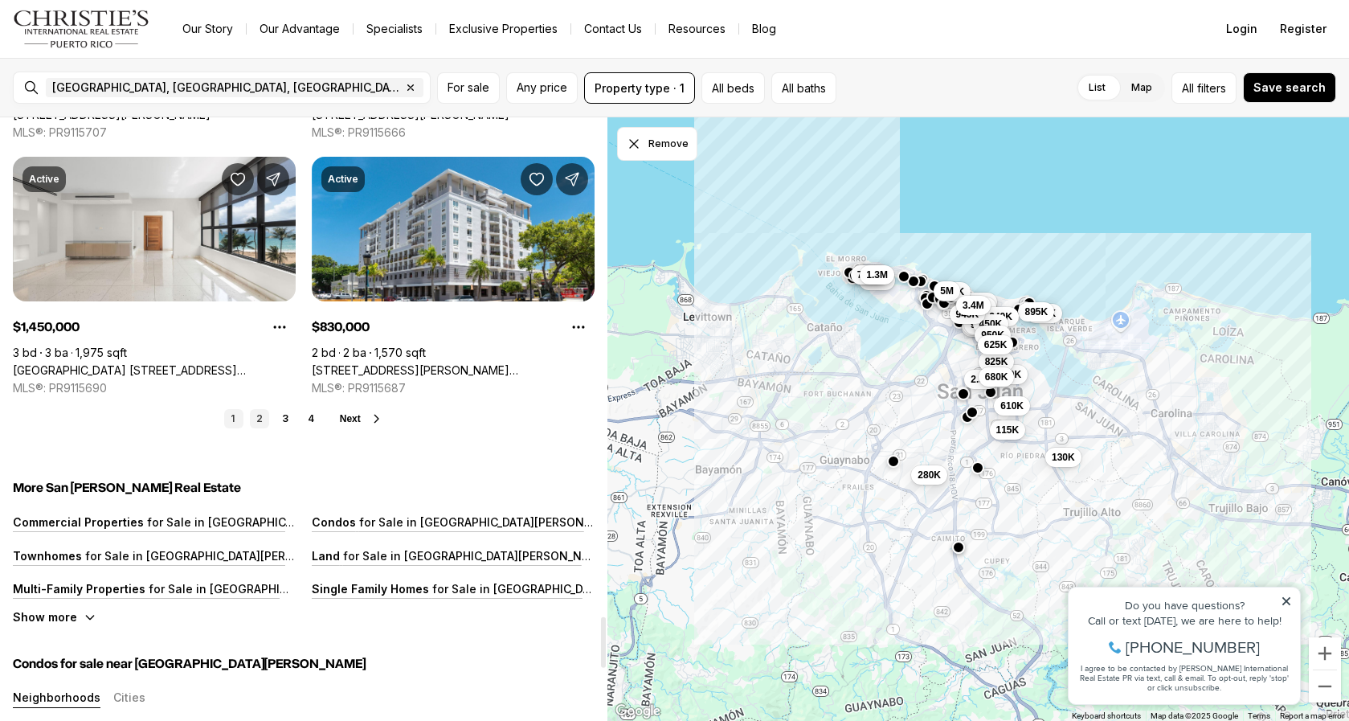
click at [260, 416] on link "2" at bounding box center [259, 418] width 19 height 19
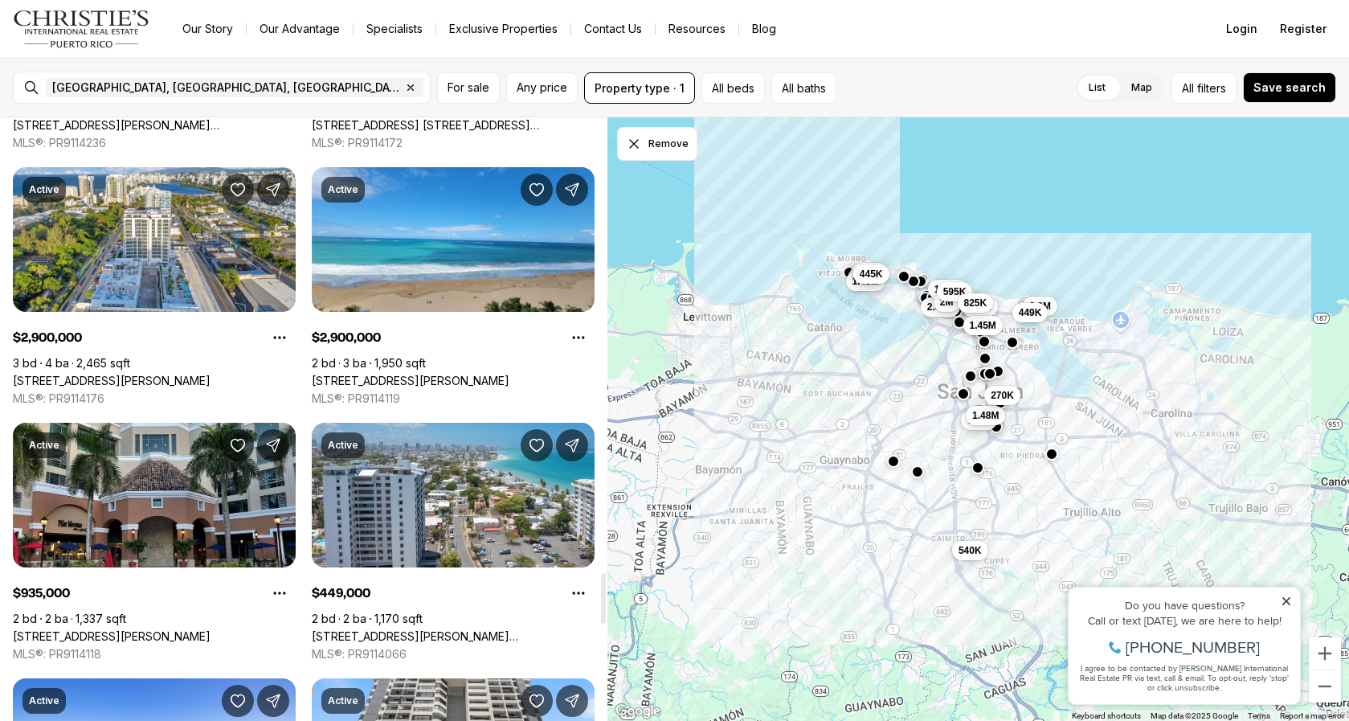
scroll to position [5647, 0]
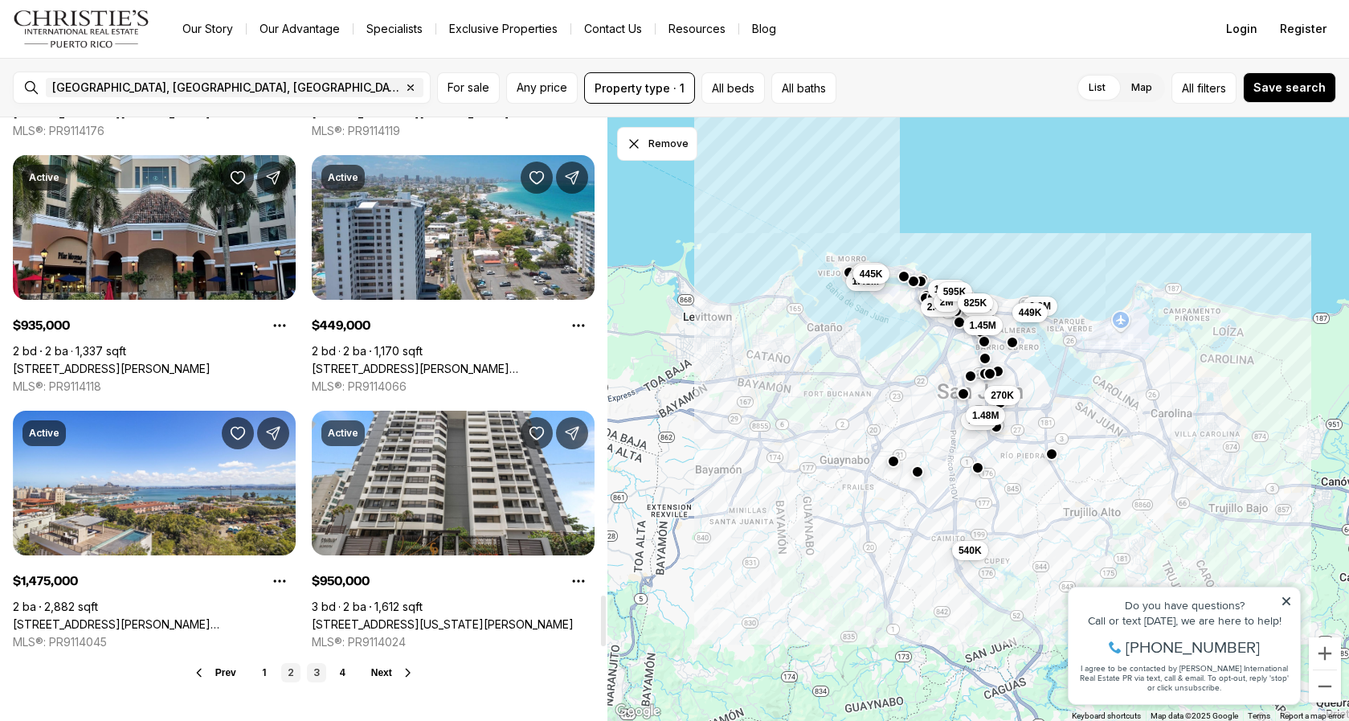
click at [309, 673] on link "3" at bounding box center [316, 672] width 19 height 19
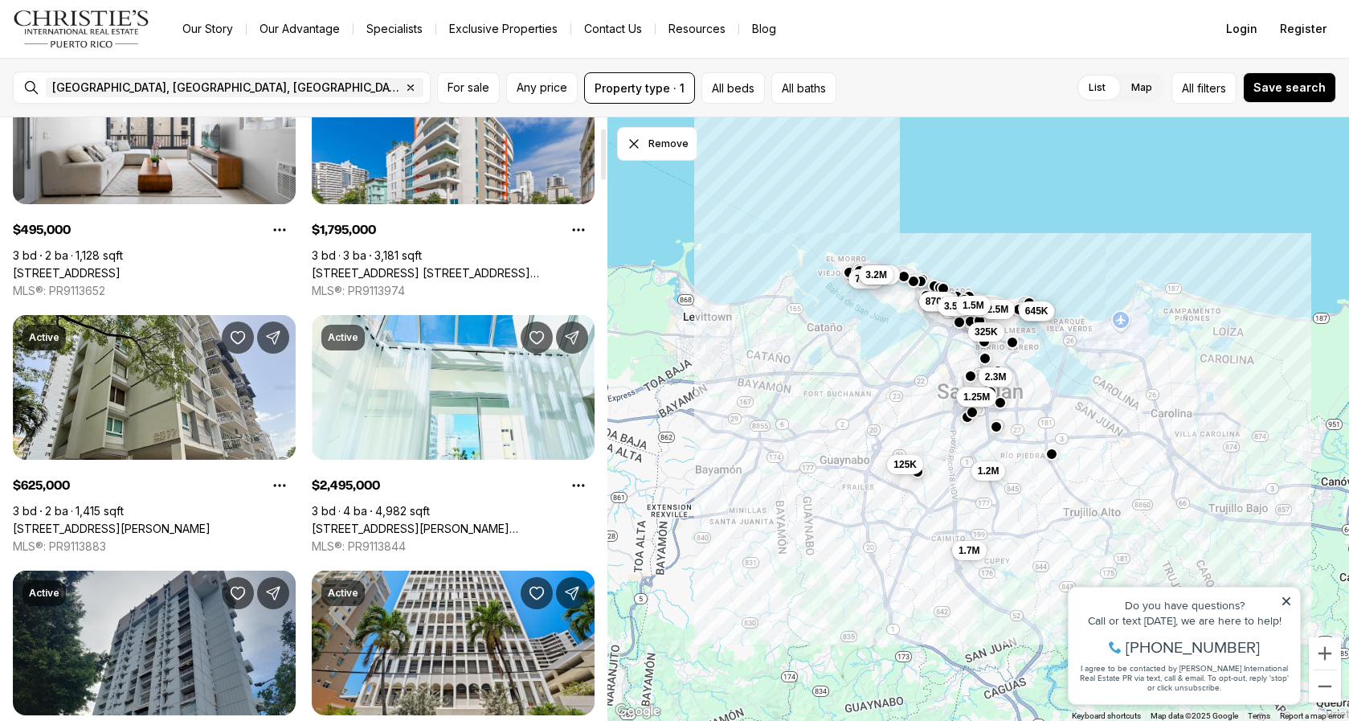
scroll to position [395, 0]
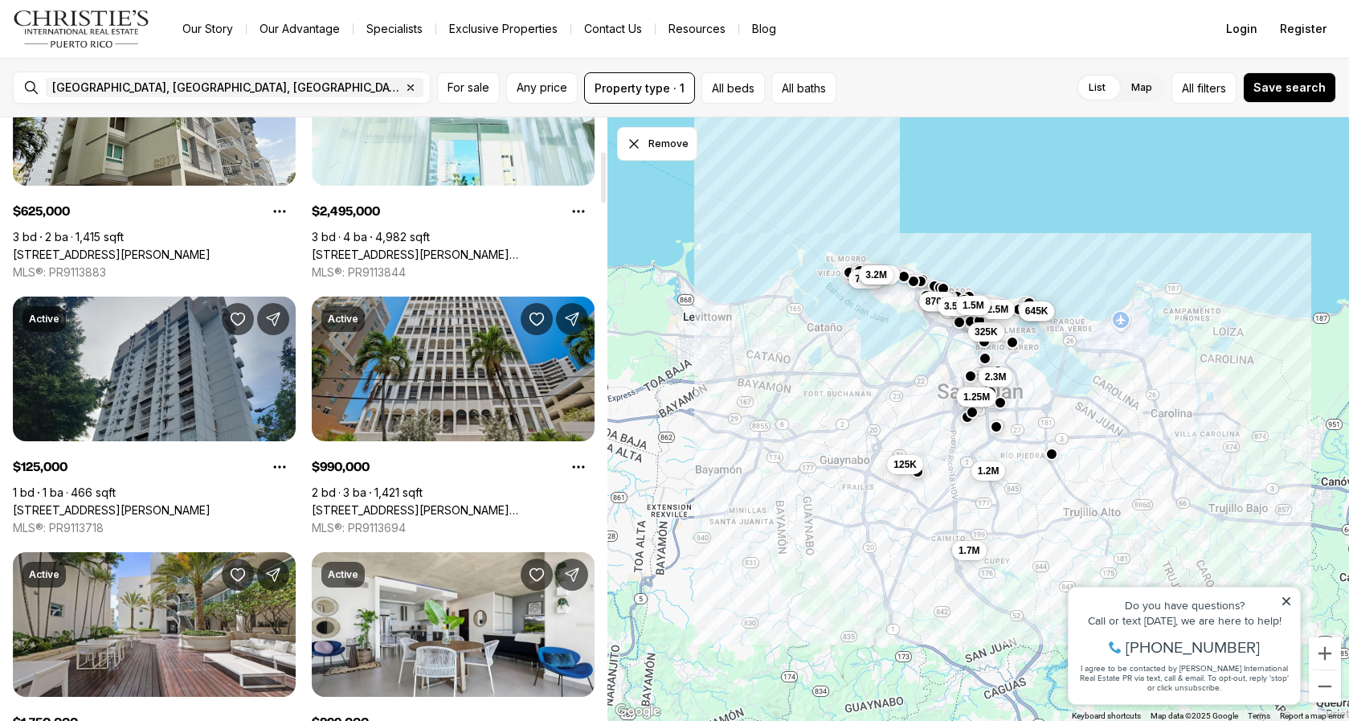
click at [462, 503] on link "[STREET_ADDRESS][PERSON_NAME][PERSON_NAME]" at bounding box center [453, 510] width 283 height 14
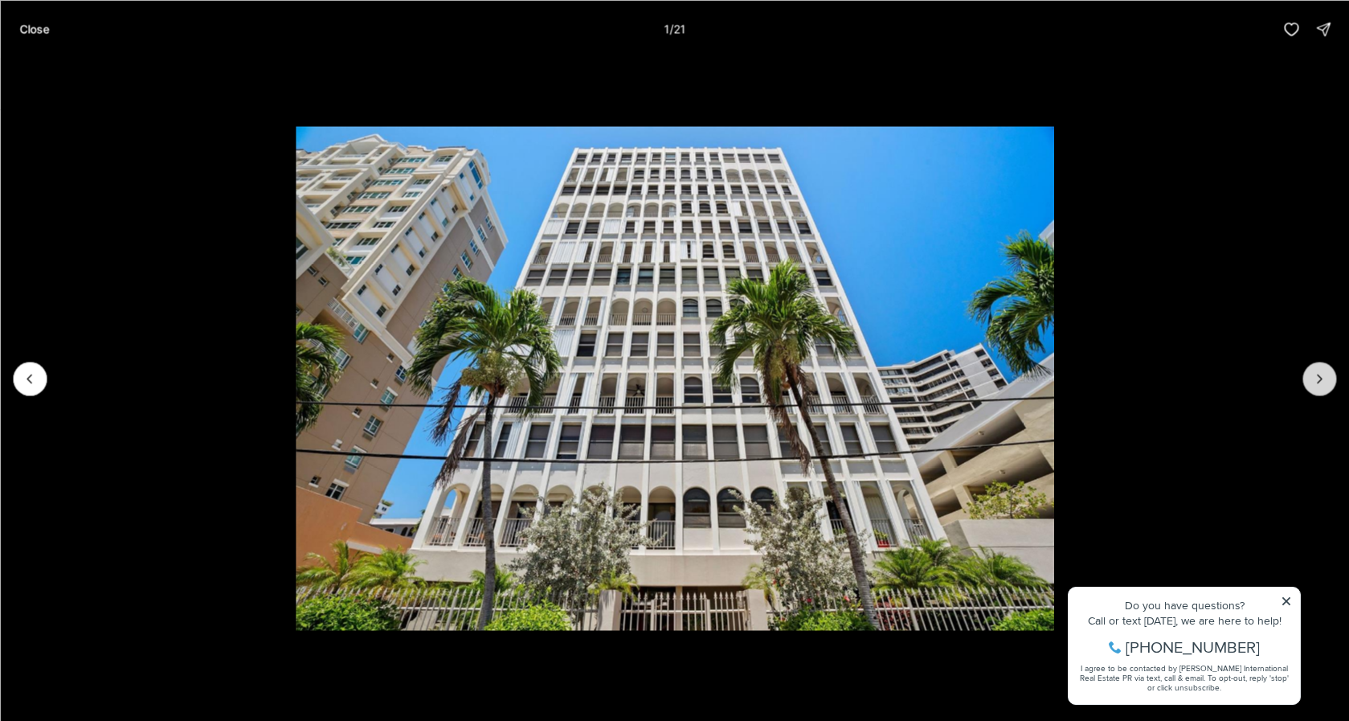
click at [1317, 379] on icon "Next slide" at bounding box center [1320, 378] width 16 height 16
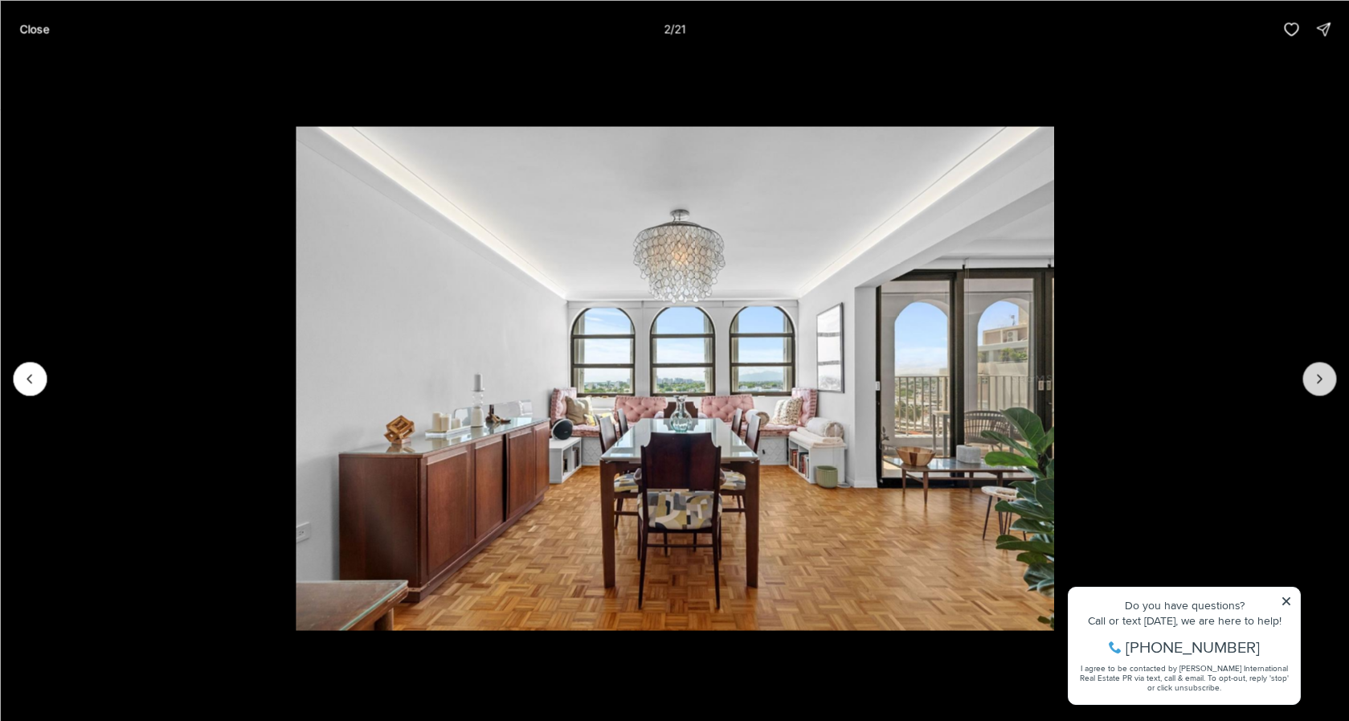
click at [1316, 379] on icon "Next slide" at bounding box center [1320, 378] width 16 height 16
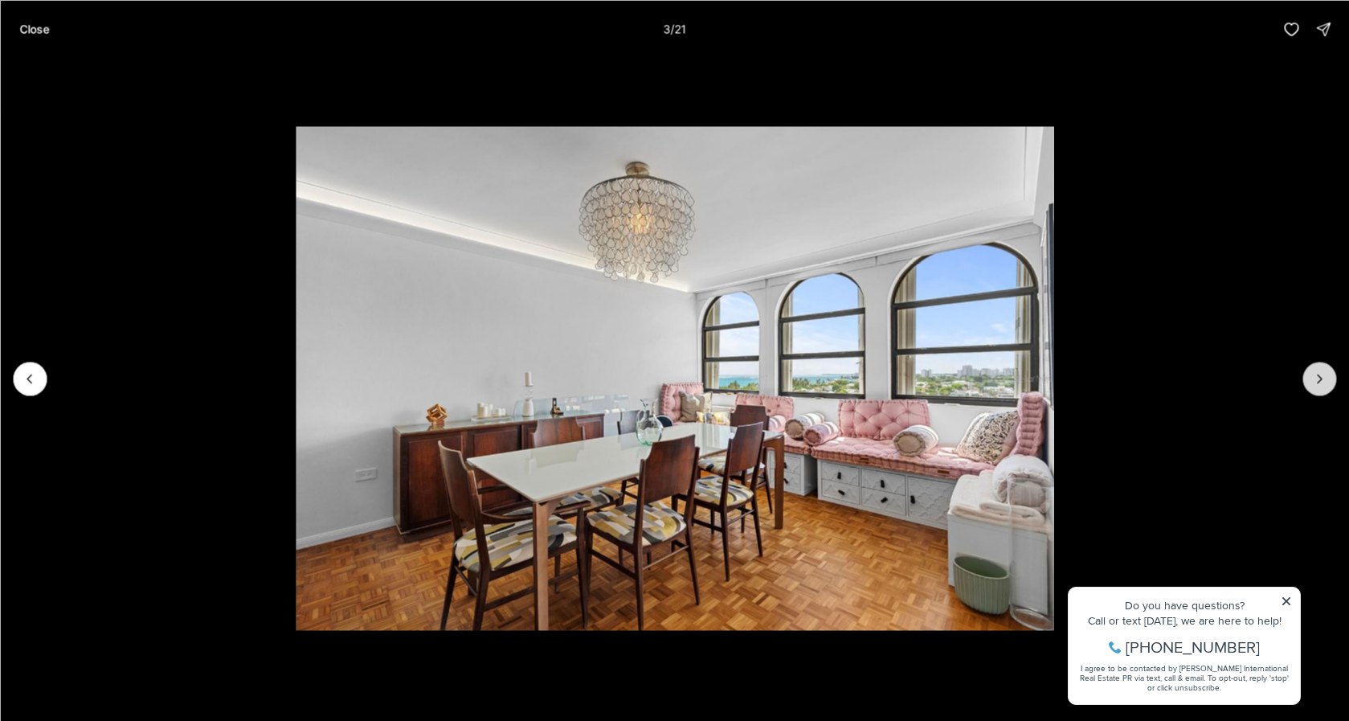
click at [1316, 379] on icon "Next slide" at bounding box center [1320, 378] width 16 height 16
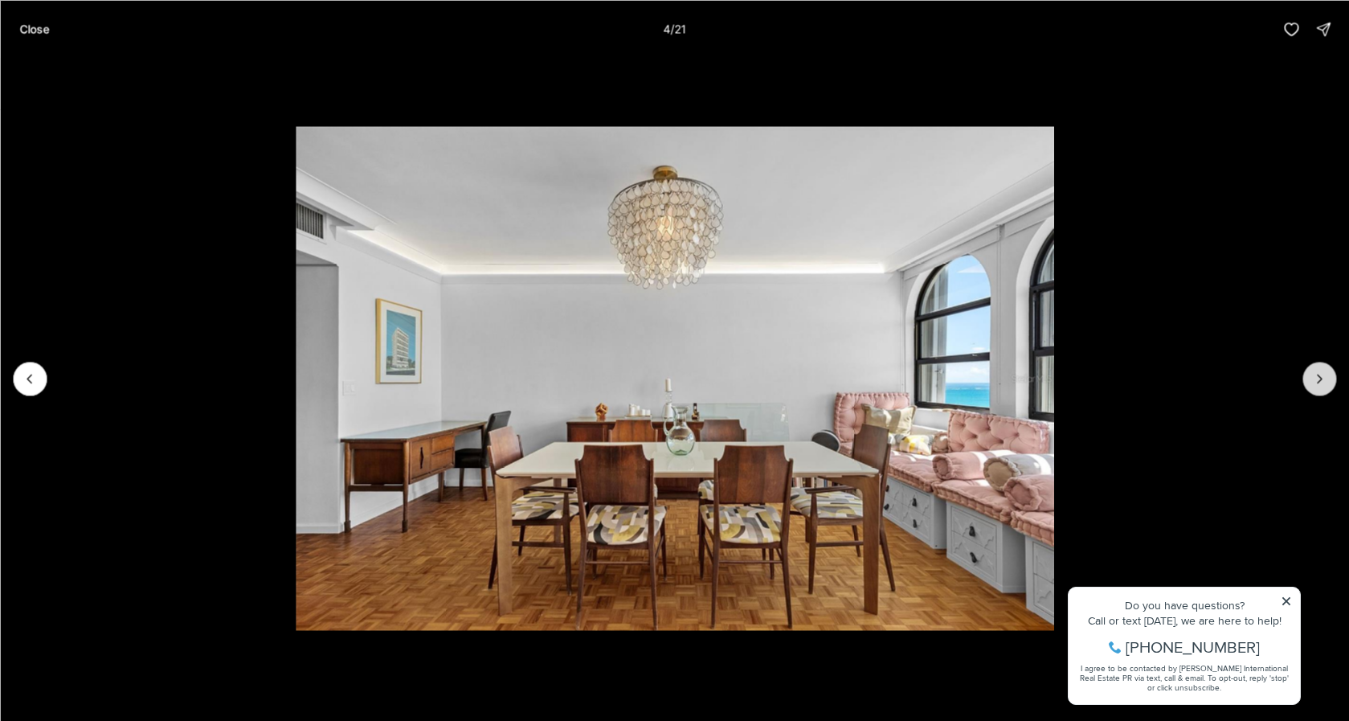
click at [1316, 379] on icon "Next slide" at bounding box center [1320, 378] width 16 height 16
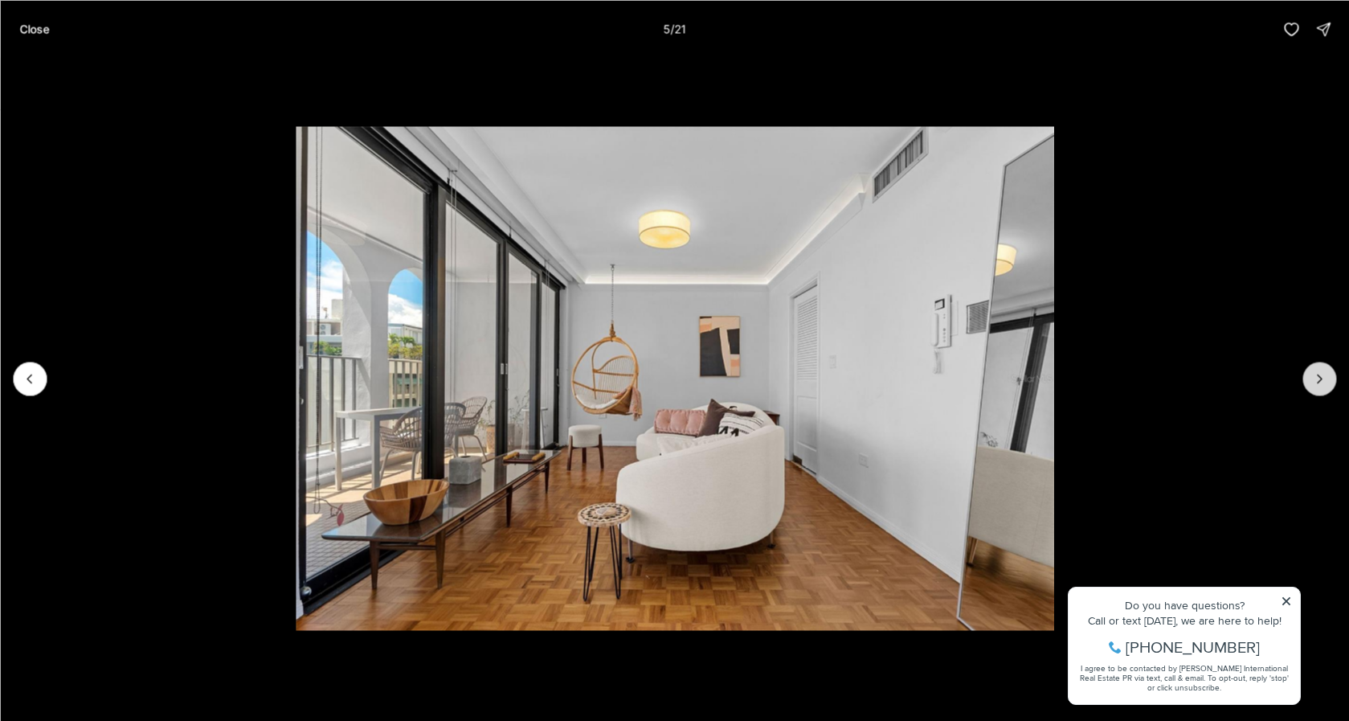
click at [1316, 379] on icon "Next slide" at bounding box center [1320, 378] width 16 height 16
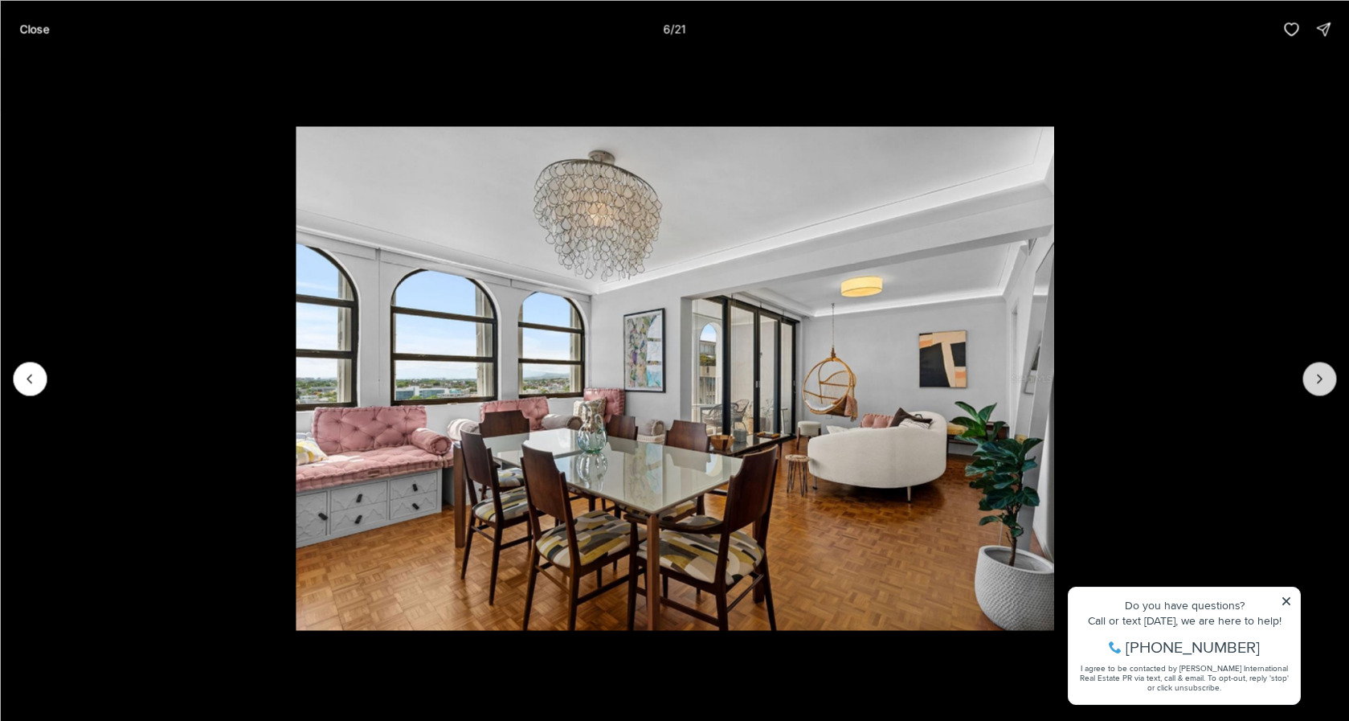
click at [1316, 379] on icon "Next slide" at bounding box center [1320, 378] width 16 height 16
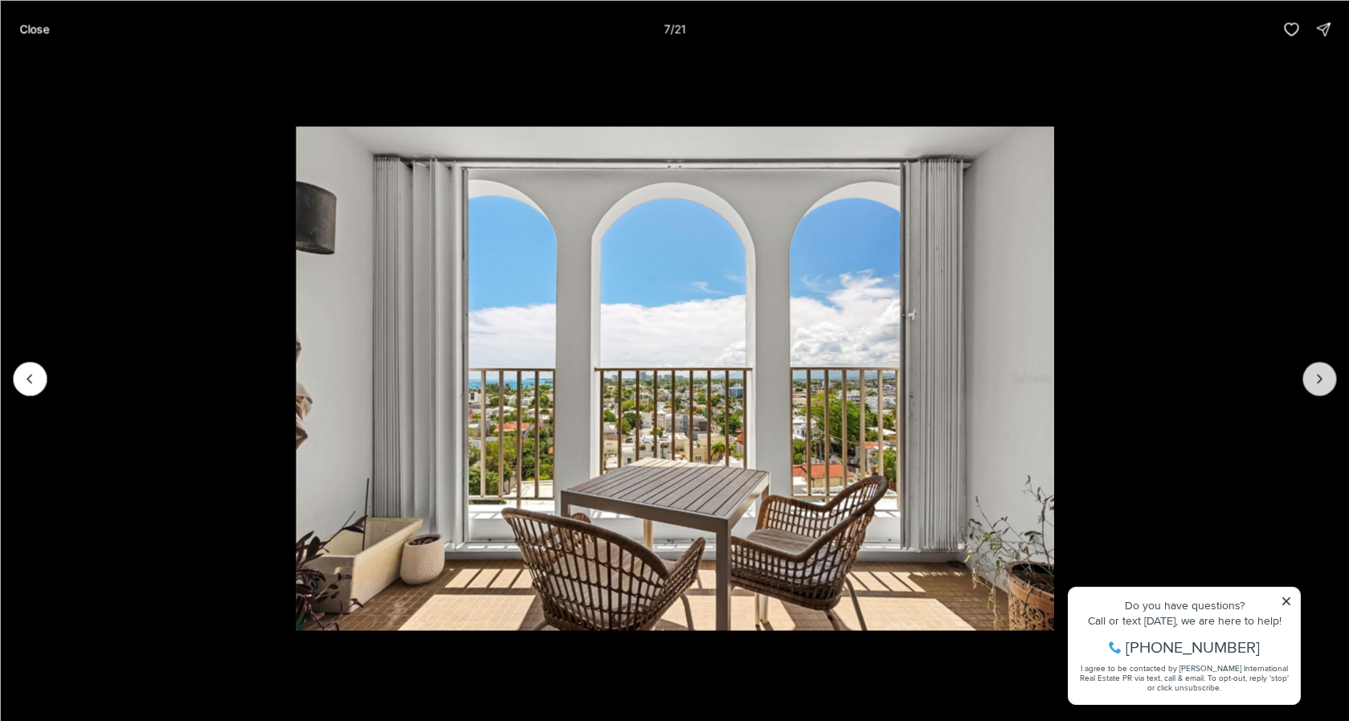
click at [1316, 379] on icon "Next slide" at bounding box center [1320, 378] width 16 height 16
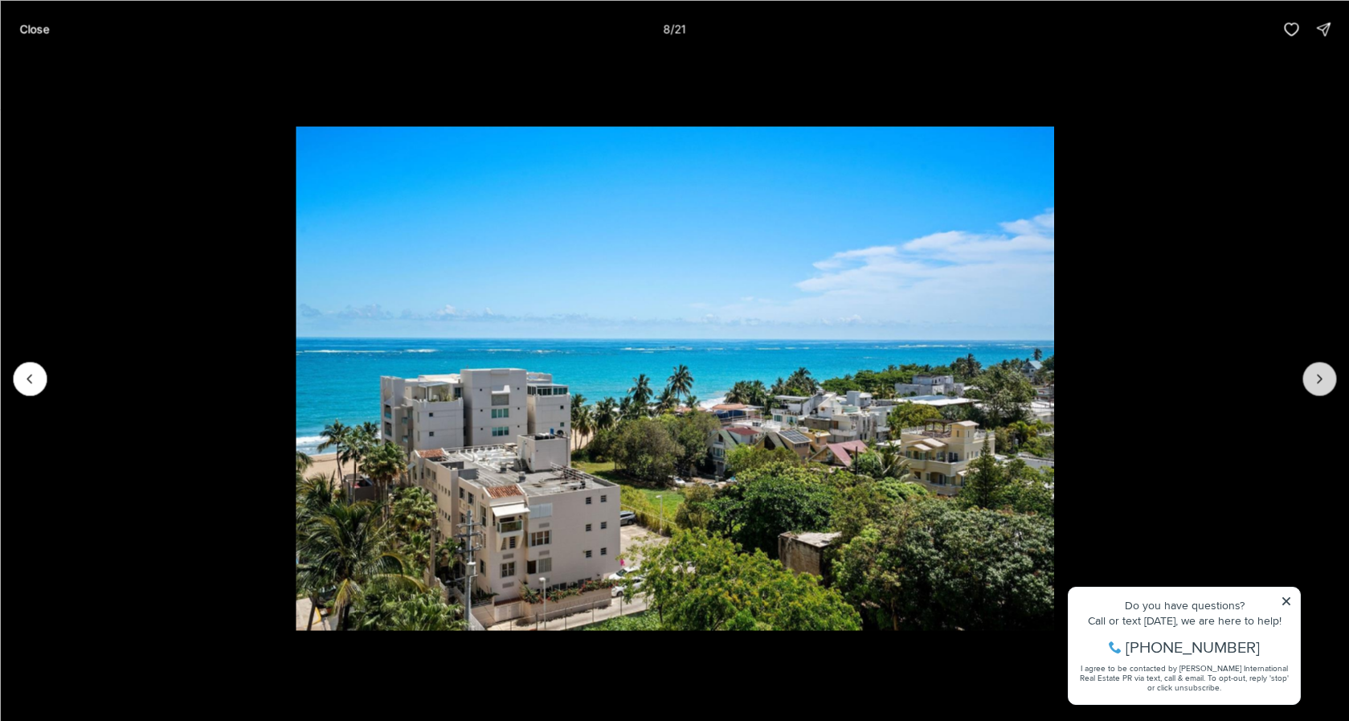
click at [1316, 379] on icon "Next slide" at bounding box center [1320, 378] width 16 height 16
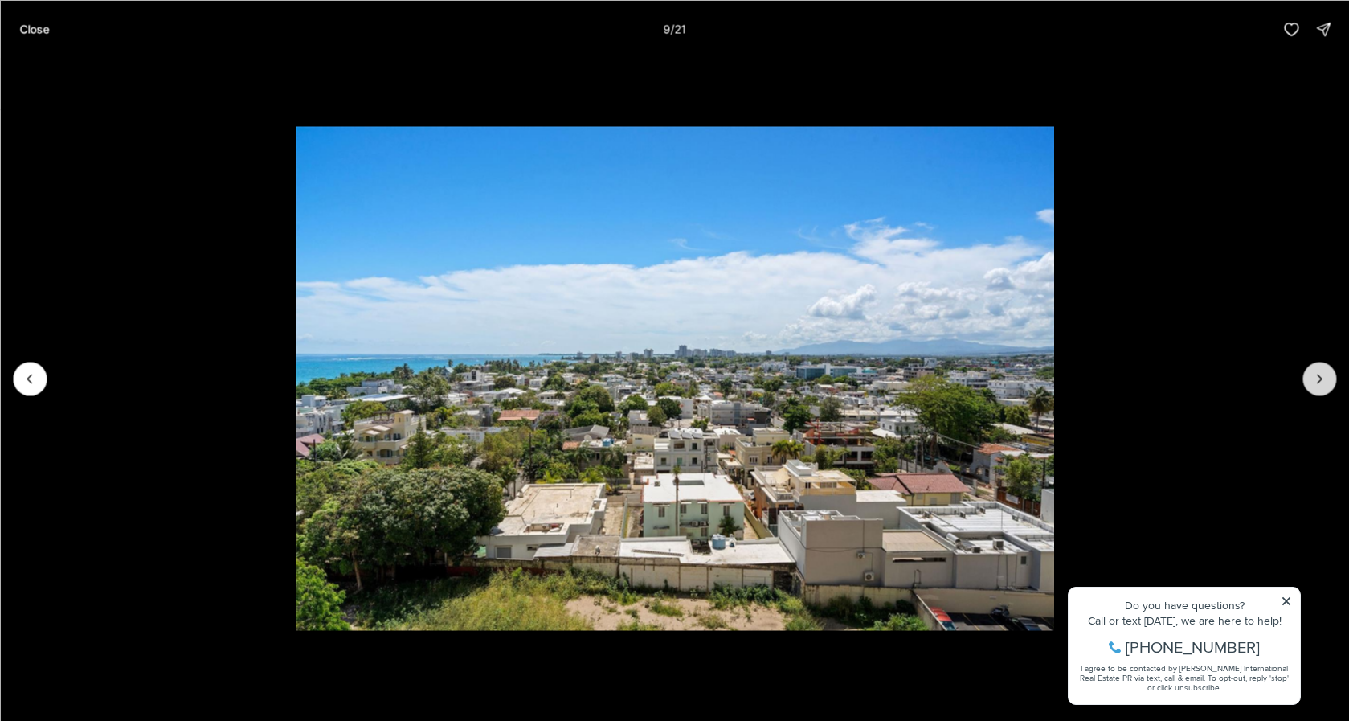
click at [1316, 379] on icon "Next slide" at bounding box center [1320, 378] width 16 height 16
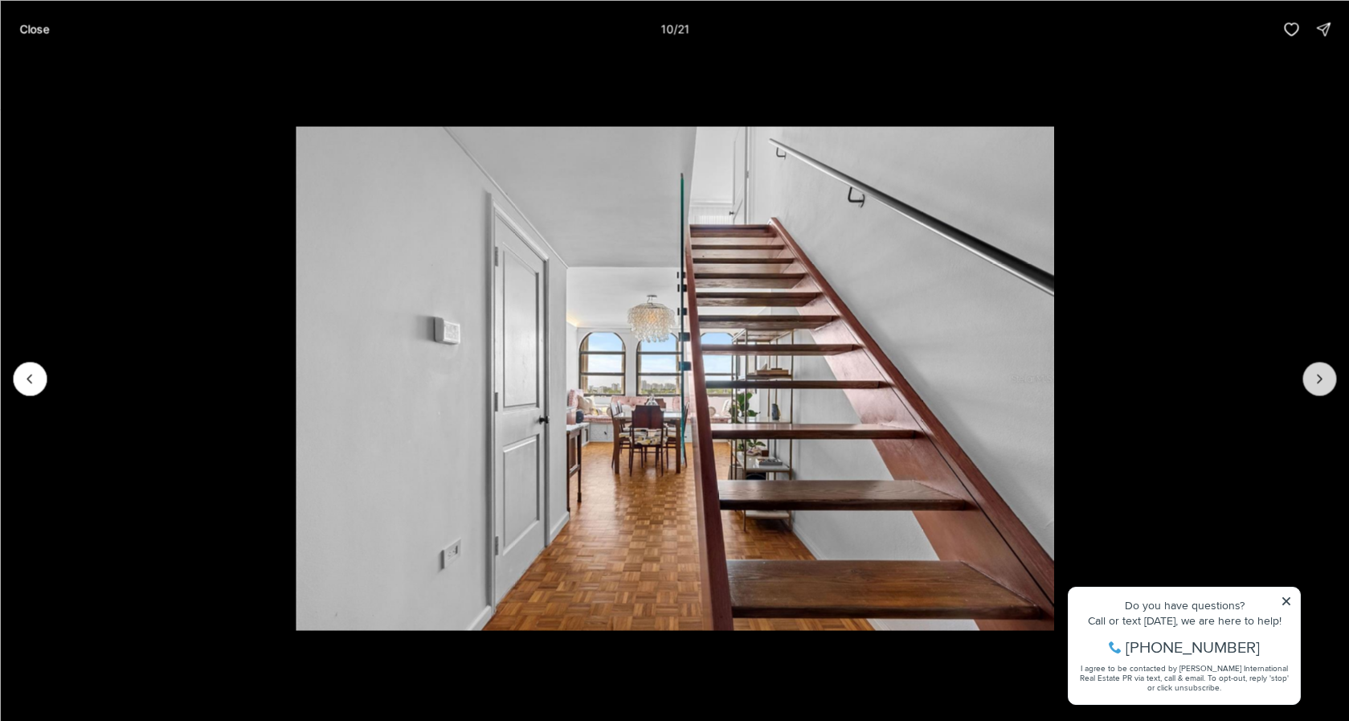
click at [1316, 379] on icon "Next slide" at bounding box center [1320, 378] width 16 height 16
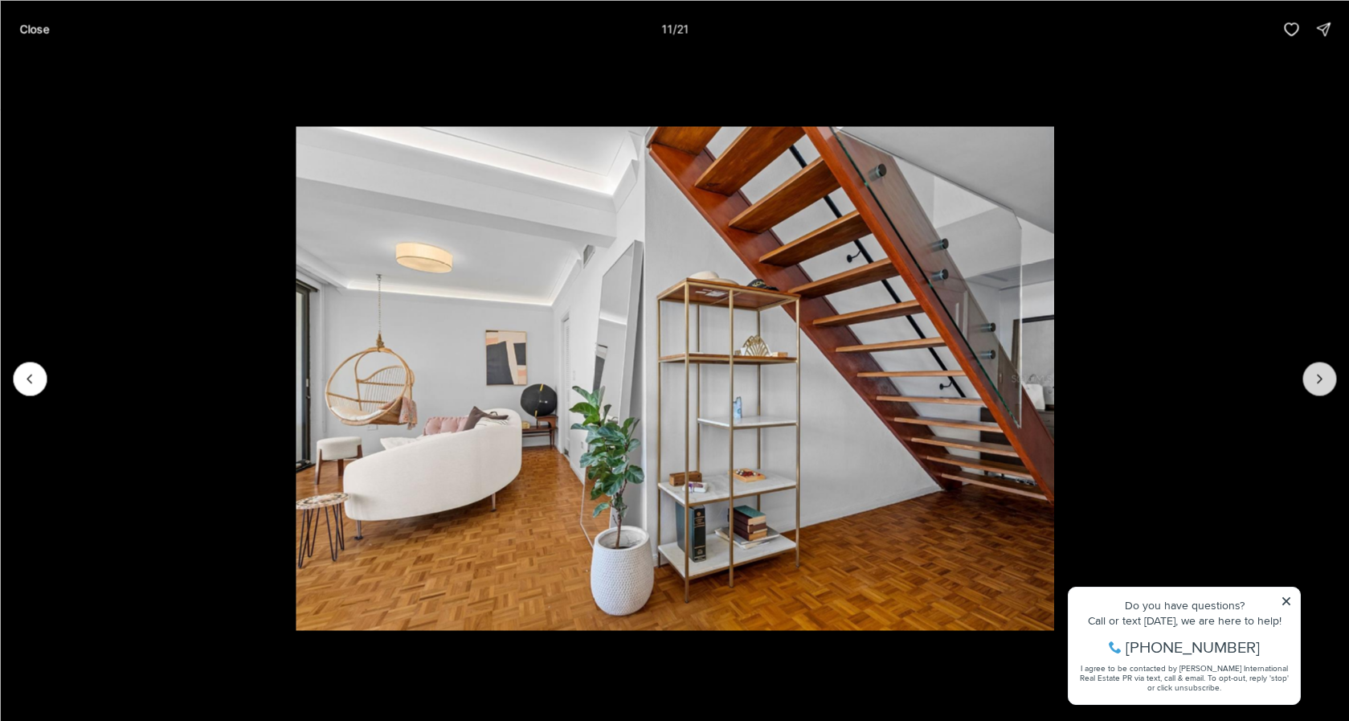
click at [1316, 379] on icon "Next slide" at bounding box center [1320, 378] width 16 height 16
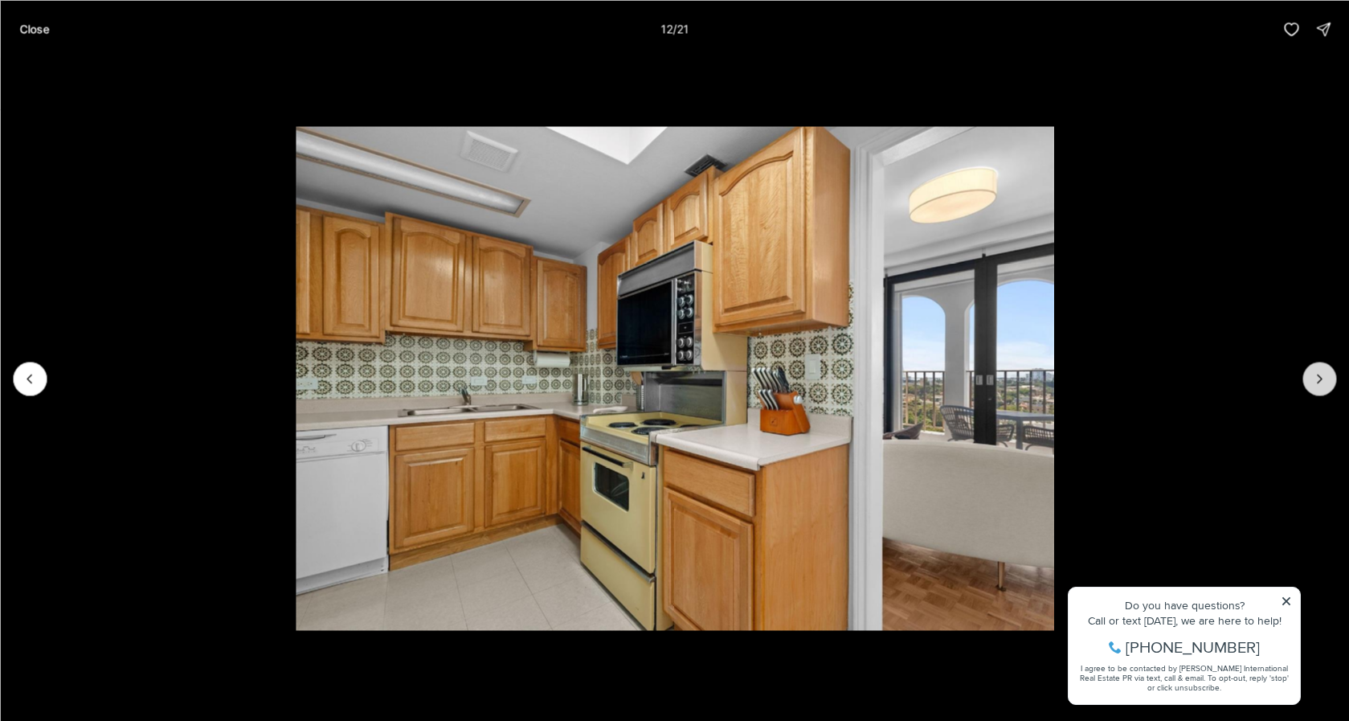
click at [1316, 379] on icon "Next slide" at bounding box center [1320, 378] width 16 height 16
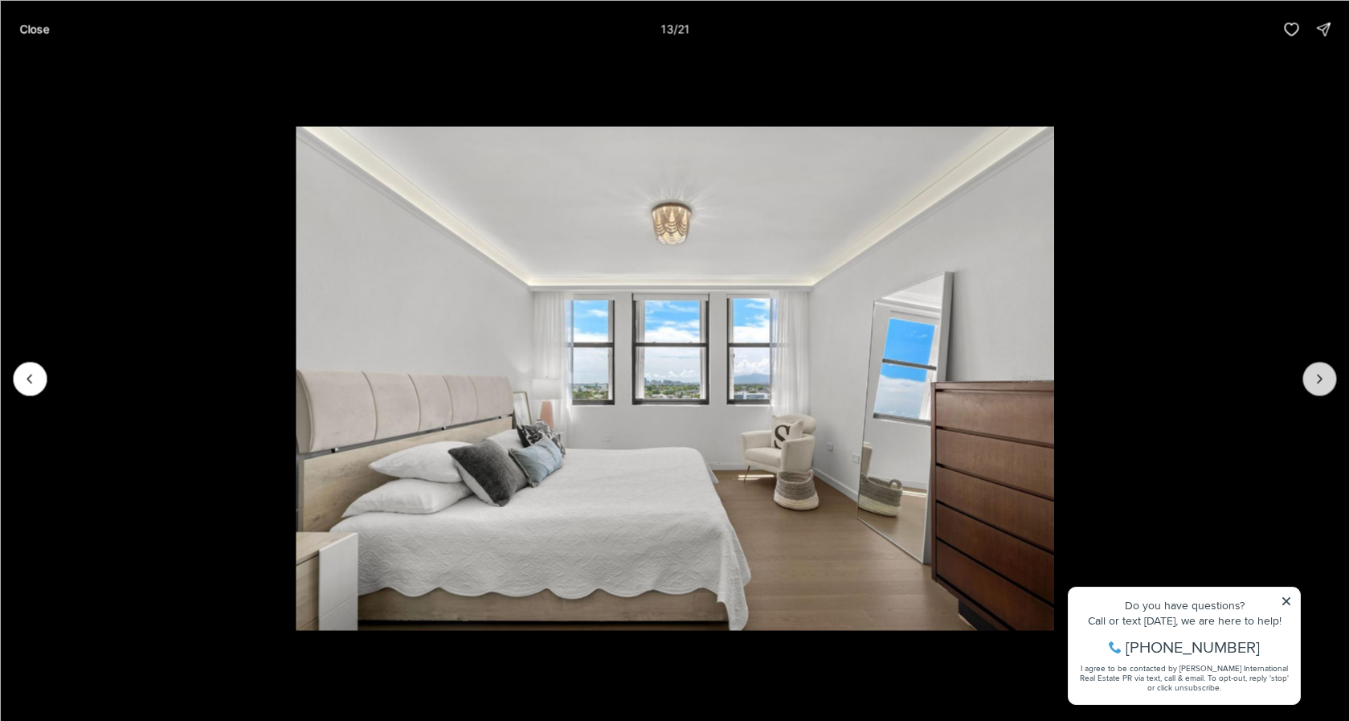
click at [1316, 379] on icon "Next slide" at bounding box center [1320, 378] width 16 height 16
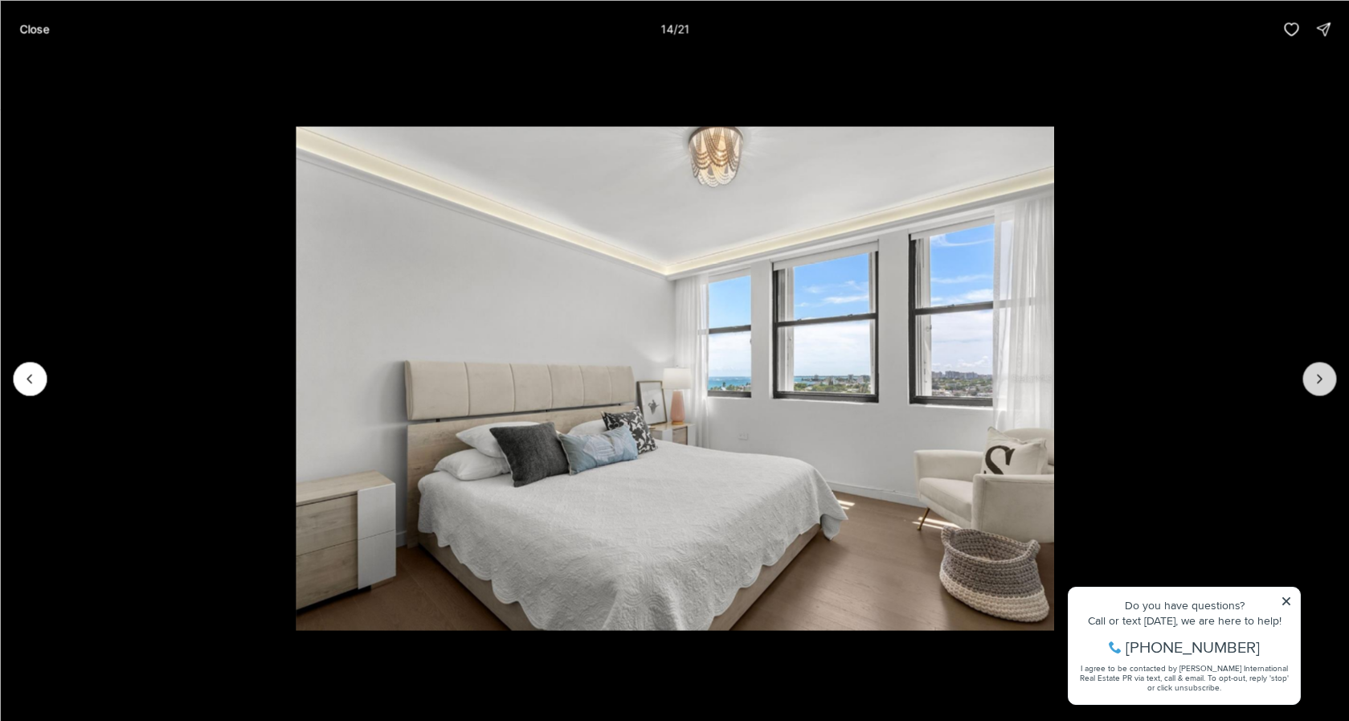
click at [1316, 379] on icon "Next slide" at bounding box center [1320, 378] width 16 height 16
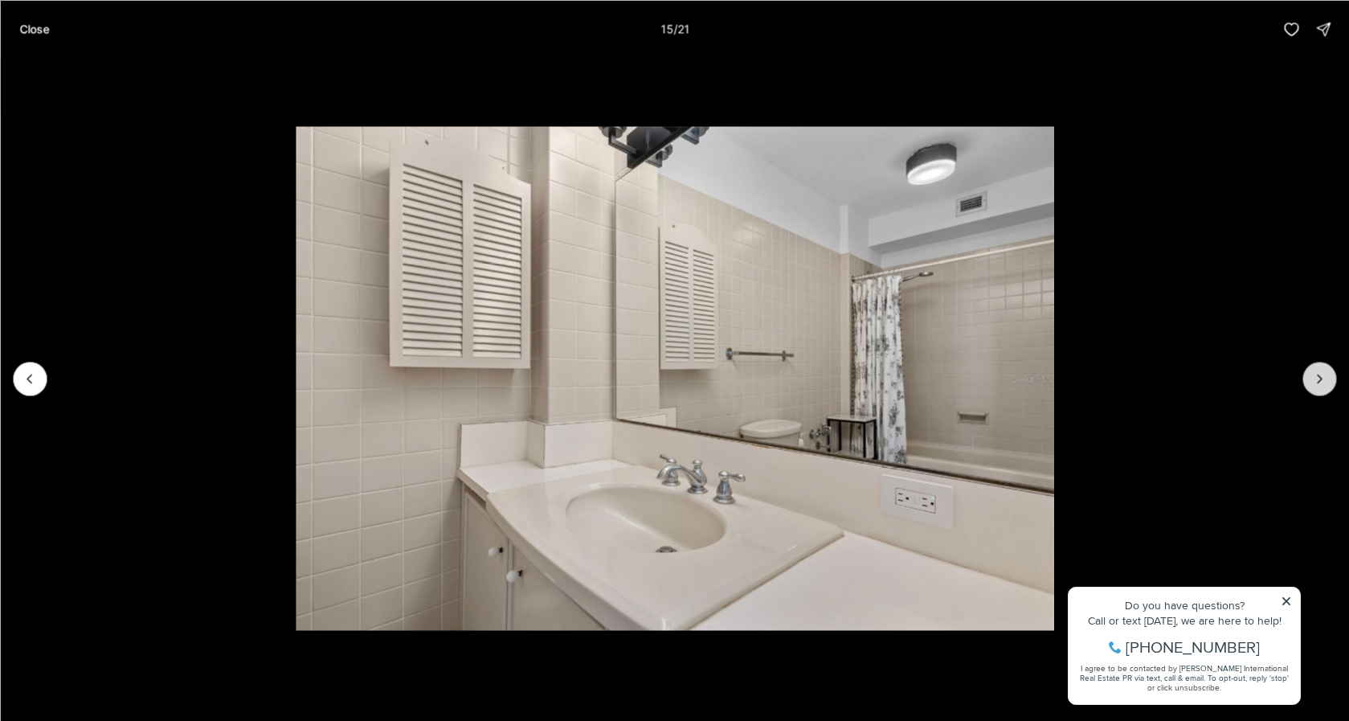
click at [1316, 379] on icon "Next slide" at bounding box center [1320, 378] width 16 height 16
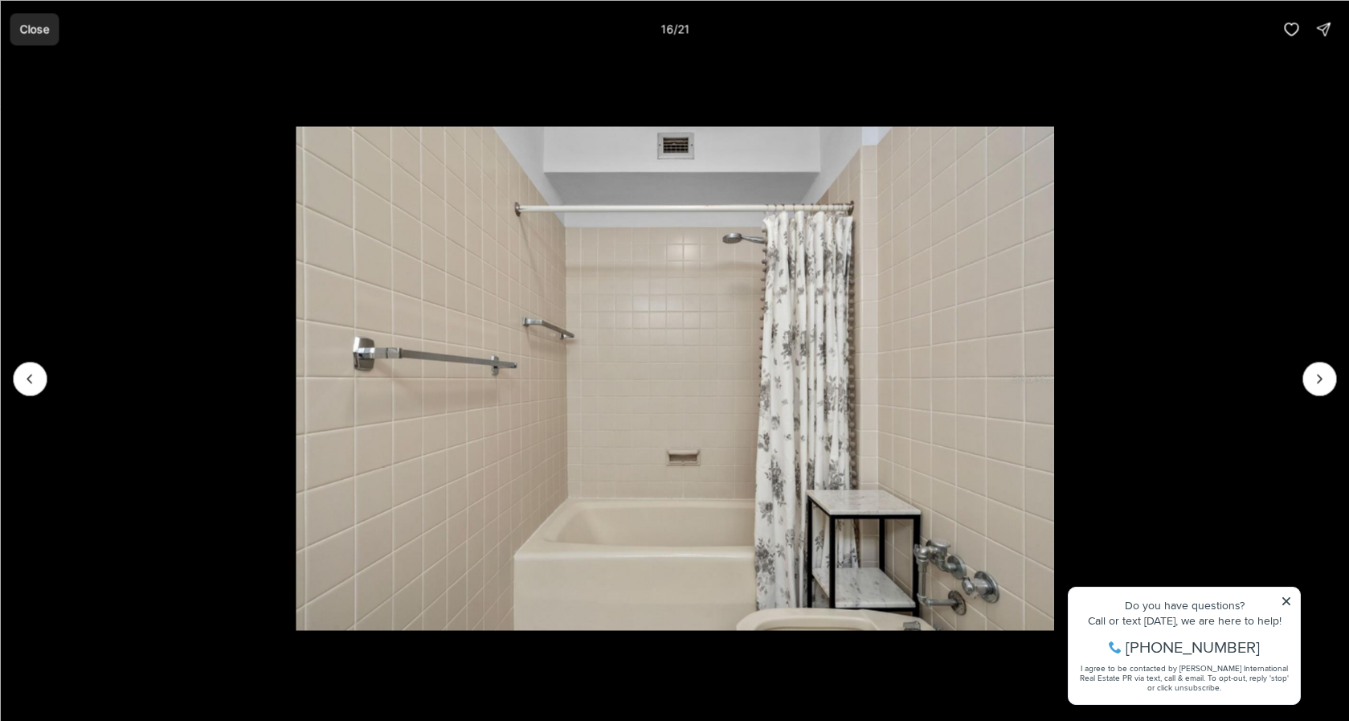
click at [37, 30] on p "Close" at bounding box center [34, 29] width 30 height 13
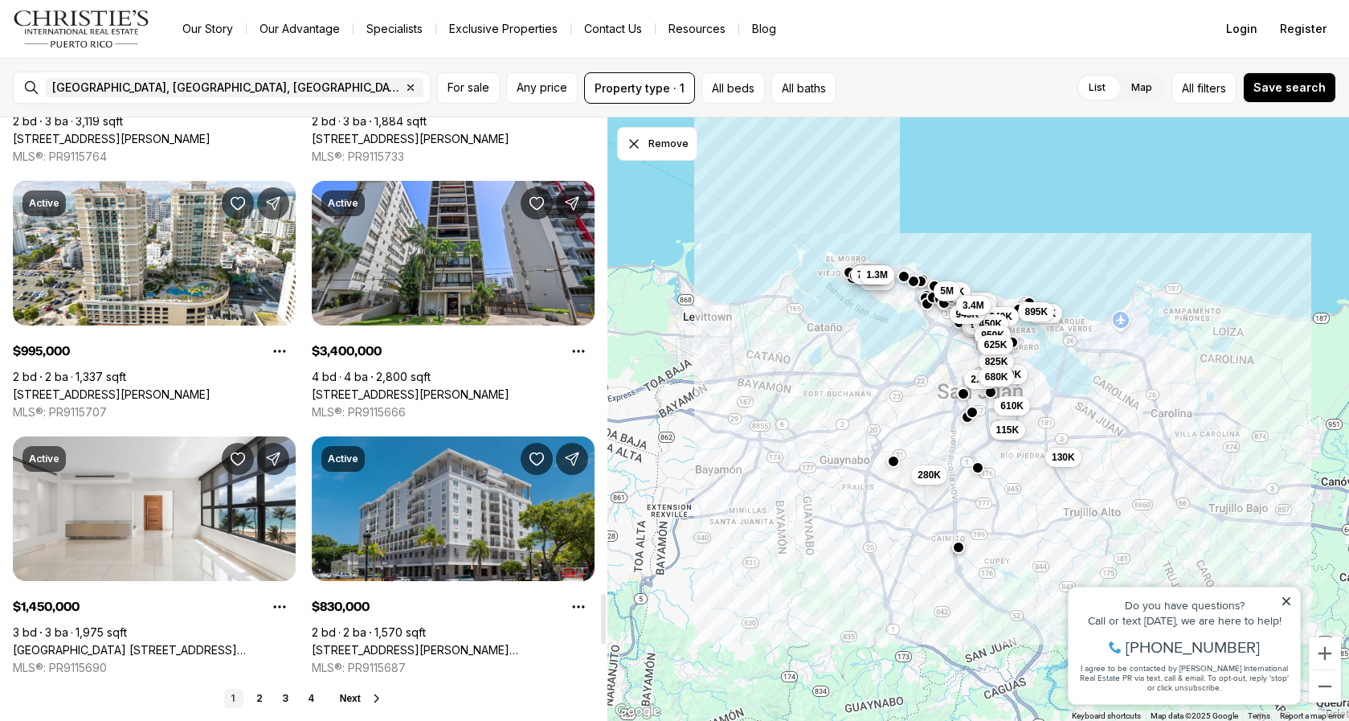
scroll to position [5957, 0]
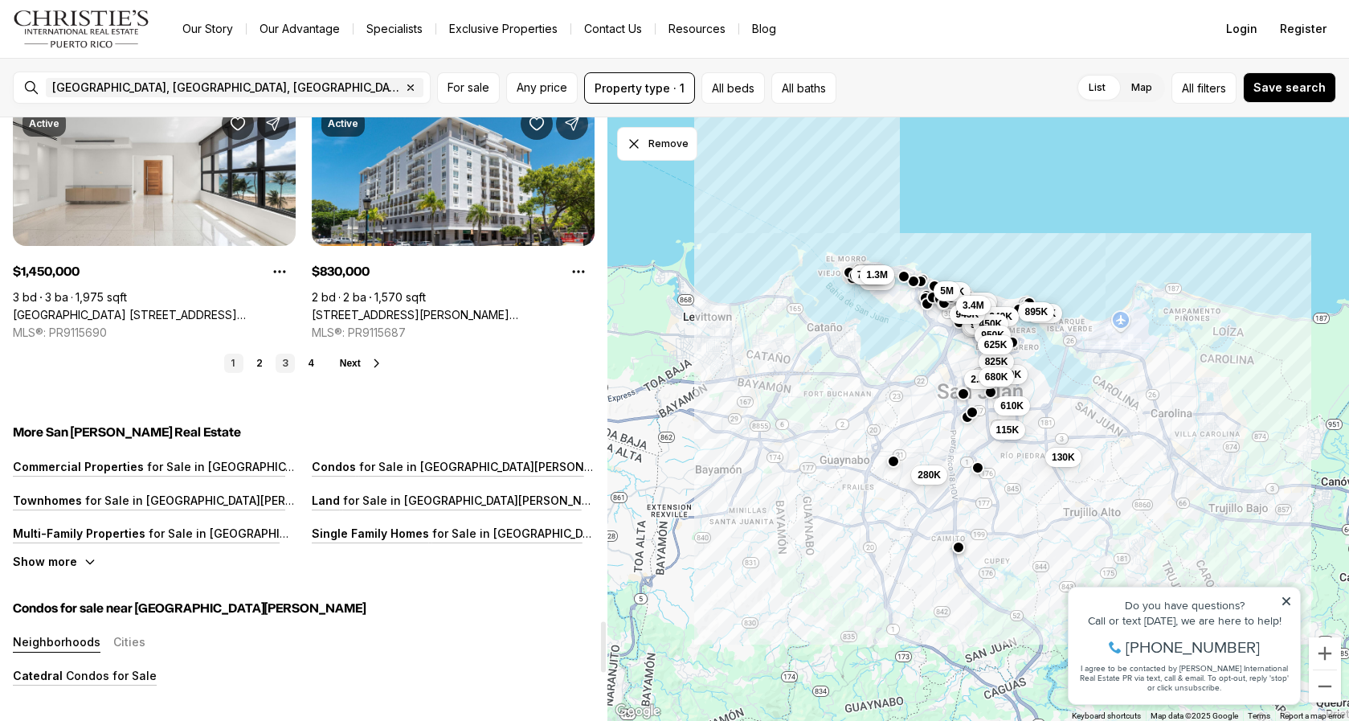
click at [278, 360] on link "3" at bounding box center [285, 363] width 19 height 19
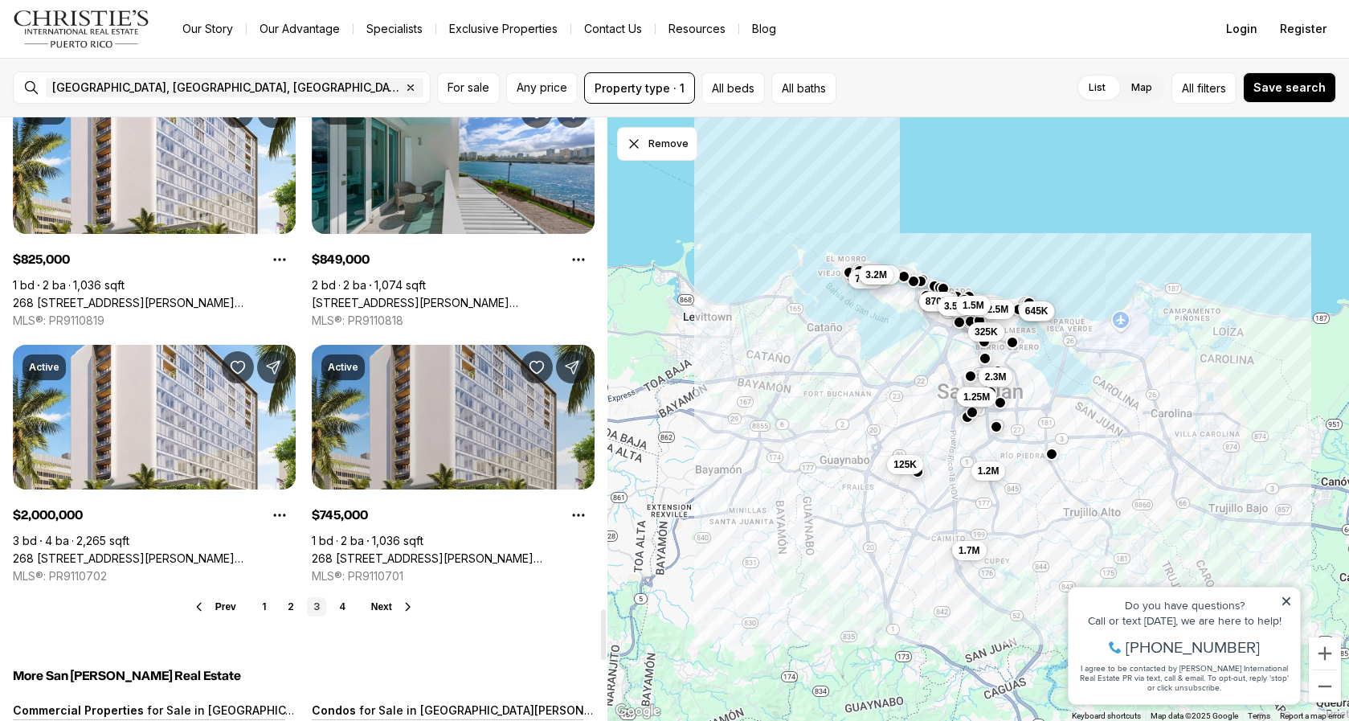
scroll to position [5811, 0]
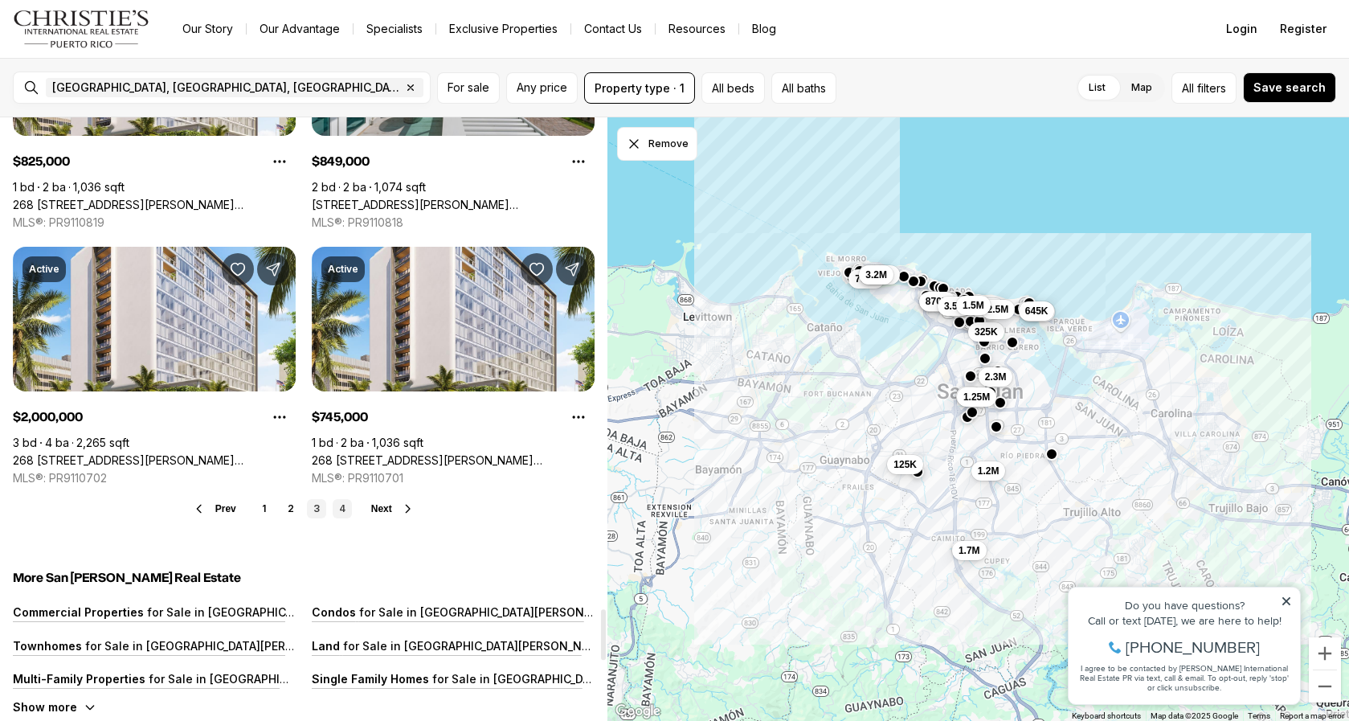
click at [336, 505] on link "4" at bounding box center [342, 508] width 19 height 19
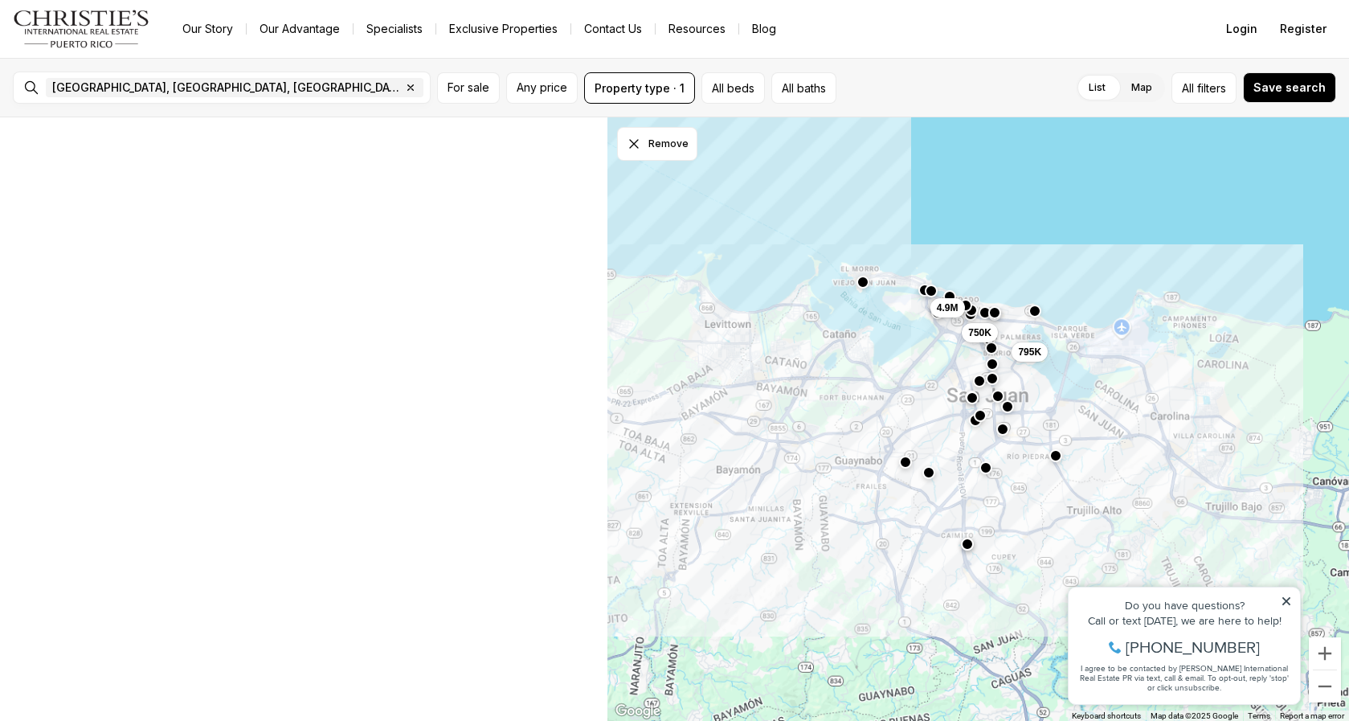
scroll to position [0, 0]
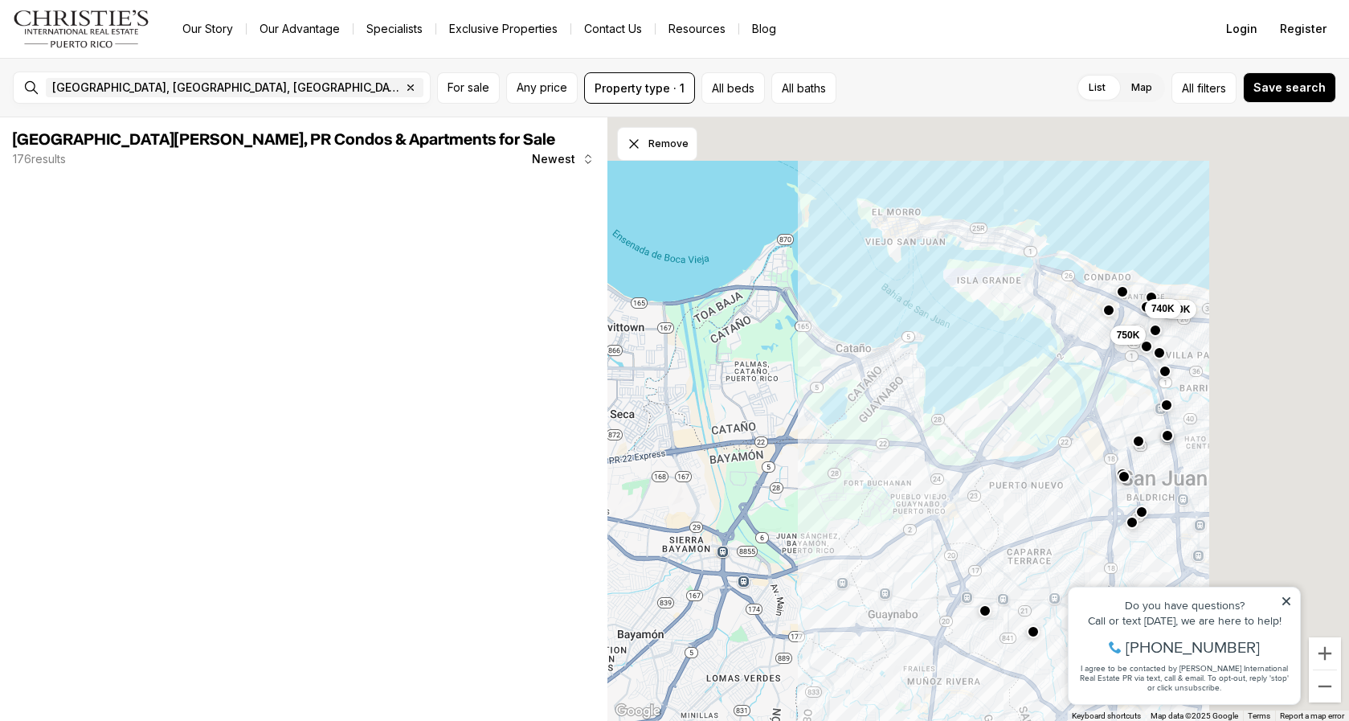
drag, startPoint x: 869, startPoint y: 413, endPoint x: 626, endPoint y: 627, distance: 323.4
click at [626, 627] on div "750K 349K 740K" at bounding box center [979, 419] width 742 height 604
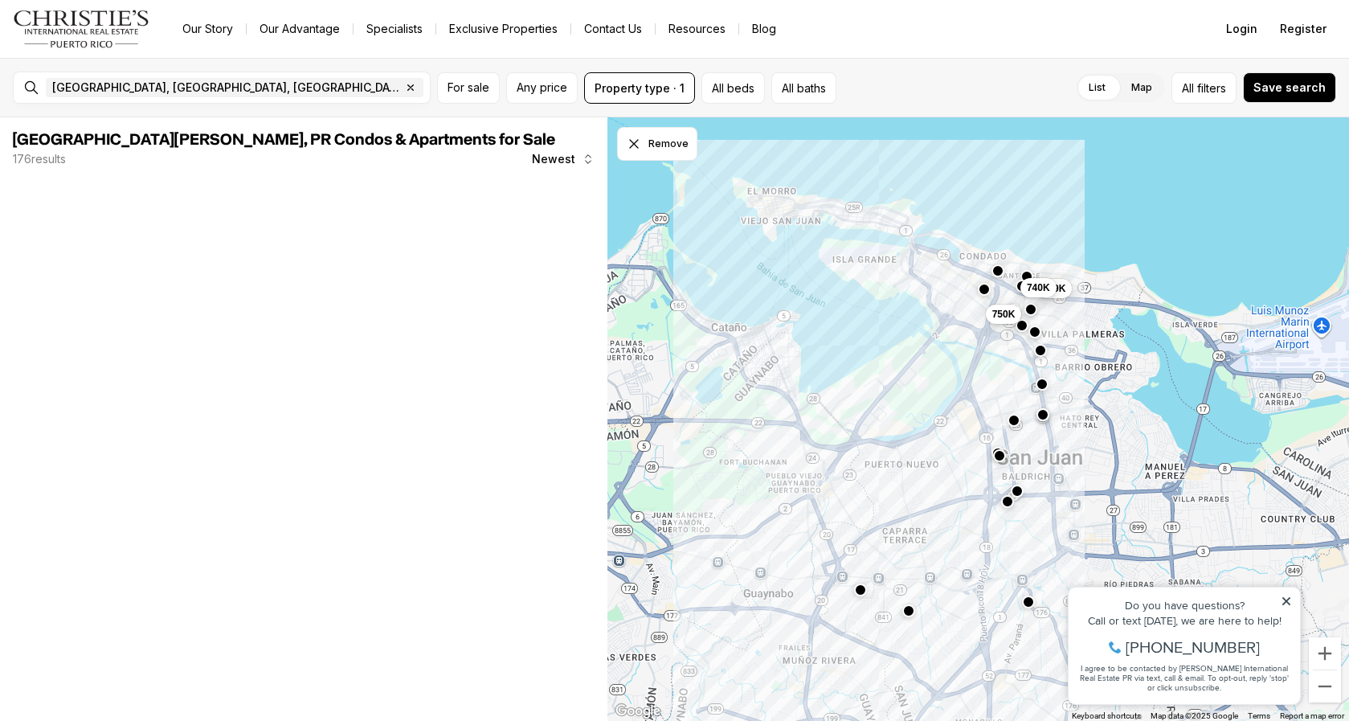
drag, startPoint x: 972, startPoint y: 408, endPoint x: 669, endPoint y: 424, distance: 302.6
click at [669, 424] on div "750K 349K 740K" at bounding box center [979, 419] width 742 height 604
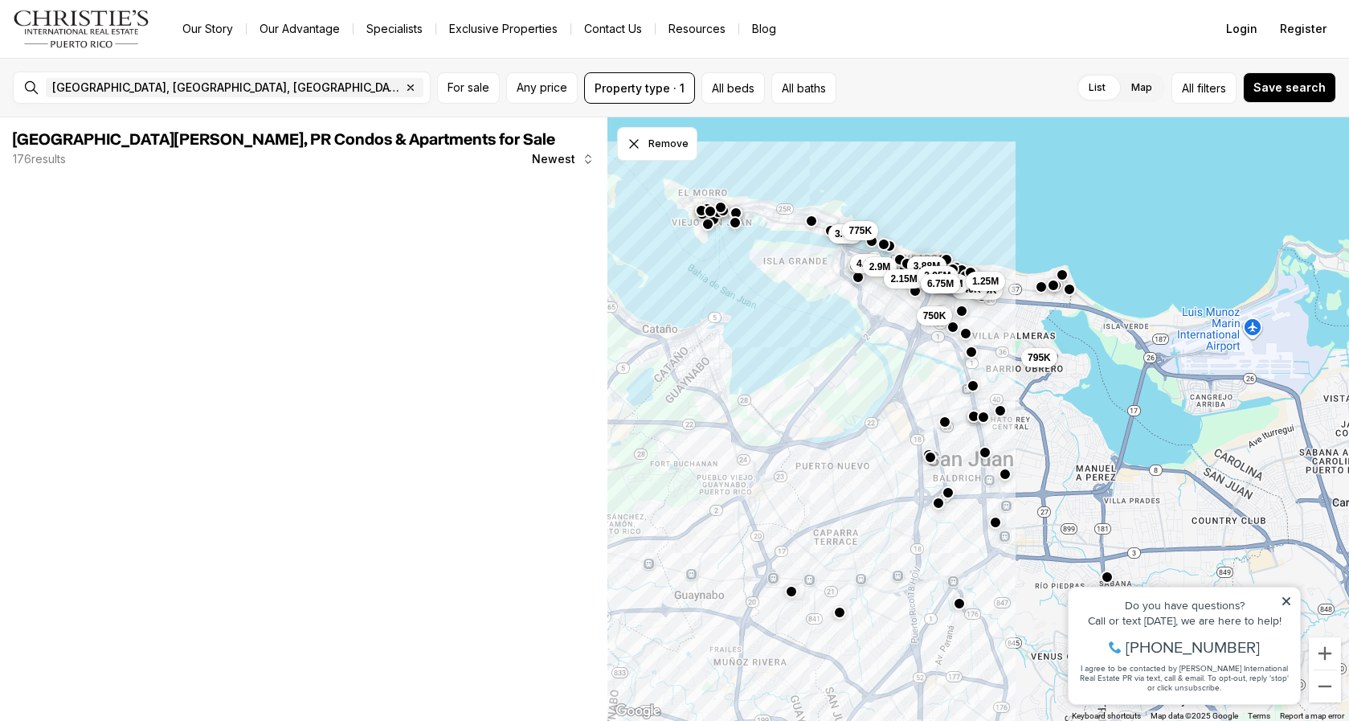
drag, startPoint x: 1003, startPoint y: 426, endPoint x: 897, endPoint y: 425, distance: 106.1
click at [897, 425] on div "750K 349K 740K 2.8M 5.3M 4.88M 1.25M 795K 3.5M 4.9M 775K 1.8M 2.9M 2.87M 3.94M …" at bounding box center [979, 419] width 742 height 604
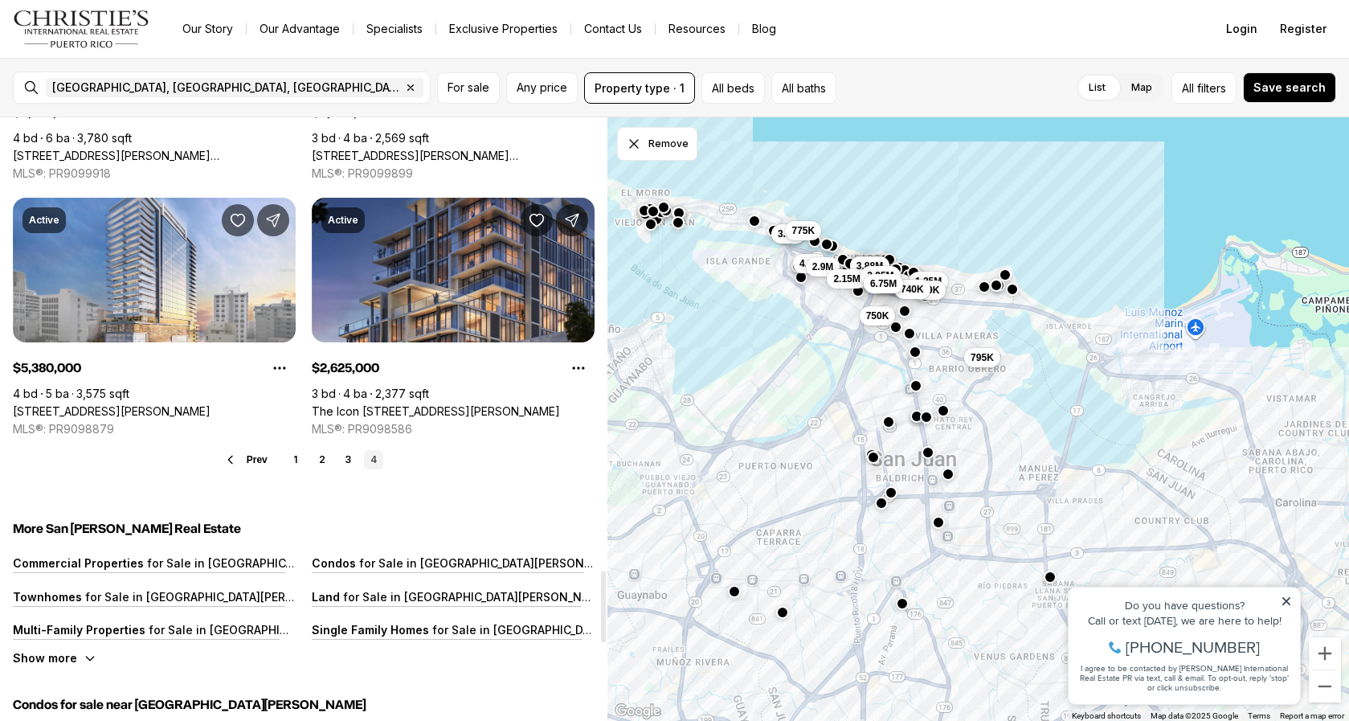
scroll to position [3982, 0]
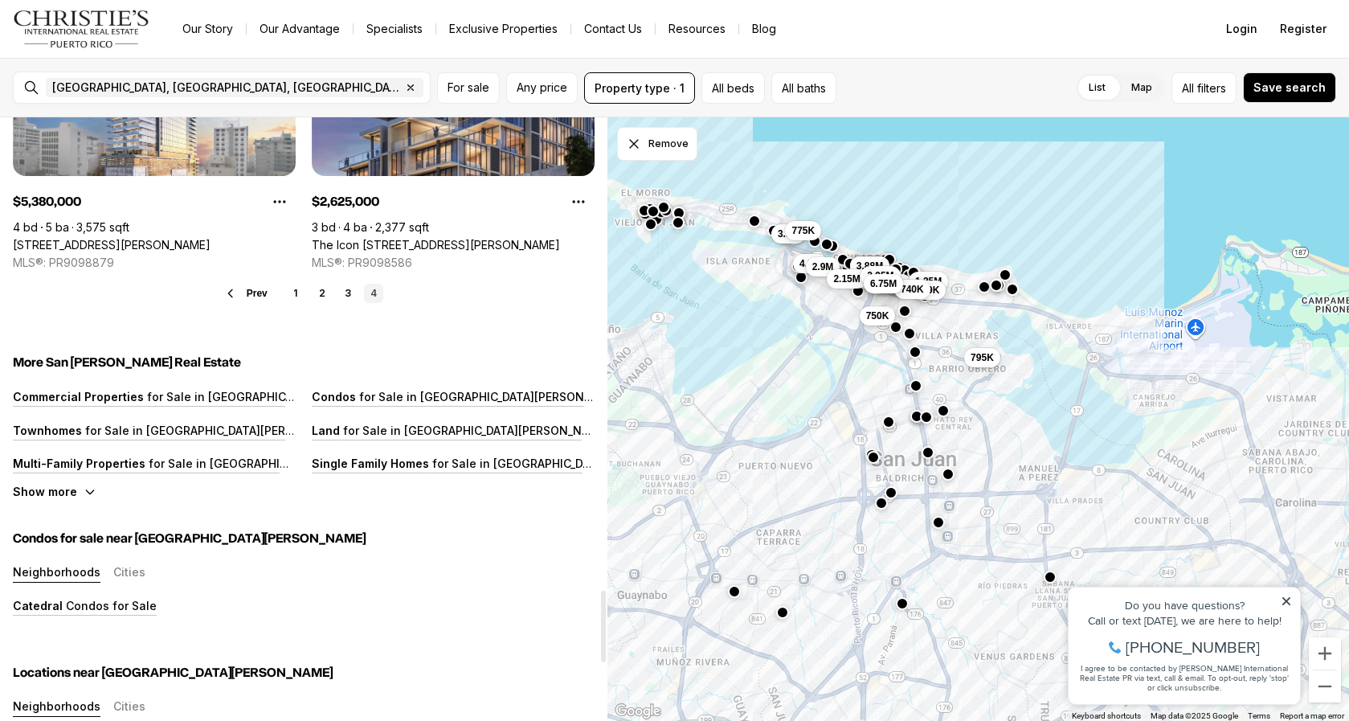
click at [374, 294] on link "4" at bounding box center [373, 293] width 19 height 19
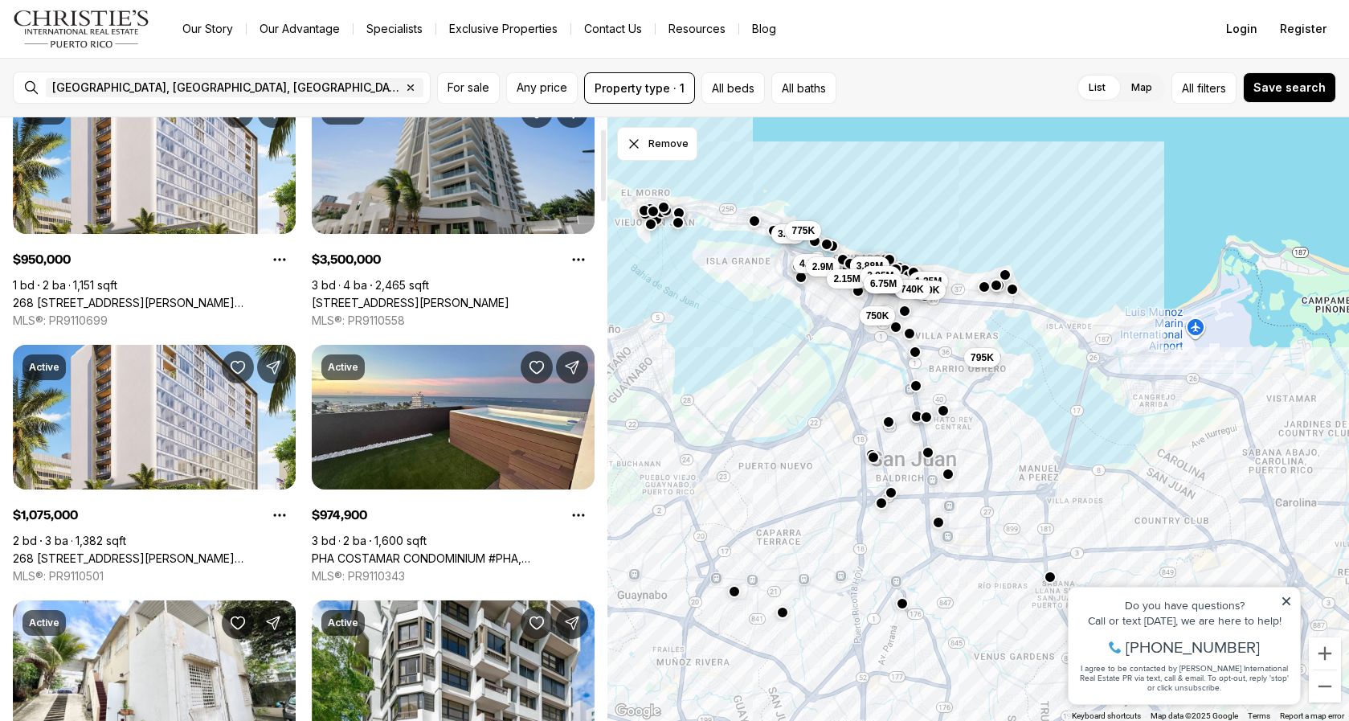
scroll to position [0, 0]
